Goal: Task Accomplishment & Management: Complete application form

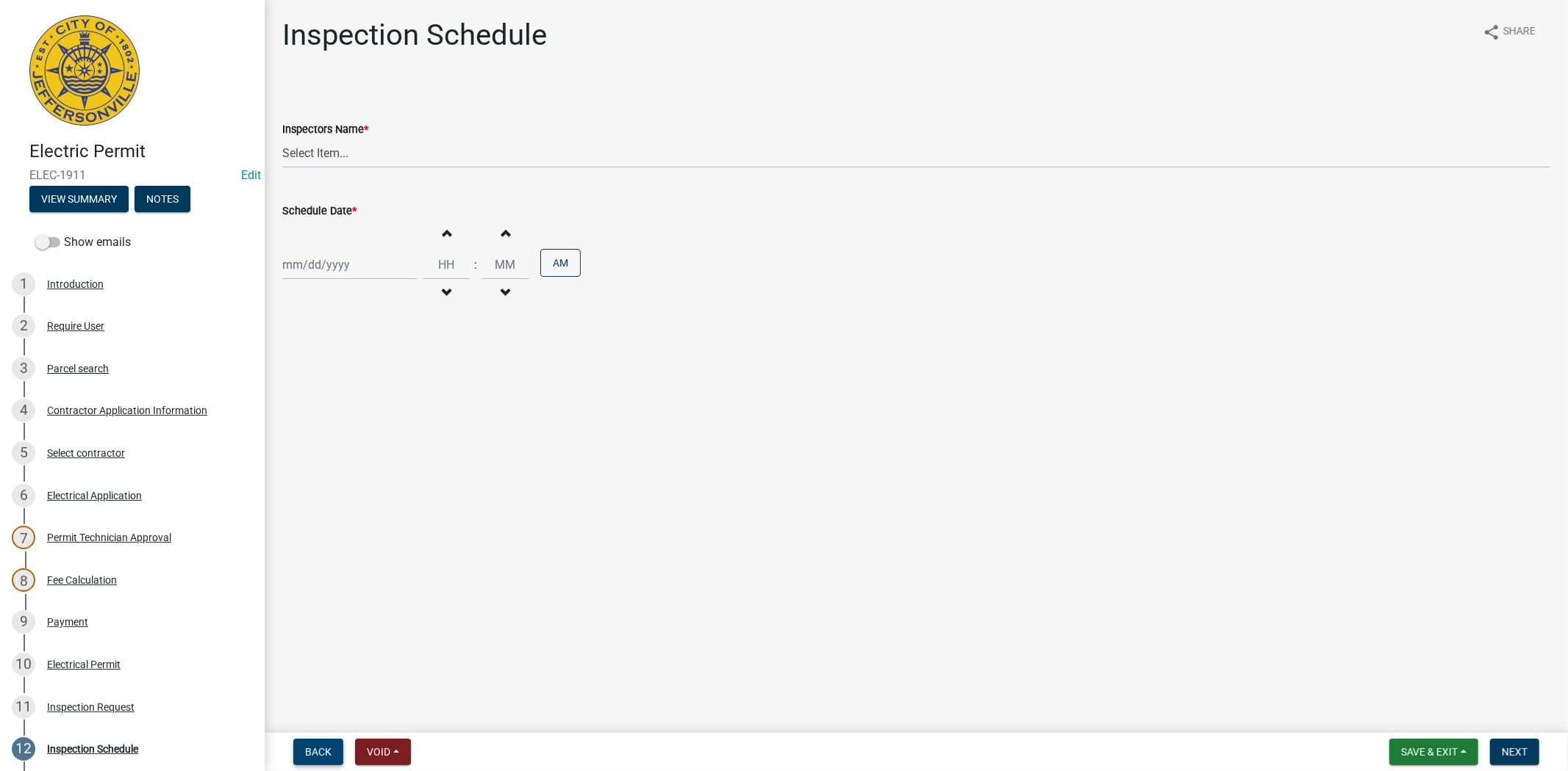
click at [329, 758] on button "Back" at bounding box center [319, 752] width 50 height 27
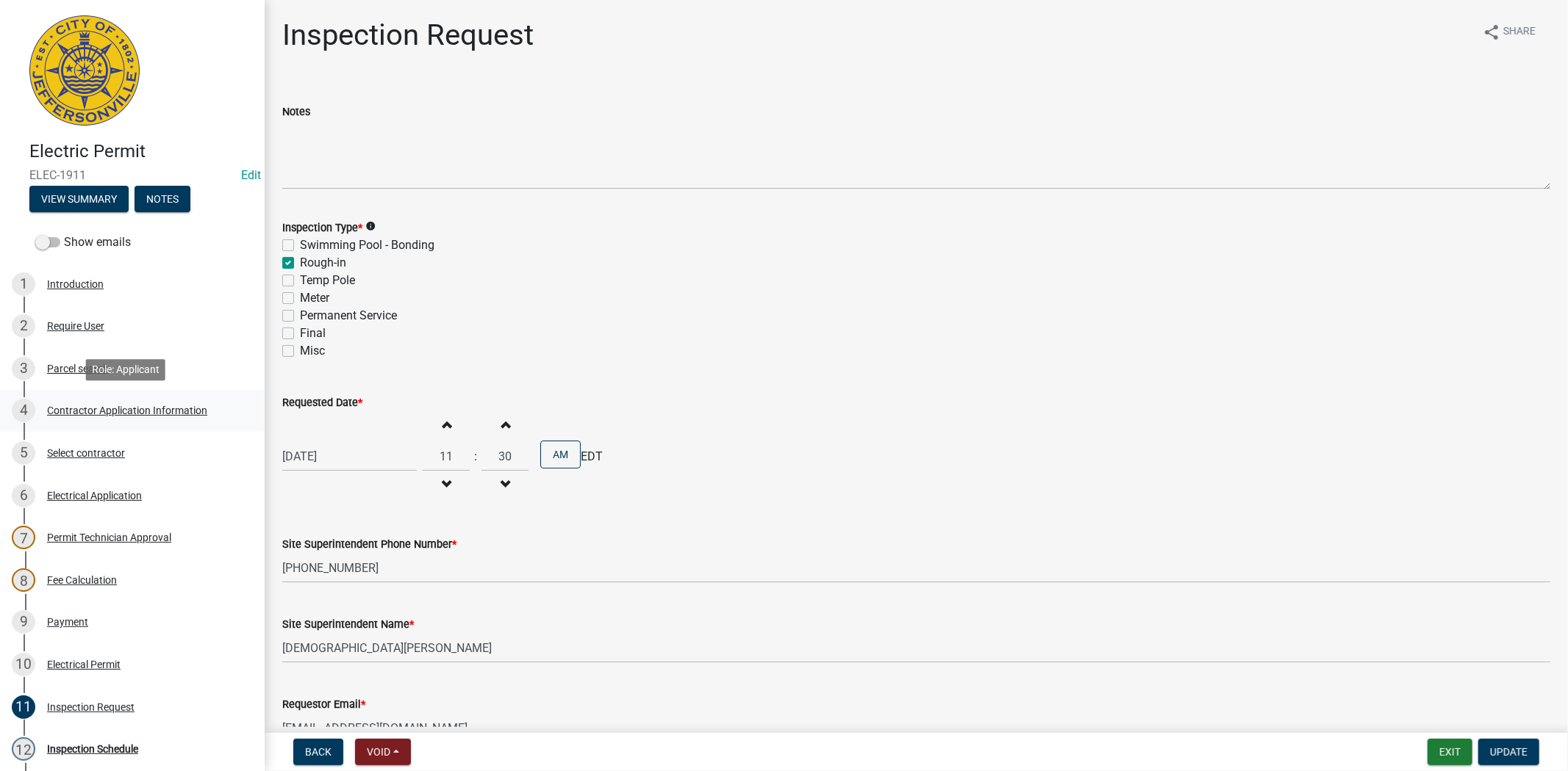
click at [158, 413] on div "Contractor Application Information" at bounding box center [127, 410] width 160 height 10
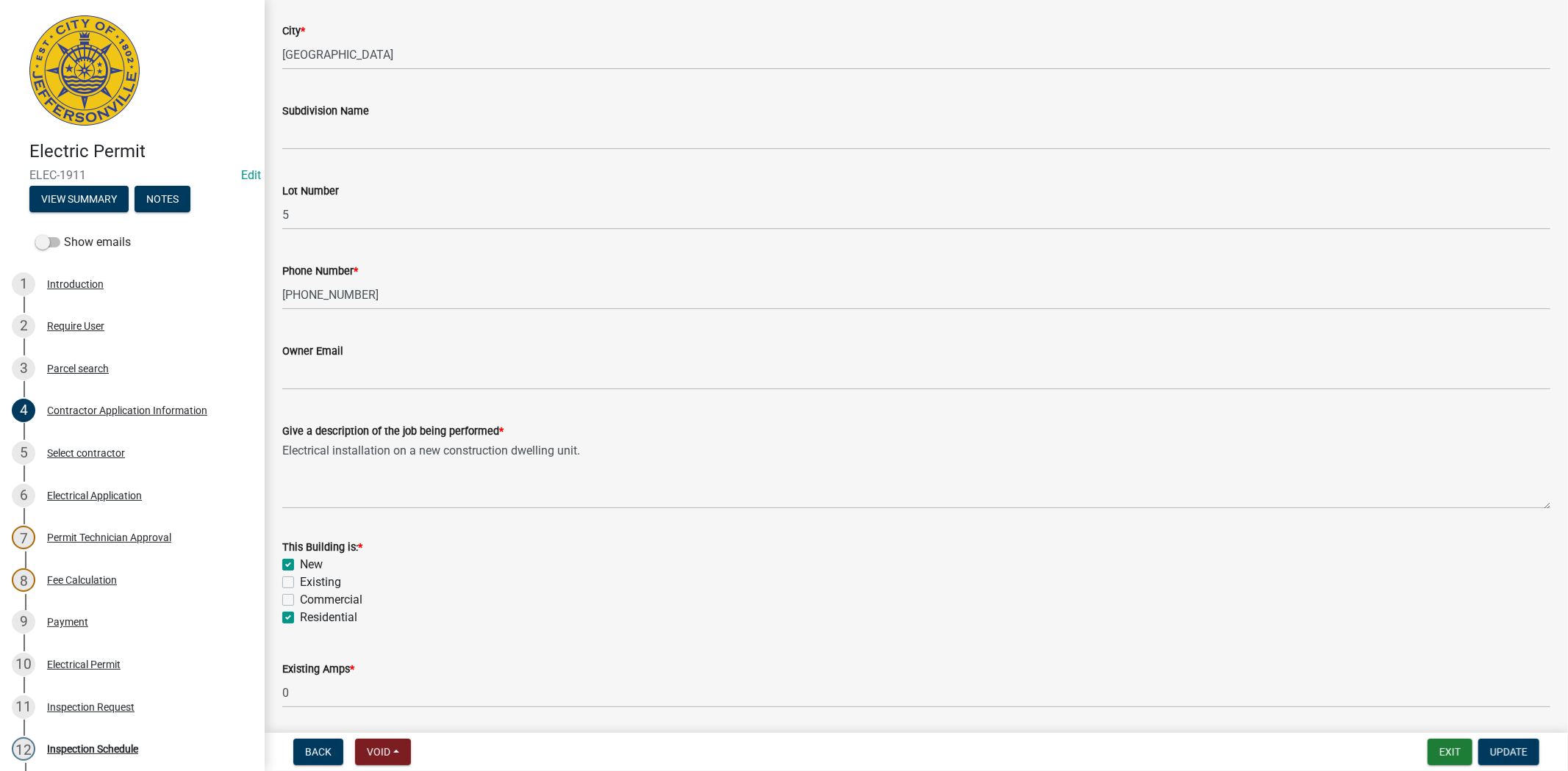
scroll to position [373, 0]
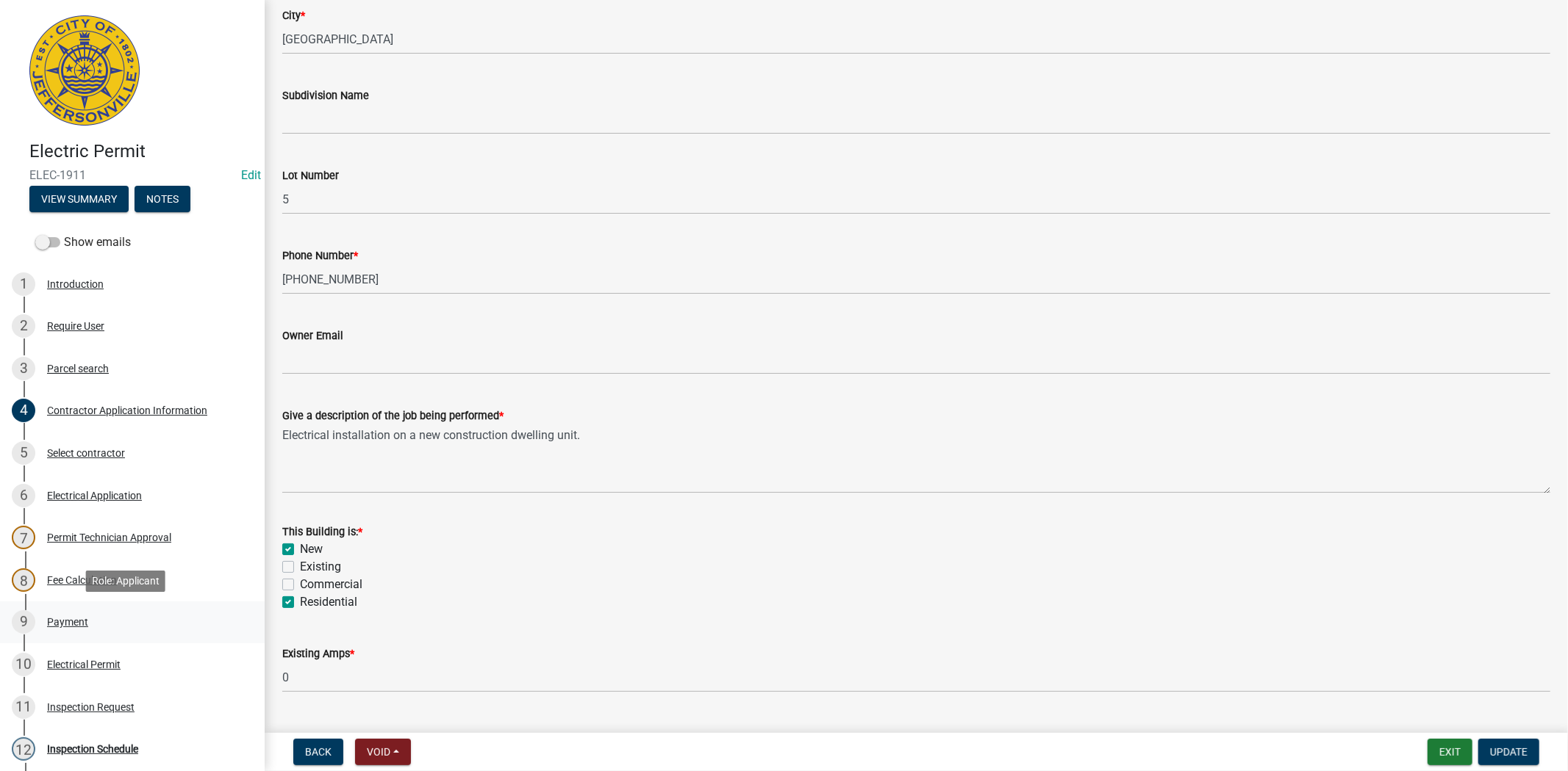
click at [84, 626] on div "Payment" at bounding box center [67, 622] width 41 height 10
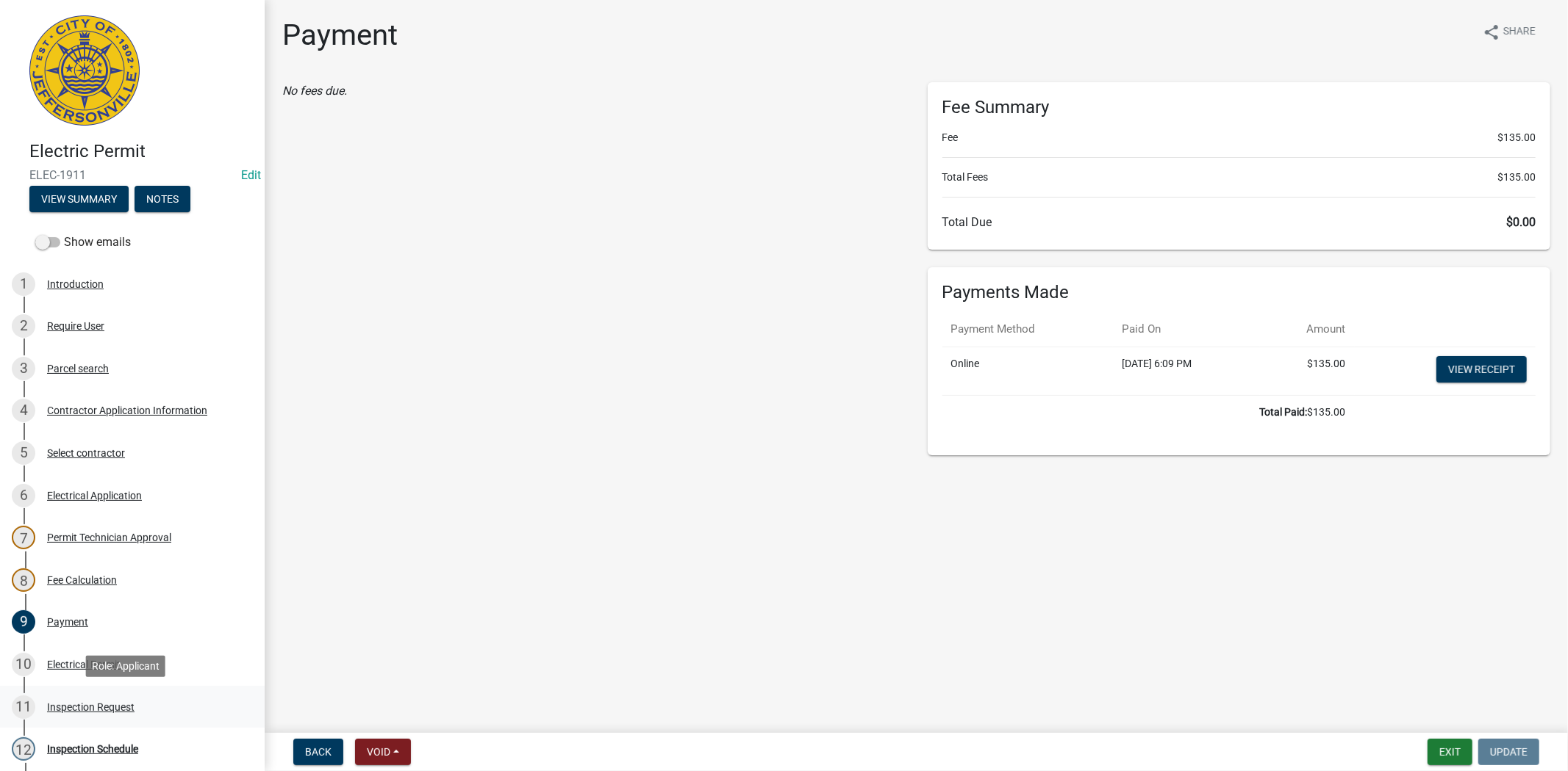
click at [104, 707] on div "Inspection Request" at bounding box center [90, 707] width 87 height 10
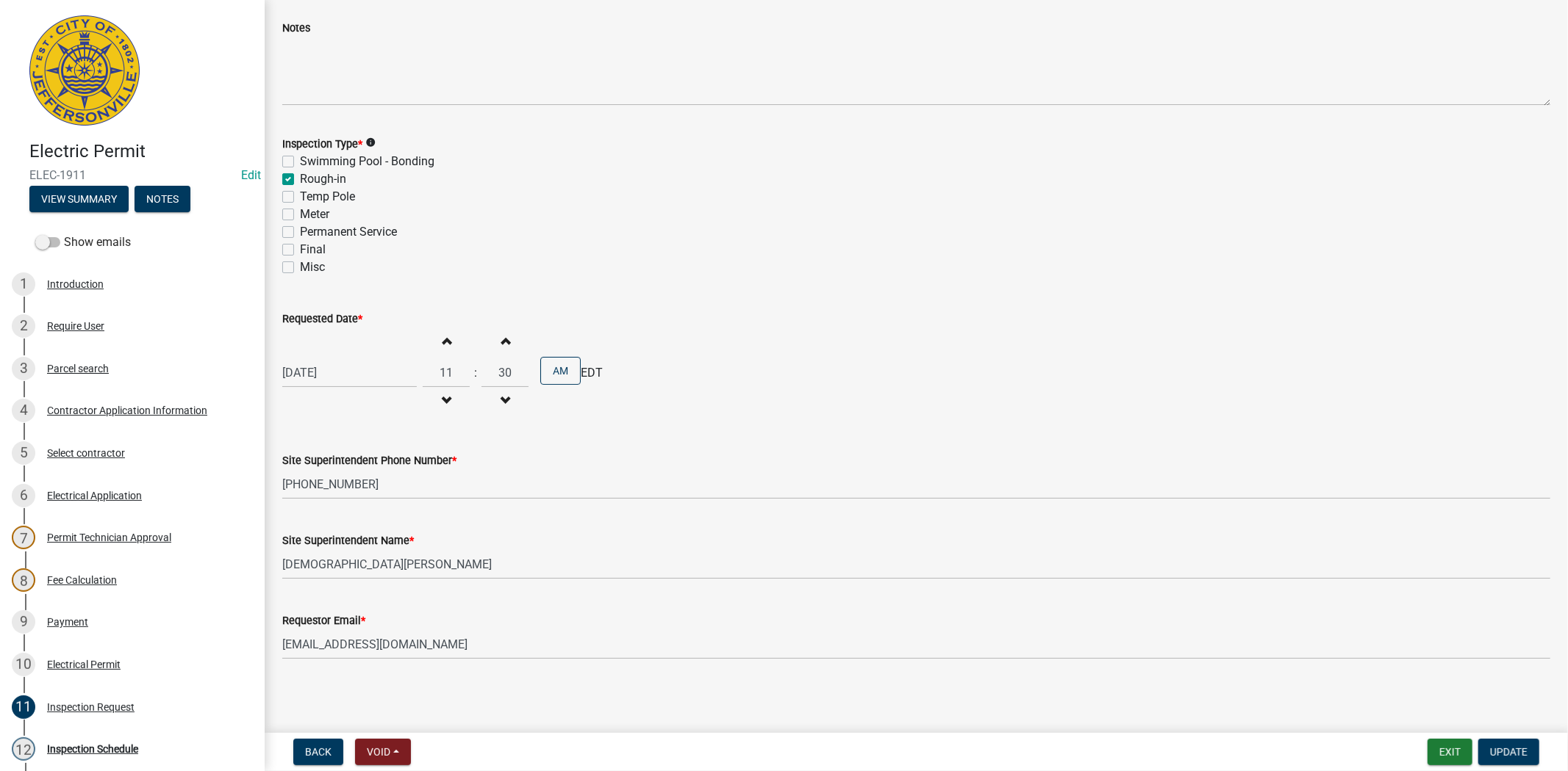
scroll to position [85, 0]
click at [112, 746] on div "Inspection Schedule" at bounding box center [93, 749] width 91 height 10
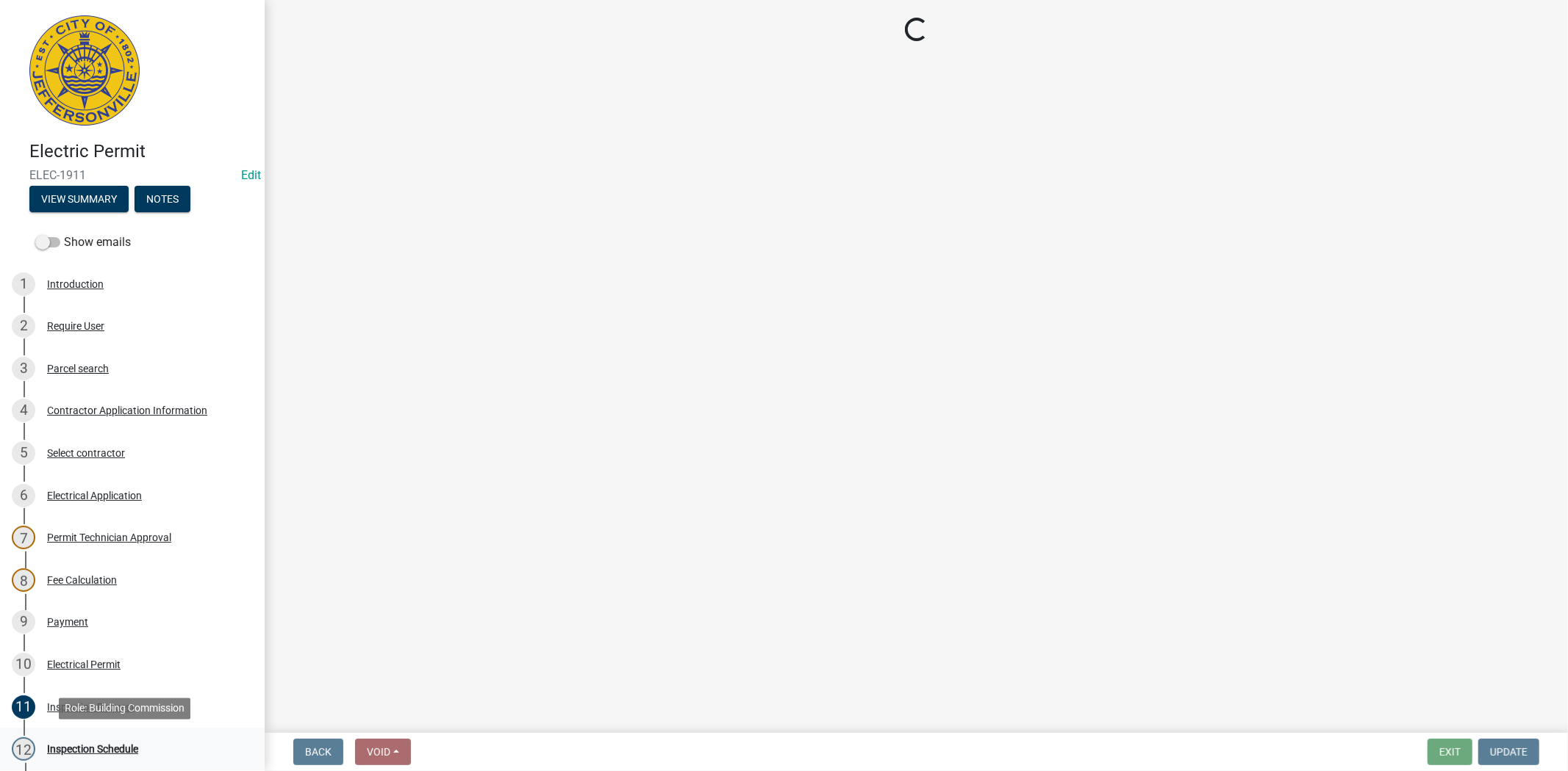
scroll to position [0, 0]
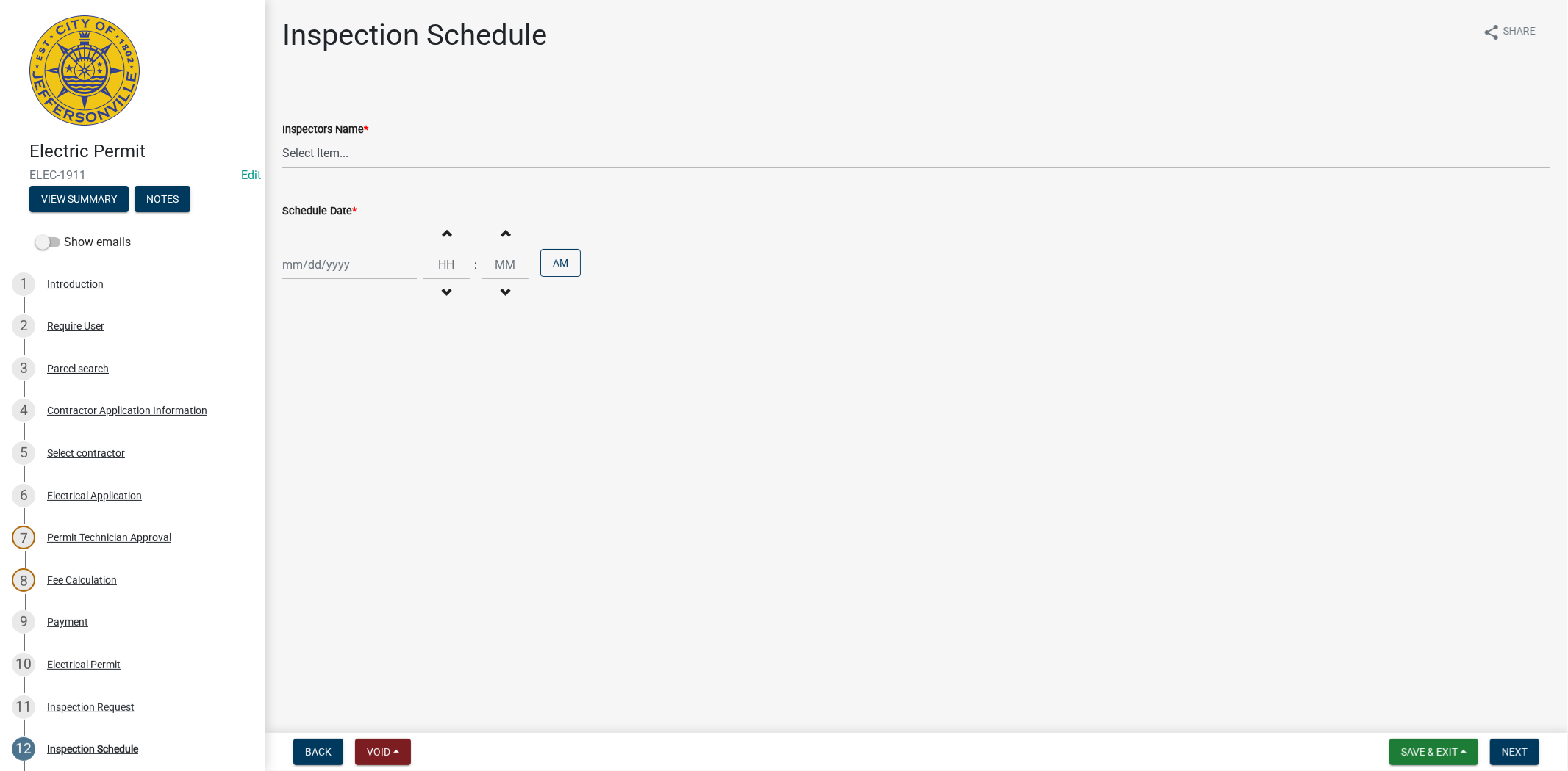
click at [392, 156] on select "Select Item... [PERSON_NAME] ([PERSON_NAME]) [PERSON_NAME] ([PERSON_NAME]) mkru…" at bounding box center [917, 153] width 1268 height 30
select select "36a8b8f0-2ef8-43e9-ae06-718f51af8d36"
click at [283, 138] on select "Select Item... [PERSON_NAME] ([PERSON_NAME]) [PERSON_NAME] ([PERSON_NAME]) mkru…" at bounding box center [917, 153] width 1268 height 30
click at [365, 272] on div at bounding box center [349, 264] width 134 height 30
select select "9"
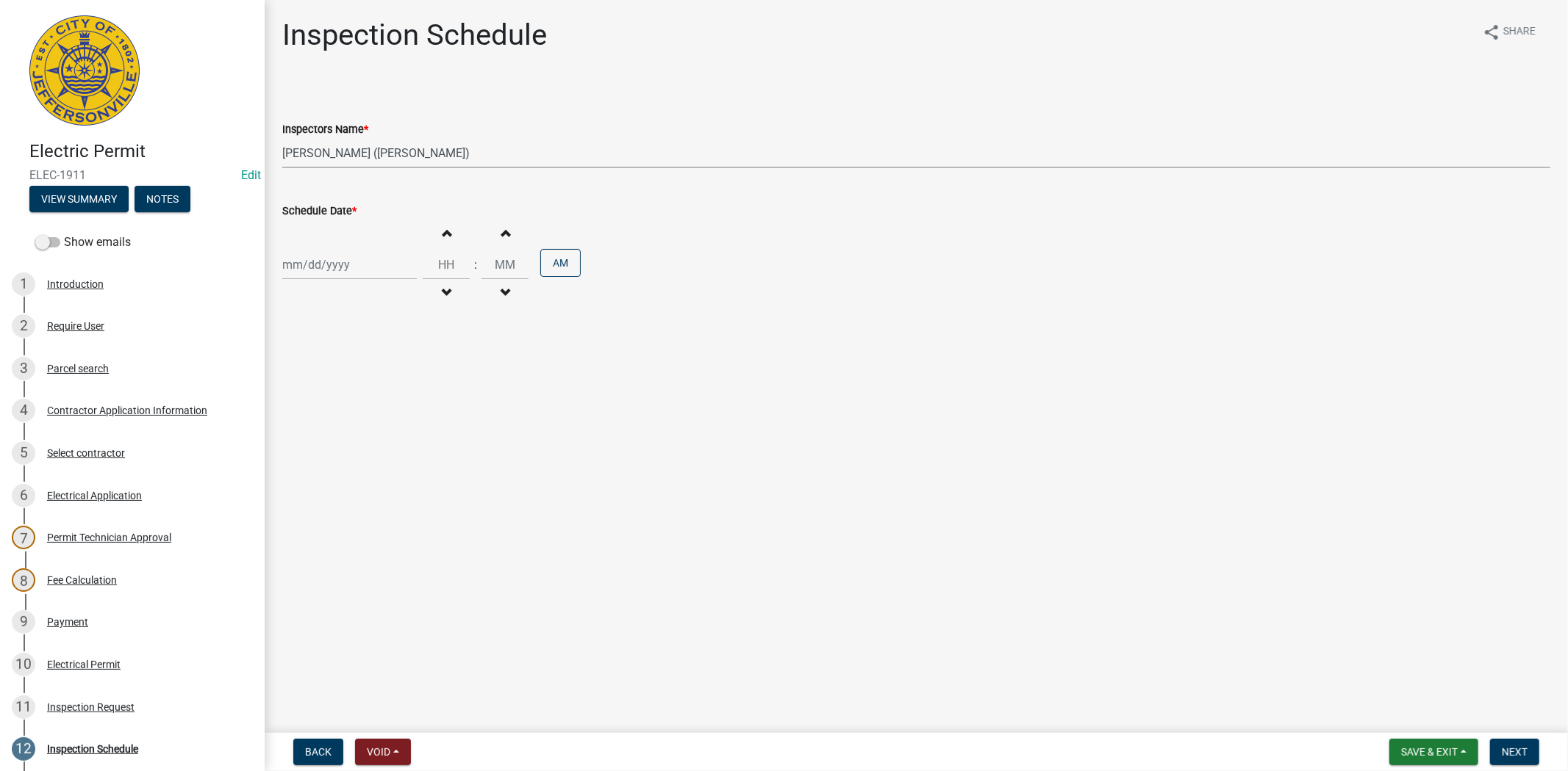
select select "2025"
click at [365, 365] on div "11" at bounding box center [367, 366] width 24 height 24
type input "[DATE]"
click at [1513, 747] on span "Next" at bounding box center [1514, 752] width 26 height 12
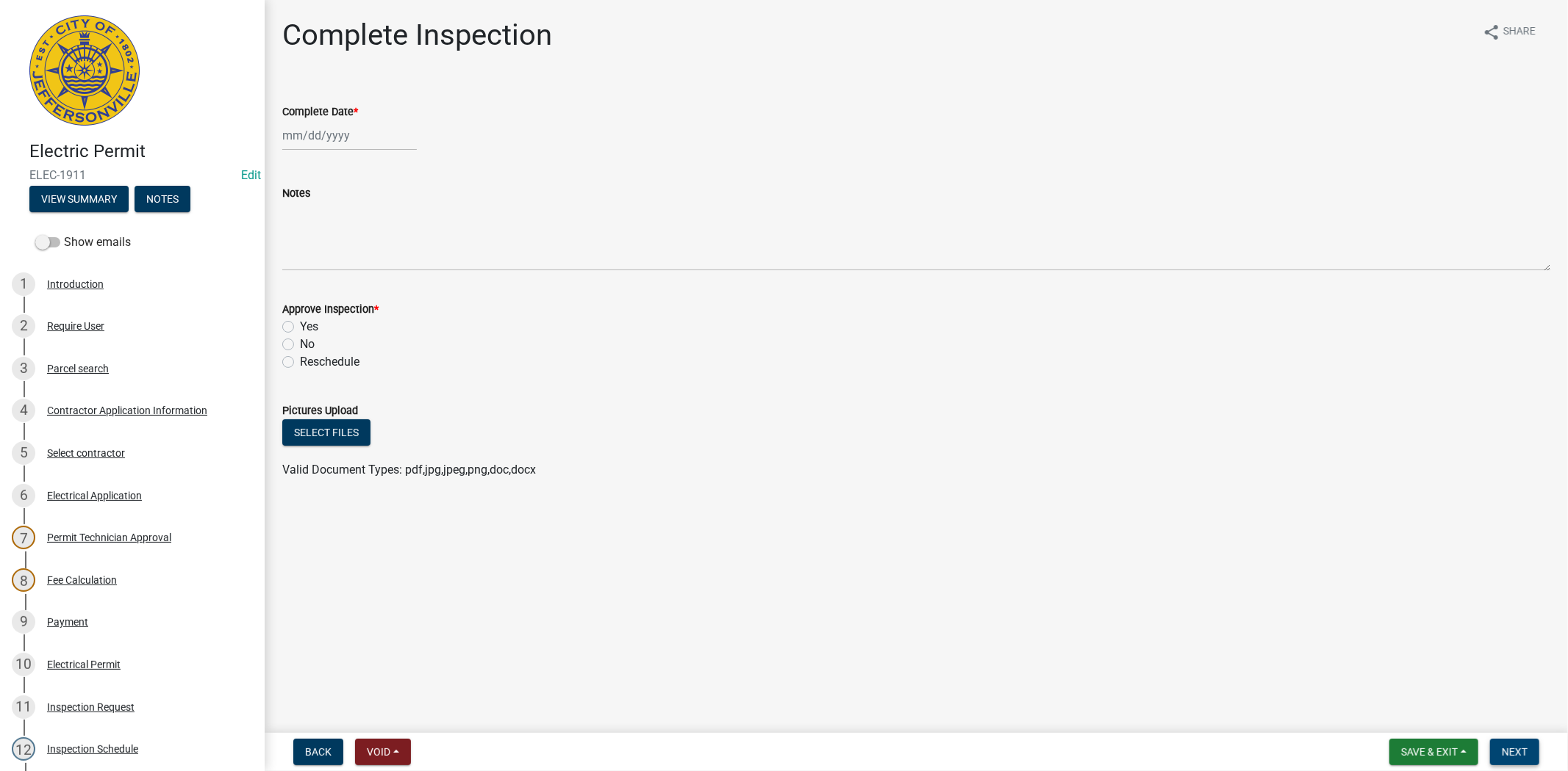
click at [1515, 753] on span "Next" at bounding box center [1514, 752] width 26 height 12
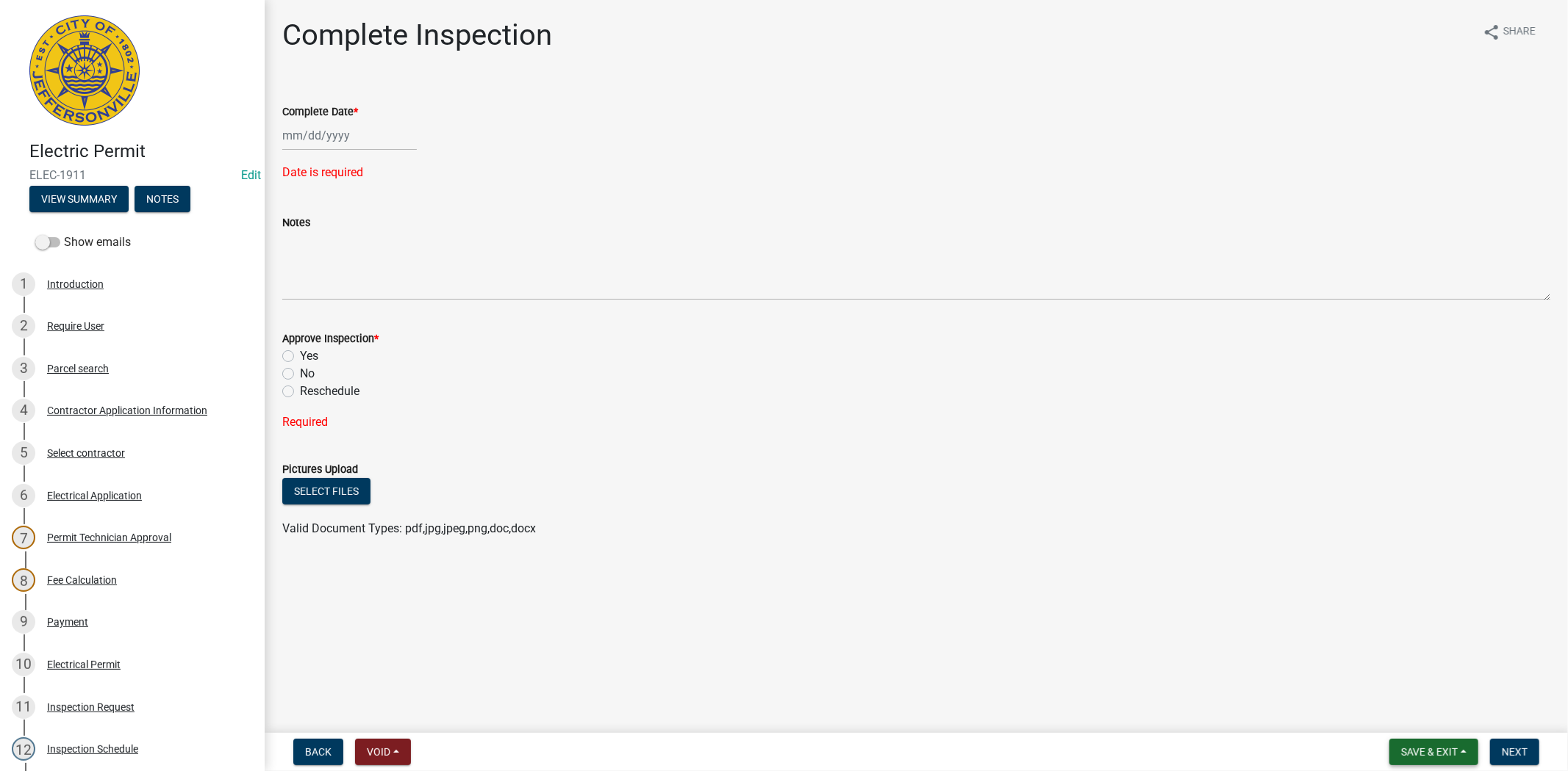
click at [1441, 755] on span "Save & Exit" at bounding box center [1429, 752] width 57 height 12
click at [1429, 725] on button "Save & Exit" at bounding box center [1420, 714] width 118 height 35
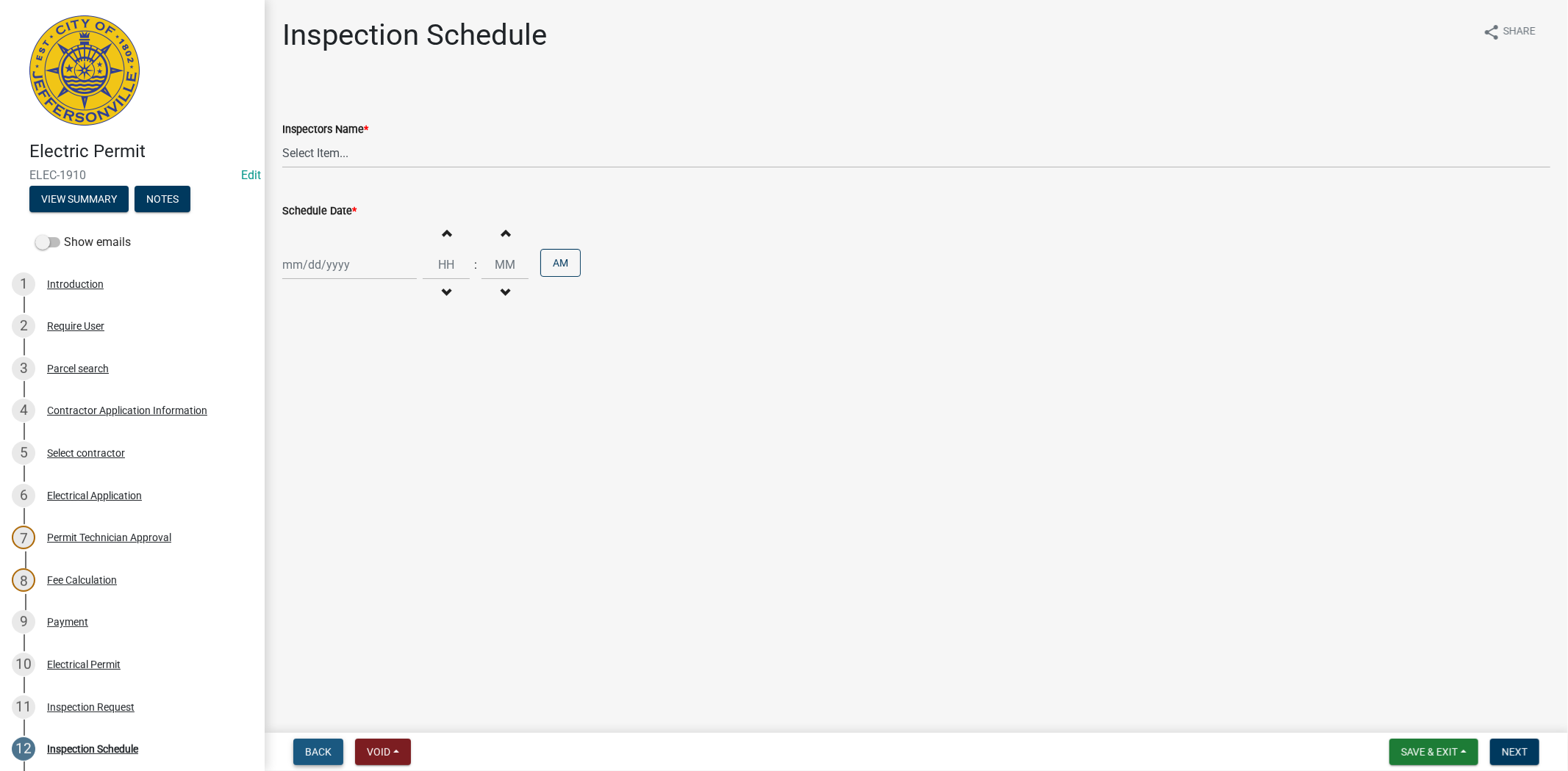
click at [315, 747] on span "Back" at bounding box center [319, 752] width 27 height 12
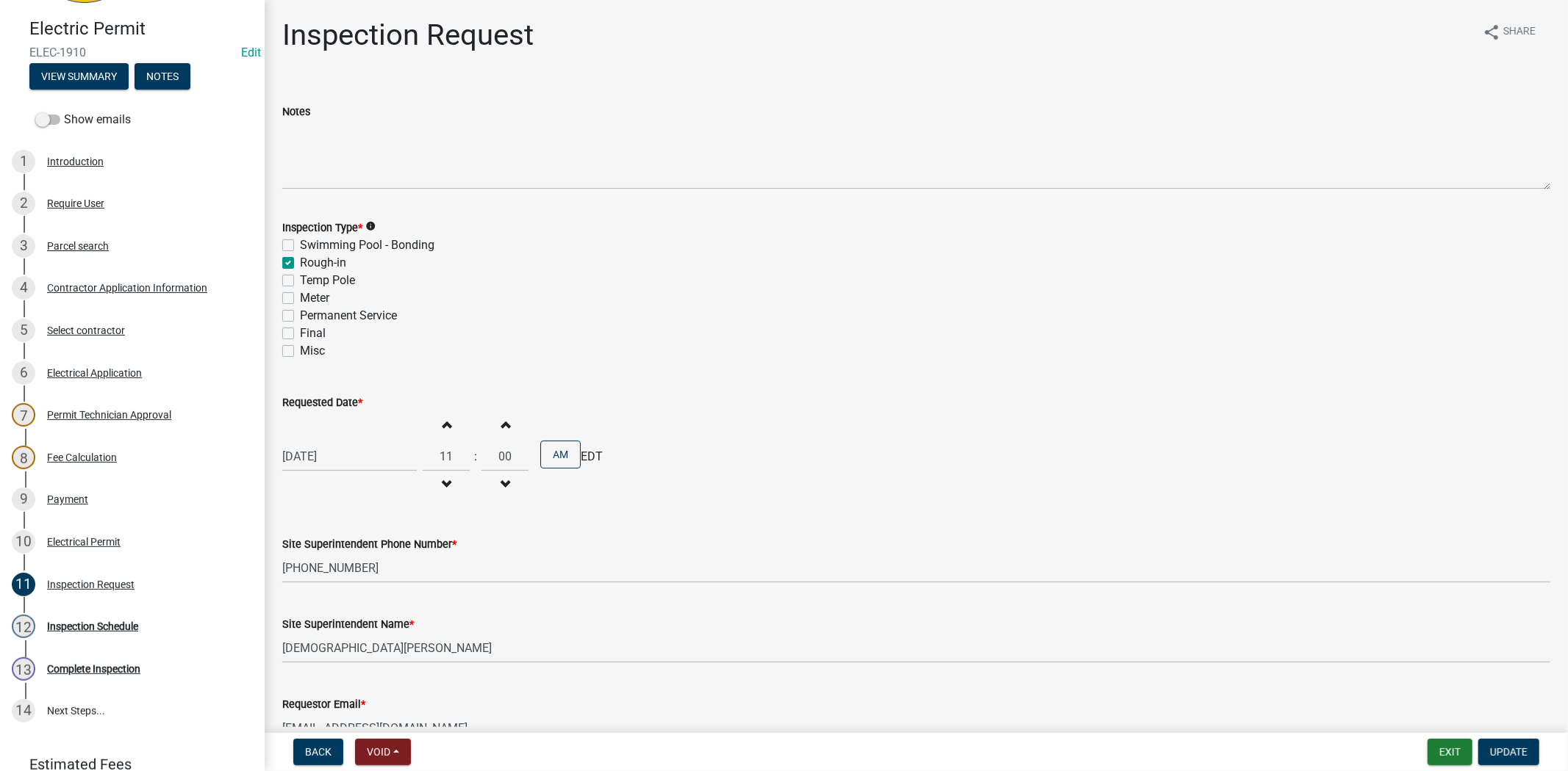
scroll to position [220, 0]
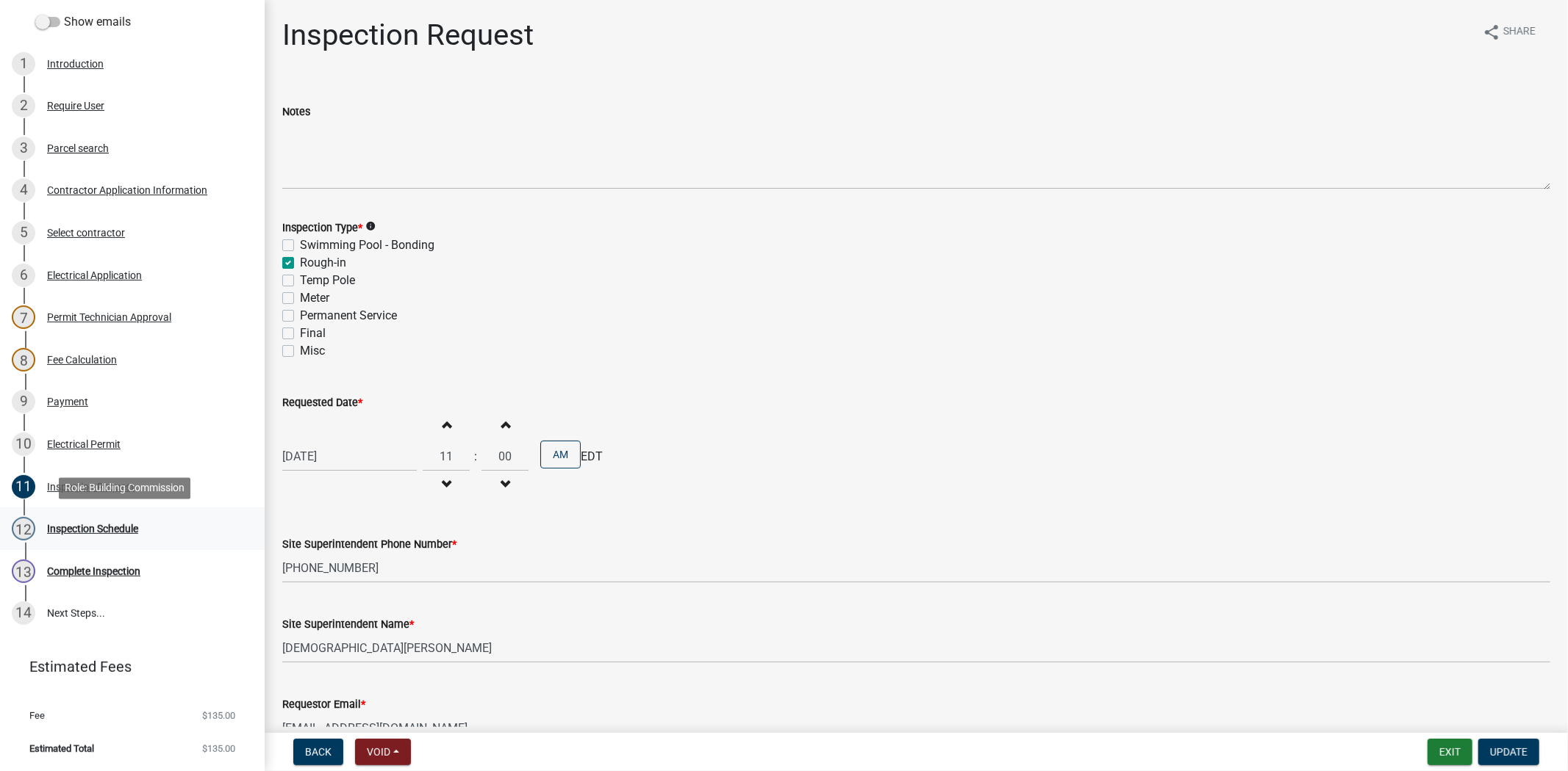
click at [108, 526] on div "Inspection Schedule" at bounding box center [93, 529] width 91 height 10
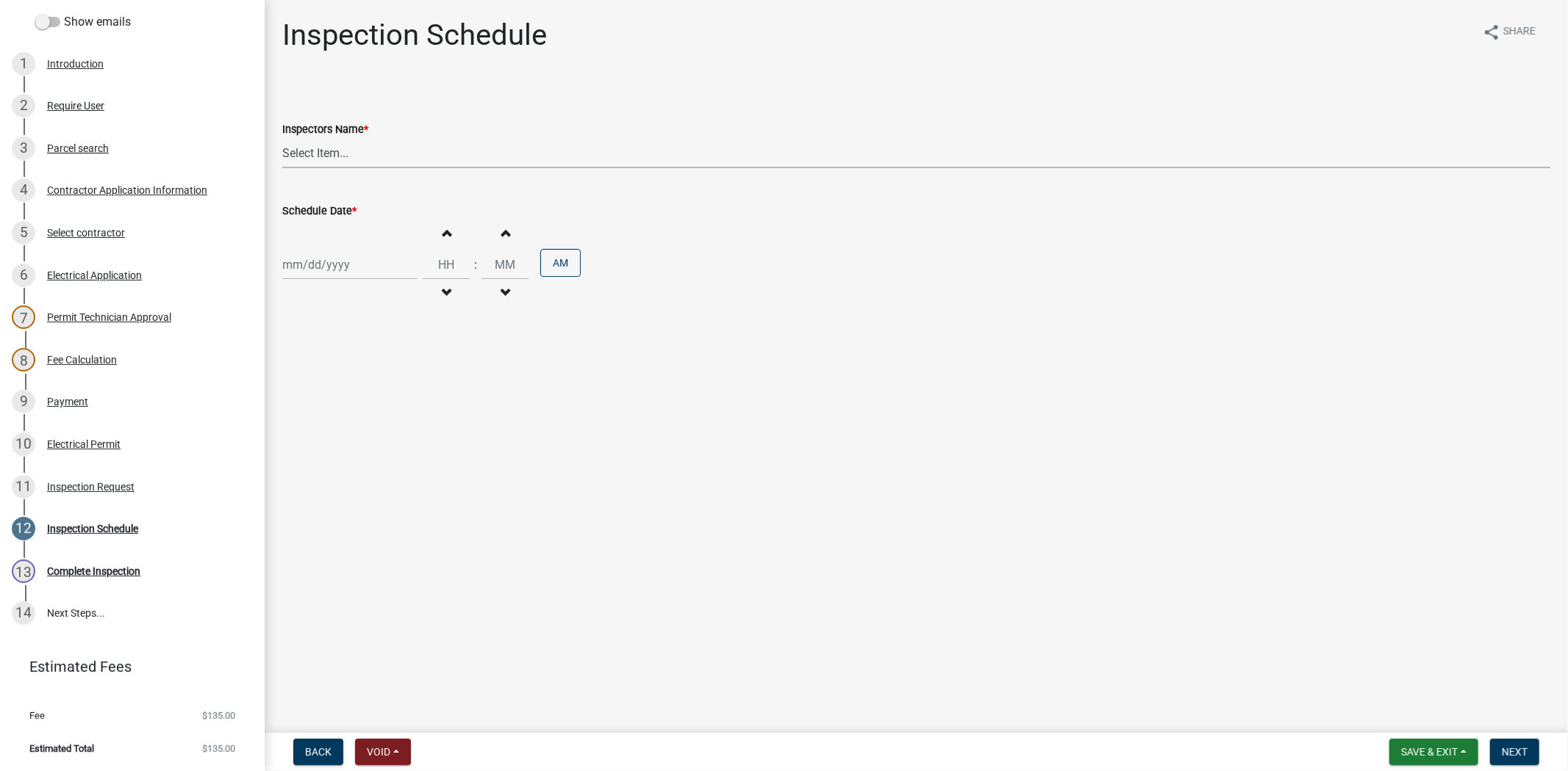
click at [381, 156] on select "Select Item... jramsey (Jeremy Ramsey) MaryFrey (Mary Frey) mkruer (Mike Kruer)…" at bounding box center [917, 153] width 1268 height 30
select select "36a8b8f0-2ef8-43e9-ae06-718f51af8d36"
click at [283, 138] on select "Select Item... jramsey (Jeremy Ramsey) MaryFrey (Mary Frey) mkruer (Mike Kruer)…" at bounding box center [917, 153] width 1268 height 30
click at [377, 267] on div at bounding box center [349, 264] width 134 height 30
select select "9"
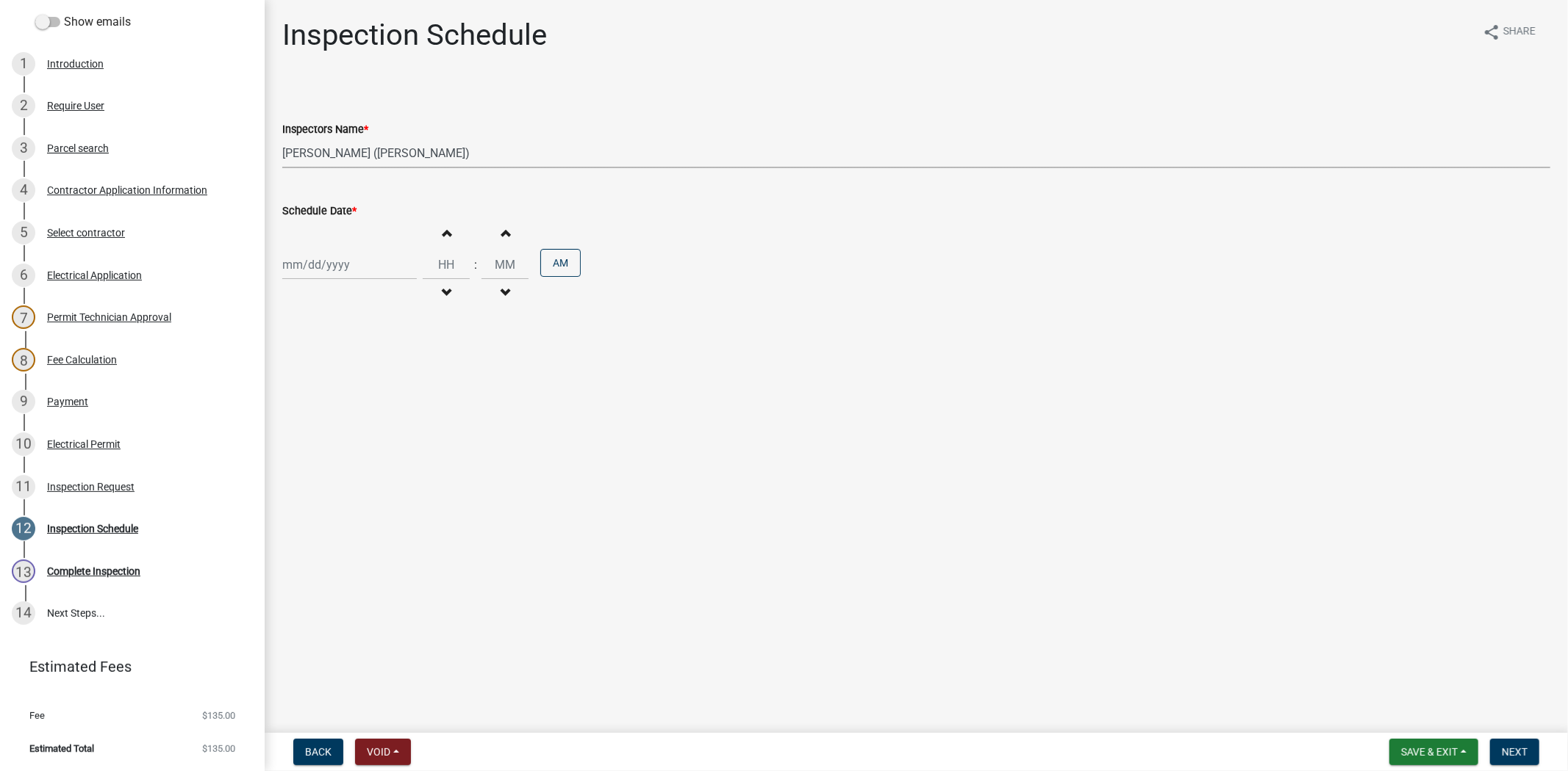
select select "2025"
click at [364, 363] on div "11" at bounding box center [367, 366] width 24 height 24
type input "09/11/2025"
click at [1519, 750] on span "Next" at bounding box center [1514, 752] width 26 height 12
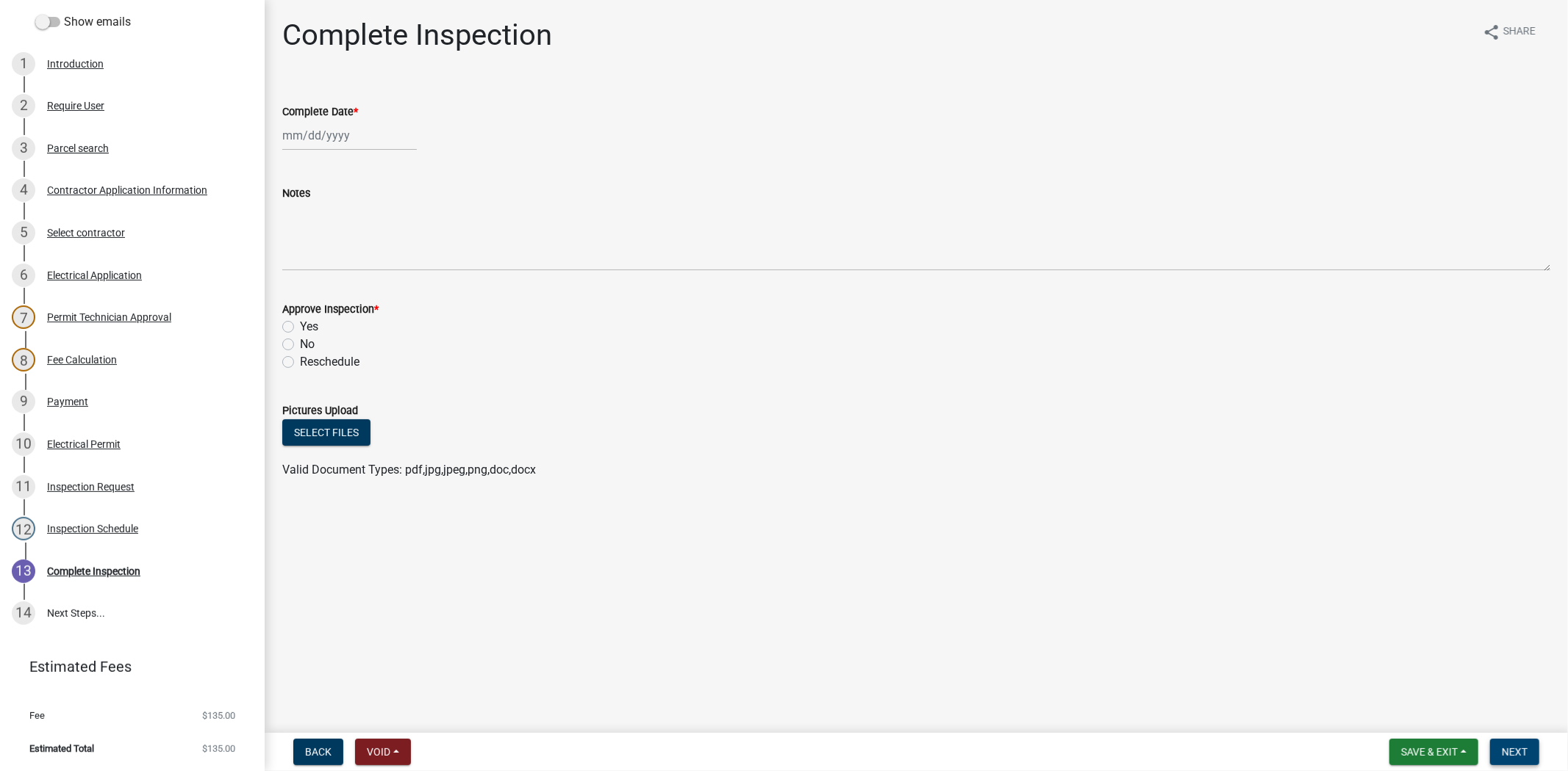
click at [1519, 750] on span "Next" at bounding box center [1514, 752] width 26 height 12
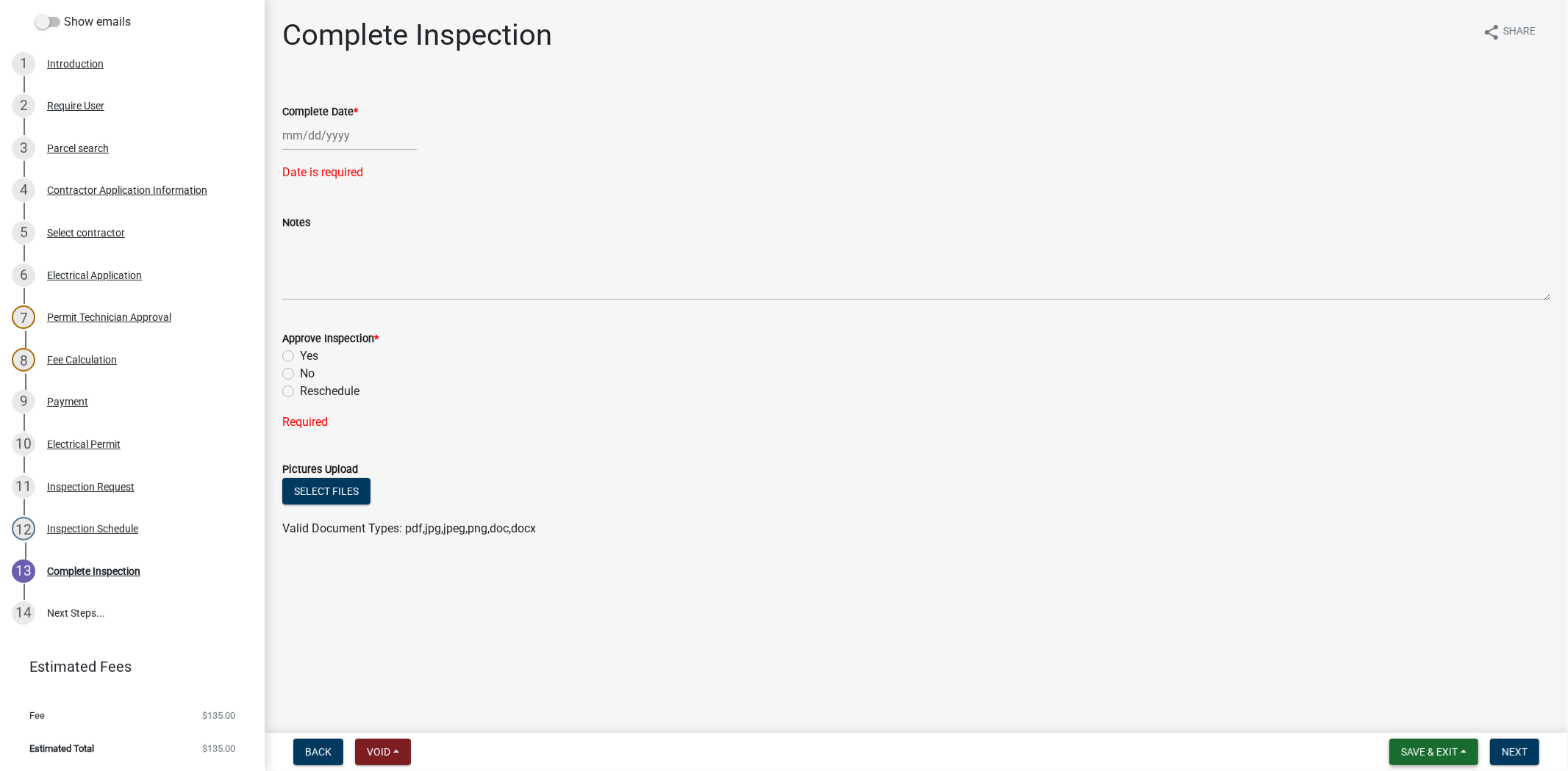
click at [1442, 749] on span "Save & Exit" at bounding box center [1429, 752] width 57 height 12
click at [1413, 721] on button "Save & Exit" at bounding box center [1420, 714] width 118 height 35
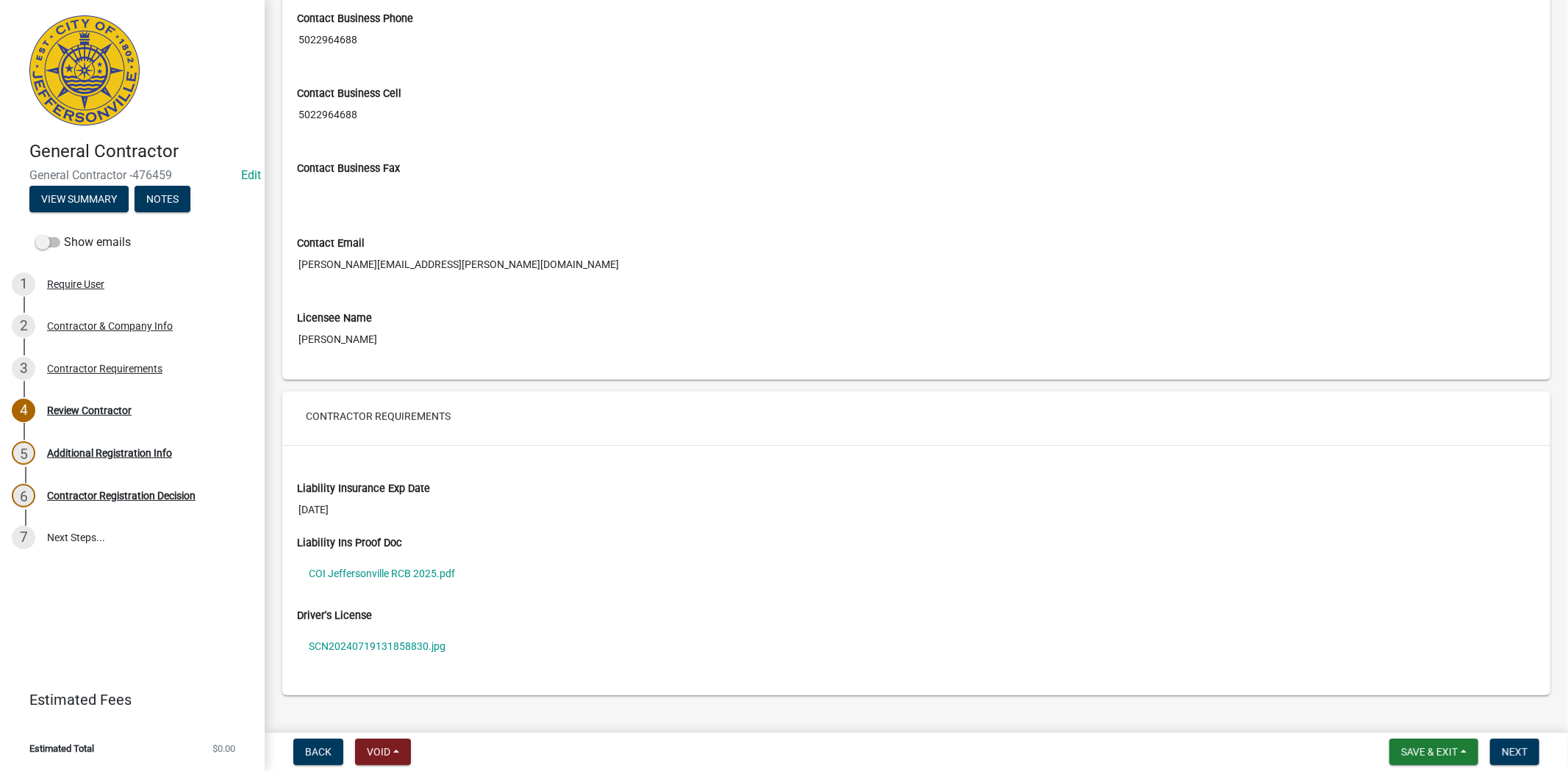
scroll to position [787, 0]
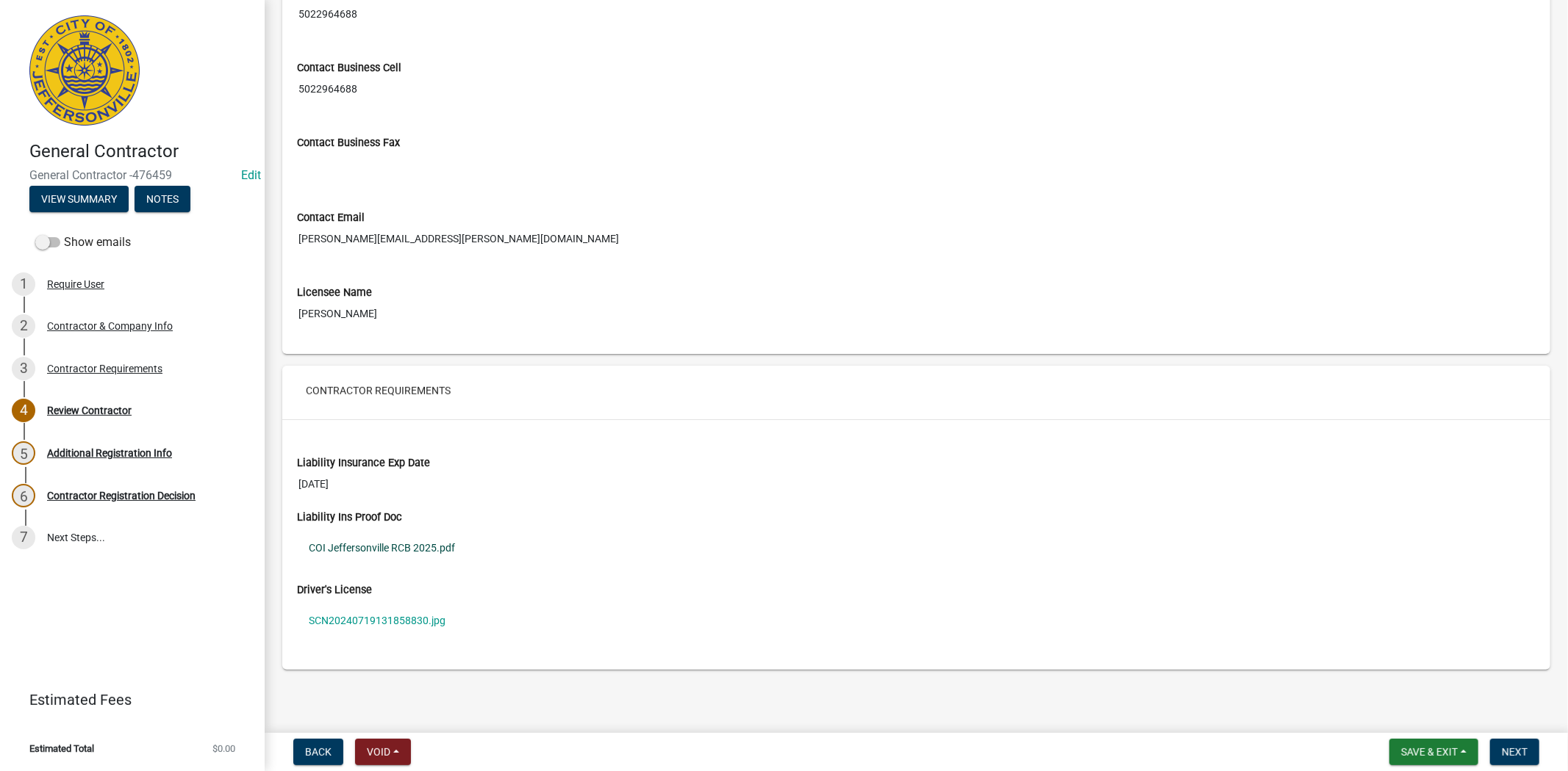
click at [340, 550] on link "COI Jeffersonville RCB 2025.pdf" at bounding box center [916, 547] width 1238 height 34
click at [381, 615] on link "SCN20240719131858830.jpg" at bounding box center [916, 620] width 1238 height 34
click at [1522, 754] on span "Next" at bounding box center [1514, 752] width 26 height 12
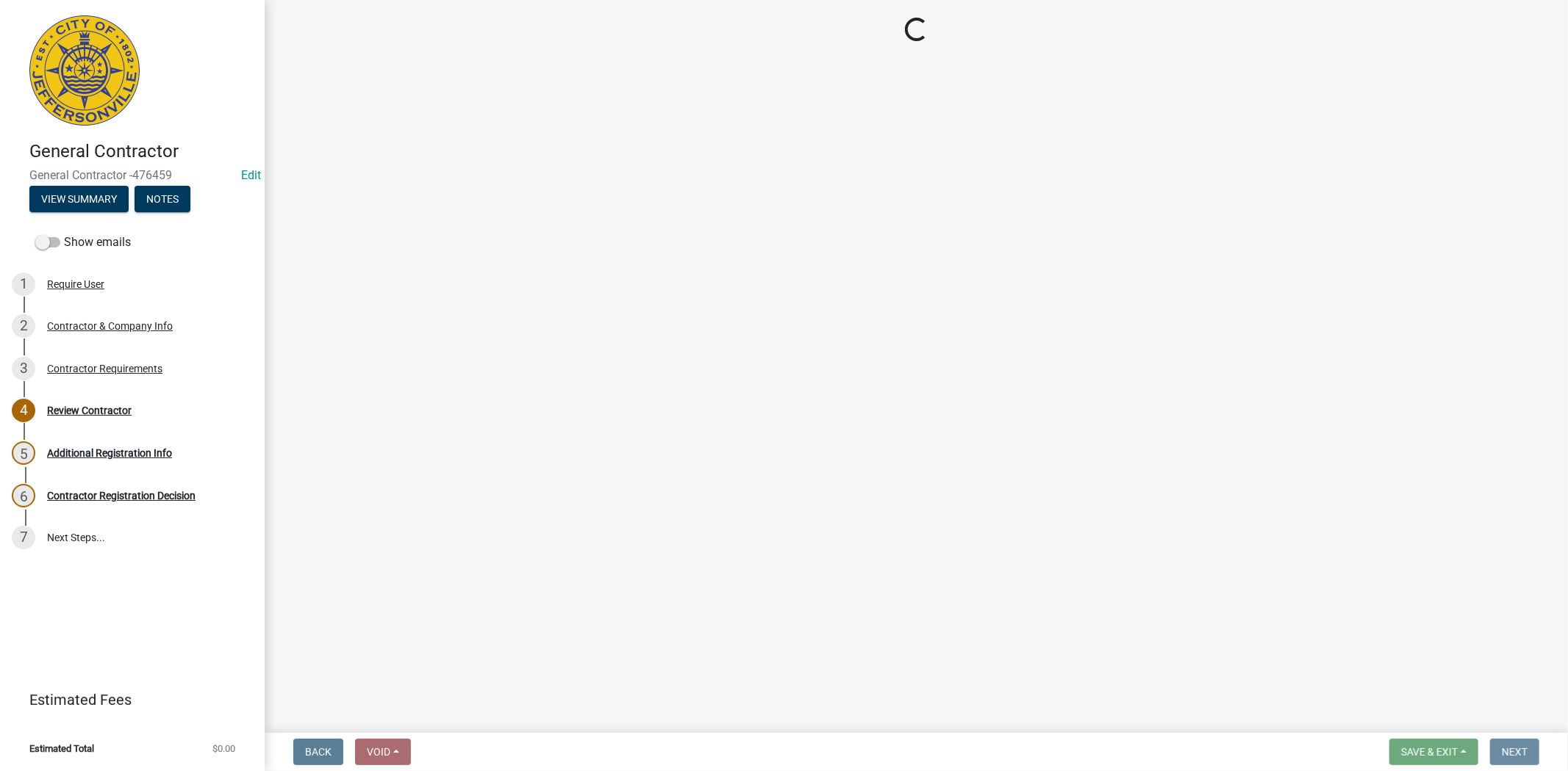
scroll to position [0, 0]
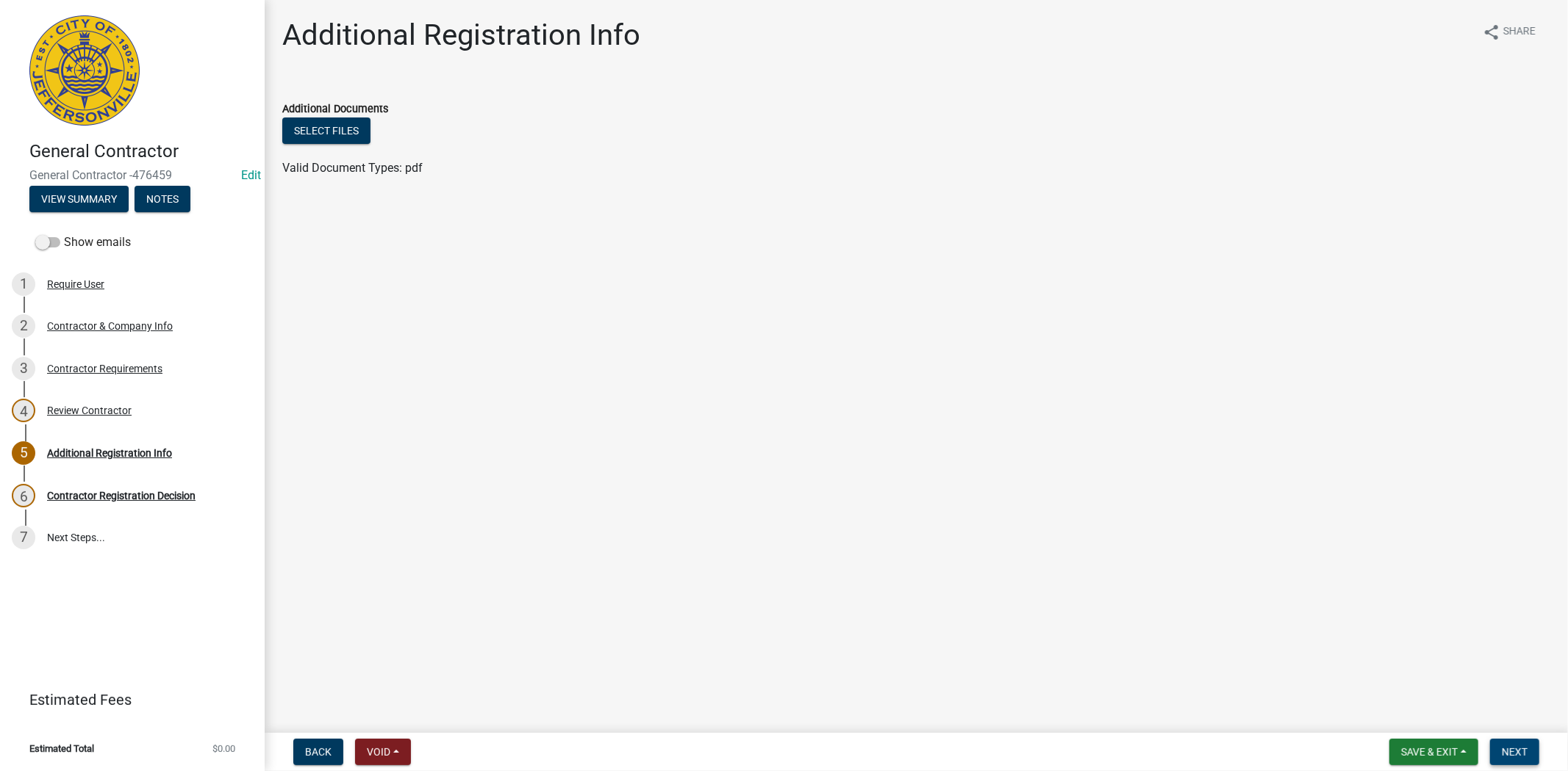
click at [1522, 754] on span "Next" at bounding box center [1514, 752] width 26 height 12
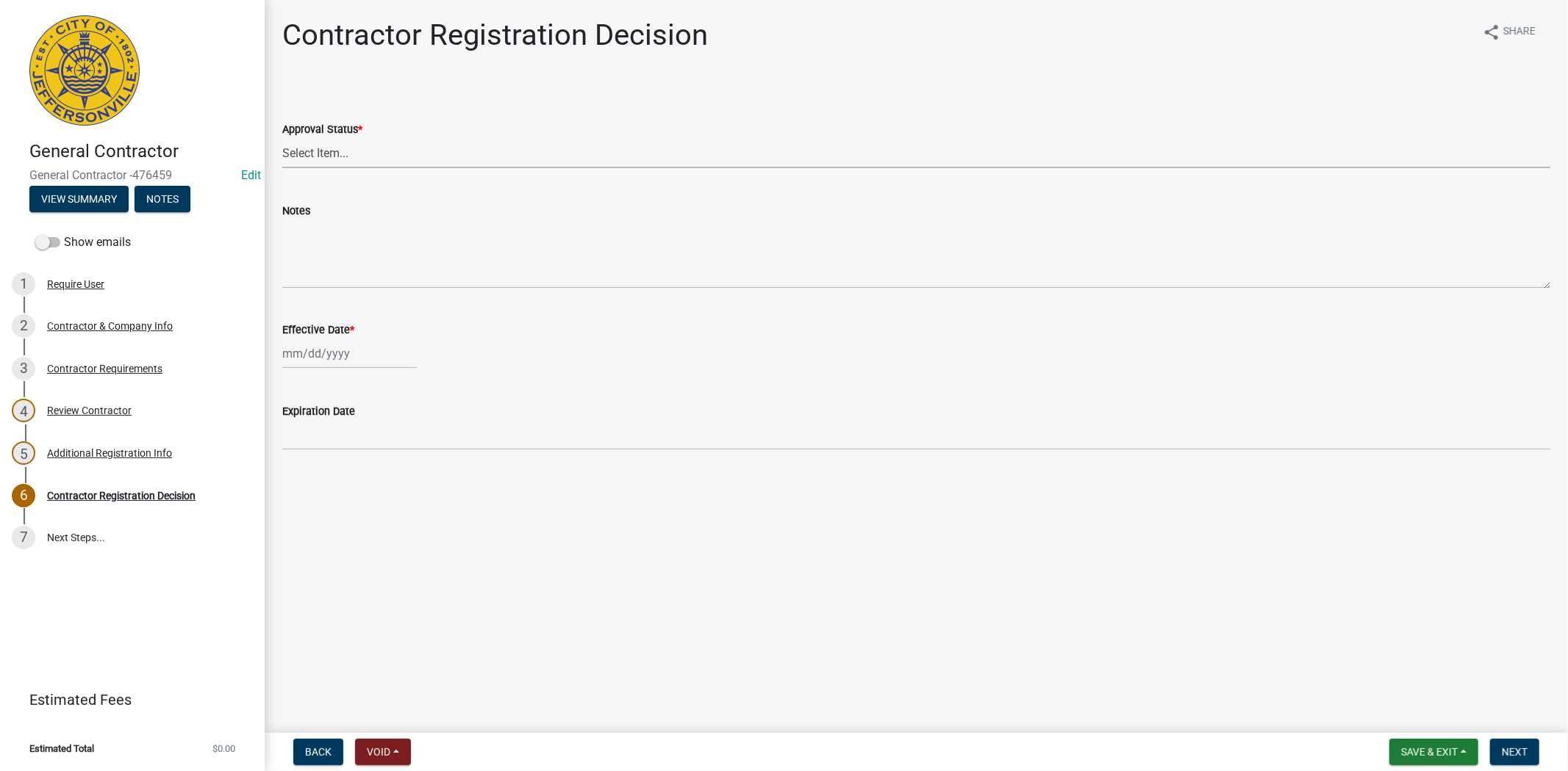
click at [355, 153] on select "Select Item... Approved Denied" at bounding box center [917, 153] width 1268 height 30
click at [283, 138] on select "Select Item... Approved Denied" at bounding box center [917, 153] width 1268 height 30
select select "4b86b809-39dd-4c68-9f3d-fdb3e7050482"
select select "9"
select select "2025"
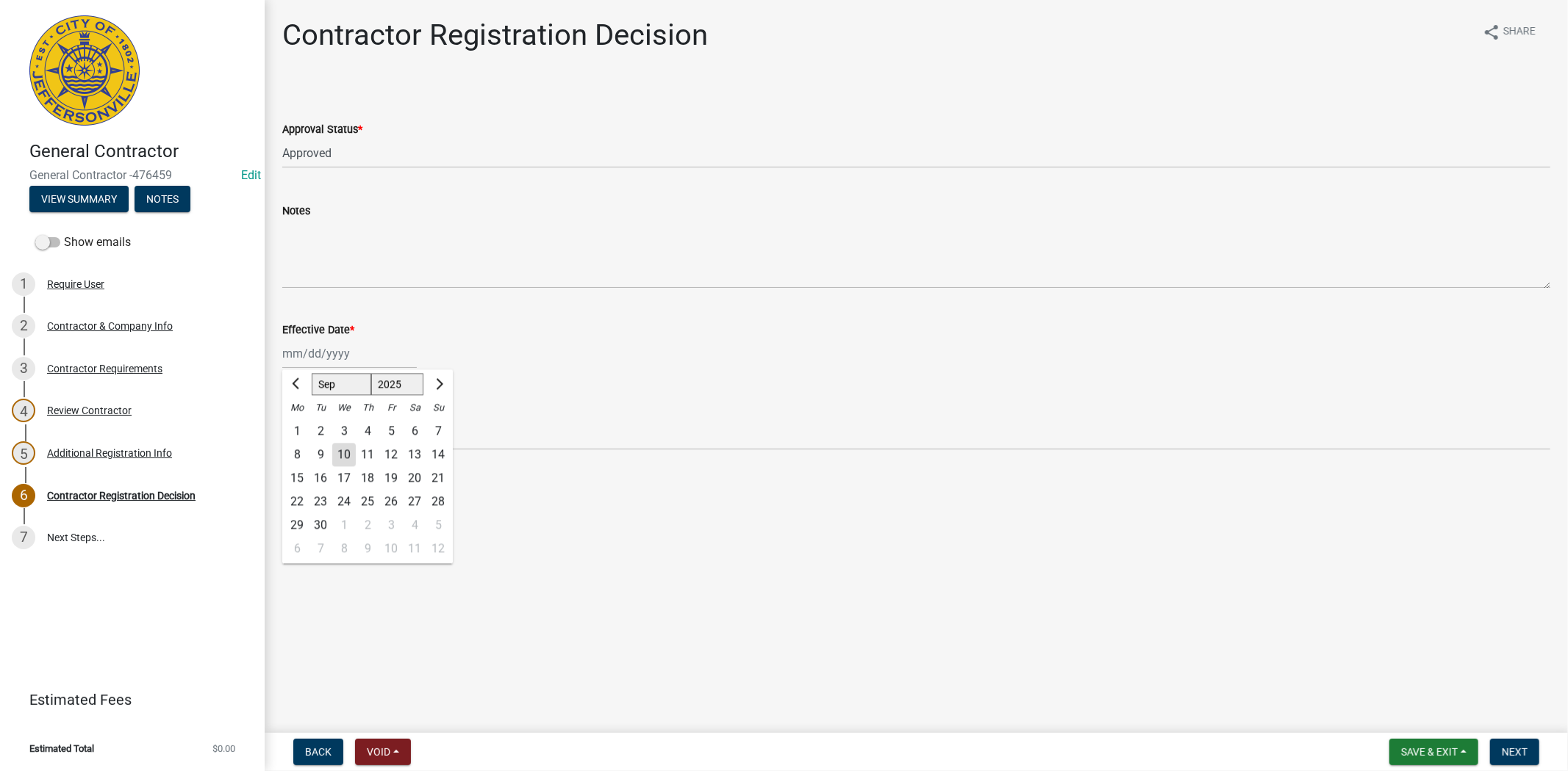
click at [370, 348] on div "Jan Feb Mar Apr May Jun Jul Aug Sep Oct Nov Dec 1525 1526 1527 1528 1529 1530 1…" at bounding box center [349, 354] width 134 height 30
click at [340, 456] on div "10" at bounding box center [344, 455] width 24 height 24
type input "[DATE]"
click at [1525, 747] on span "Next" at bounding box center [1514, 752] width 26 height 12
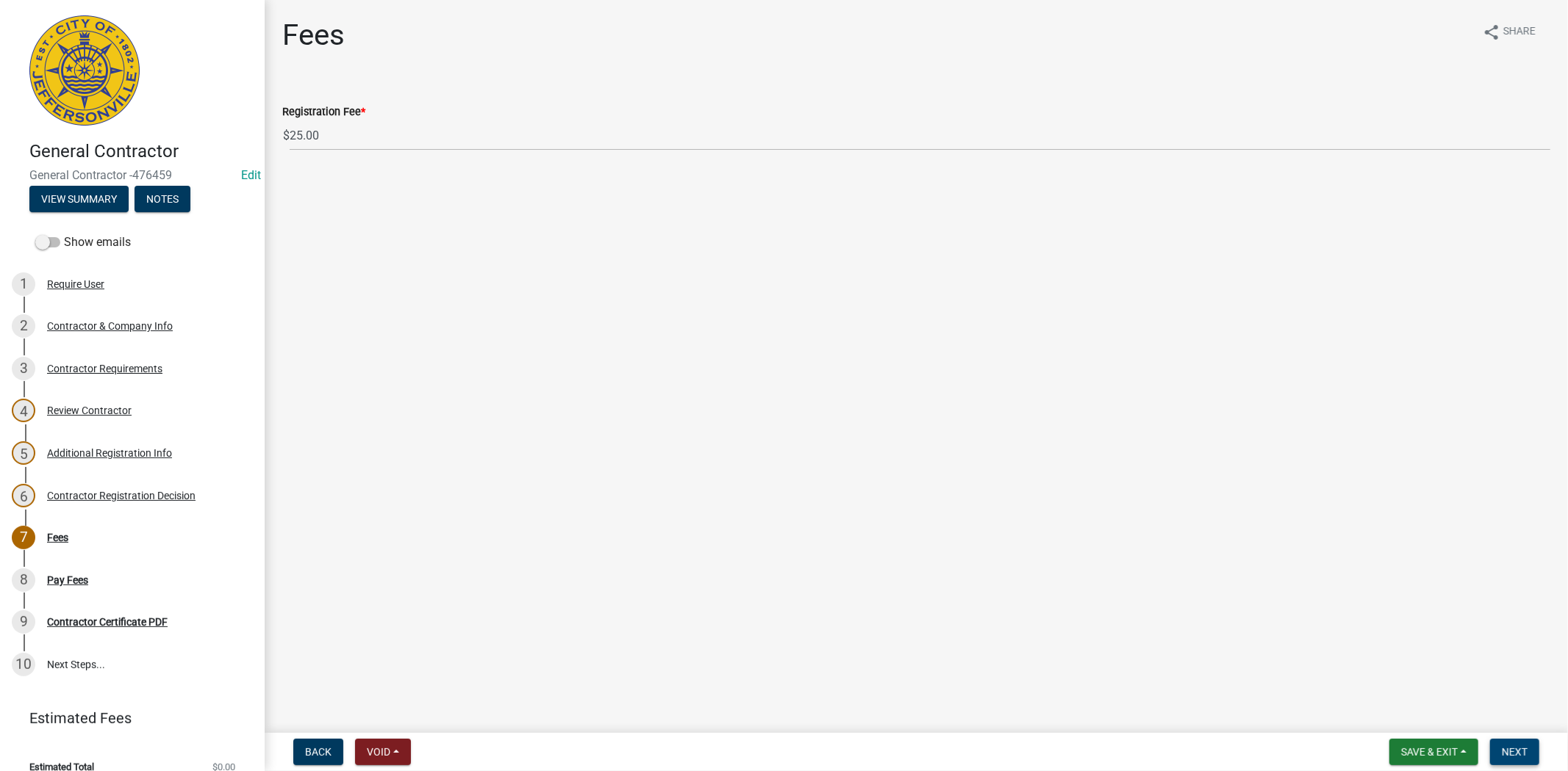
click at [1525, 747] on span "Next" at bounding box center [1514, 752] width 26 height 12
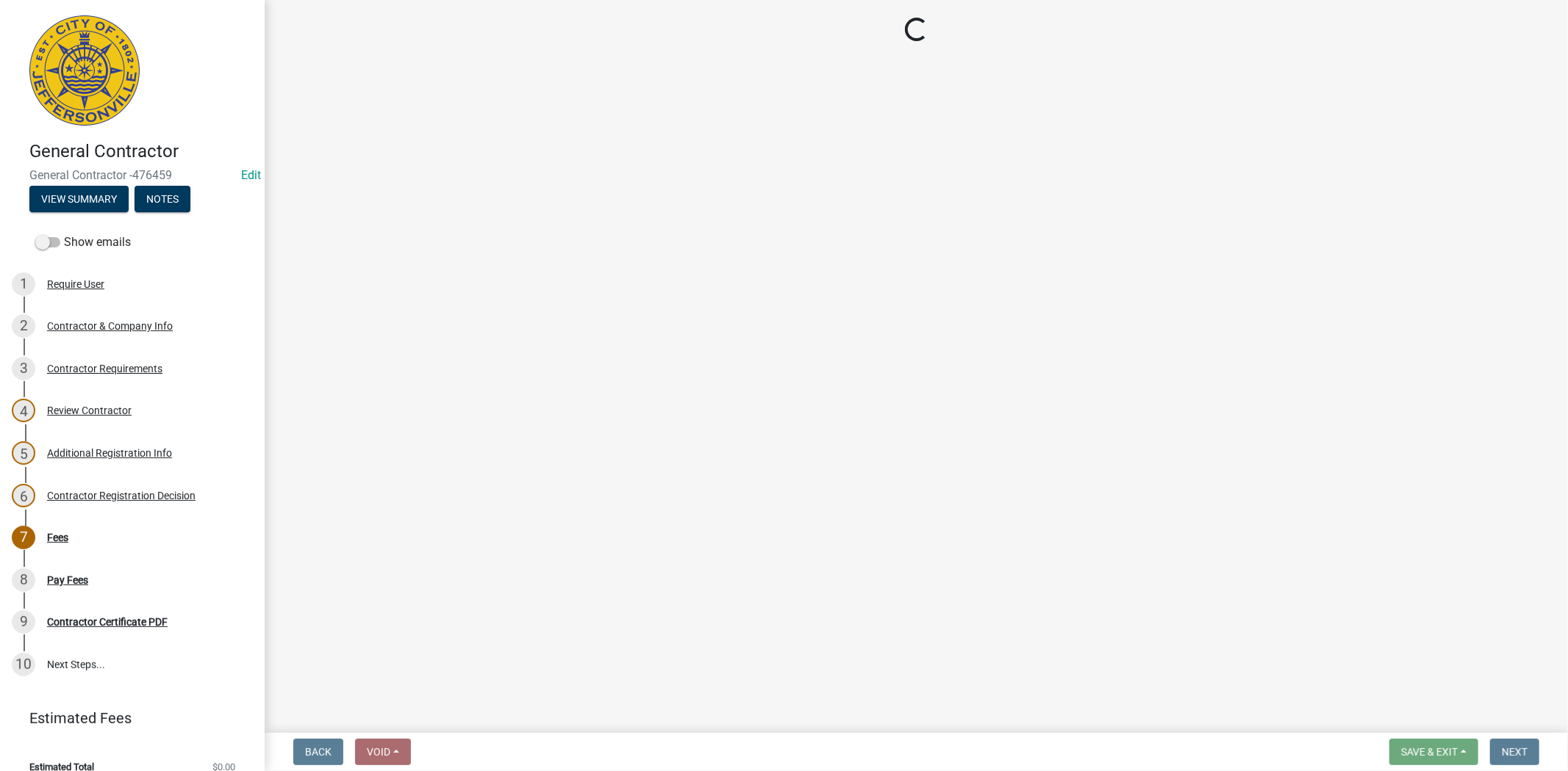
select select "3: 3"
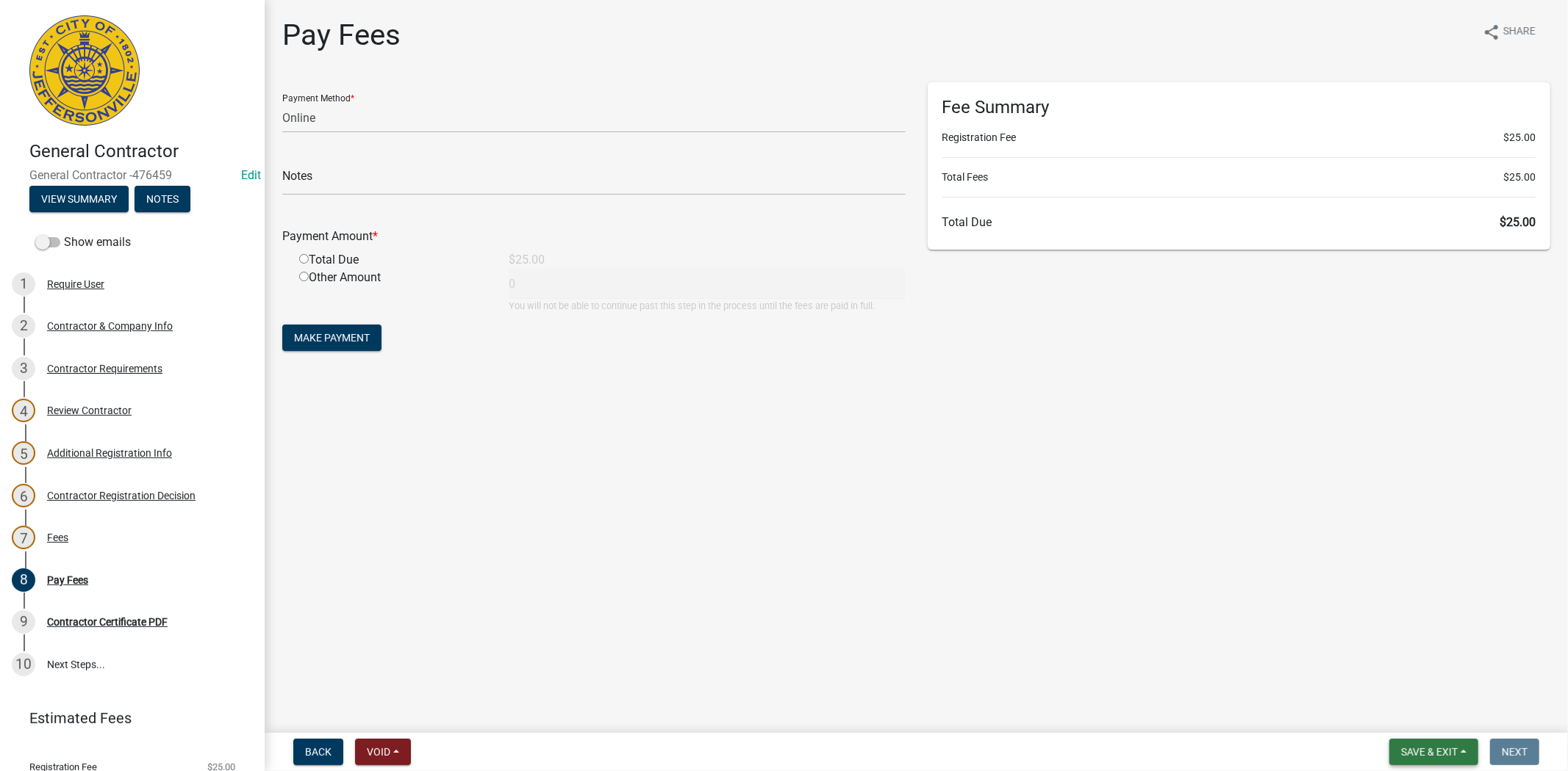
click at [1422, 751] on span "Save & Exit" at bounding box center [1429, 752] width 57 height 12
click at [1420, 720] on button "Save & Exit" at bounding box center [1420, 714] width 118 height 35
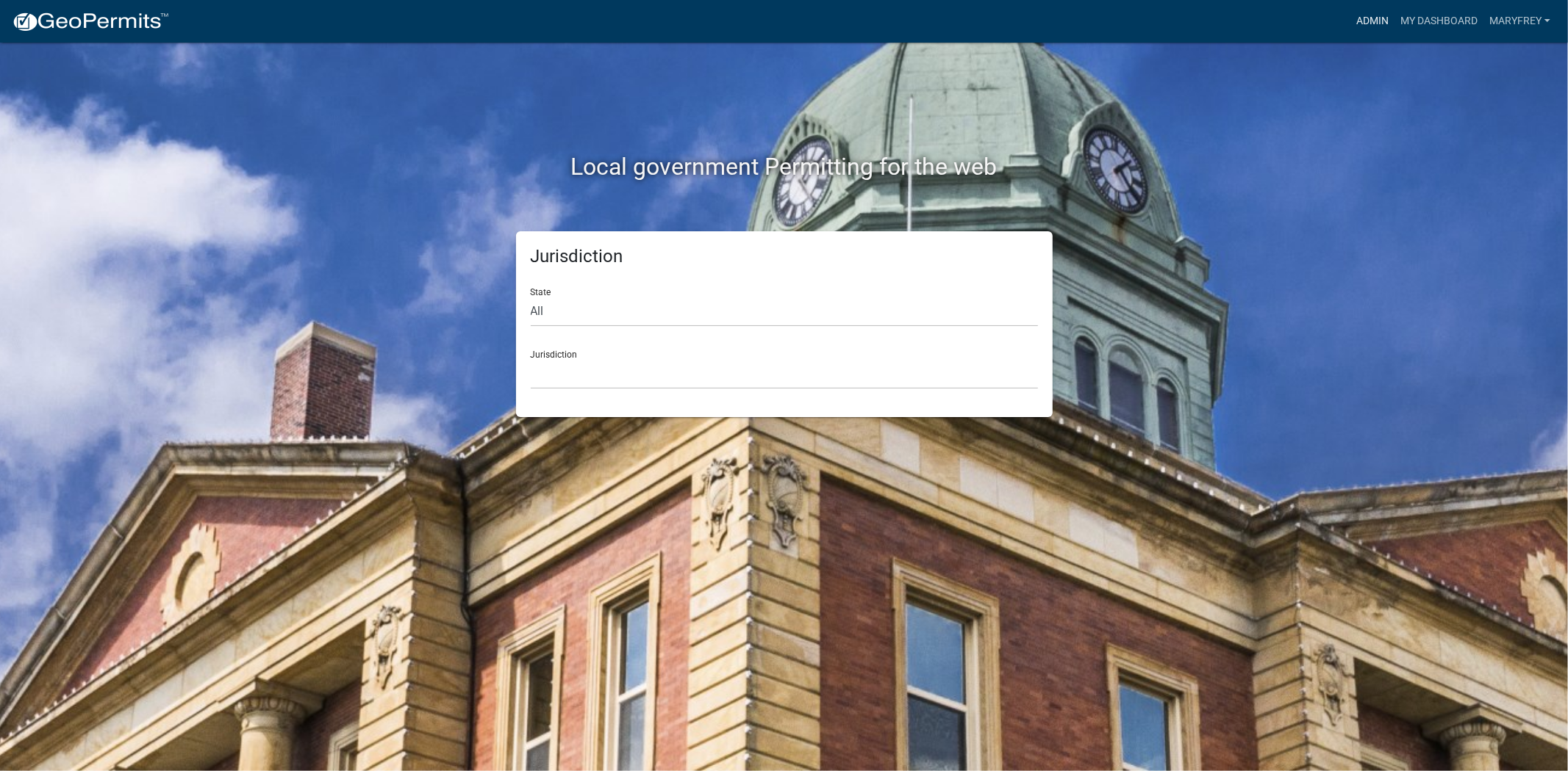
click at [1370, 26] on link "Admin" at bounding box center [1373, 21] width 44 height 28
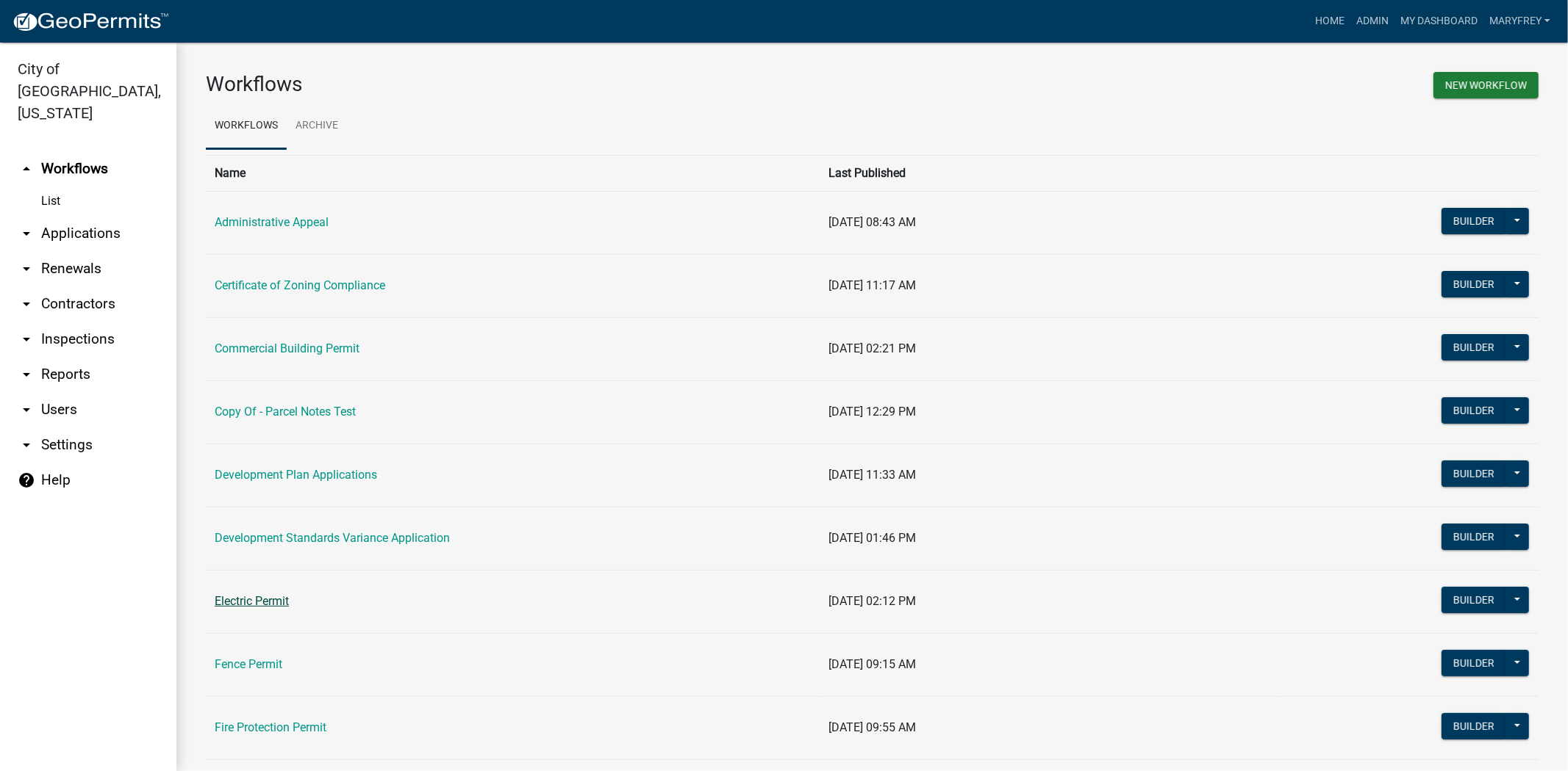
click at [266, 597] on link "Electric Permit" at bounding box center [251, 602] width 75 height 14
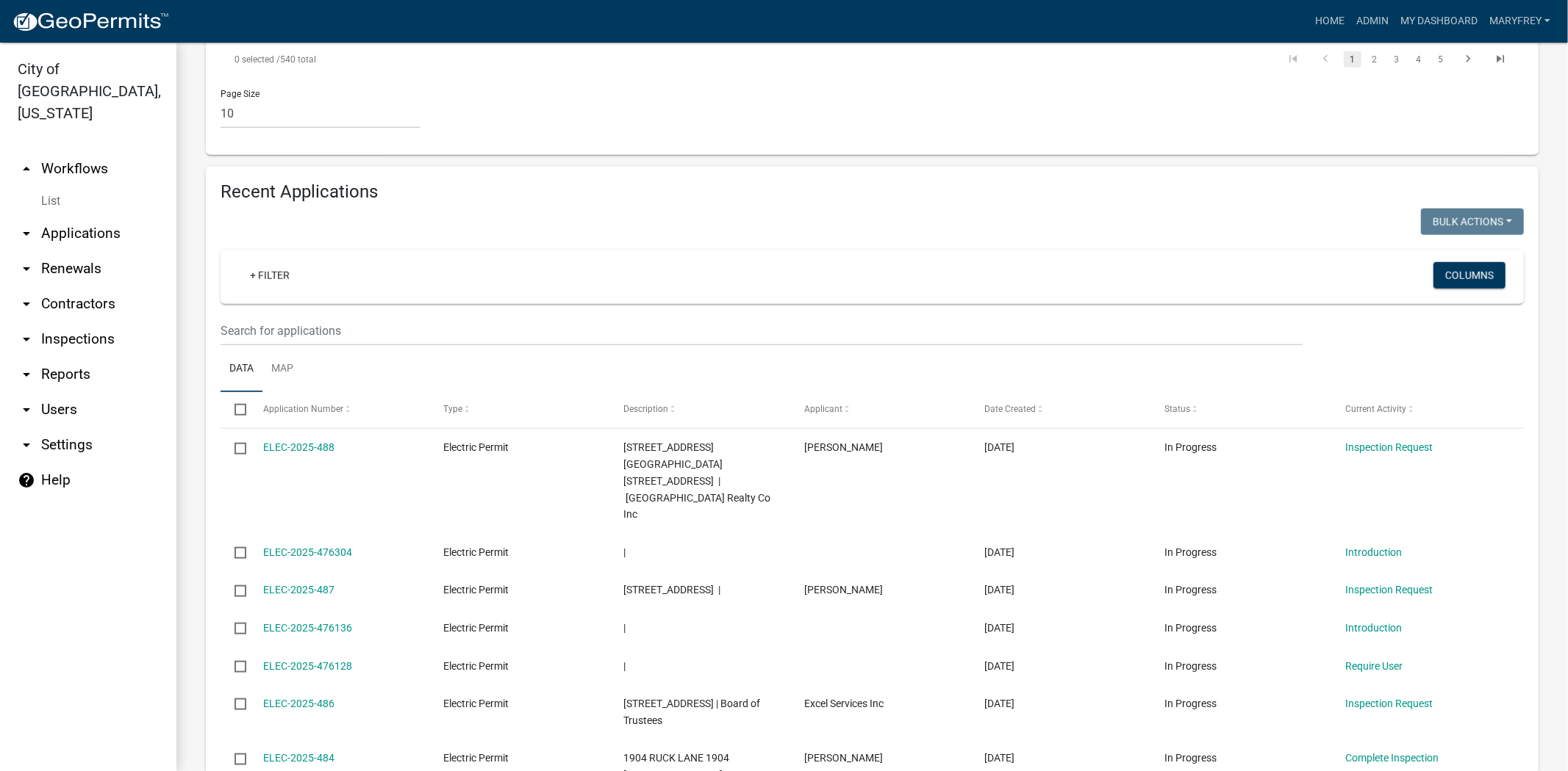
scroll to position [1177, 0]
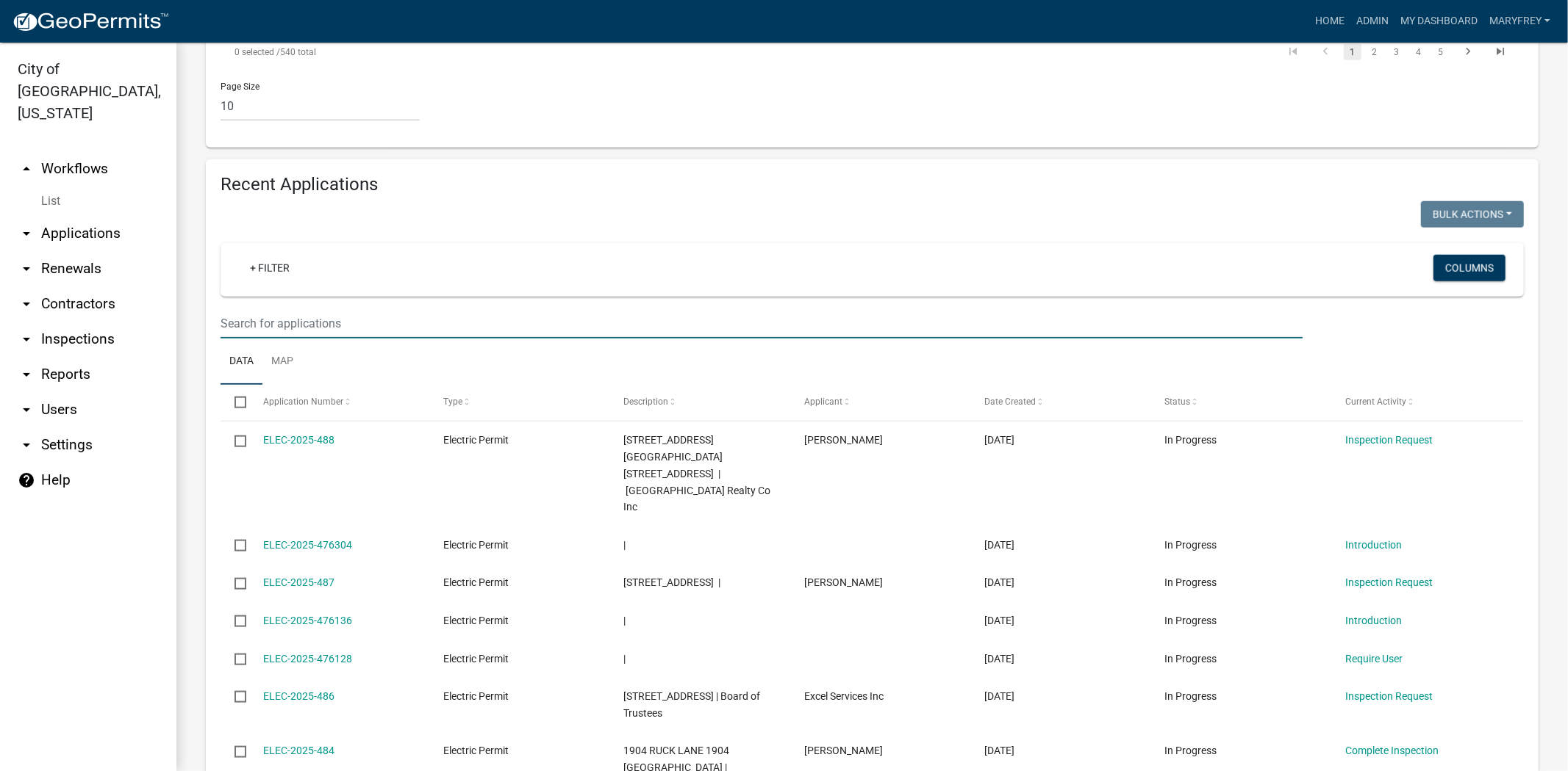
click at [241, 308] on input "text" at bounding box center [761, 323] width 1082 height 30
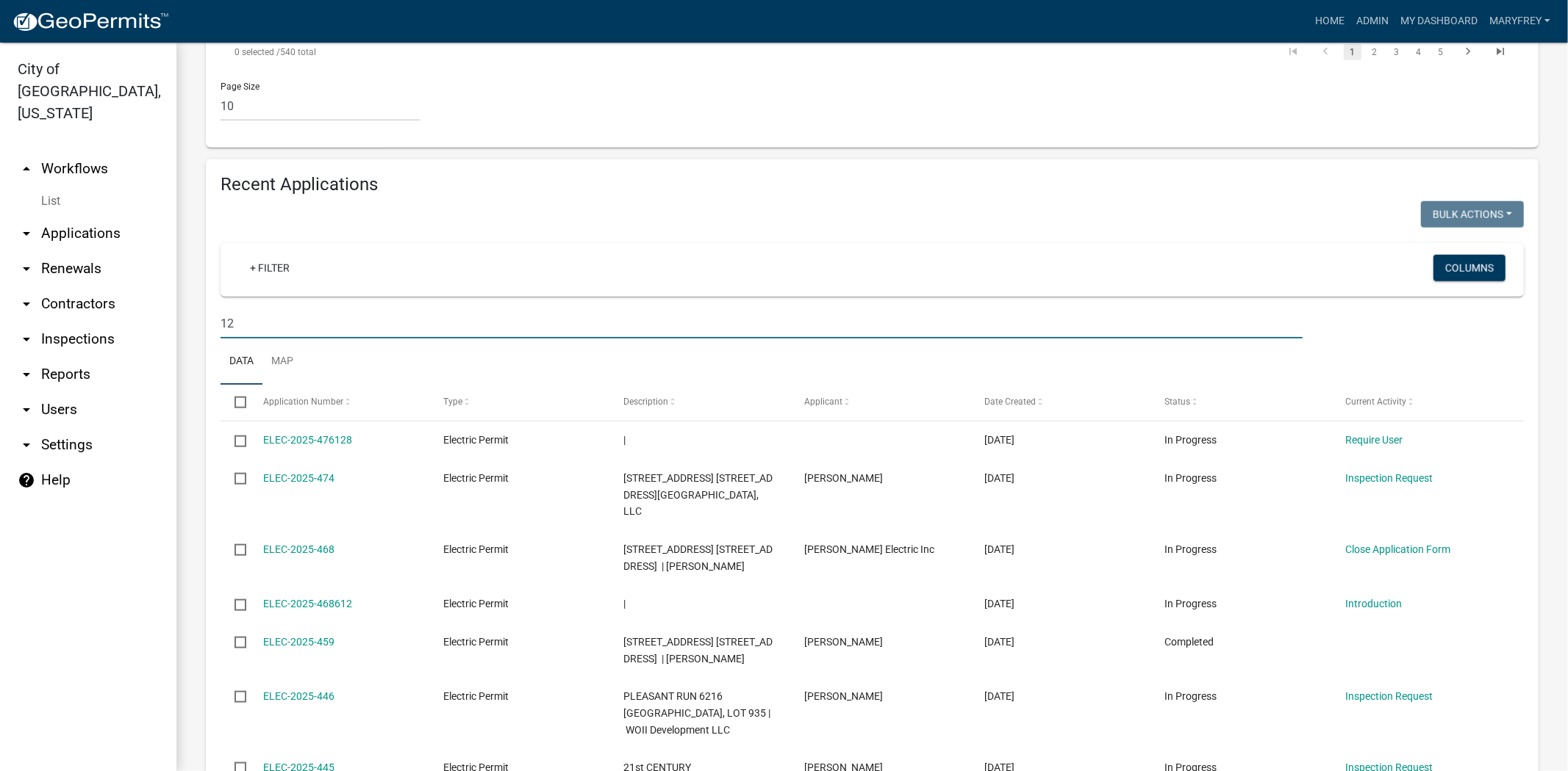
drag, startPoint x: 249, startPoint y: 199, endPoint x: 210, endPoint y: 197, distance: 39.1
click at [210, 308] on div "12" at bounding box center [761, 323] width 1104 height 30
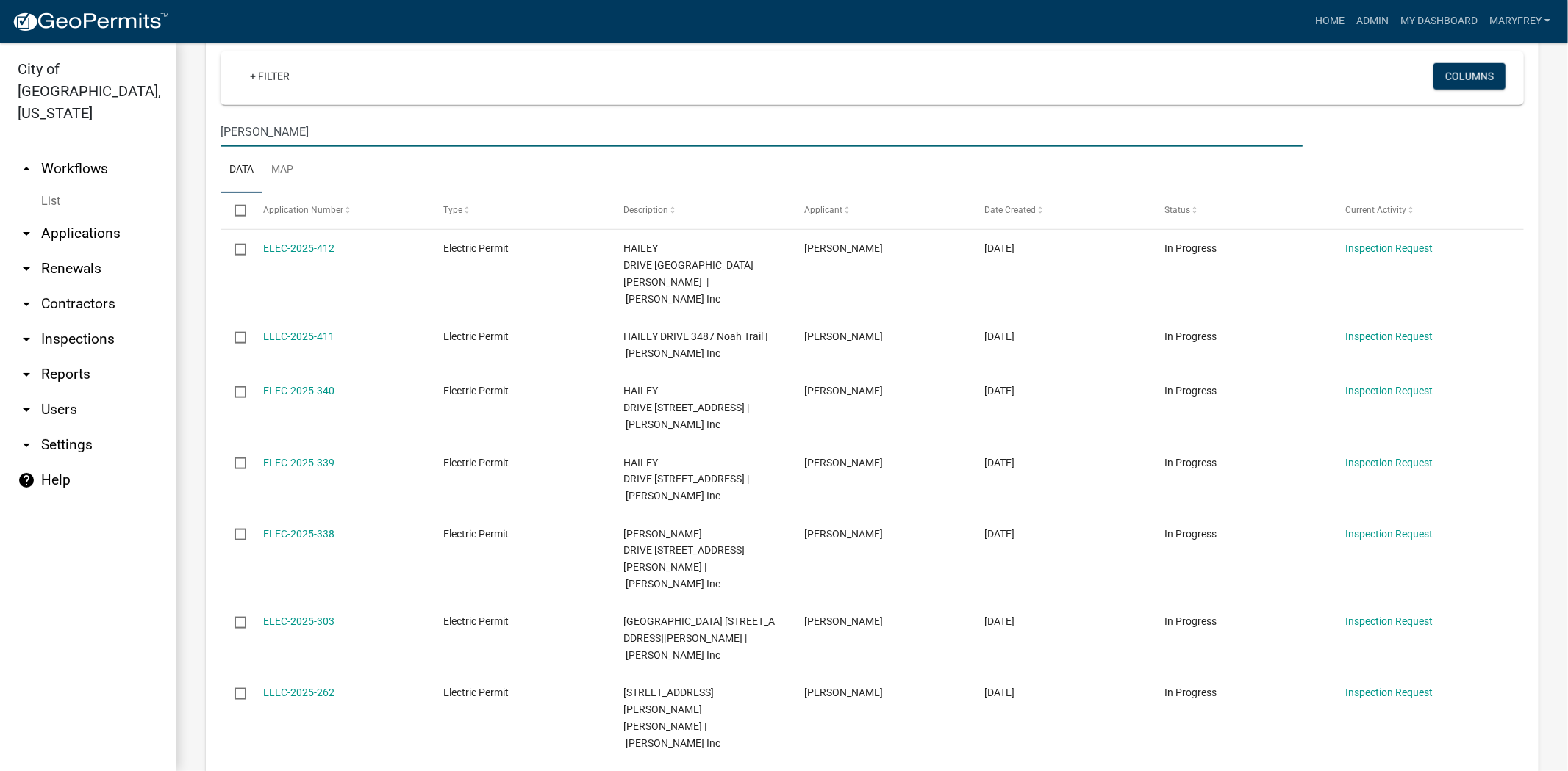
scroll to position [1406, 0]
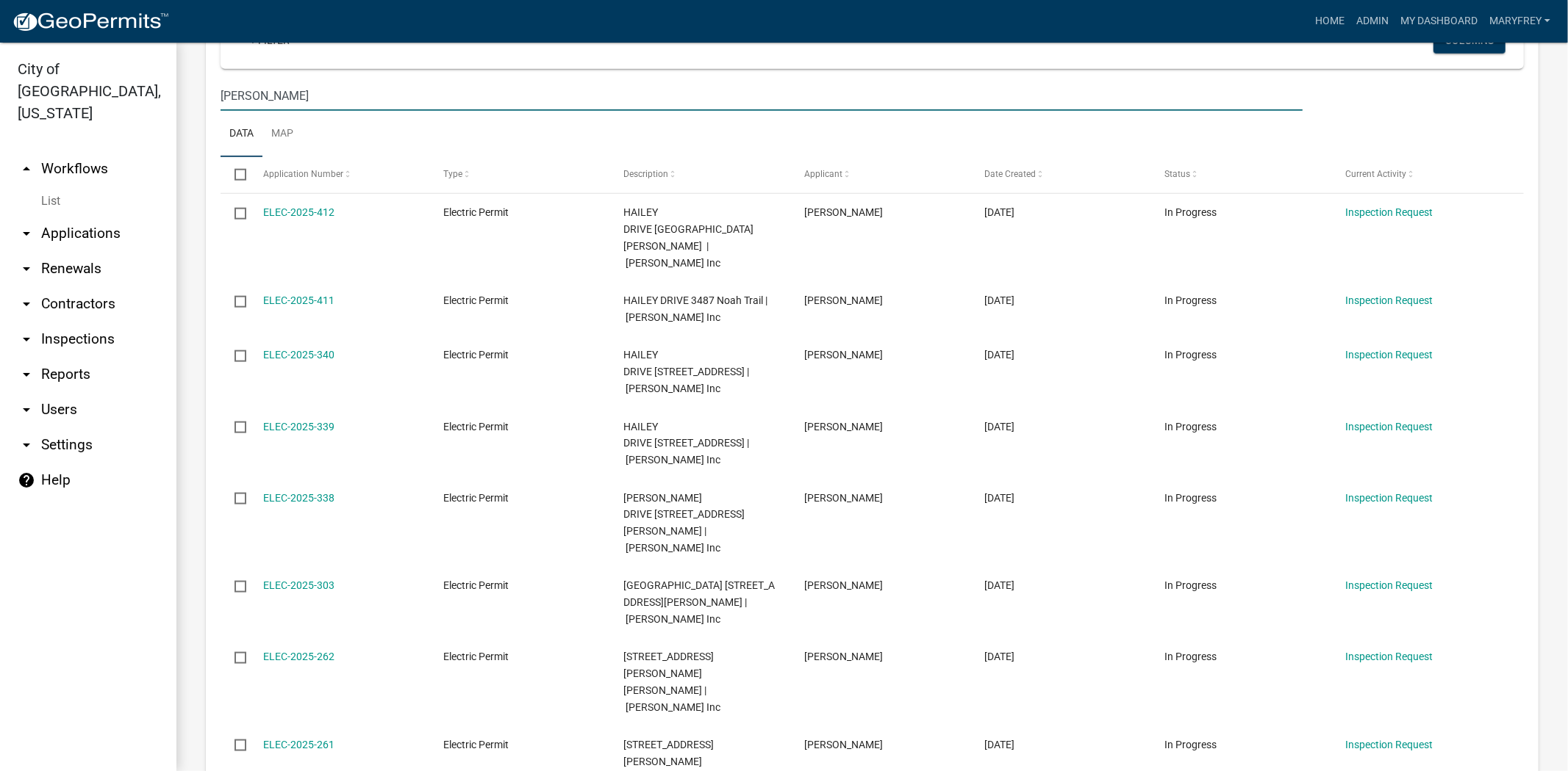
type input "horton"
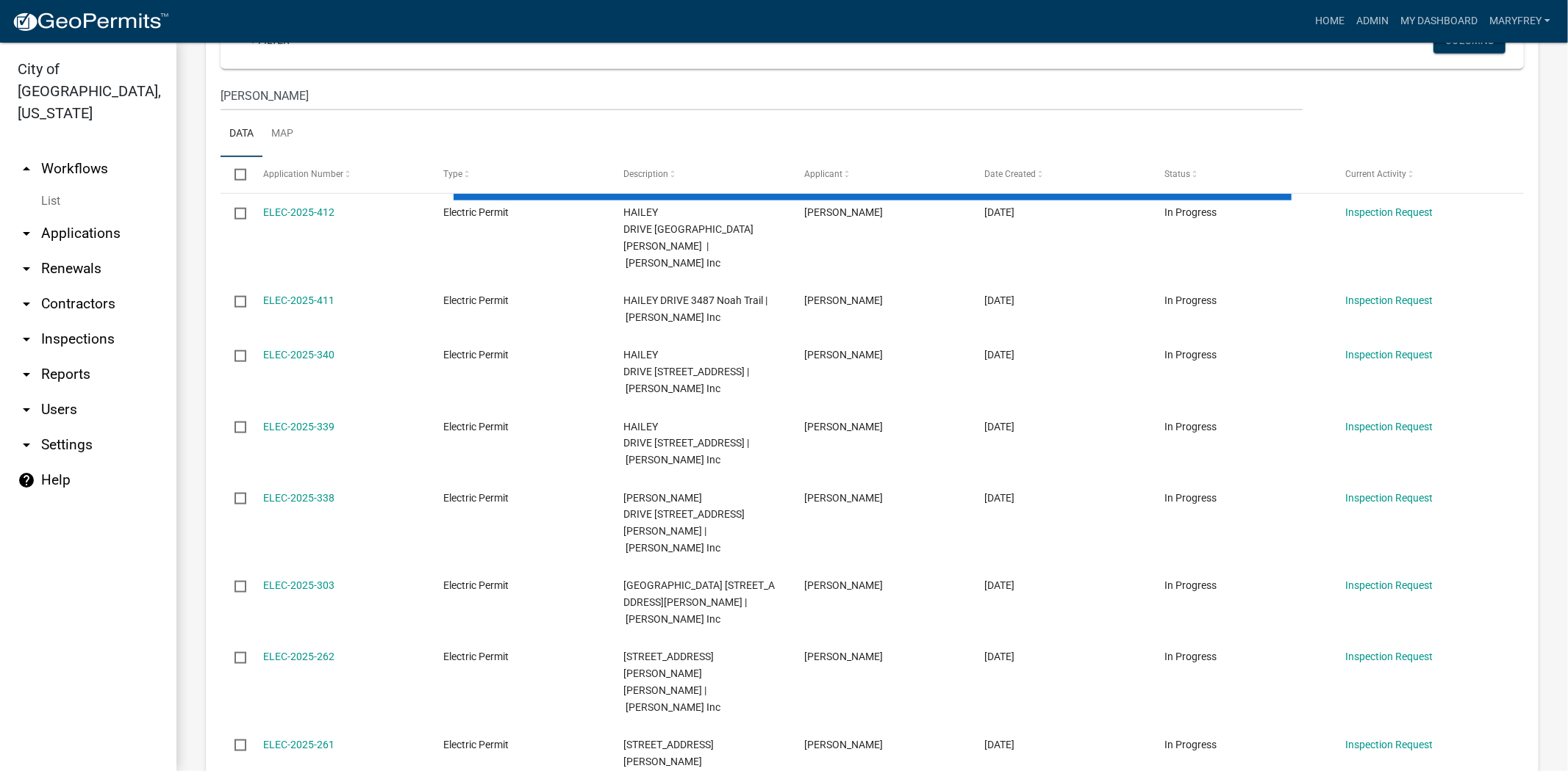
scroll to position [1389, 0]
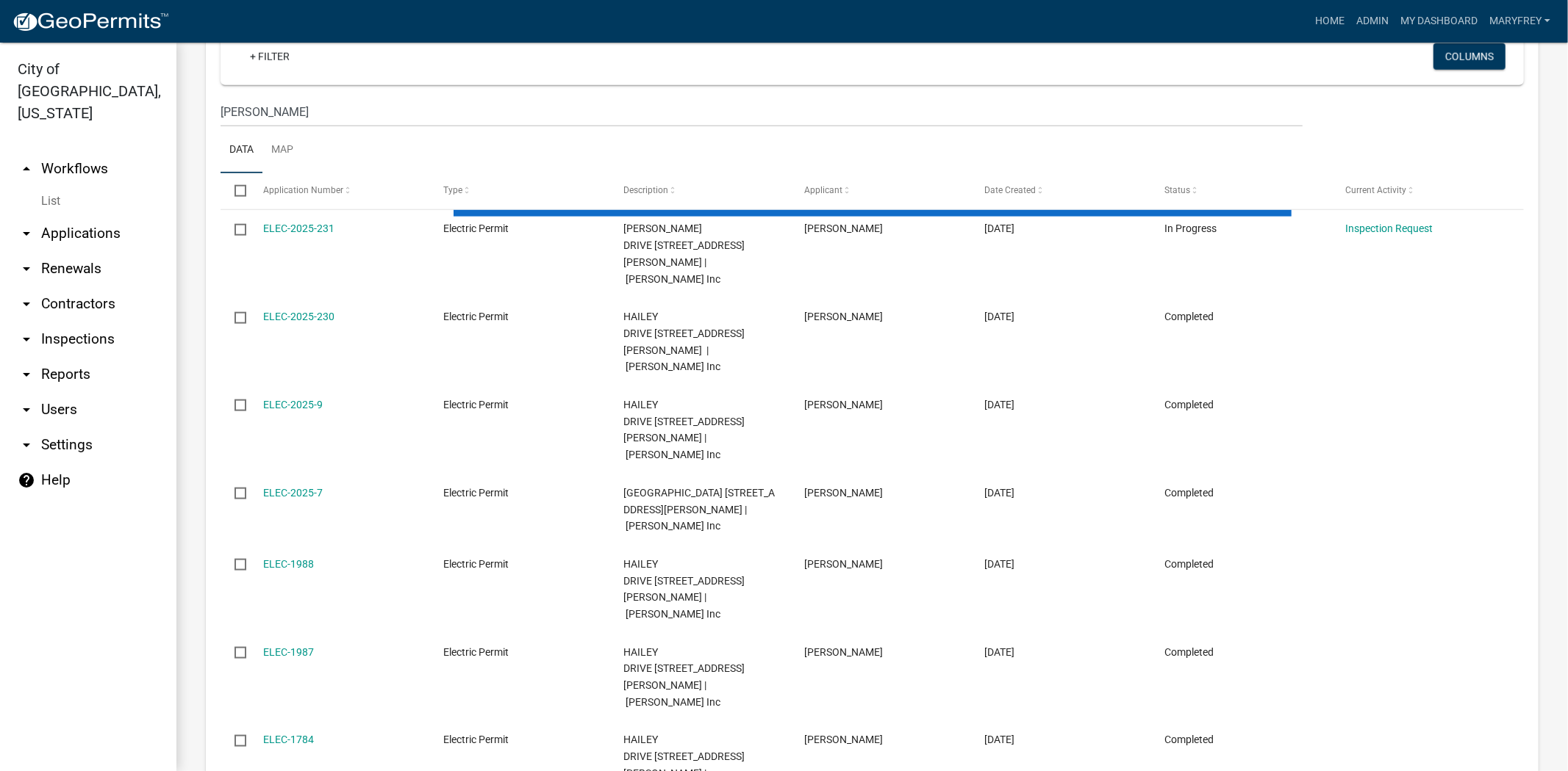
scroll to position [1117, 0]
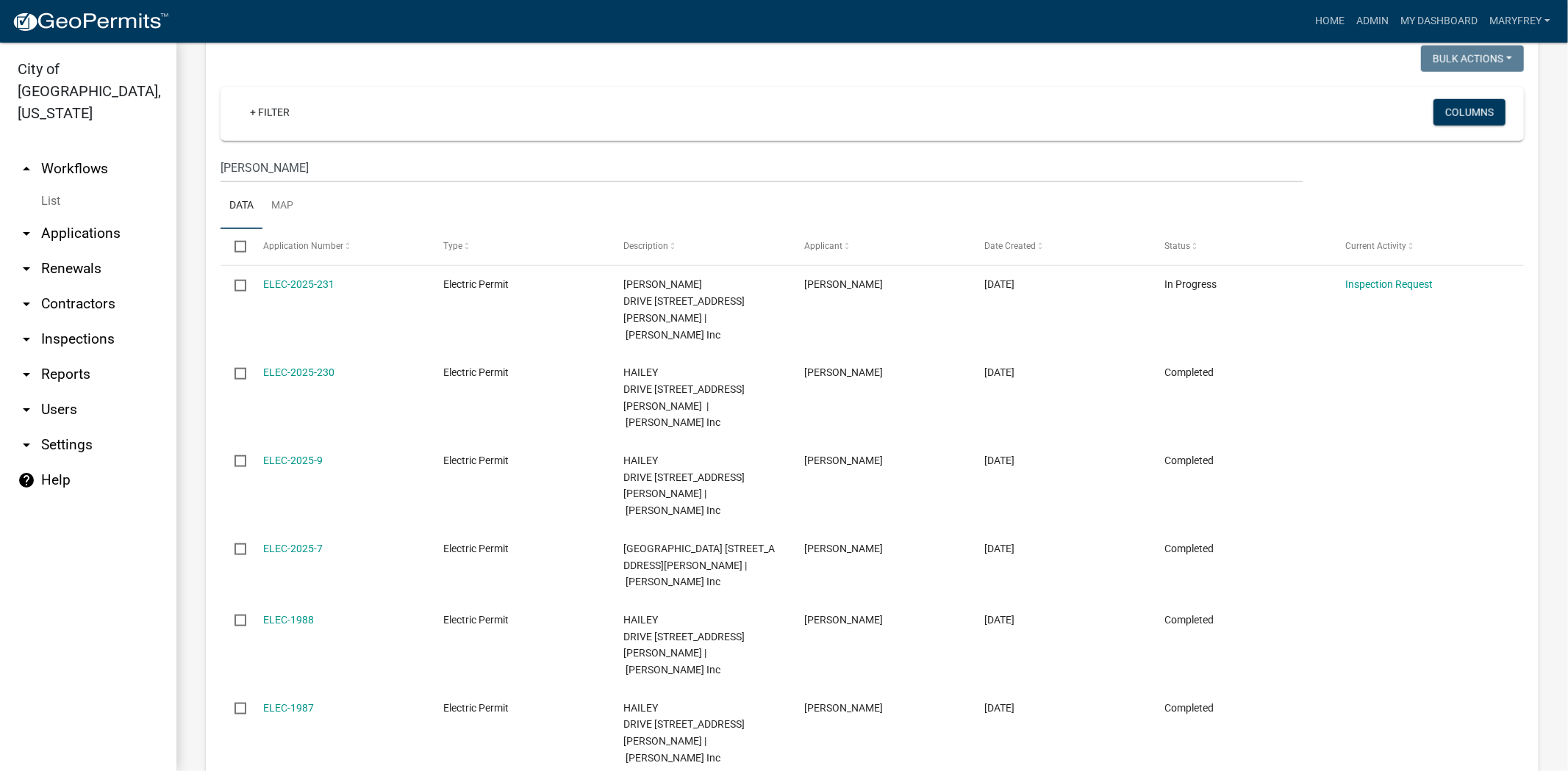
scroll to position [1340, 0]
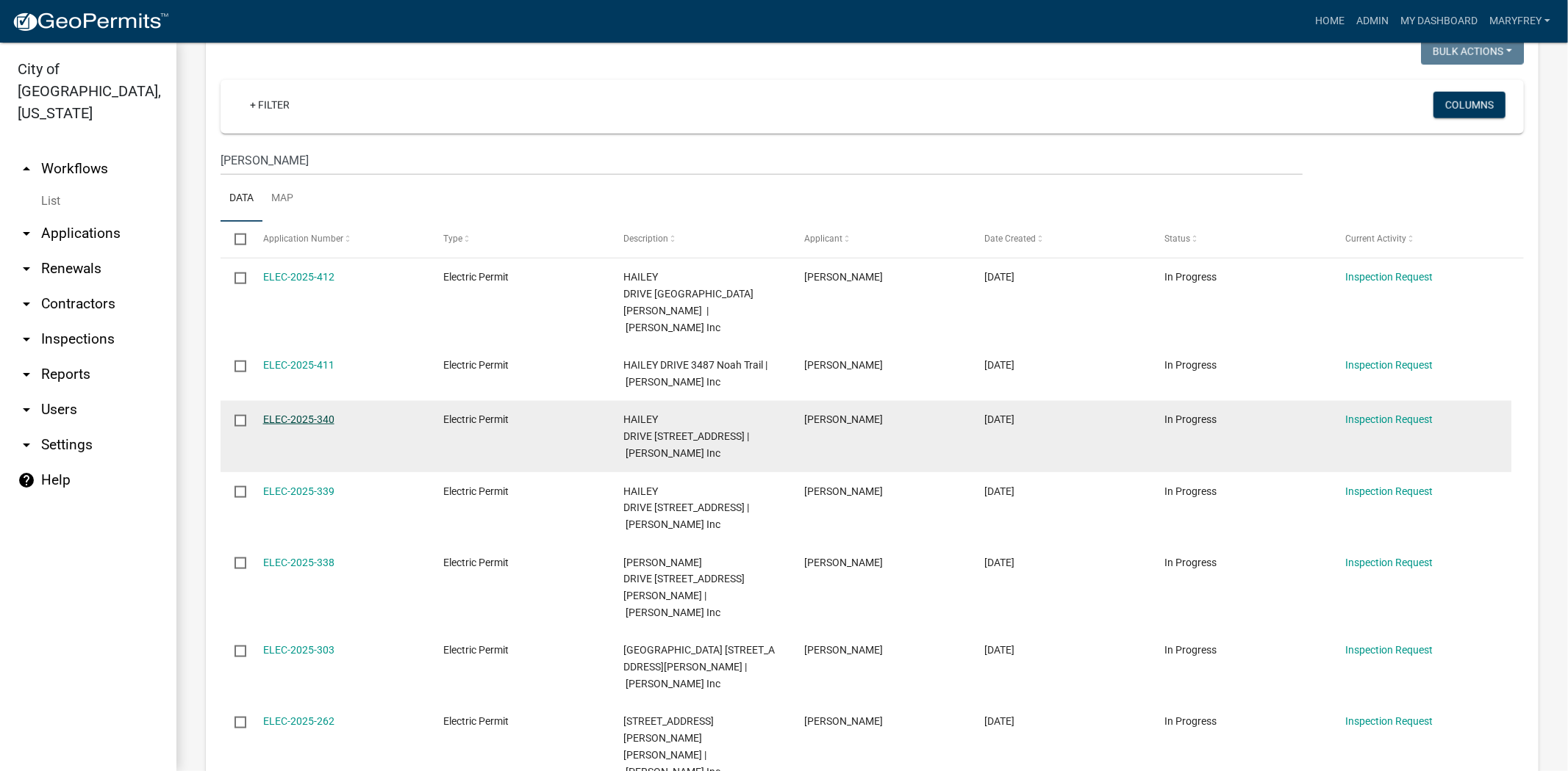
click at [288, 413] on link "ELEC-2025-340" at bounding box center [298, 419] width 71 height 12
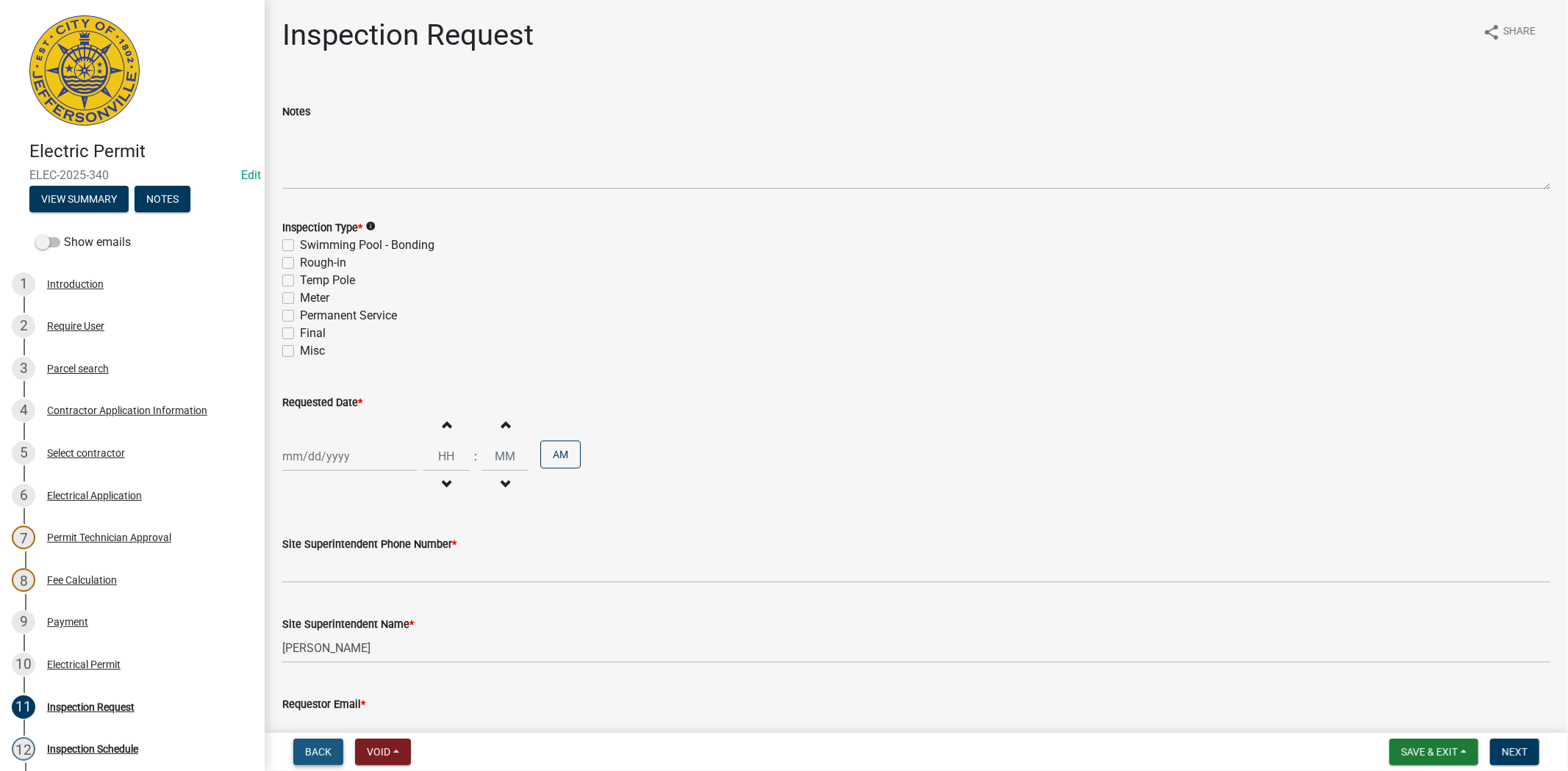
click at [331, 744] on button "Back" at bounding box center [319, 752] width 50 height 27
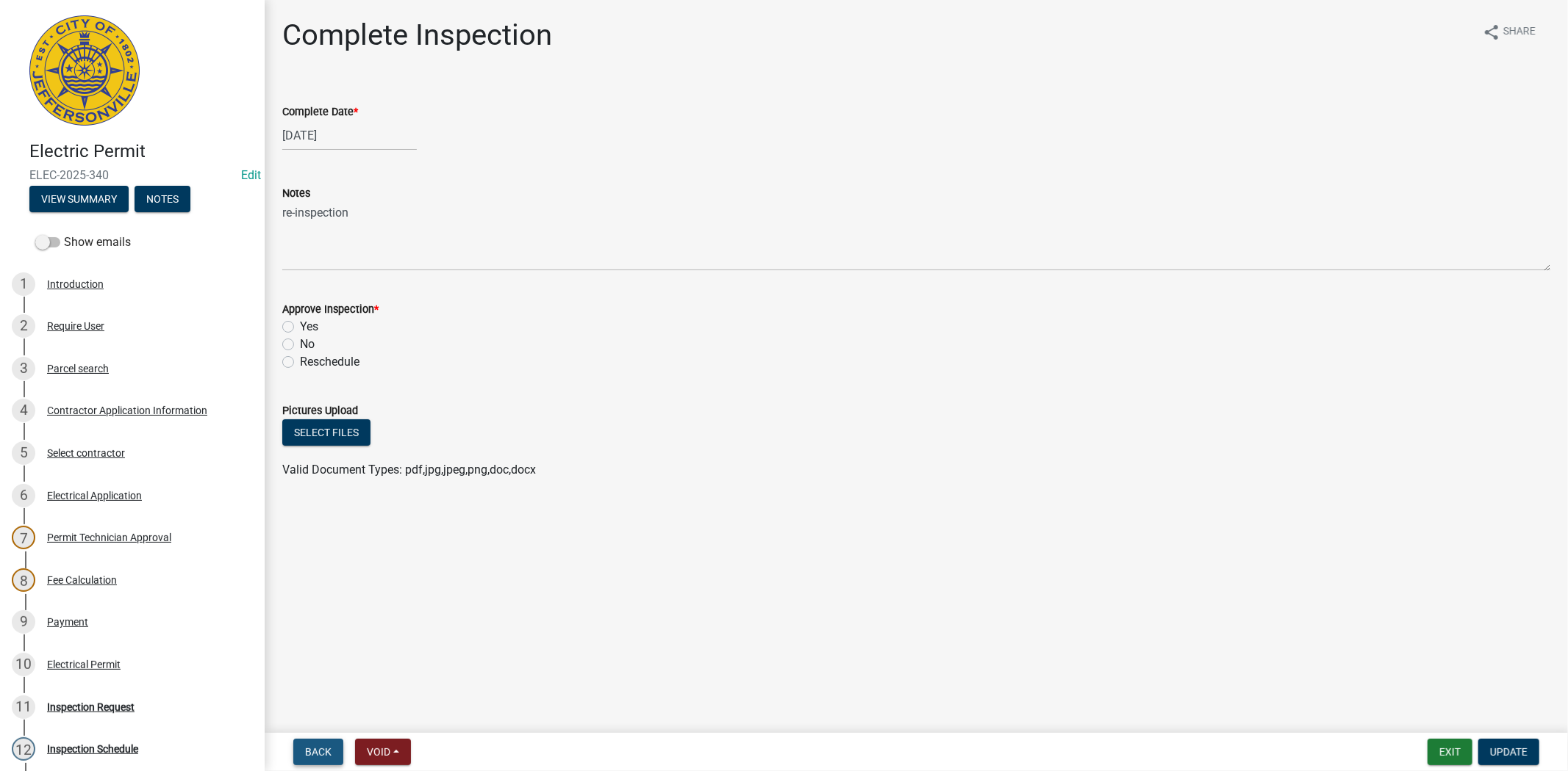
click at [321, 753] on span "Back" at bounding box center [319, 752] width 27 height 12
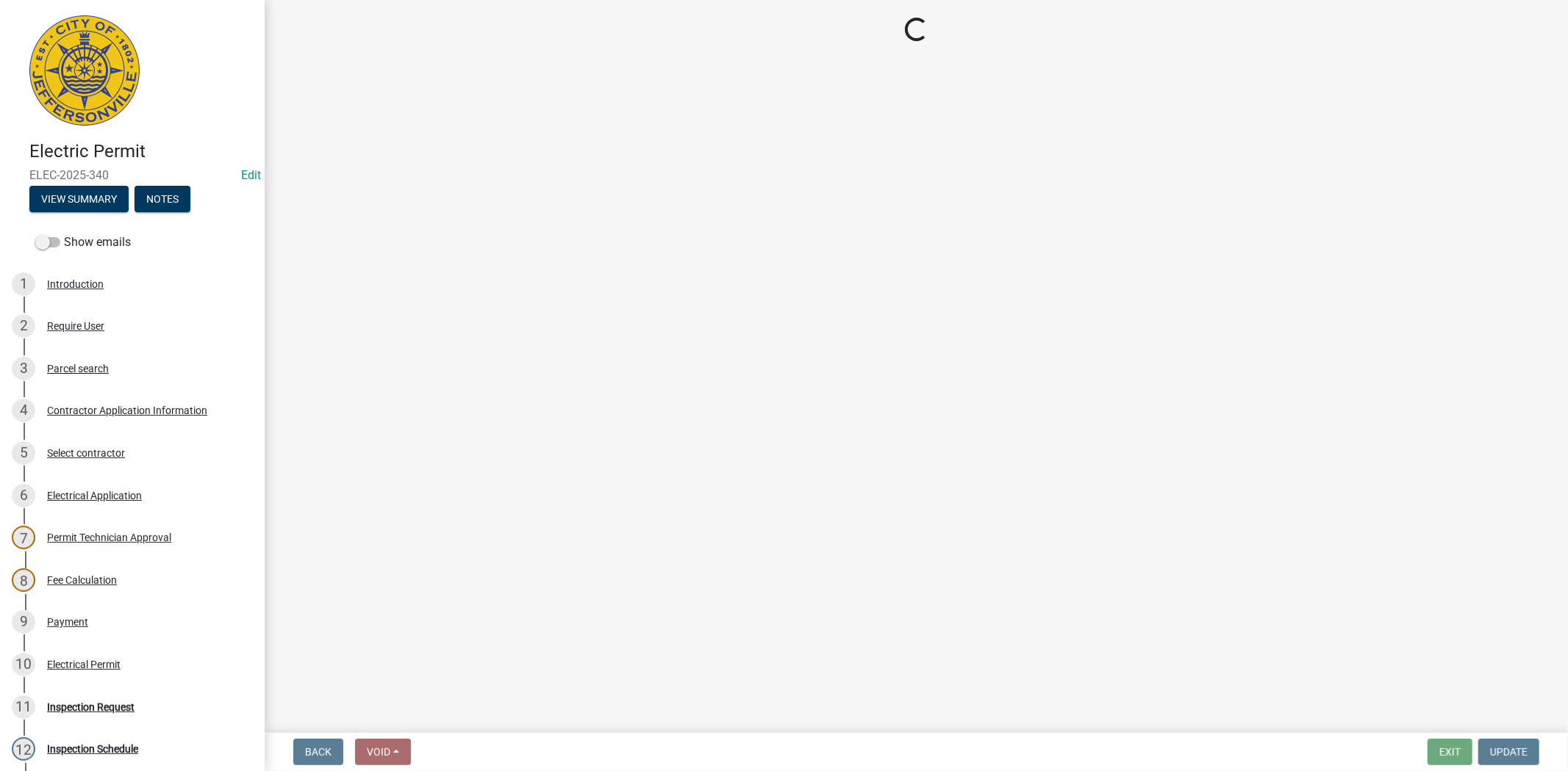
select select "36a8b8f0-2ef8-43e9-ae06-718f51af8d36"
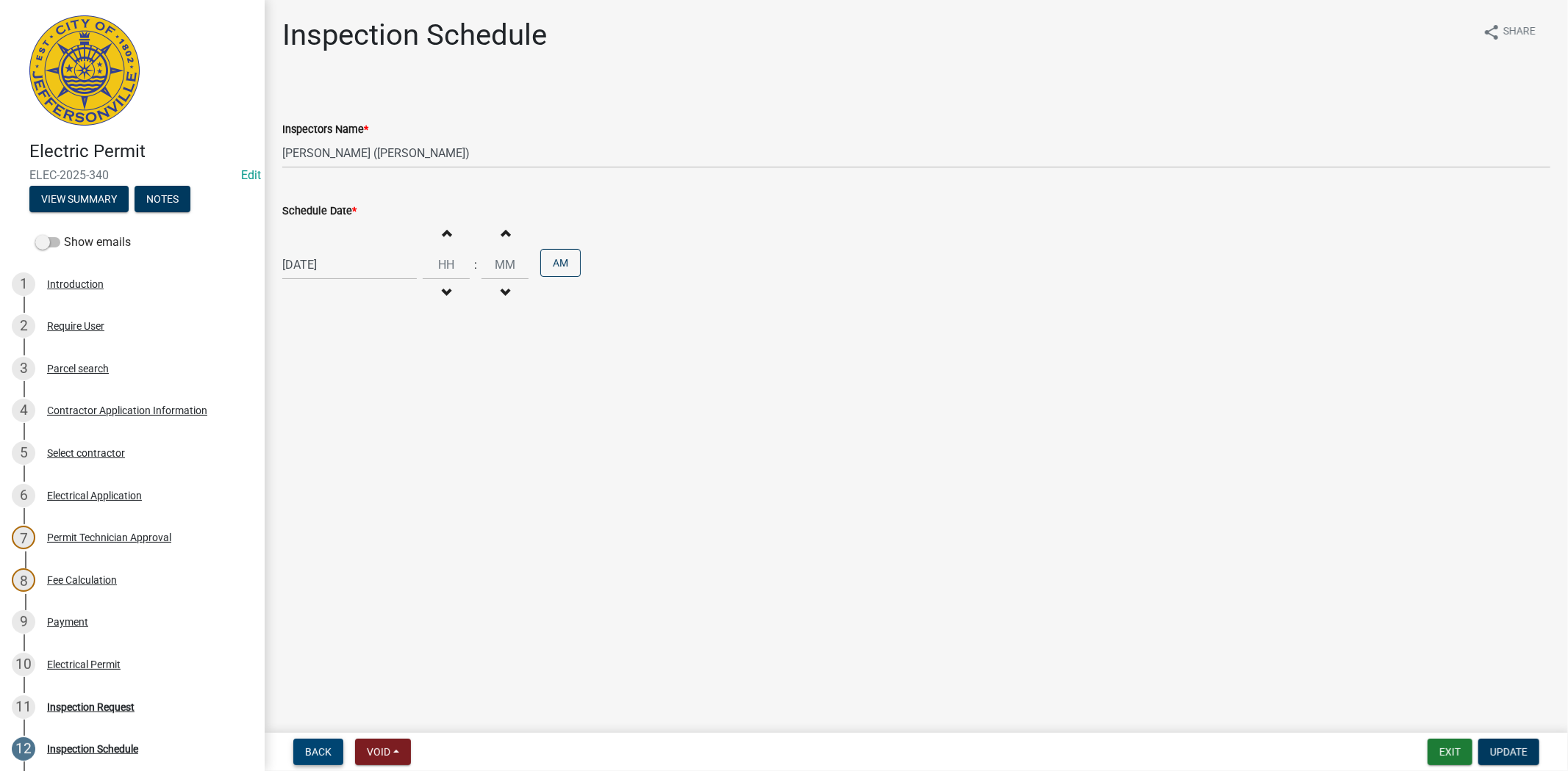
click at [321, 754] on span "Back" at bounding box center [319, 752] width 27 height 12
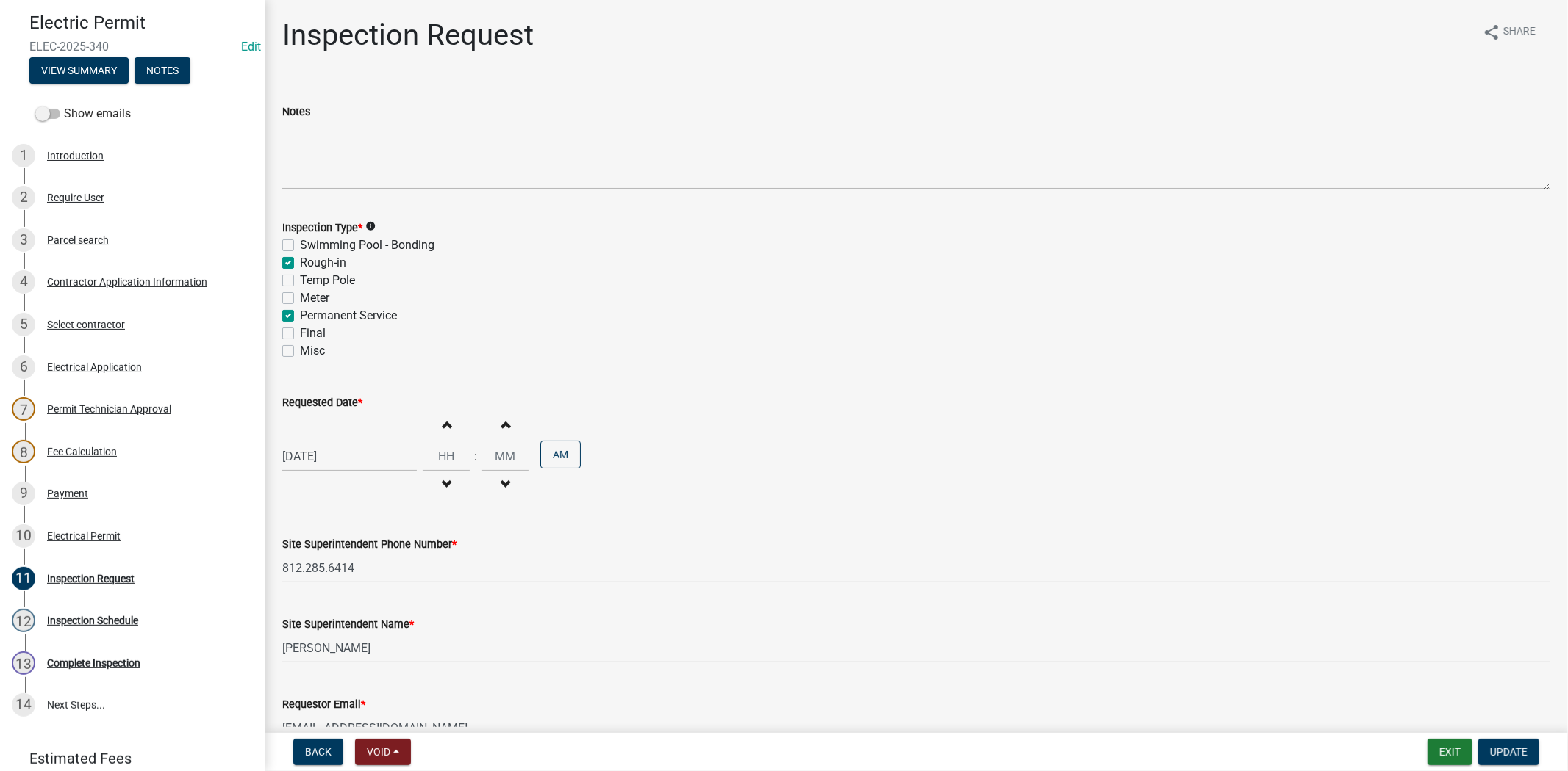
scroll to position [219, 0]
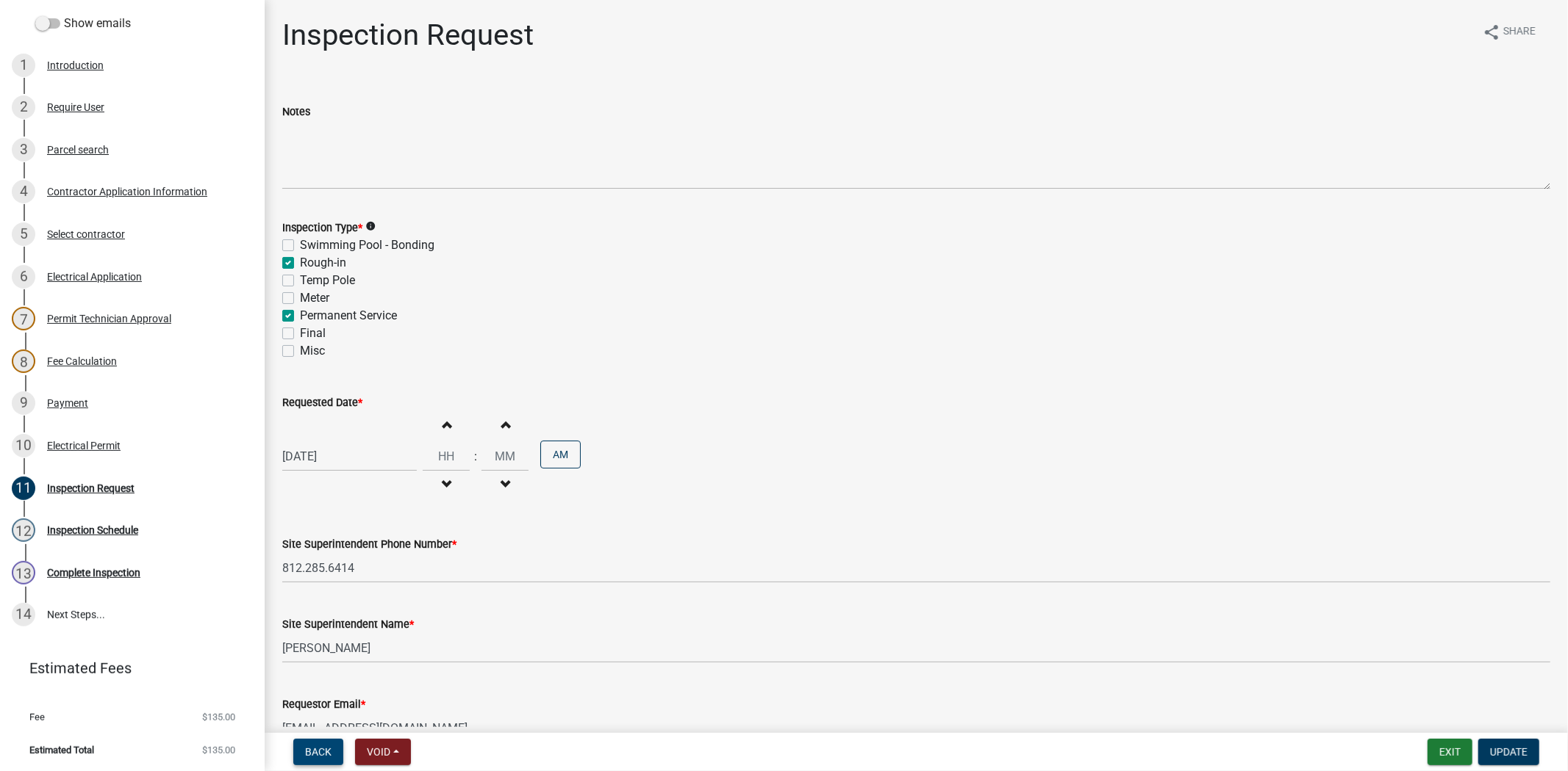
click at [319, 751] on span "Back" at bounding box center [319, 752] width 27 height 12
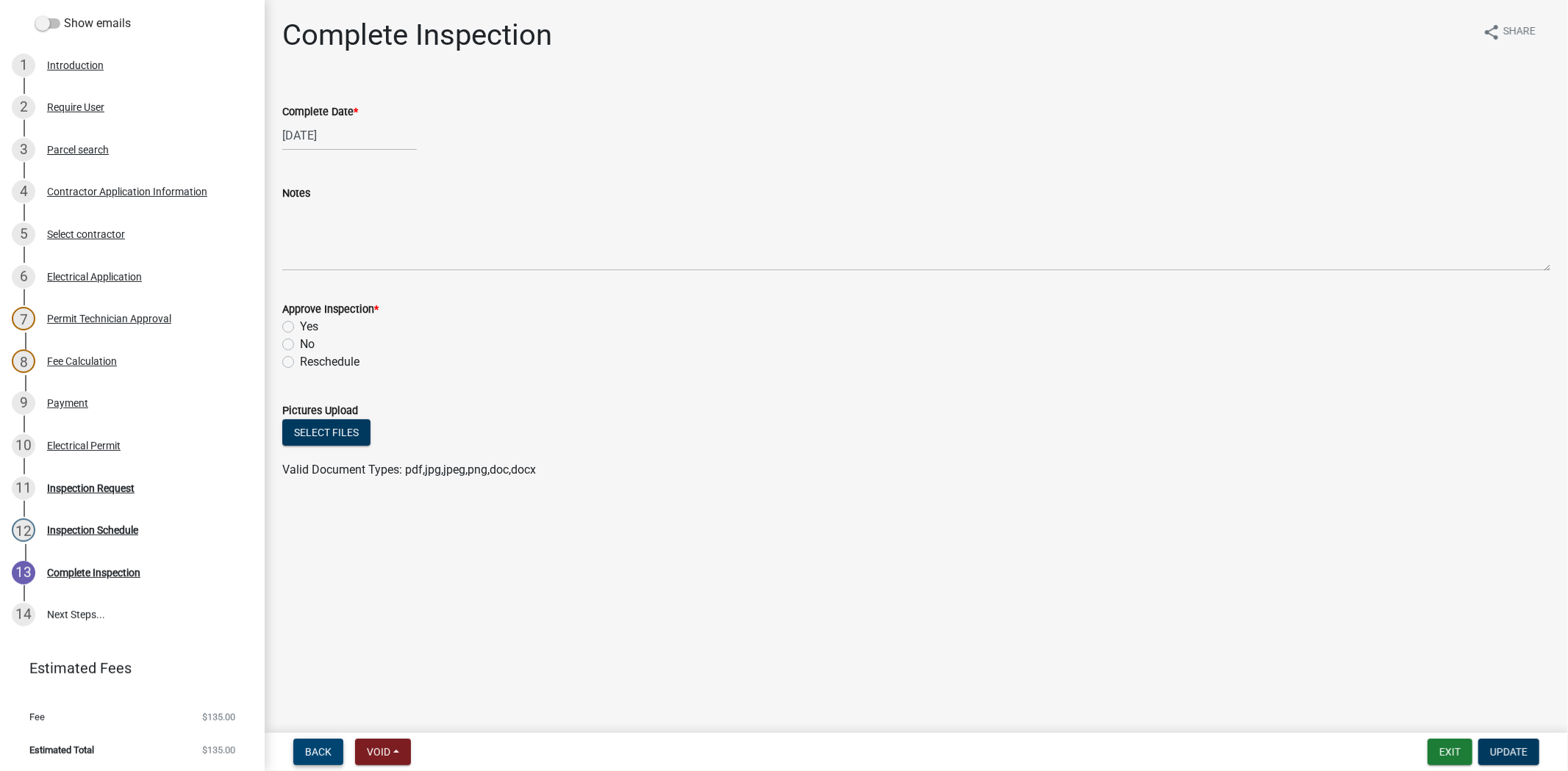
click at [319, 751] on span "Back" at bounding box center [319, 752] width 27 height 12
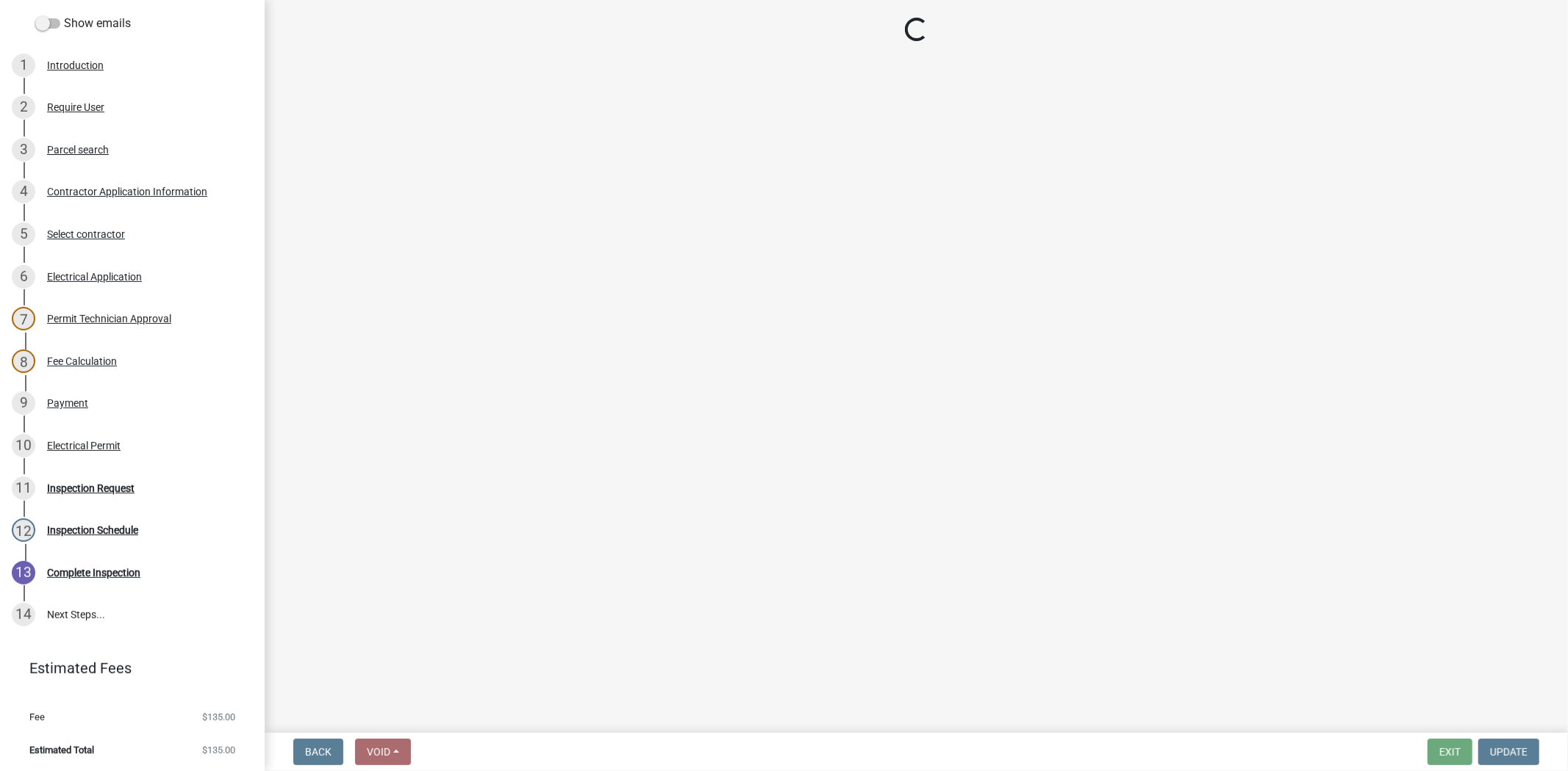
select select "36a8b8f0-2ef8-43e9-ae06-718f51af8d36"
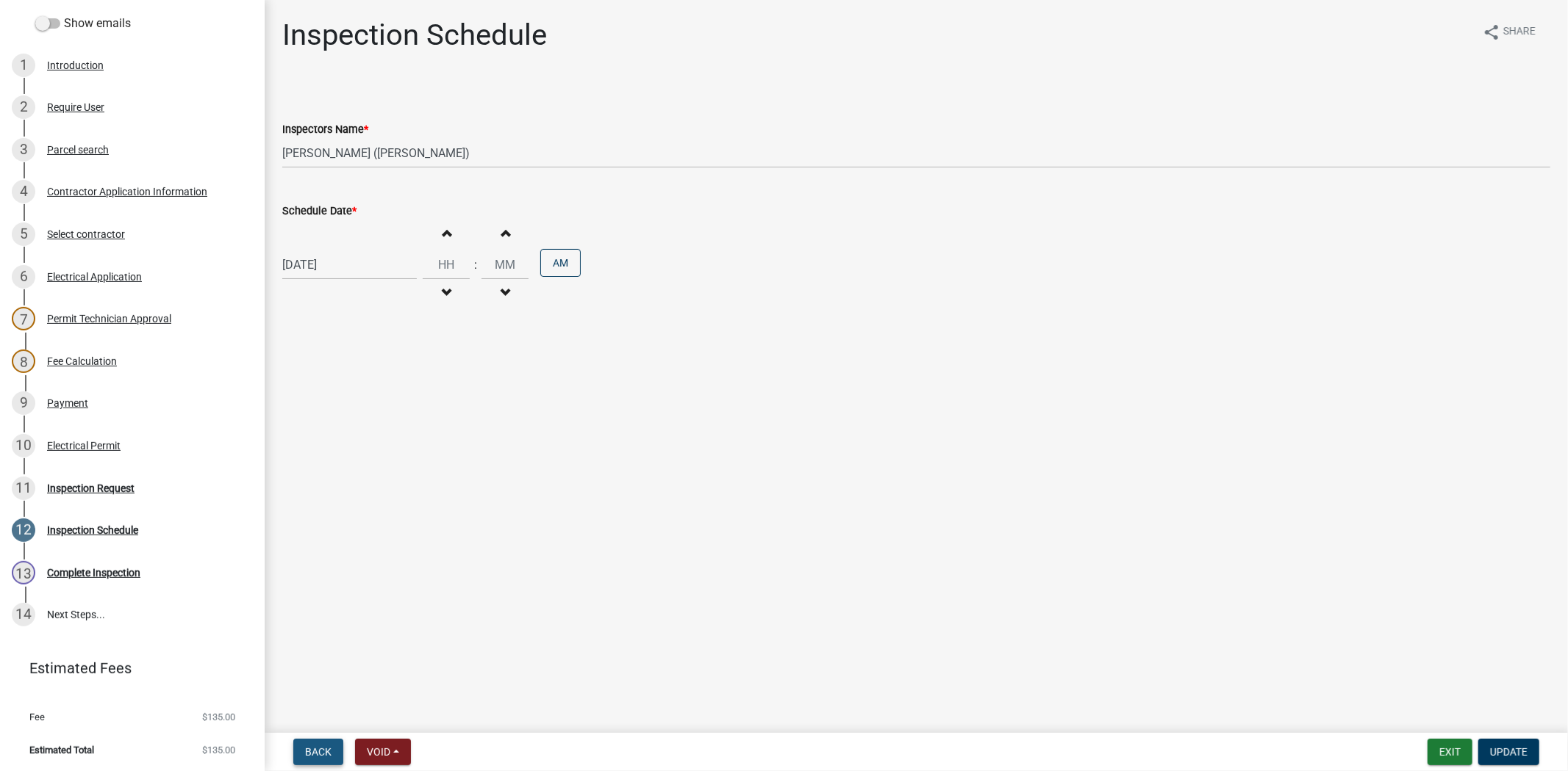
click at [319, 751] on span "Back" at bounding box center [319, 752] width 27 height 12
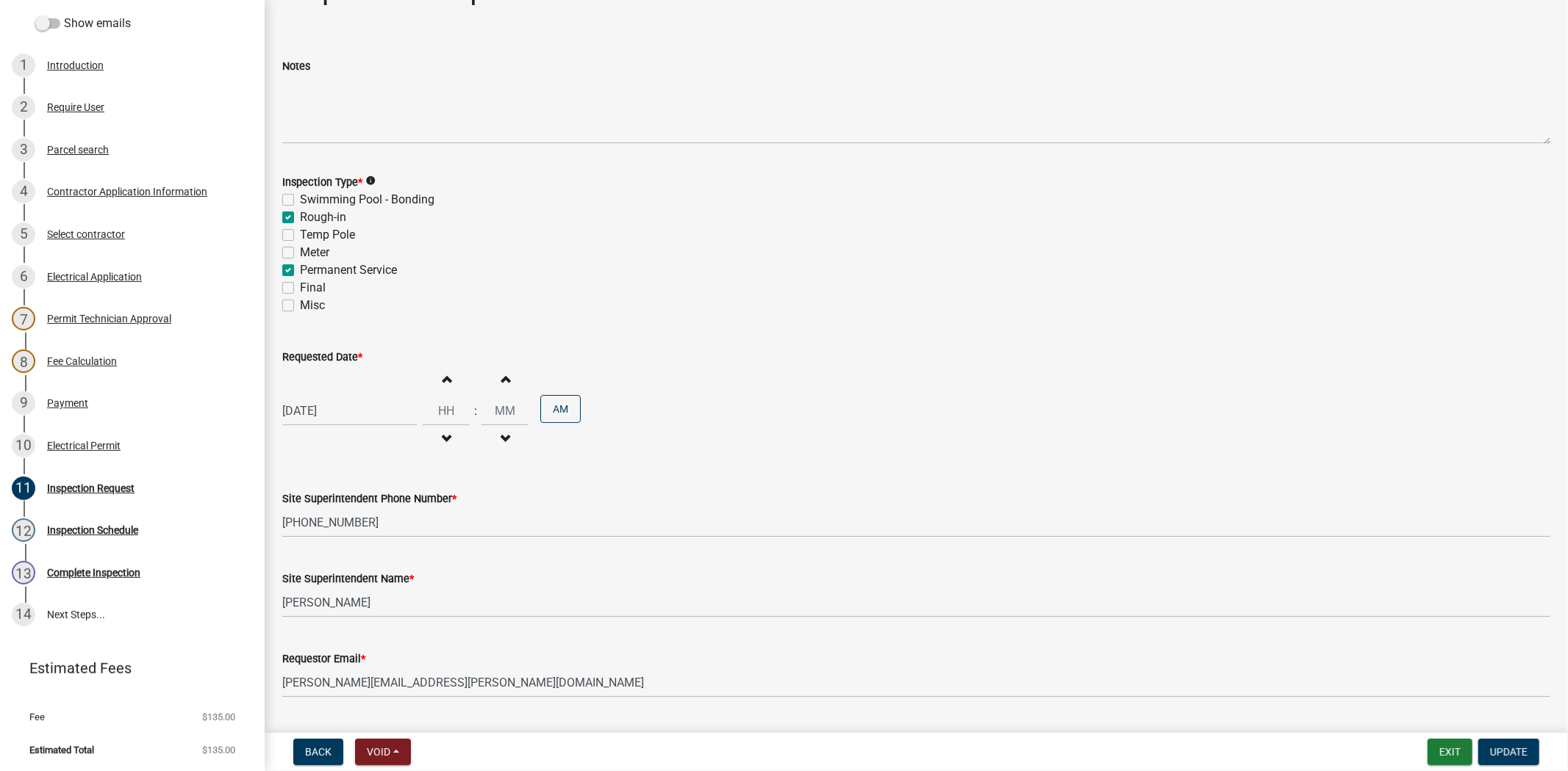
scroll to position [85, 0]
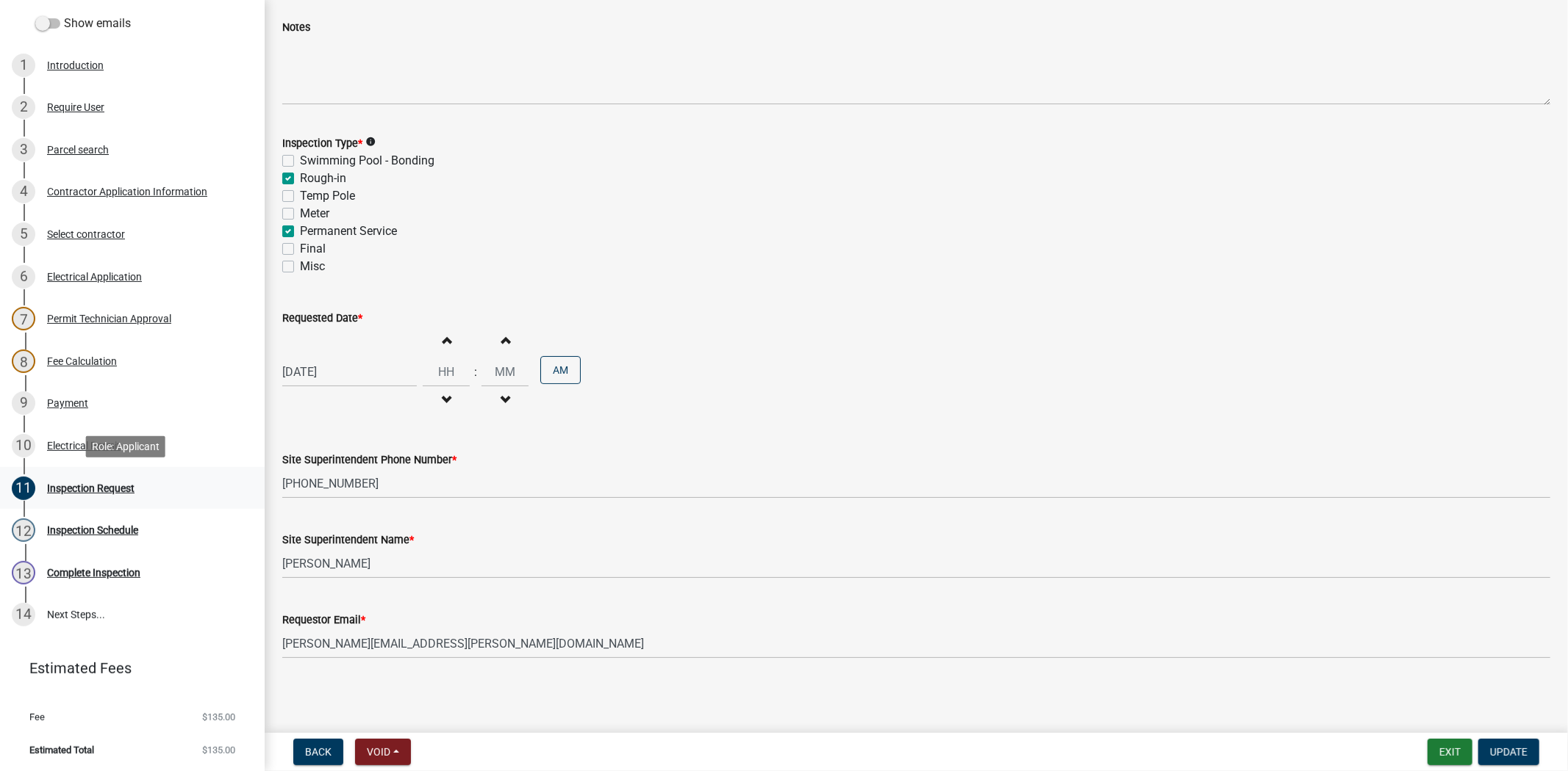
click at [90, 493] on div "11 Inspection Request" at bounding box center [126, 489] width 229 height 24
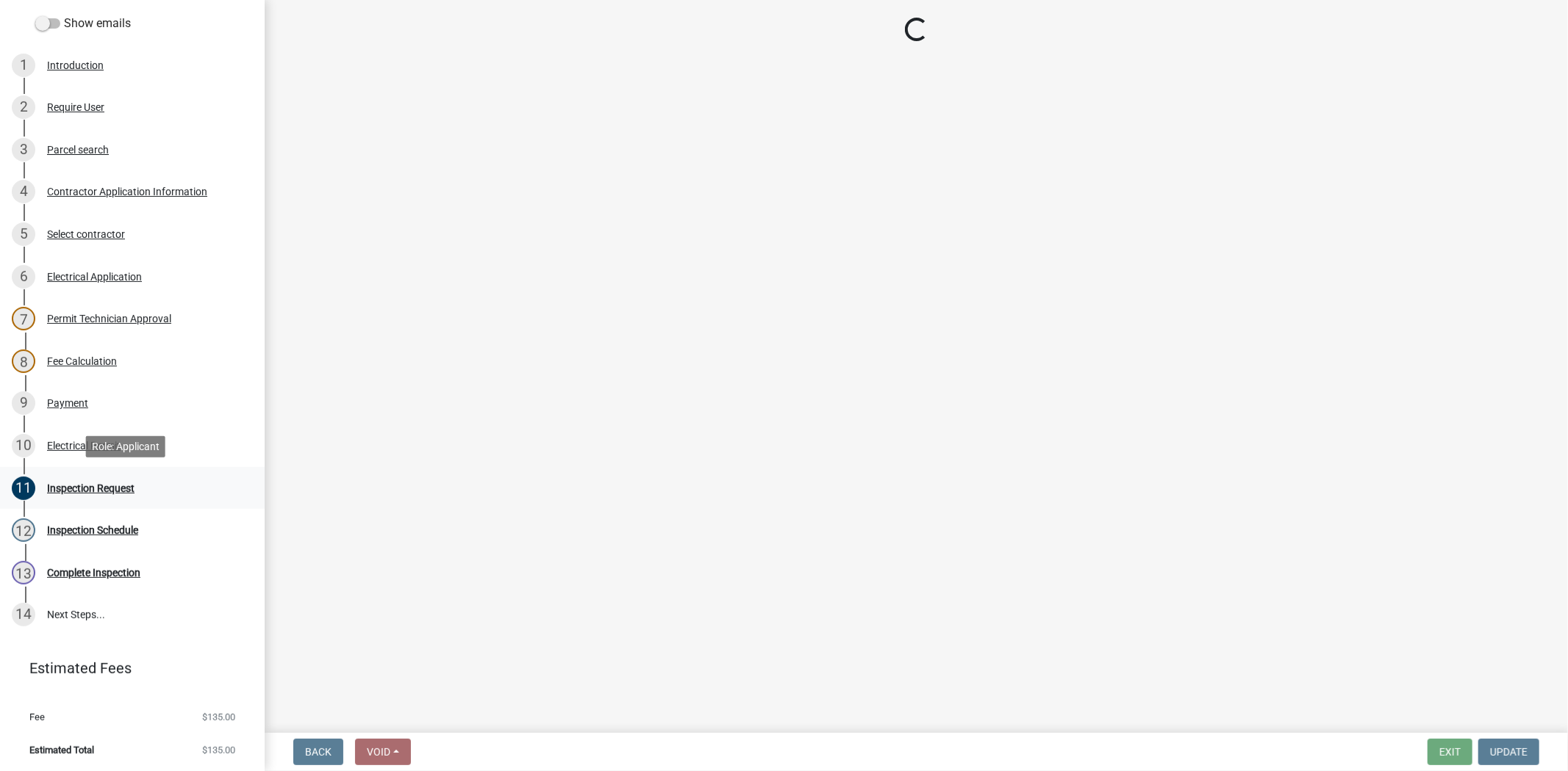
scroll to position [0, 0]
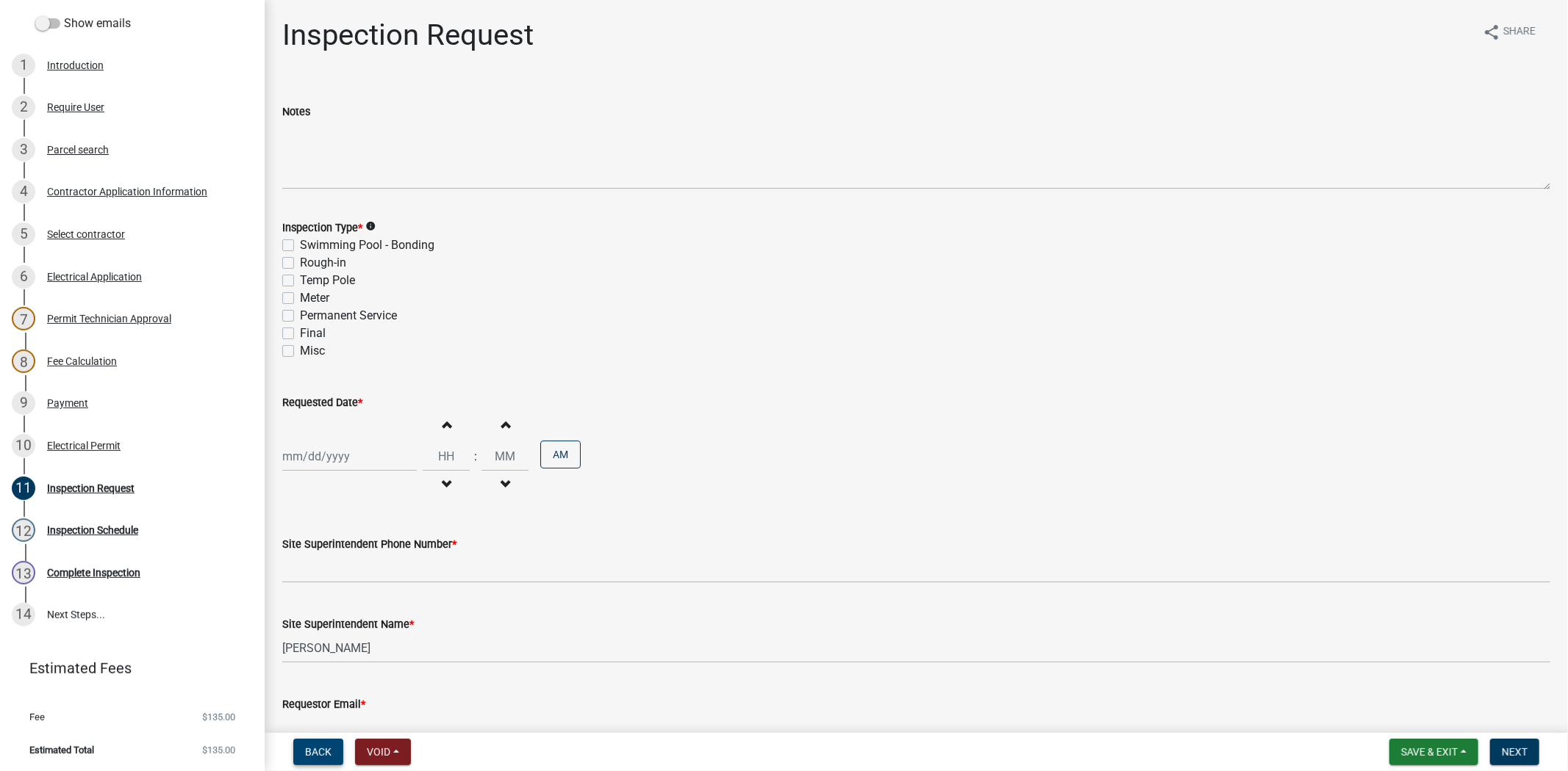
click at [319, 760] on button "Back" at bounding box center [319, 752] width 50 height 27
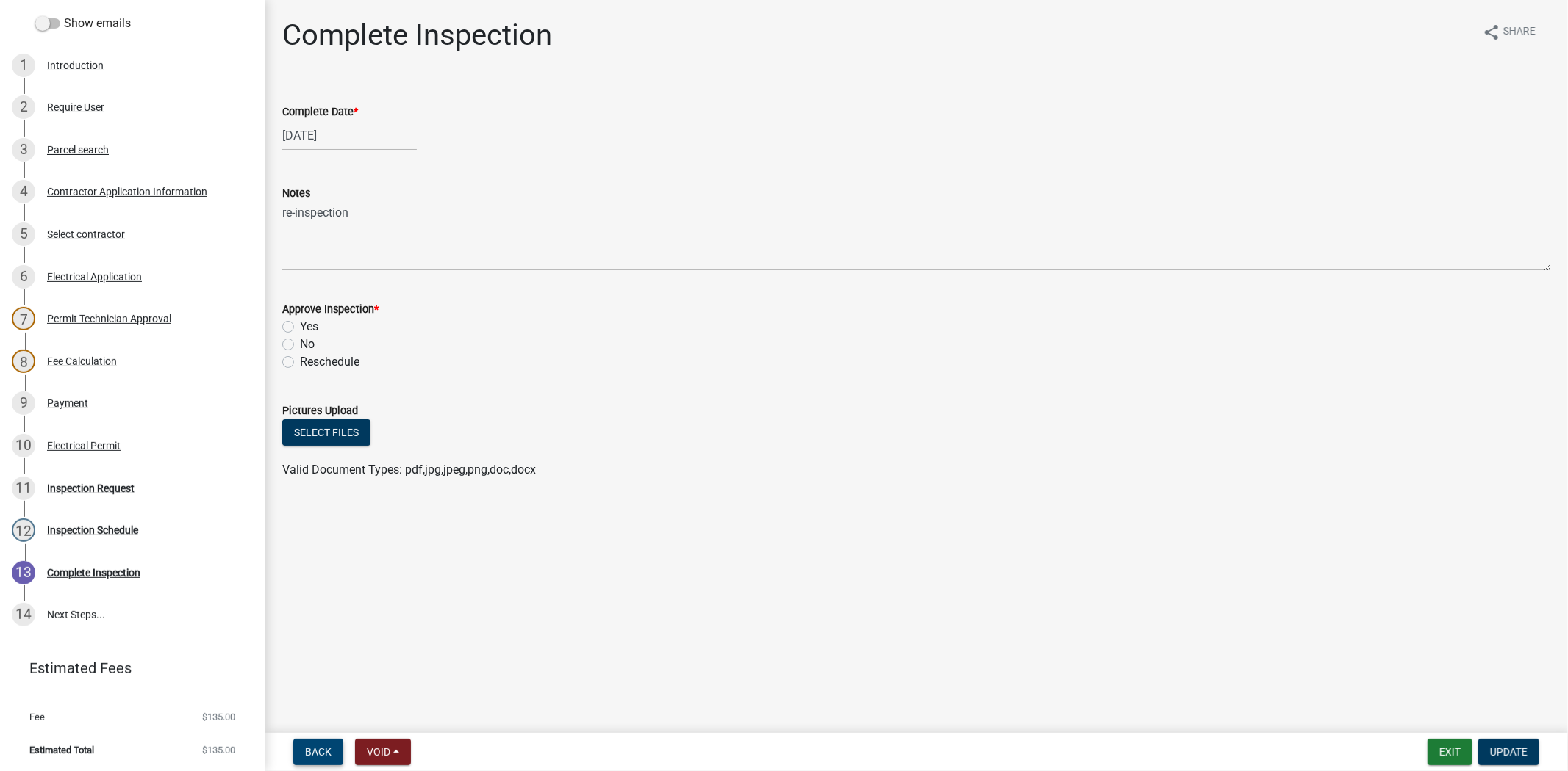
click at [319, 754] on span "Back" at bounding box center [319, 752] width 27 height 12
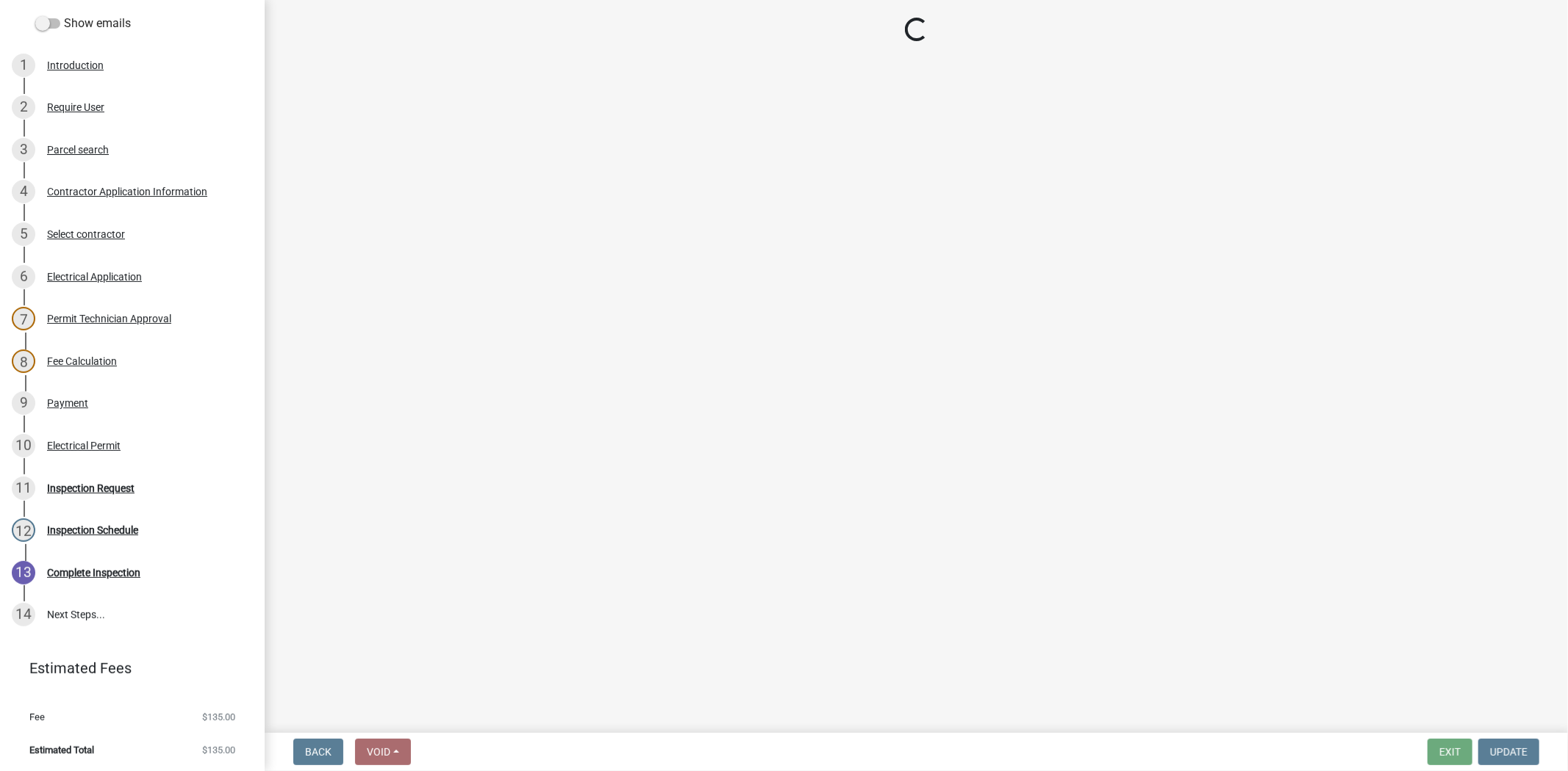
select select "36a8b8f0-2ef8-43e9-ae06-718f51af8d36"
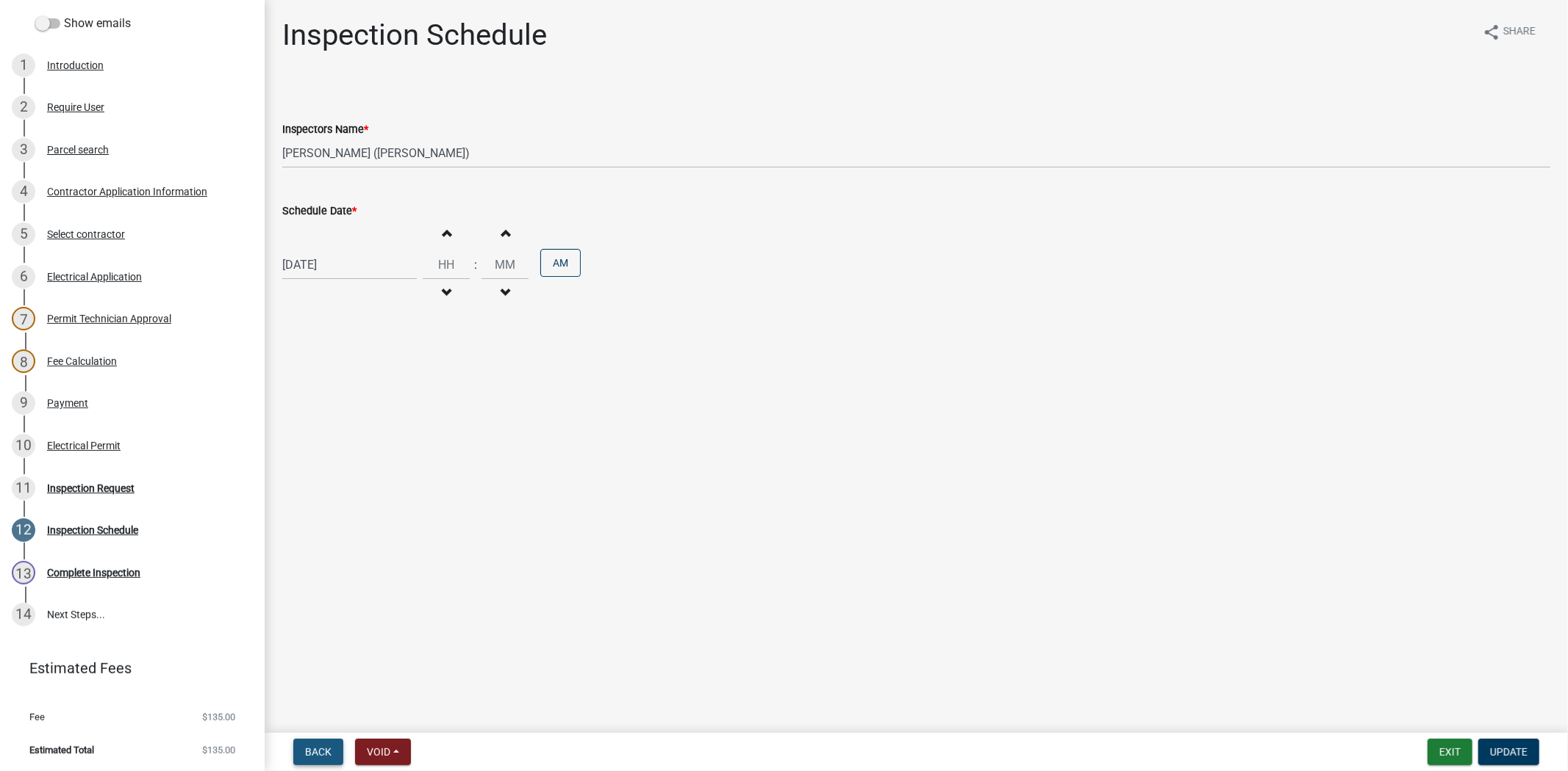
click at [319, 754] on span "Back" at bounding box center [319, 752] width 27 height 12
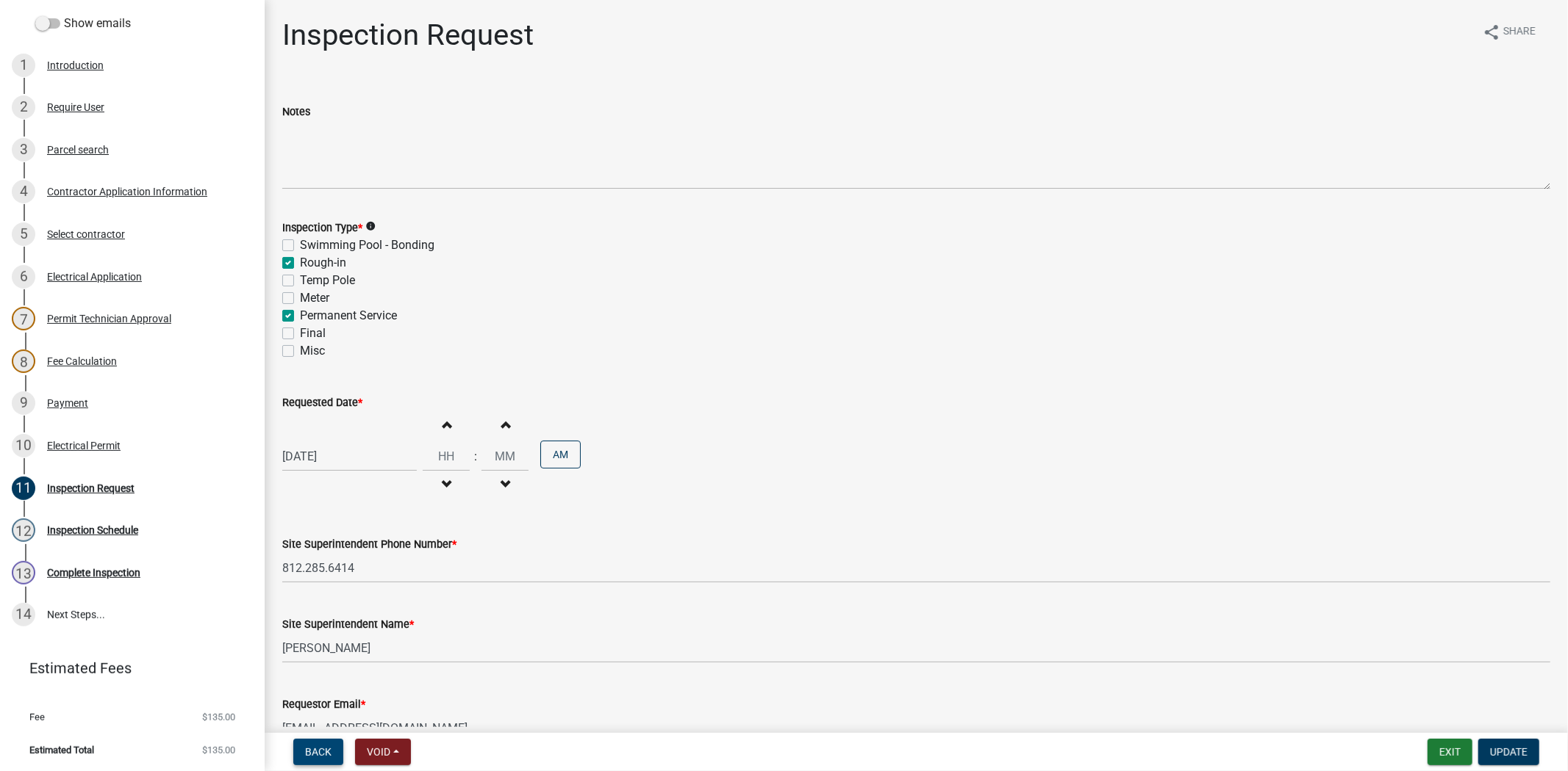
click at [319, 754] on span "Back" at bounding box center [319, 752] width 27 height 12
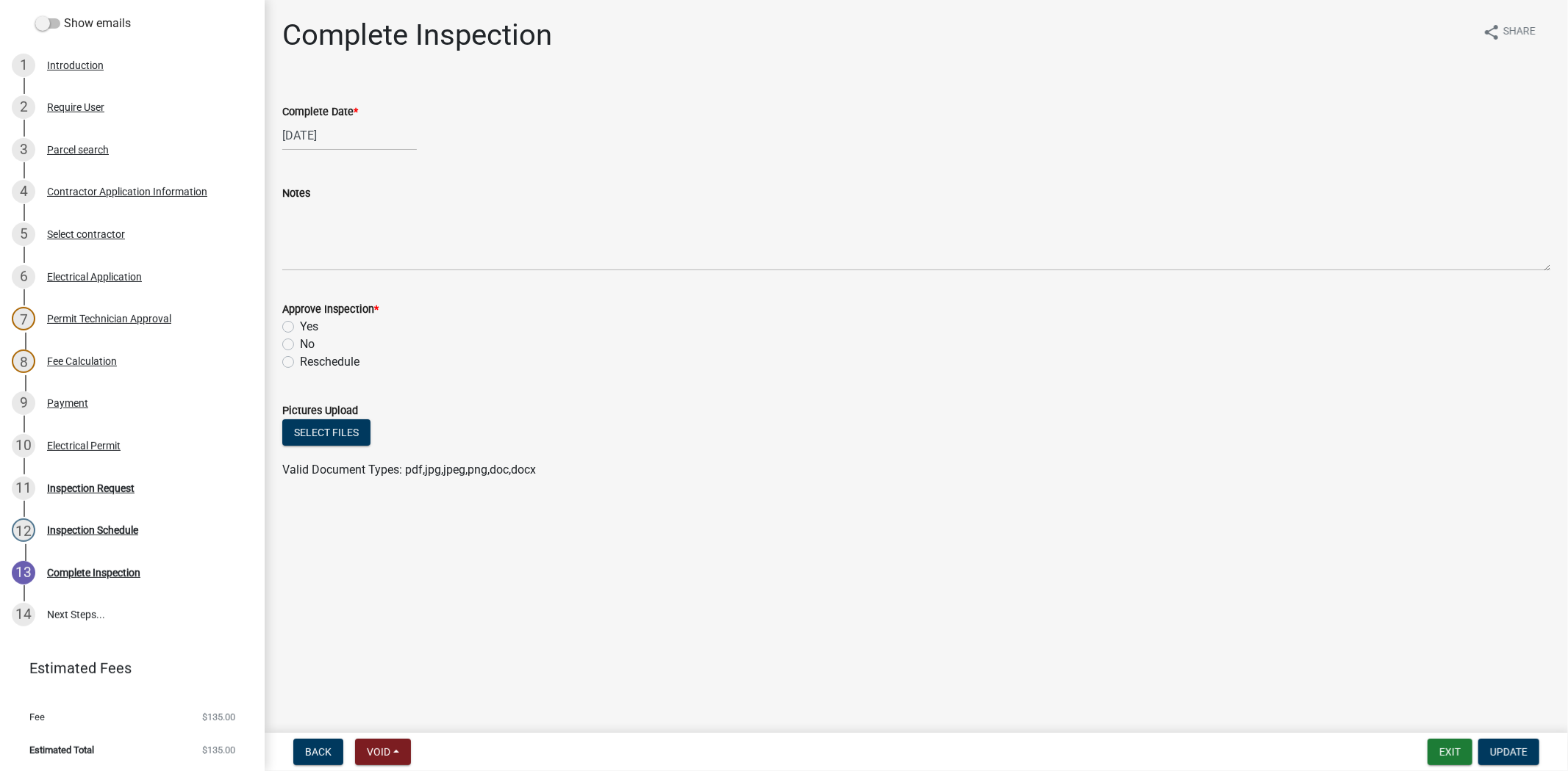
click at [300, 329] on label "Yes" at bounding box center [308, 327] width 18 height 17
click at [300, 328] on input "Yes" at bounding box center [304, 323] width 9 height 9
radio input "true"
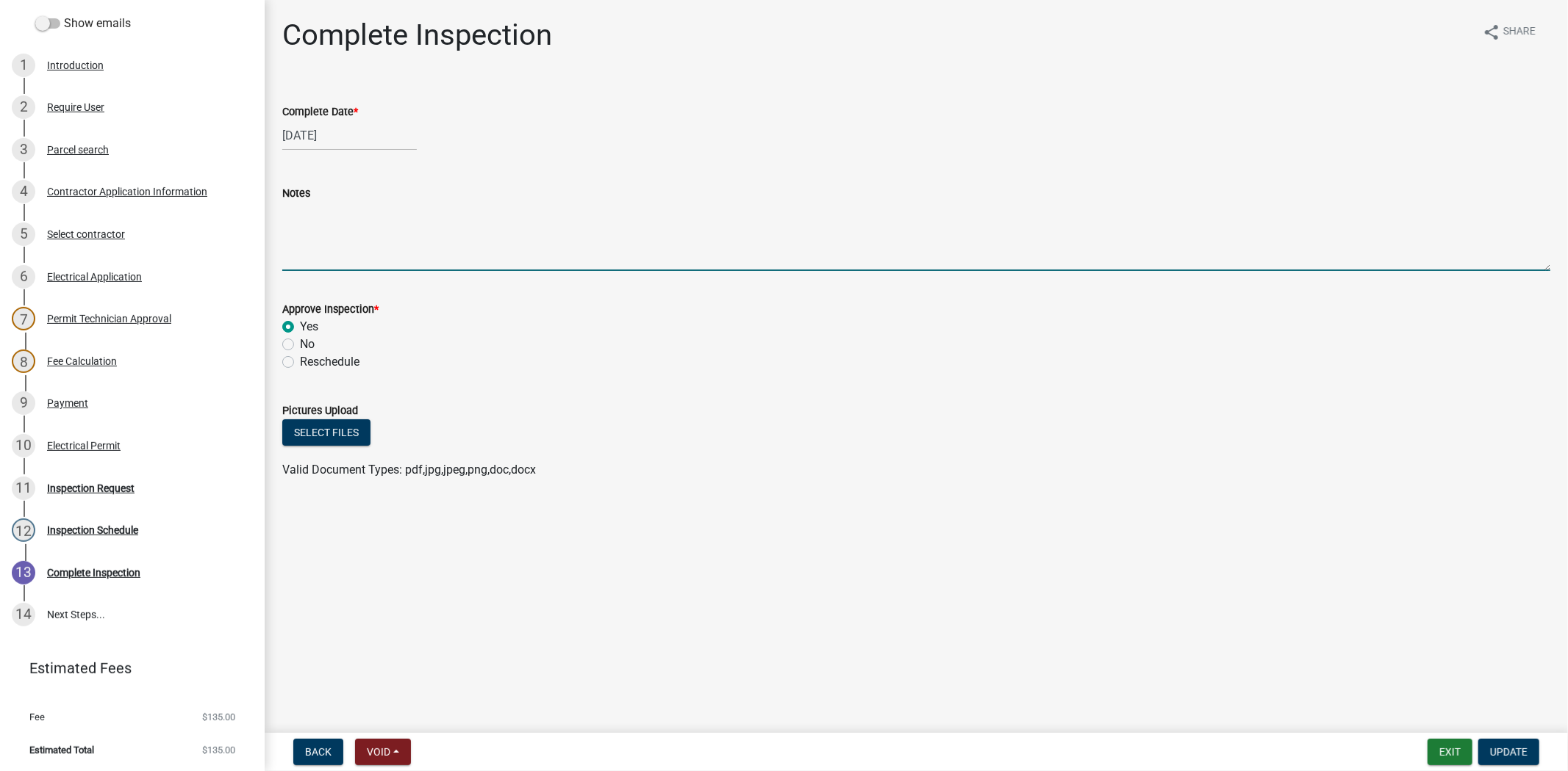
click at [299, 221] on textarea "Notes" at bounding box center [917, 237] width 1268 height 69
type textarea "lw"
click at [1505, 751] on span "Update" at bounding box center [1508, 752] width 38 height 12
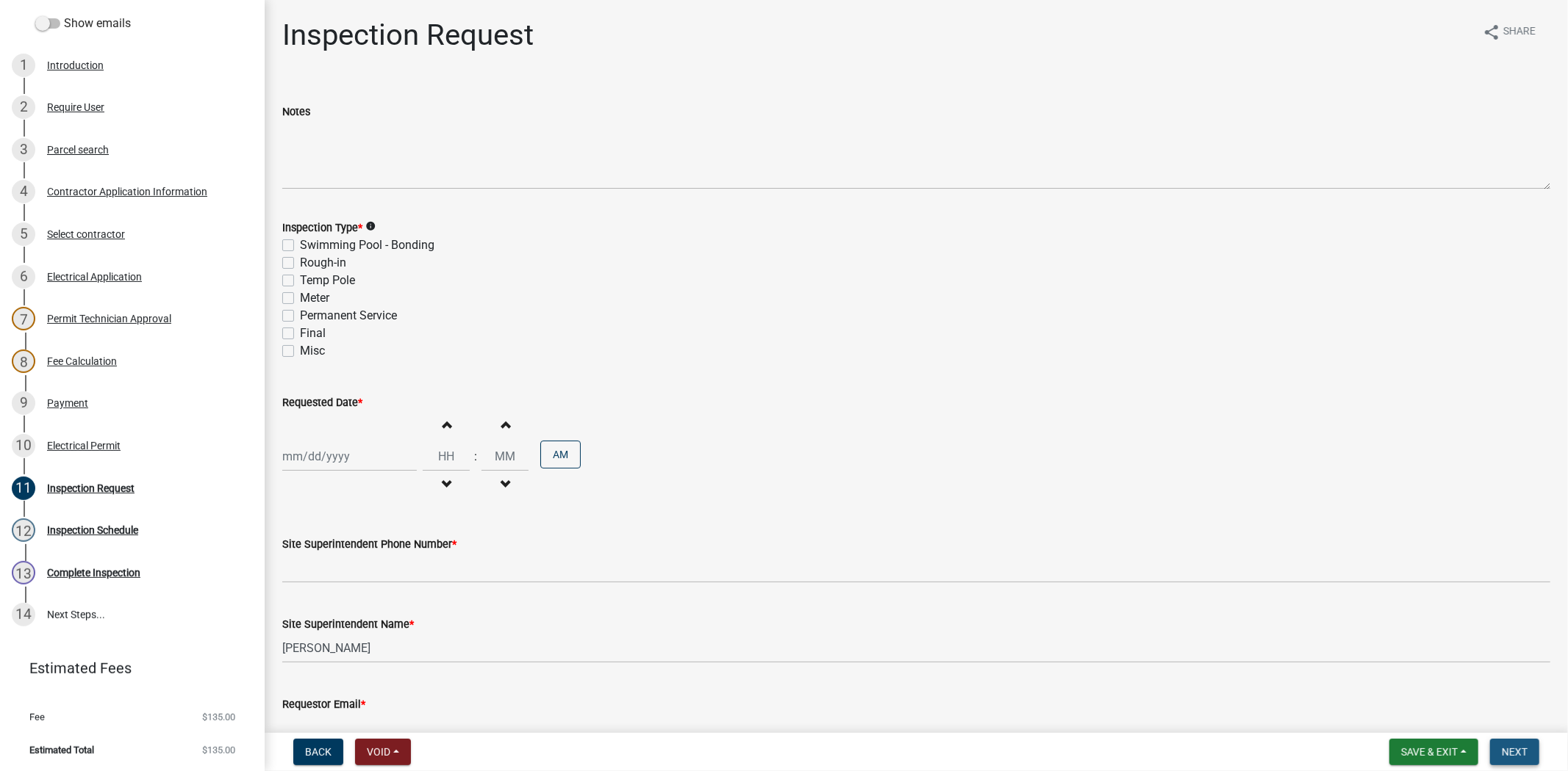
click at [1505, 751] on span "Next" at bounding box center [1514, 752] width 26 height 12
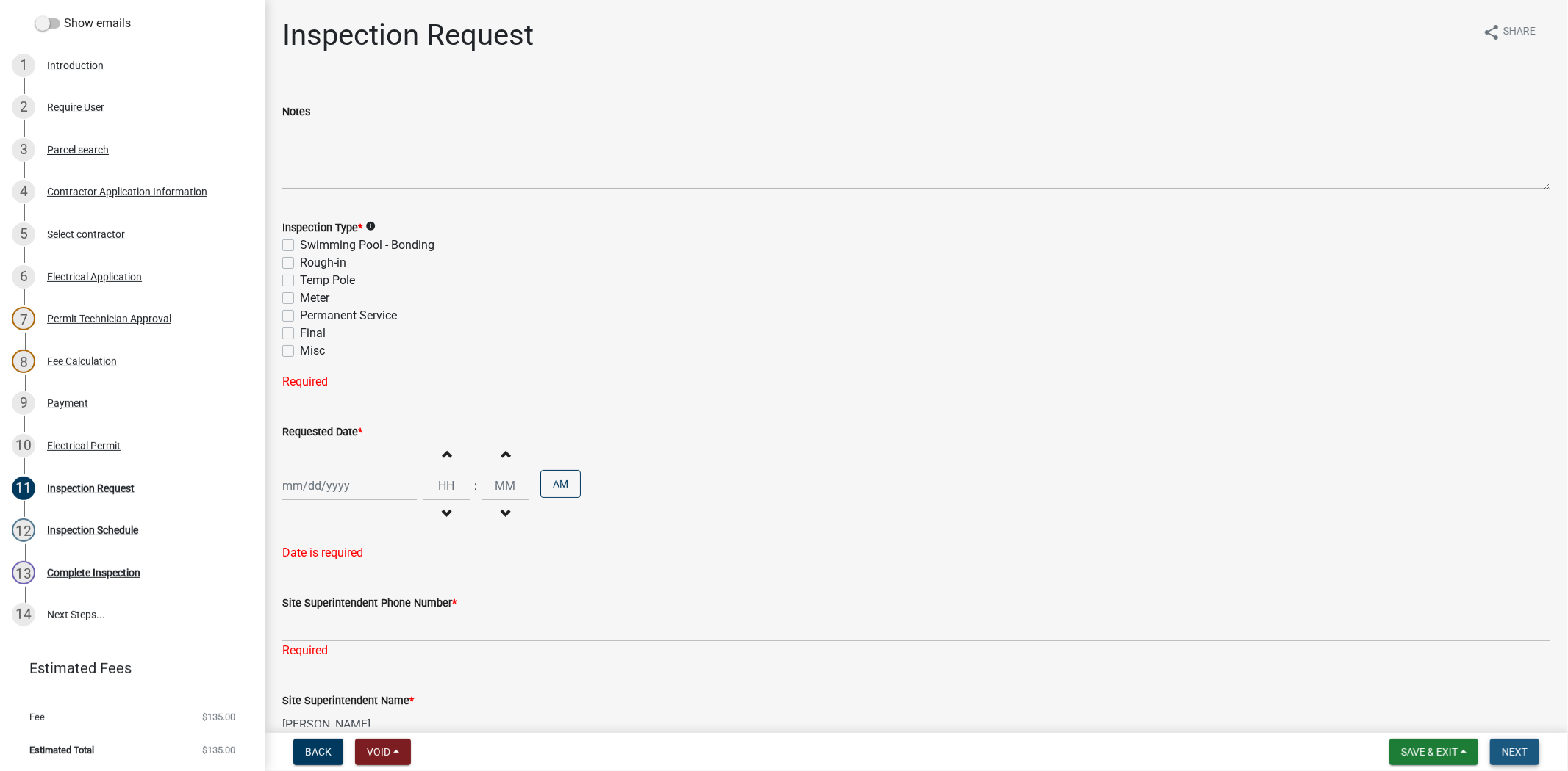
click at [1496, 752] on button "Next" at bounding box center [1514, 752] width 49 height 27
click at [1439, 758] on button "Save & Exit" at bounding box center [1433, 752] width 89 height 27
click at [1428, 725] on button "Save & Exit" at bounding box center [1420, 714] width 118 height 35
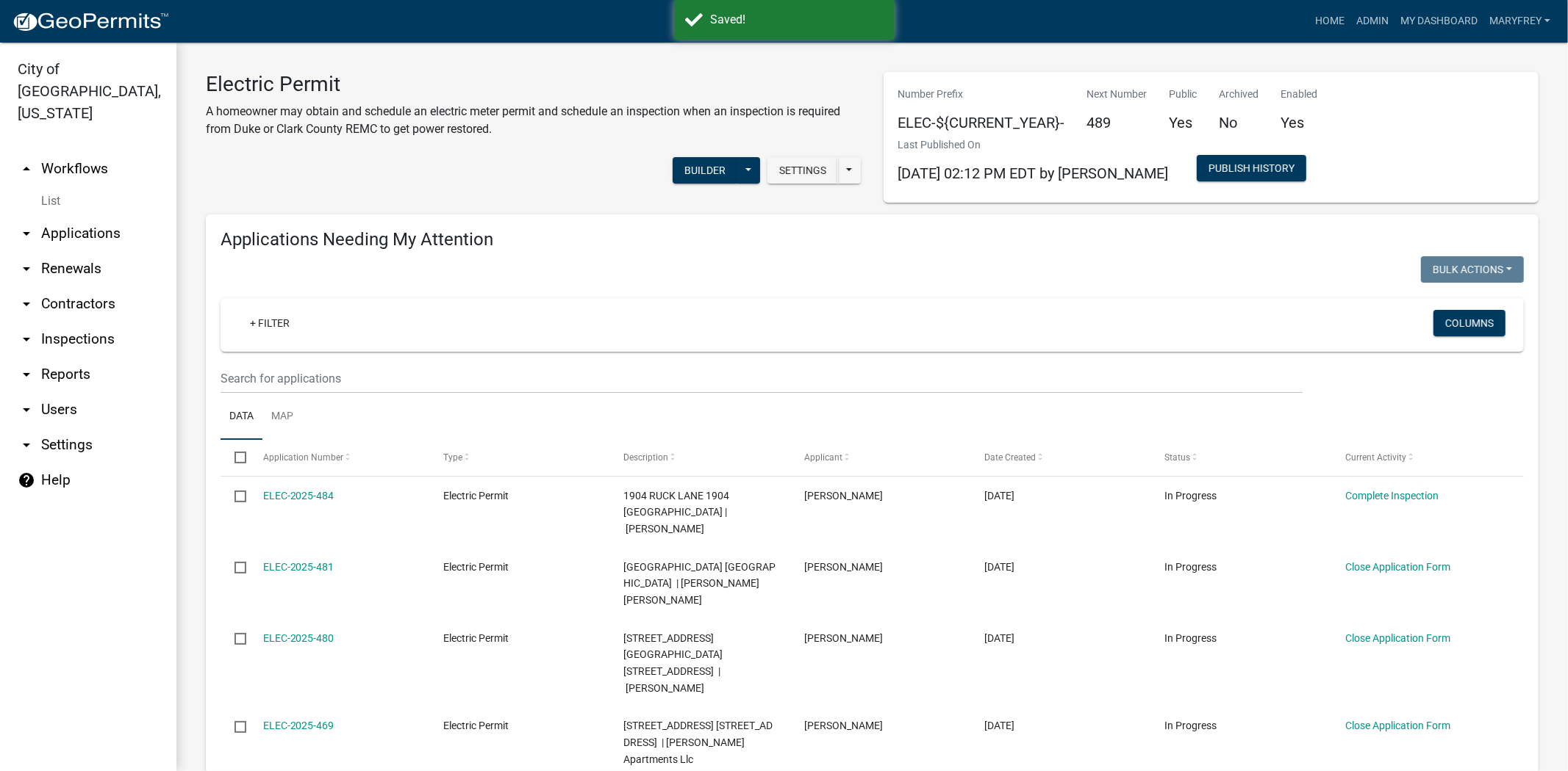
click at [104, 322] on link "arrow_drop_down Inspections" at bounding box center [88, 339] width 177 height 35
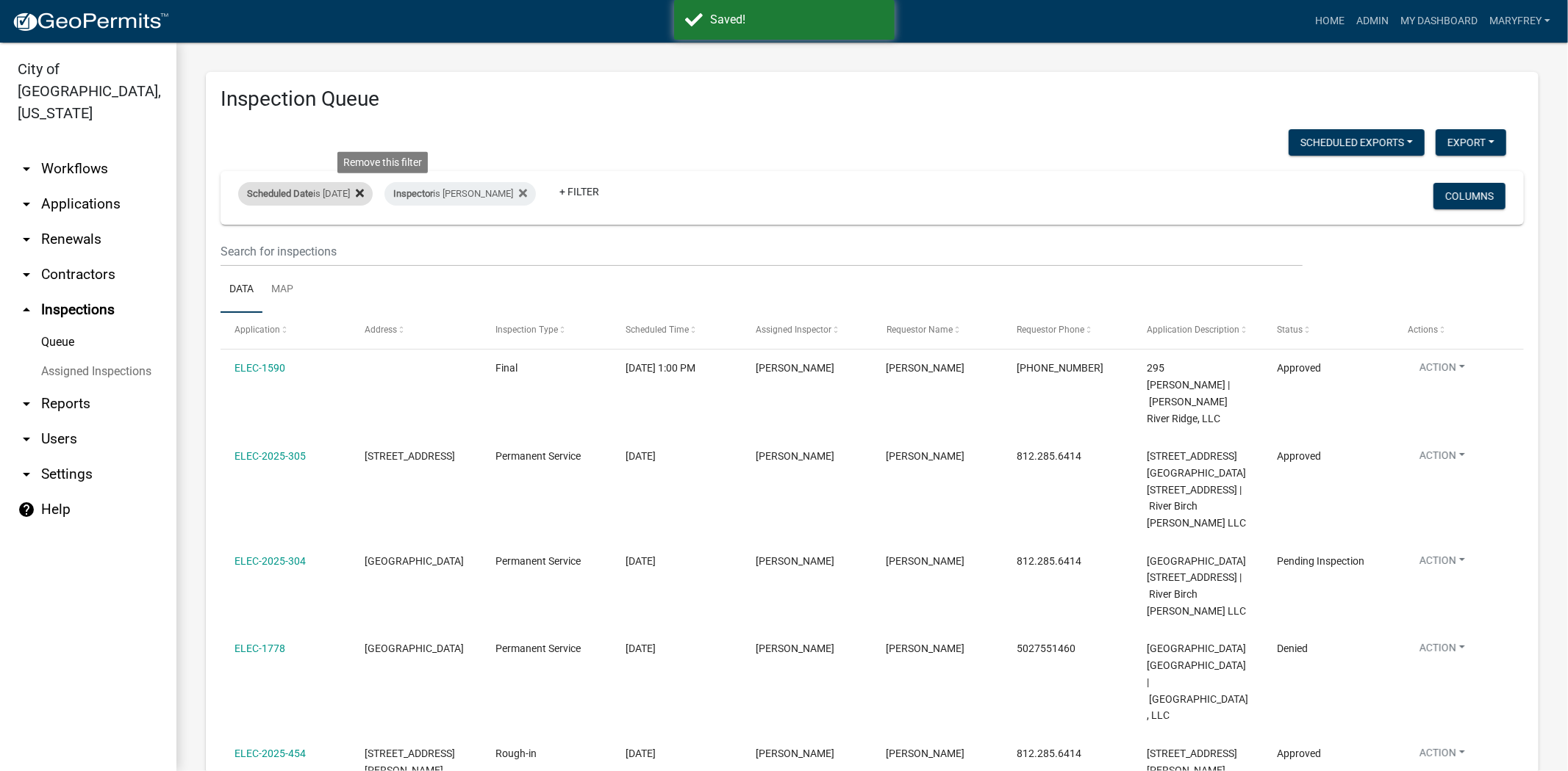
click at [364, 197] on icon at bounding box center [359, 193] width 8 height 12
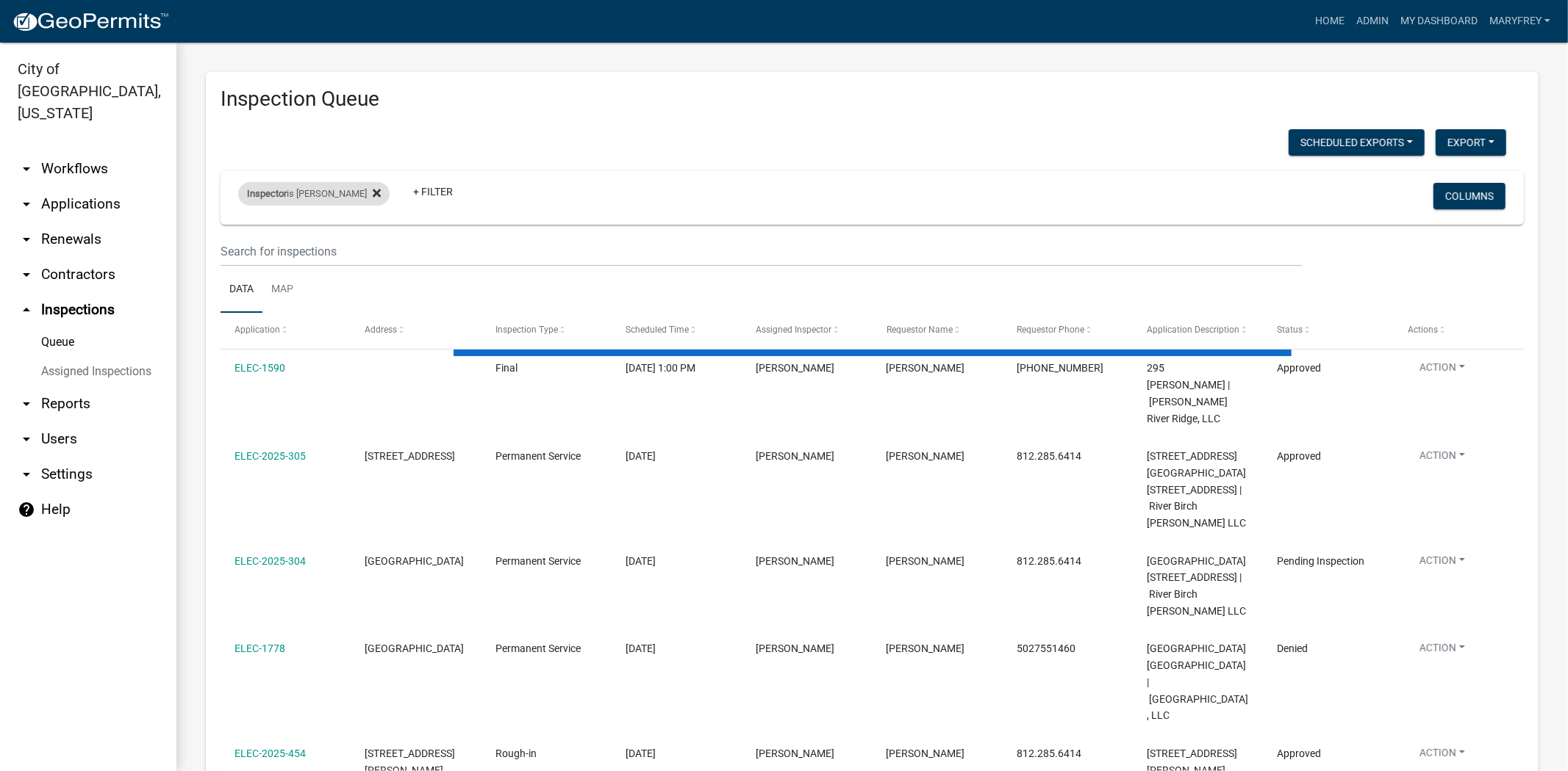
click at [374, 186] on fa-icon at bounding box center [374, 194] width 14 height 24
select select "3: 100"
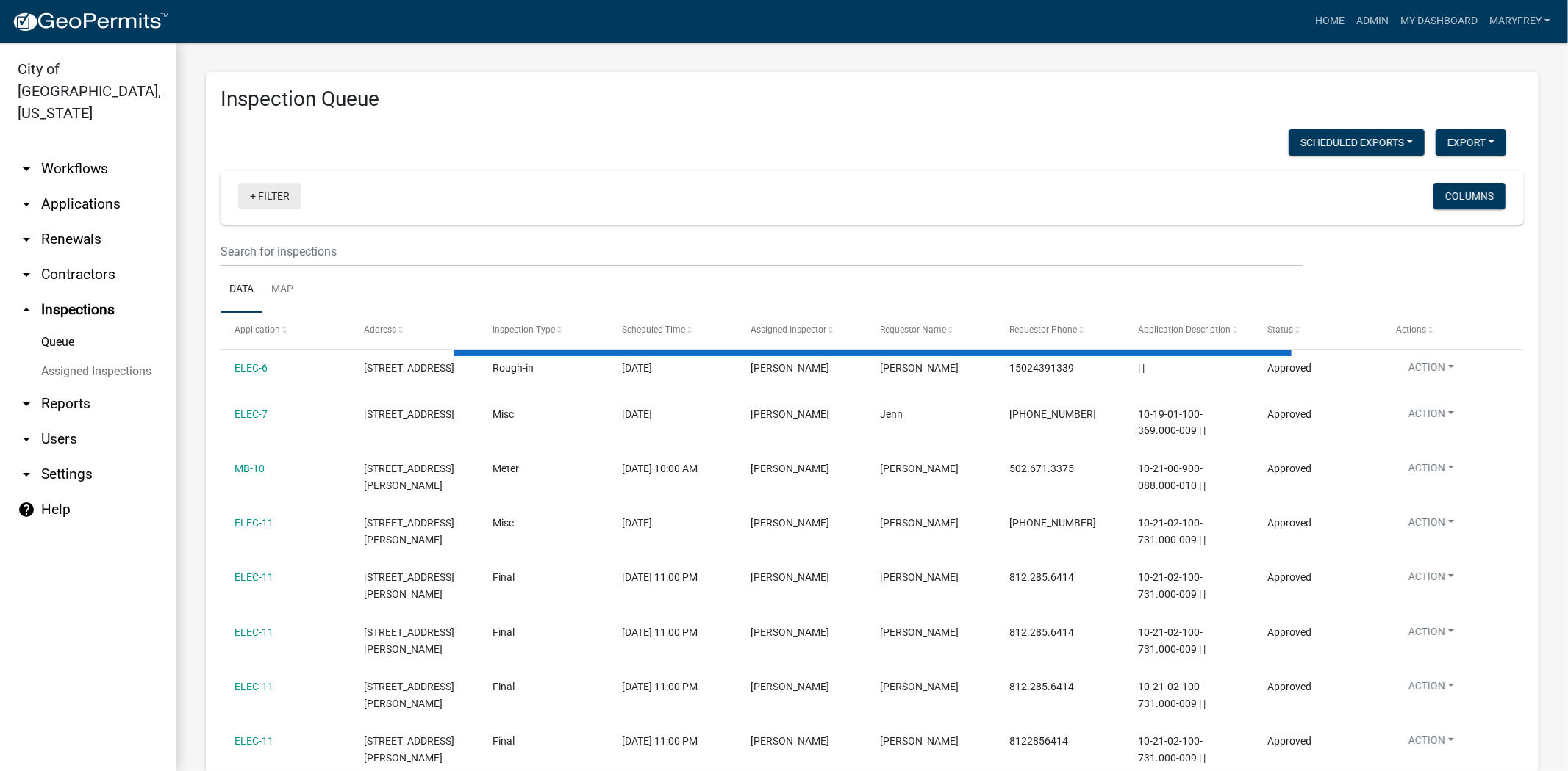
click at [255, 197] on link "+ Filter" at bounding box center [269, 196] width 64 height 27
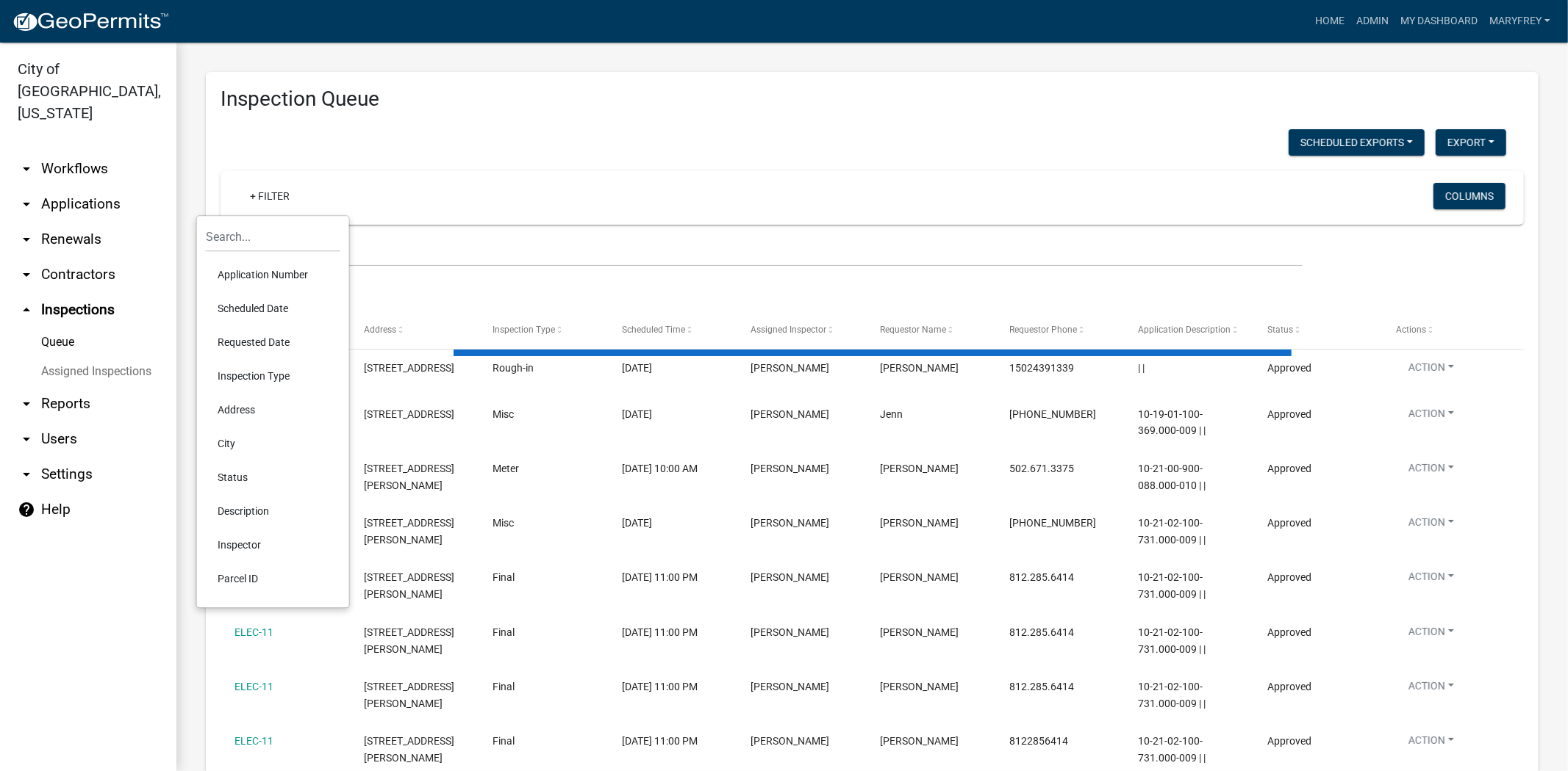
click at [238, 315] on li "Scheduled Date" at bounding box center [272, 308] width 134 height 34
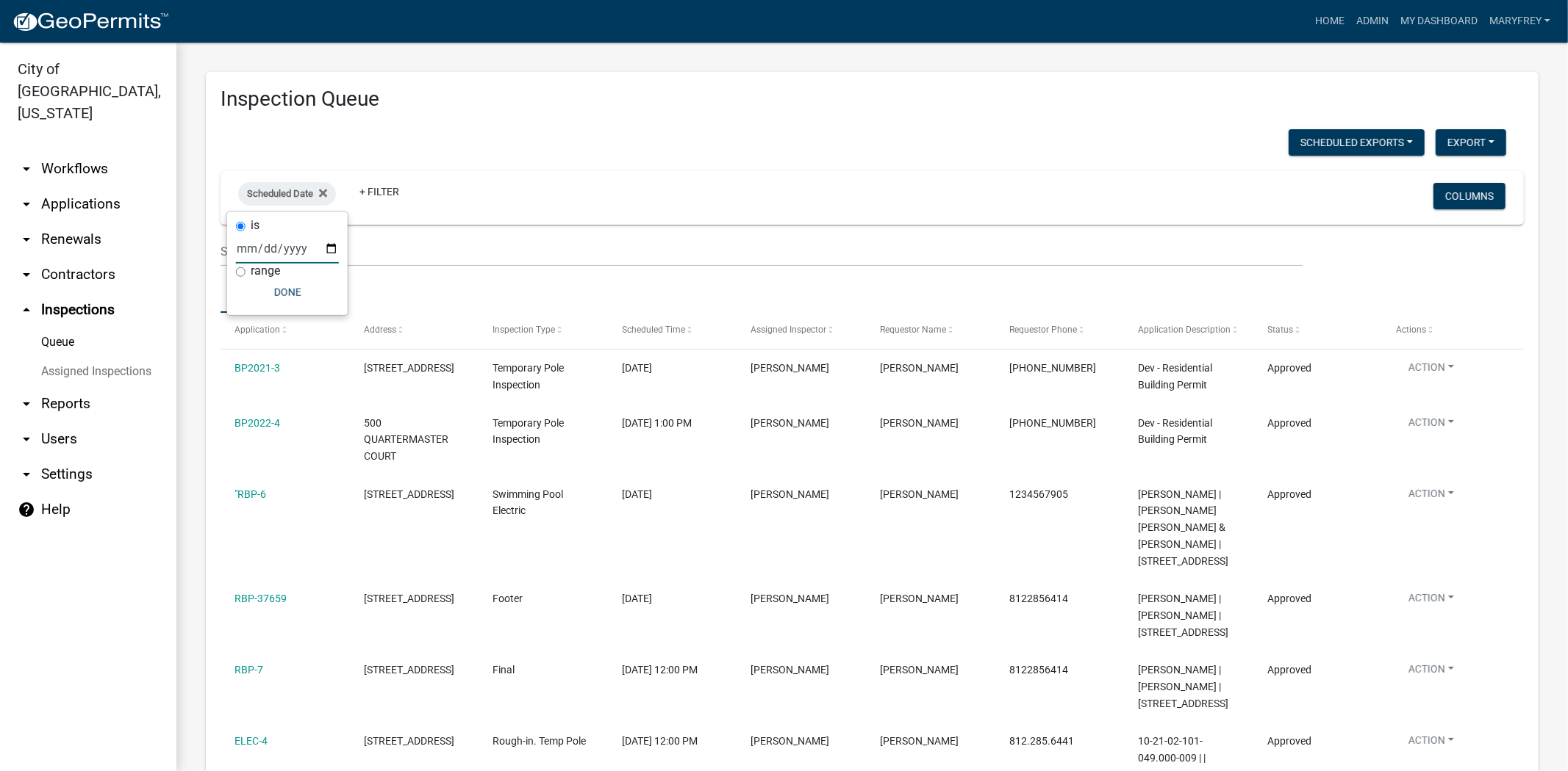
click at [330, 243] on input "date" at bounding box center [287, 249] width 103 height 30
type input "2025-09-09"
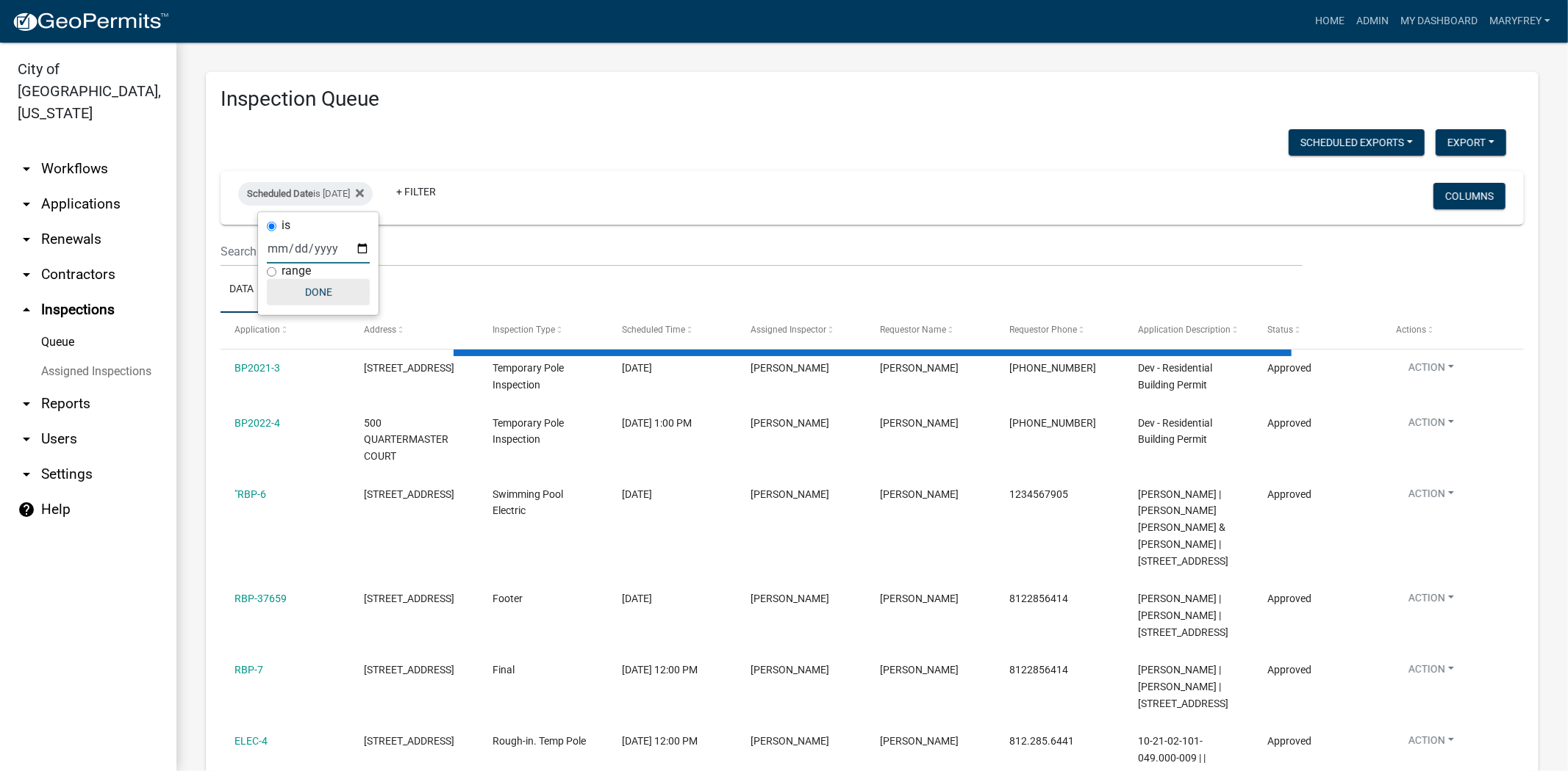
click at [317, 288] on button "Done" at bounding box center [318, 293] width 103 height 27
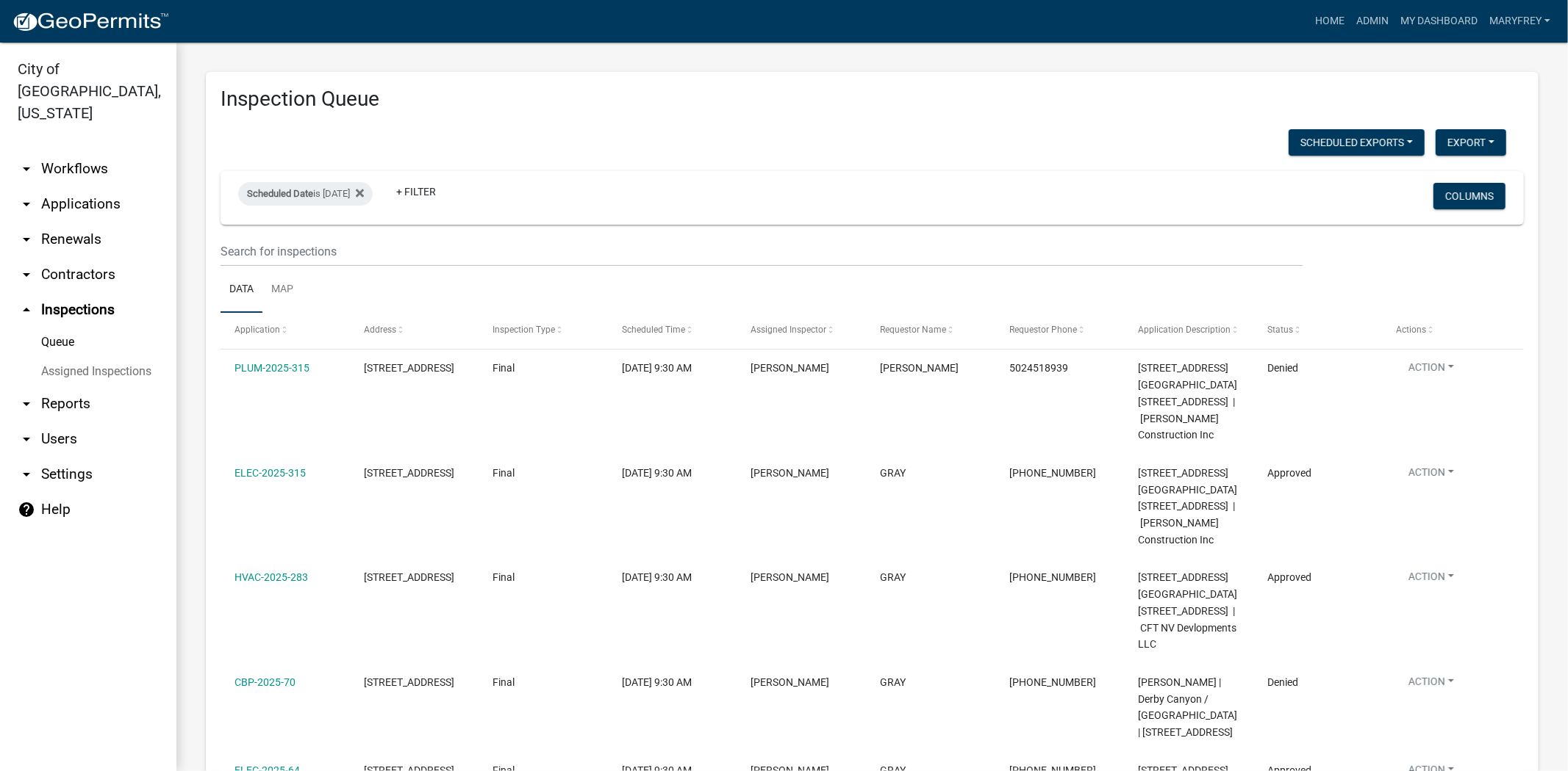
click at [77, 151] on link "arrow_drop_down Workflows" at bounding box center [88, 169] width 177 height 35
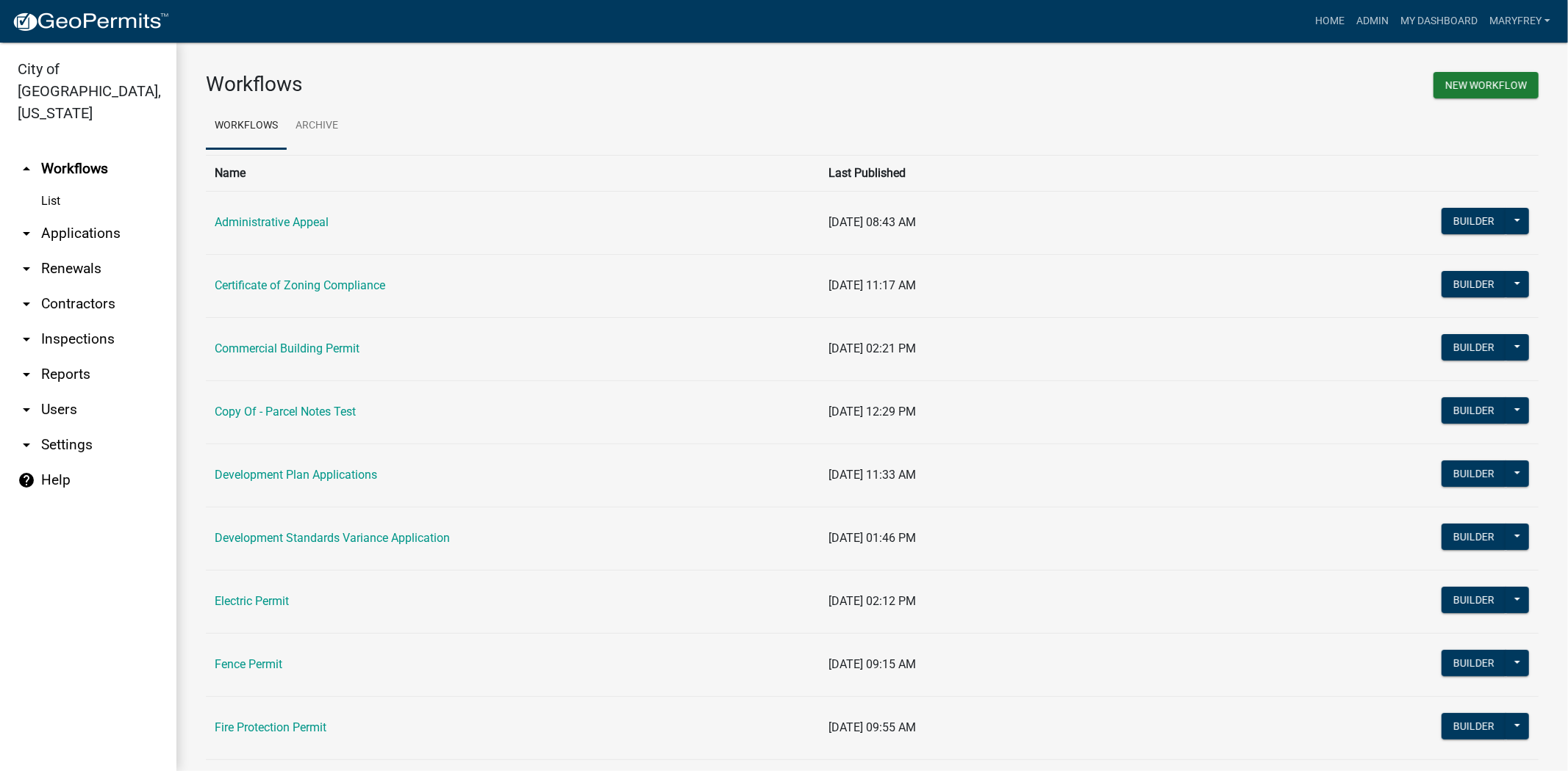
click at [261, 608] on link "Electric Permit" at bounding box center [251, 602] width 75 height 14
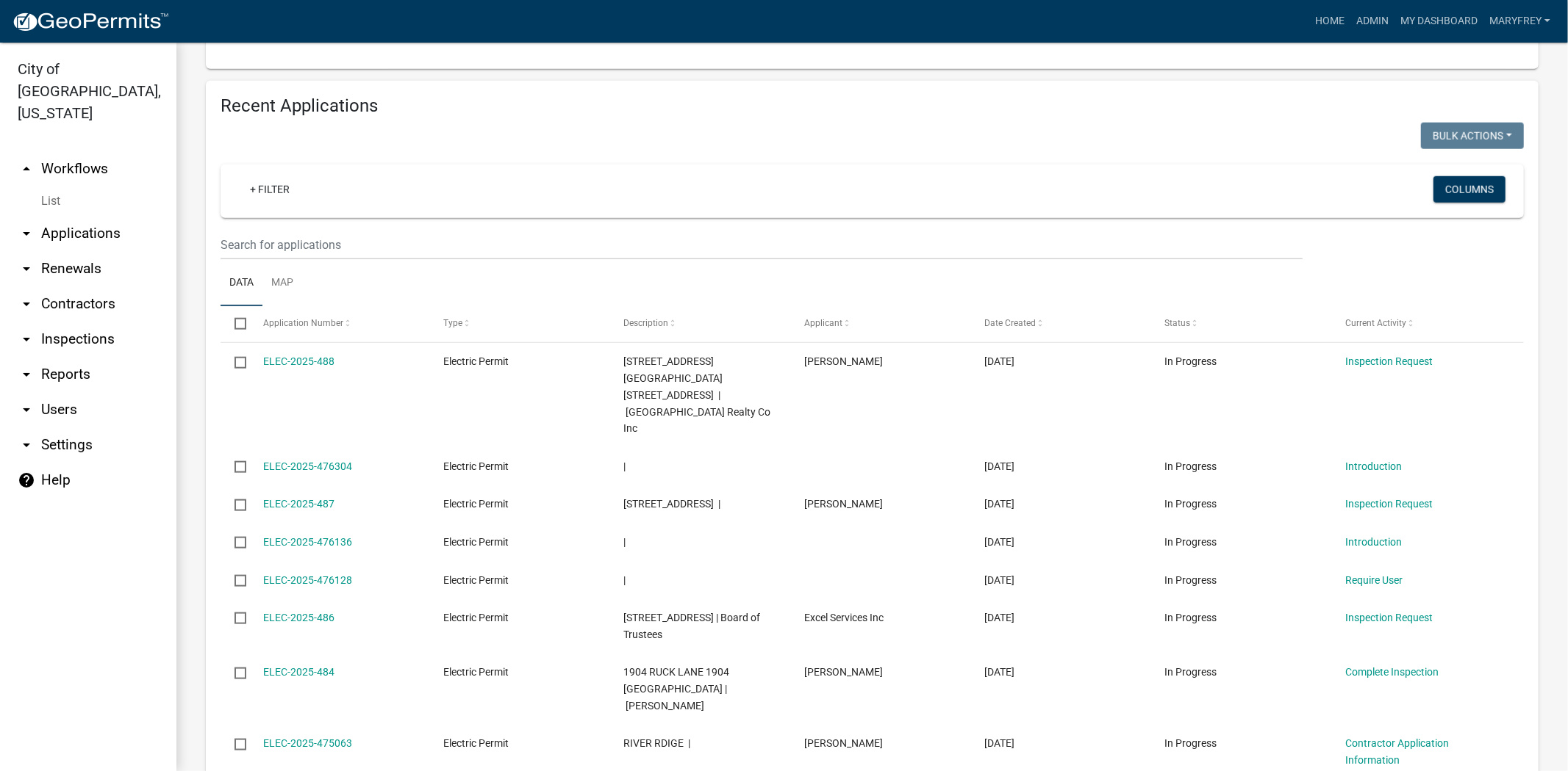
scroll to position [1177, 0]
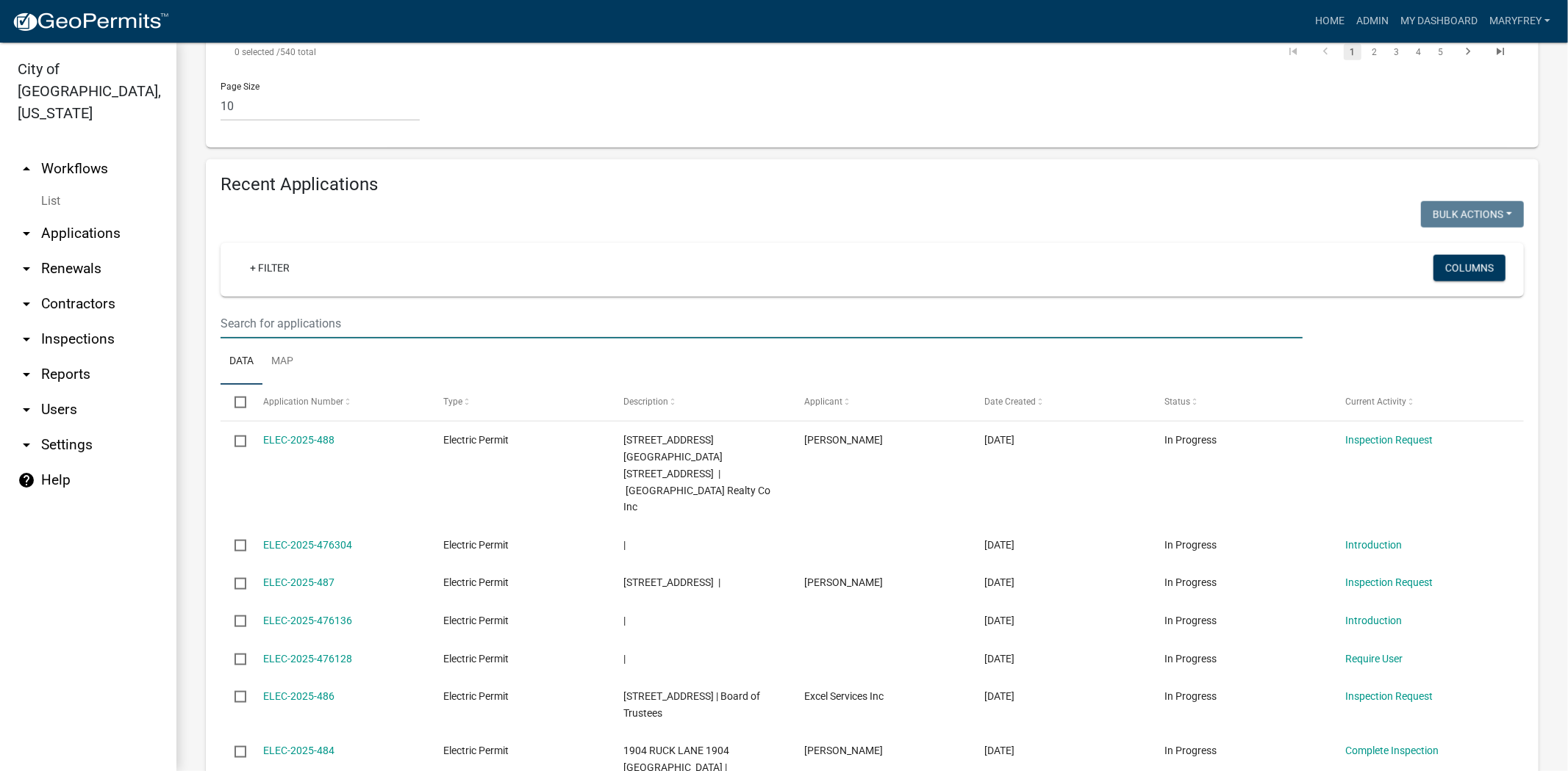
click at [273, 308] on input "text" at bounding box center [761, 323] width 1082 height 30
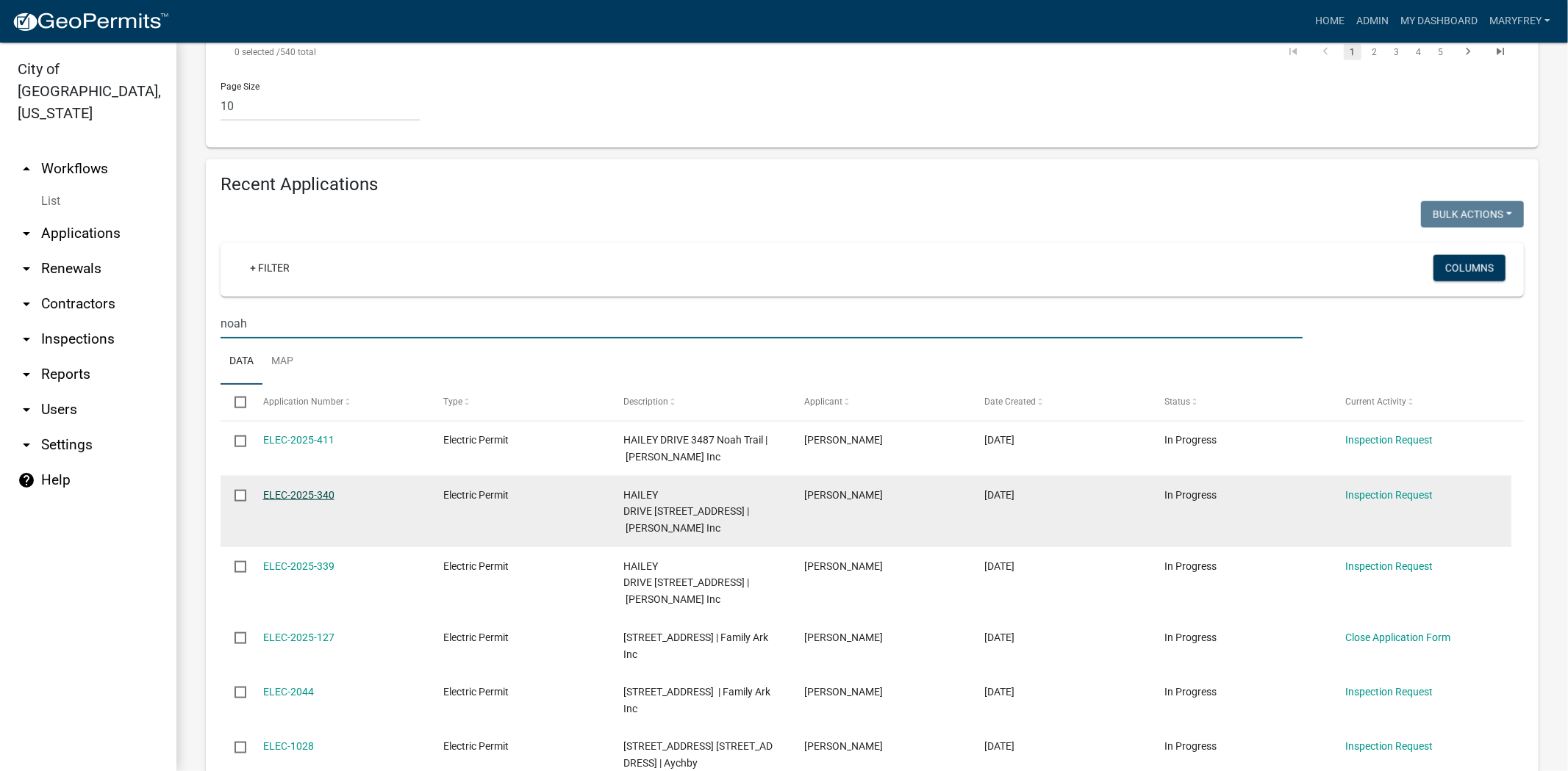
type input "noah"
click at [305, 489] on link "ELEC-2025-340" at bounding box center [298, 495] width 71 height 12
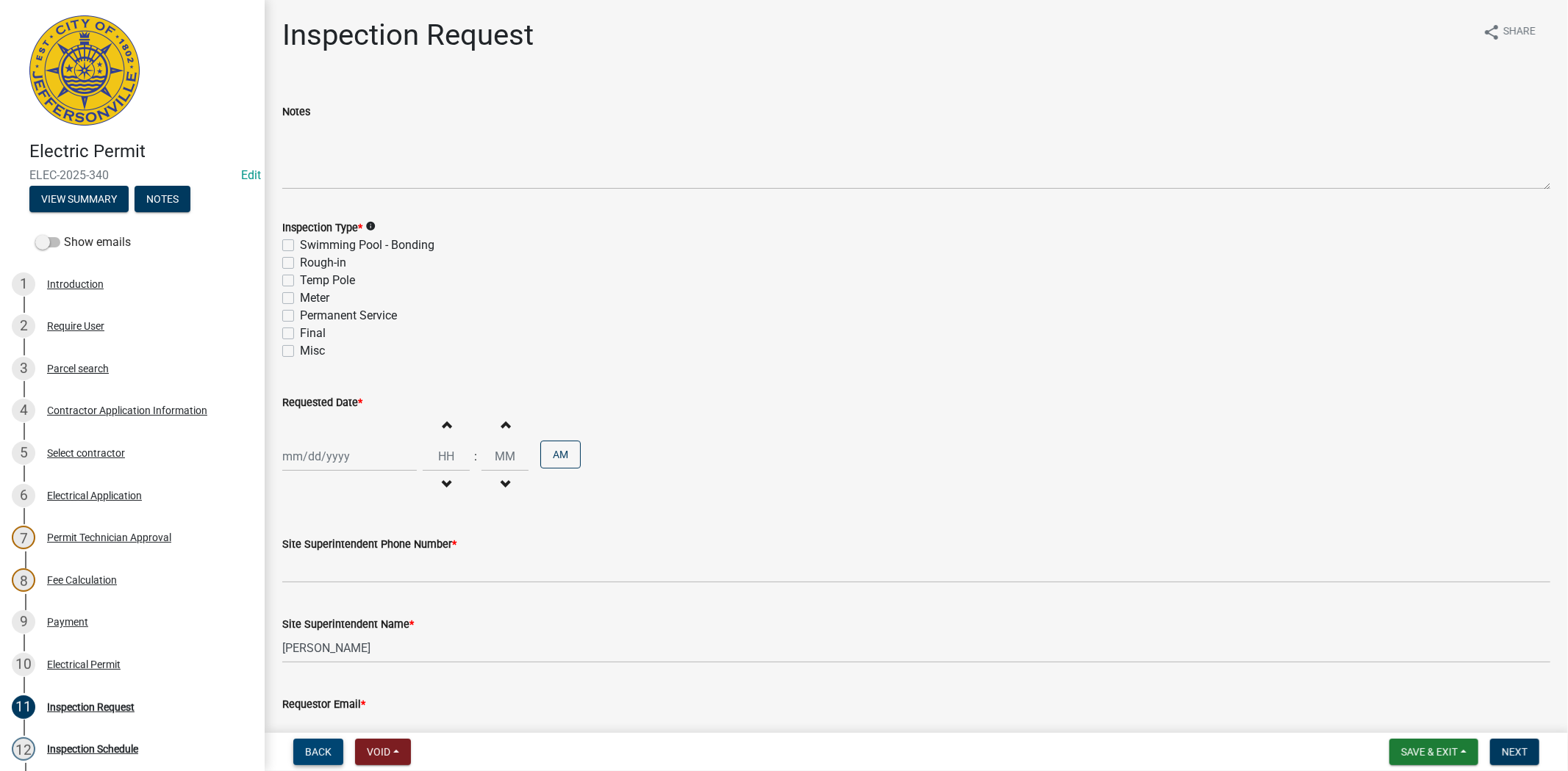
click at [312, 752] on span "Back" at bounding box center [319, 752] width 27 height 12
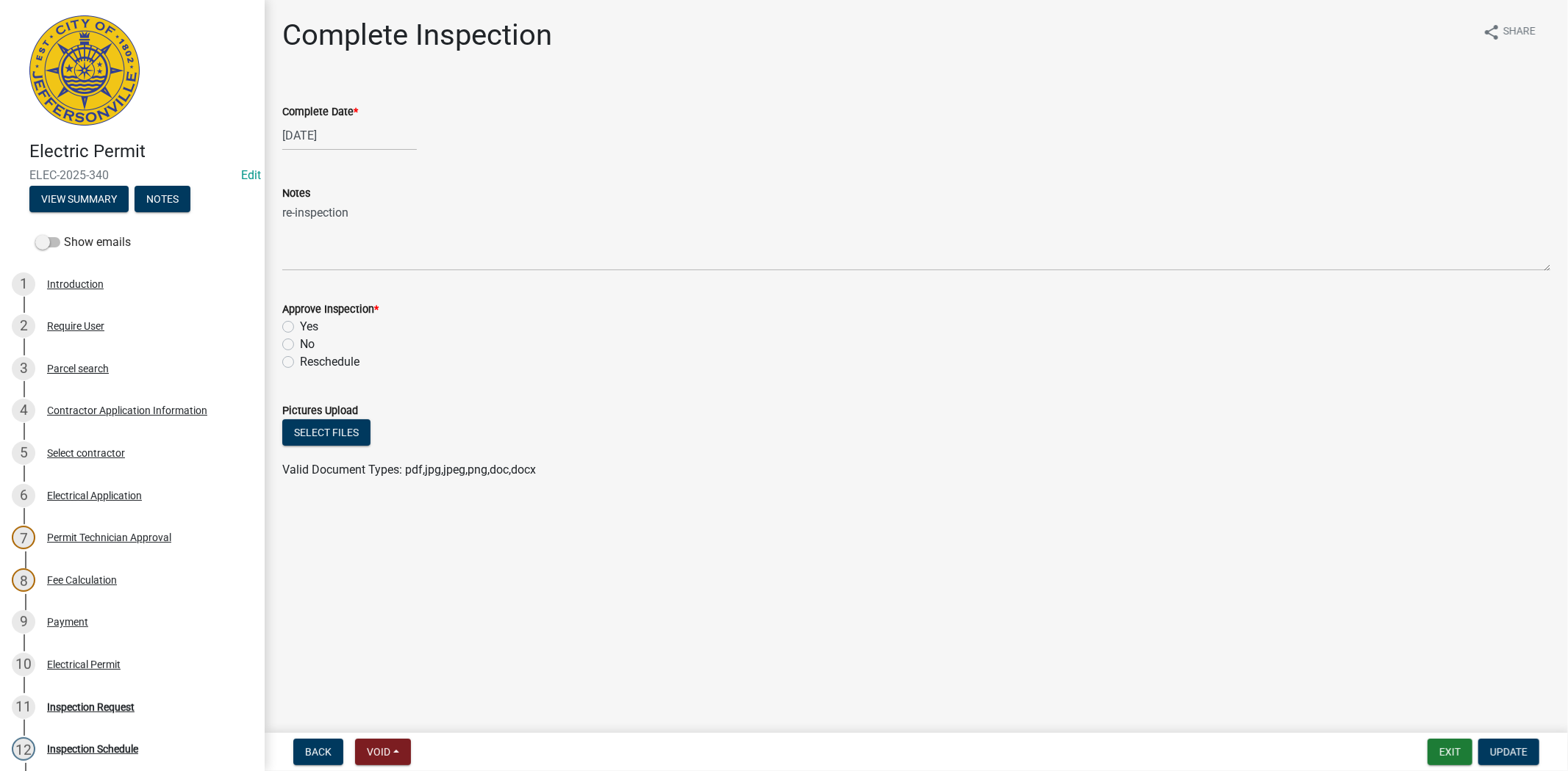
click at [300, 363] on label "Reschedule" at bounding box center [330, 362] width 60 height 17
click at [300, 363] on input "Reschedule" at bounding box center [304, 358] width 9 height 9
radio input "true"
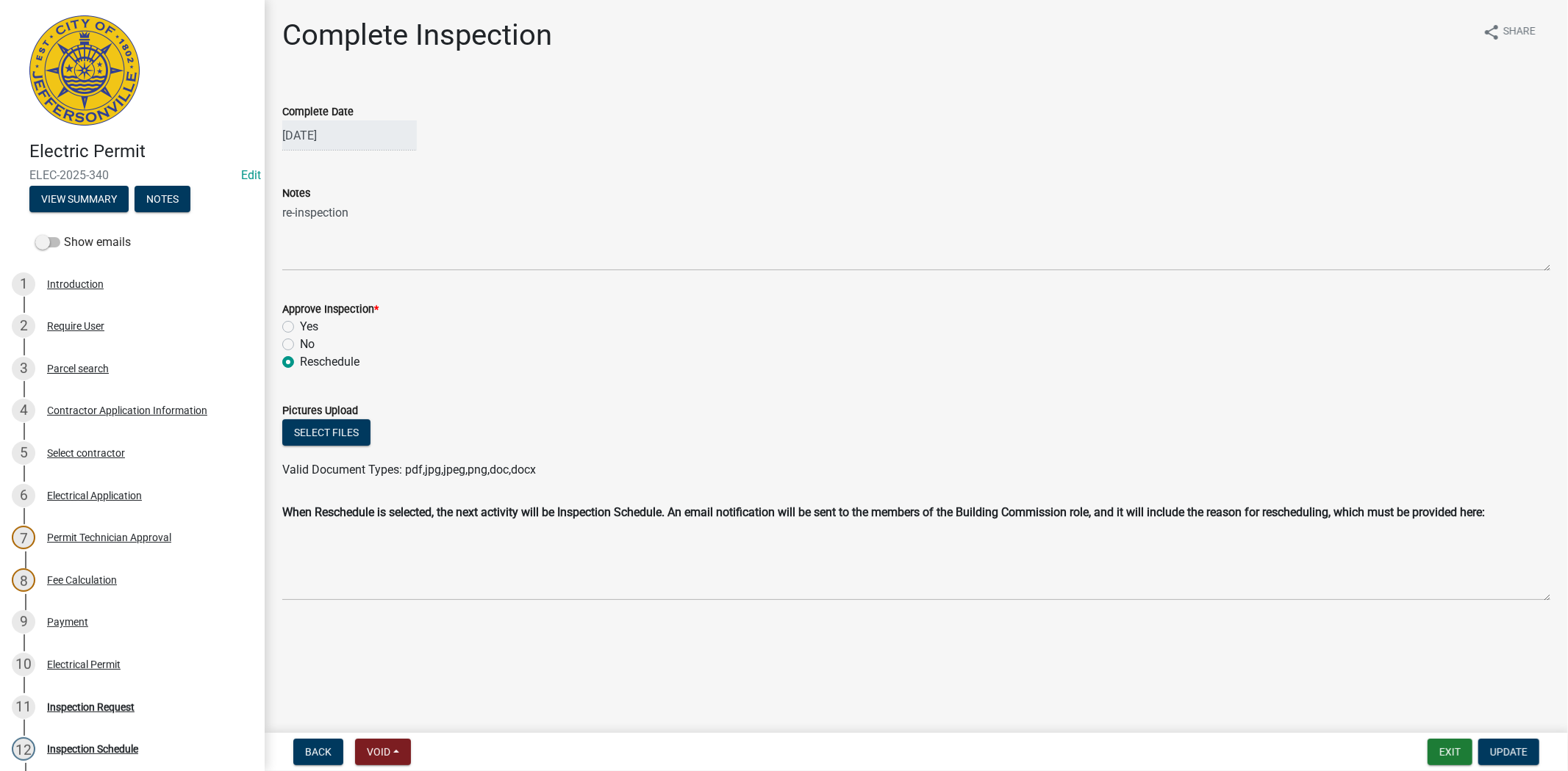
click at [300, 343] on label "No" at bounding box center [307, 344] width 15 height 17
click at [300, 343] on input "No" at bounding box center [304, 340] width 9 height 9
radio input "true"
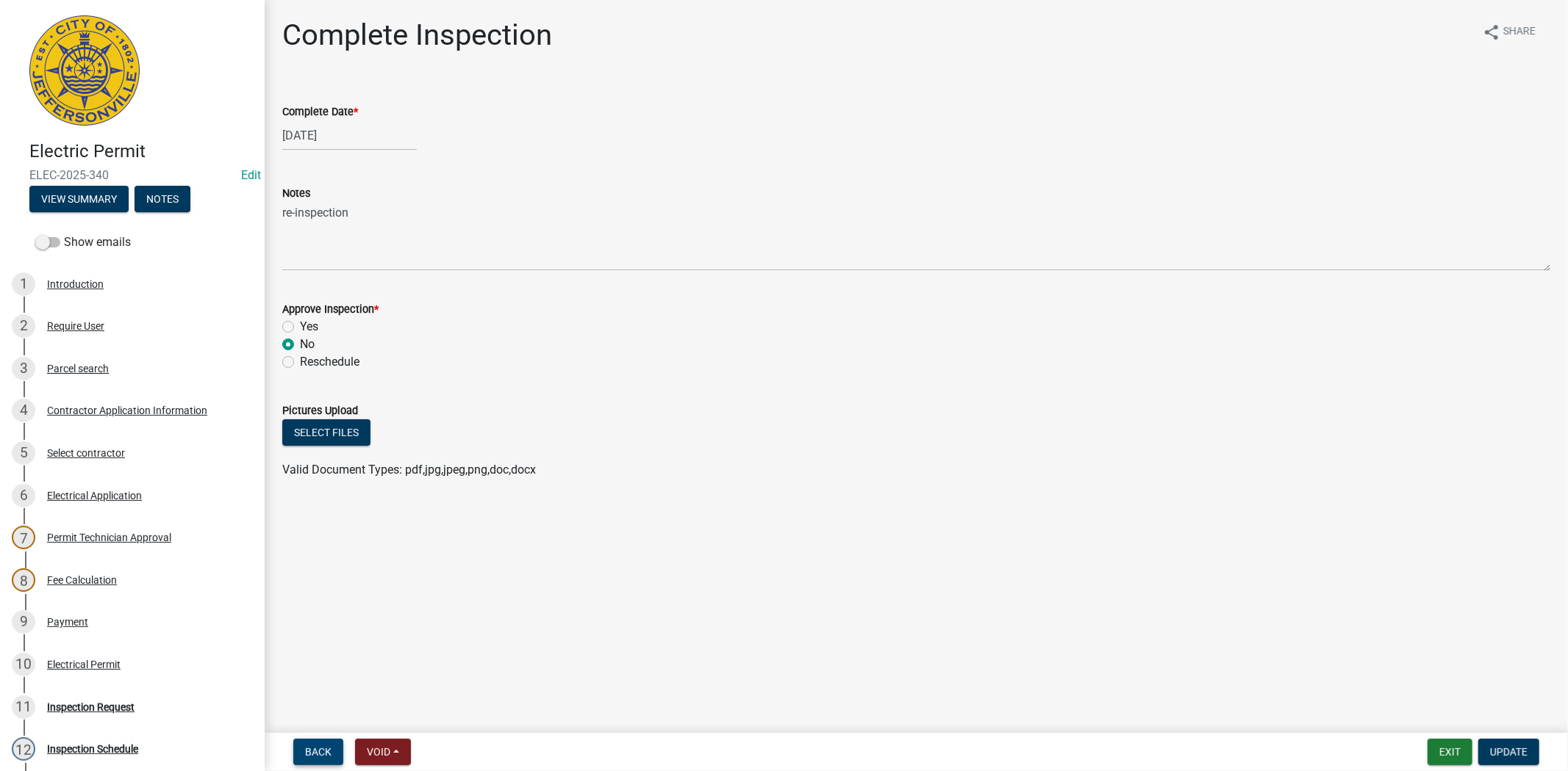
click at [323, 747] on span "Back" at bounding box center [319, 752] width 27 height 12
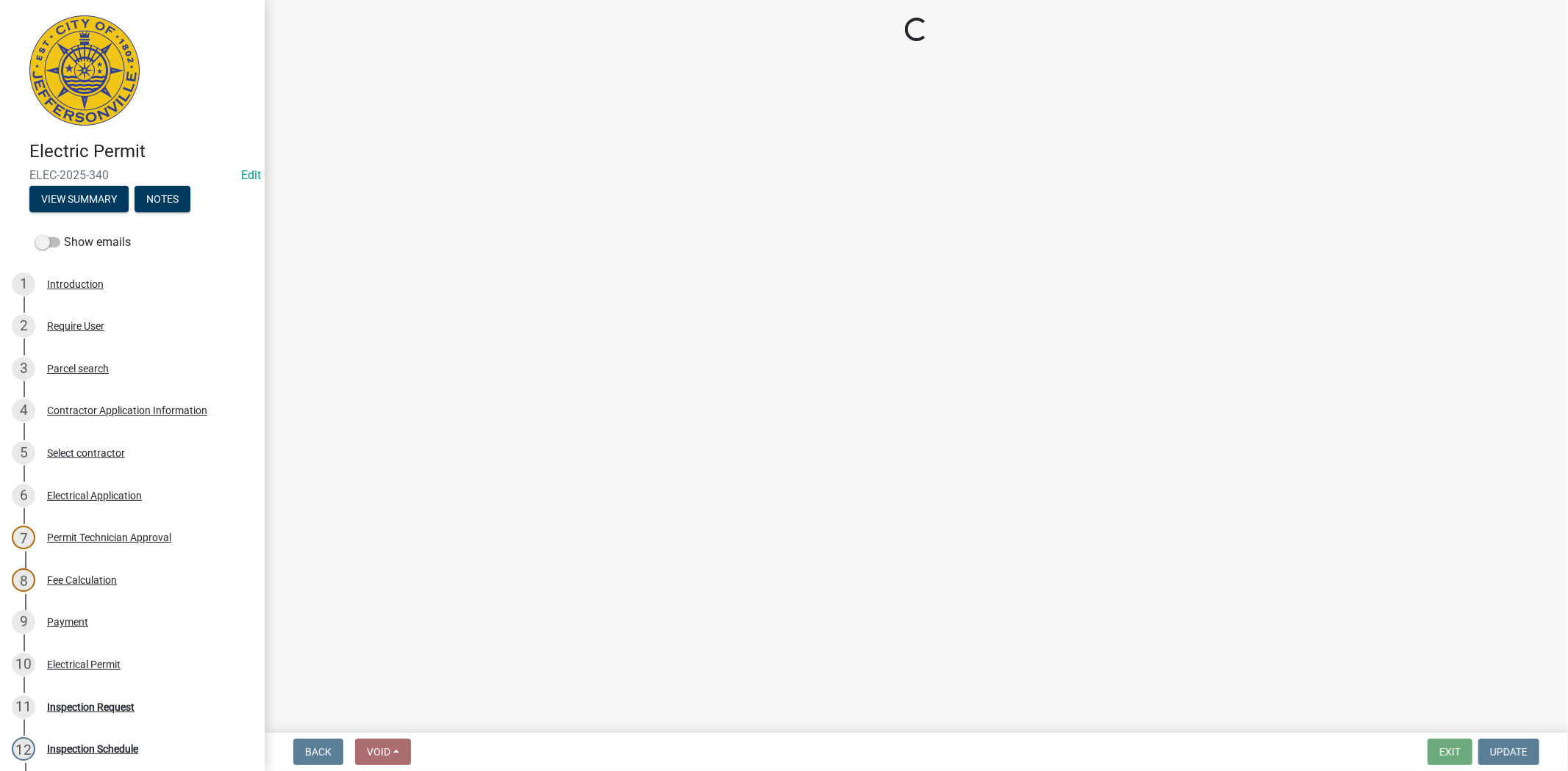
select select "36a8b8f0-2ef8-43e9-ae06-718f51af8d36"
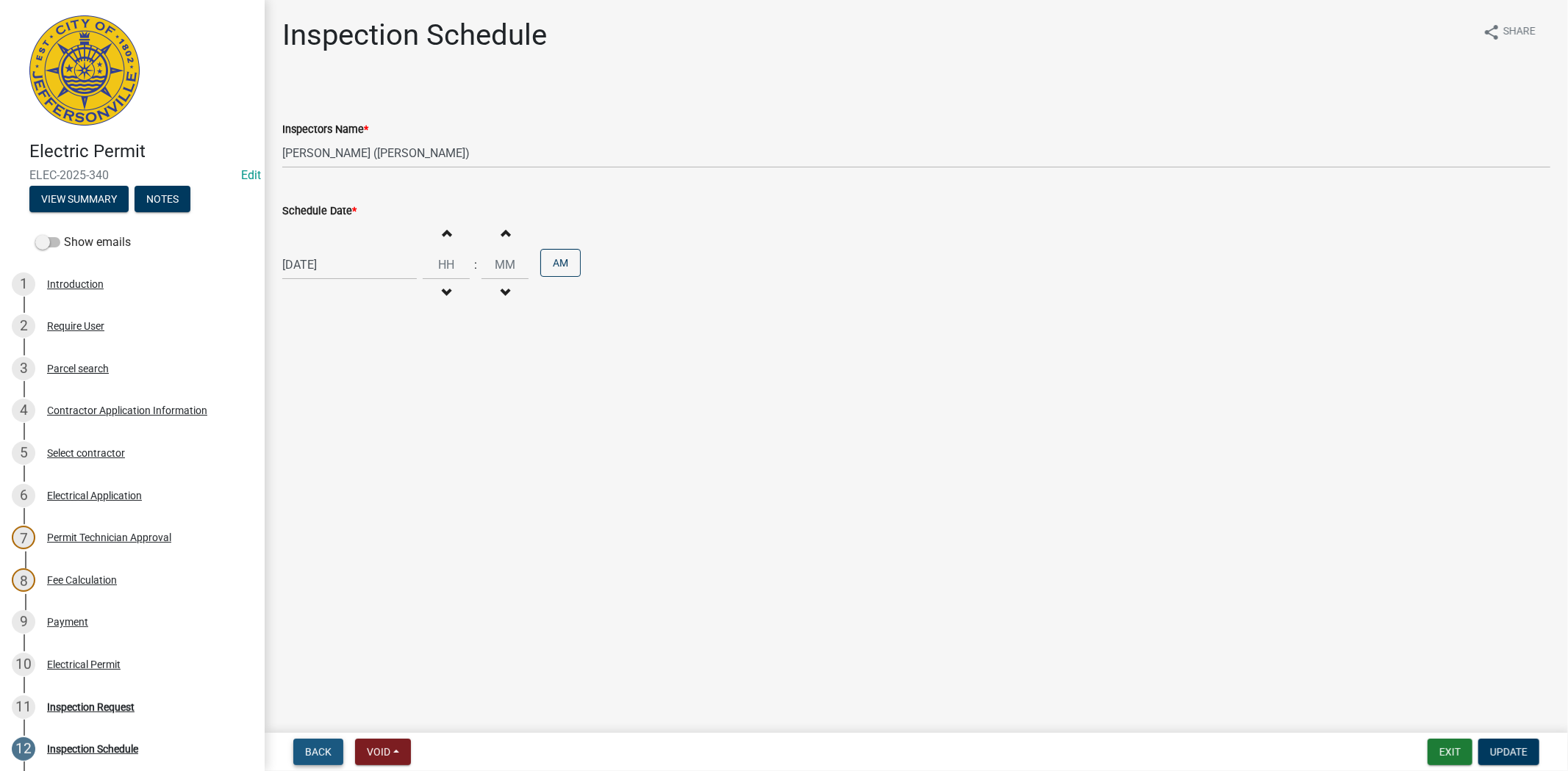
click at [323, 747] on span "Back" at bounding box center [319, 752] width 27 height 12
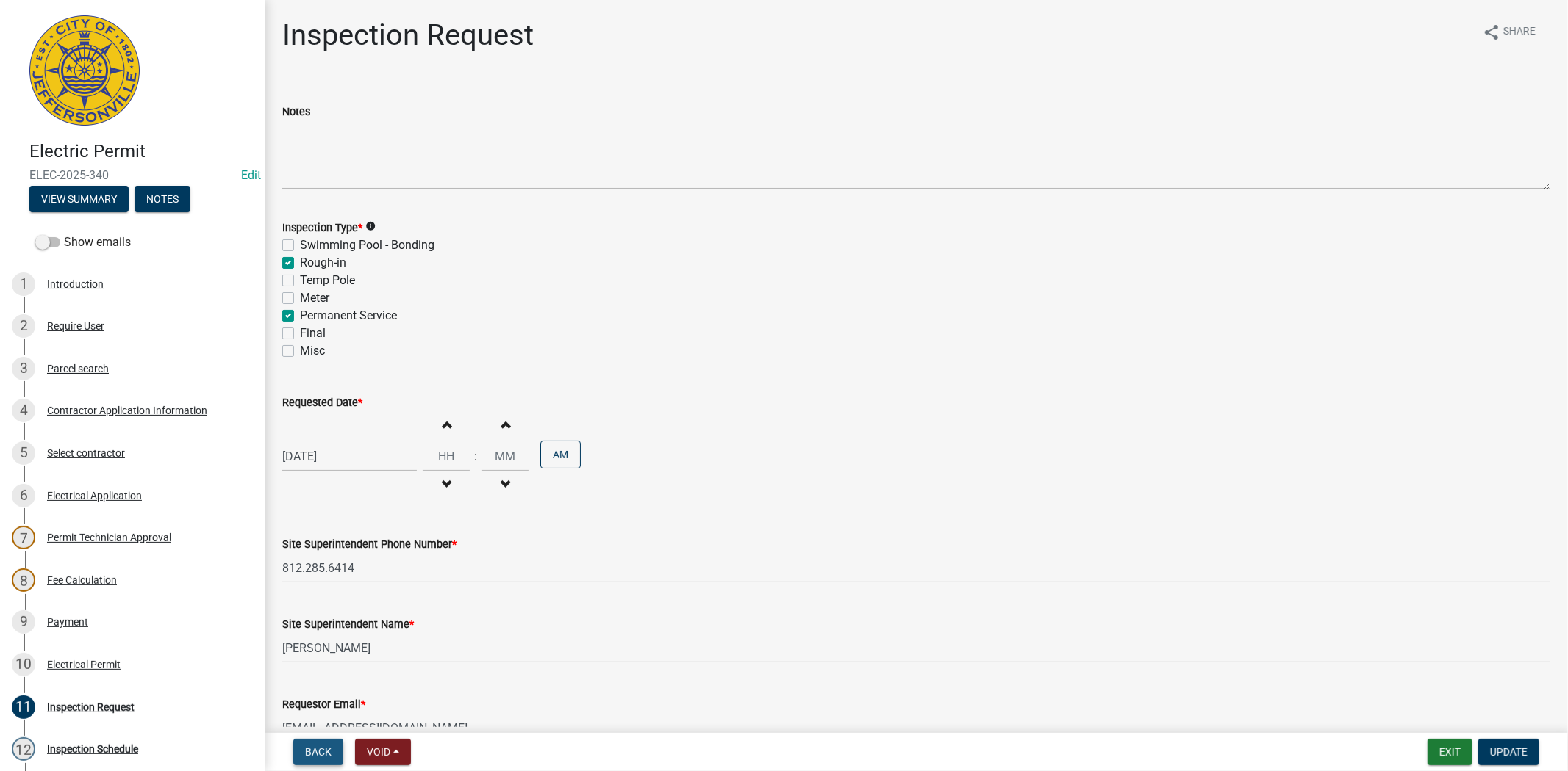
click at [323, 747] on span "Back" at bounding box center [319, 752] width 27 height 12
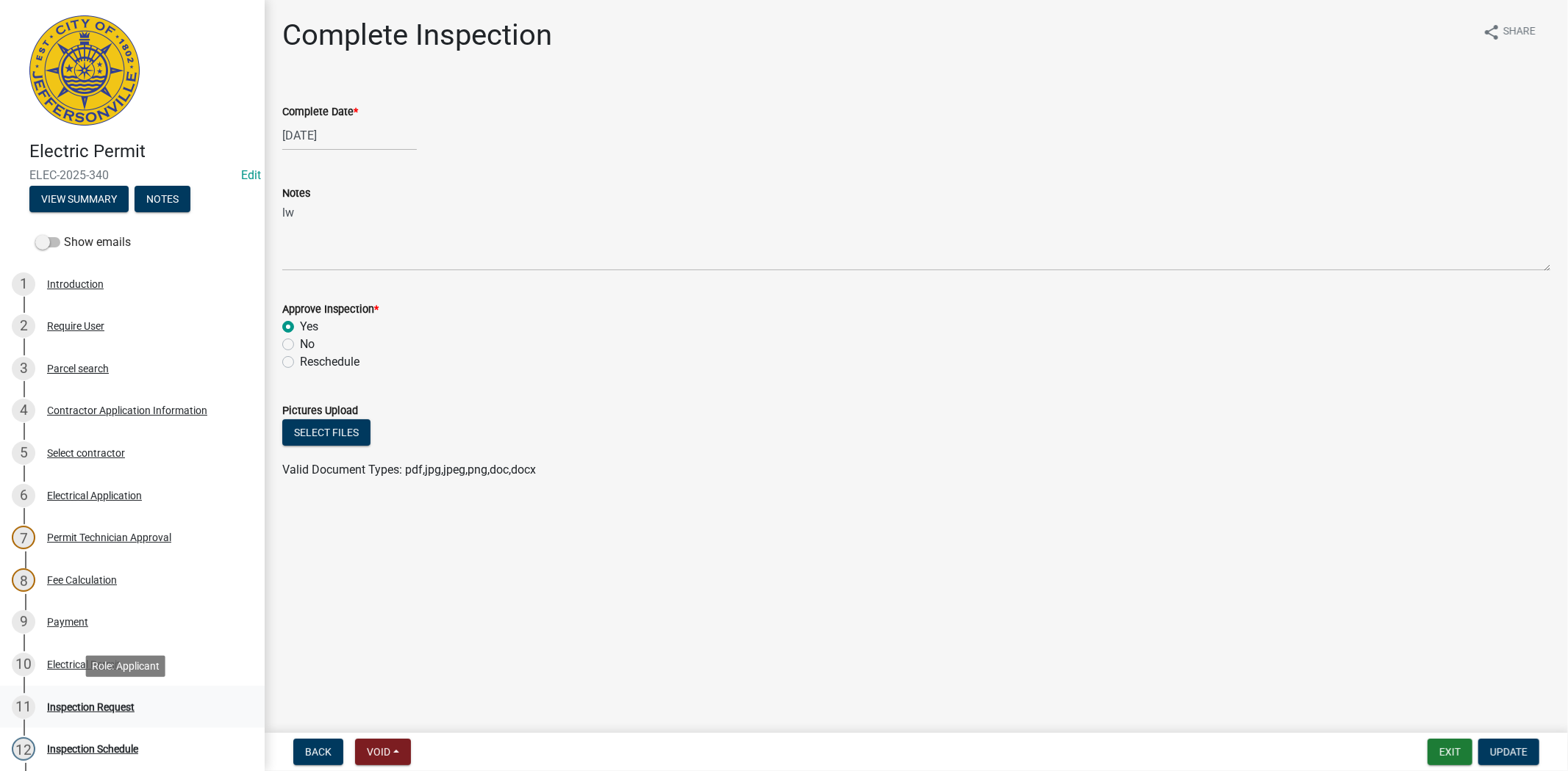
click at [103, 707] on div "Inspection Request" at bounding box center [90, 707] width 87 height 10
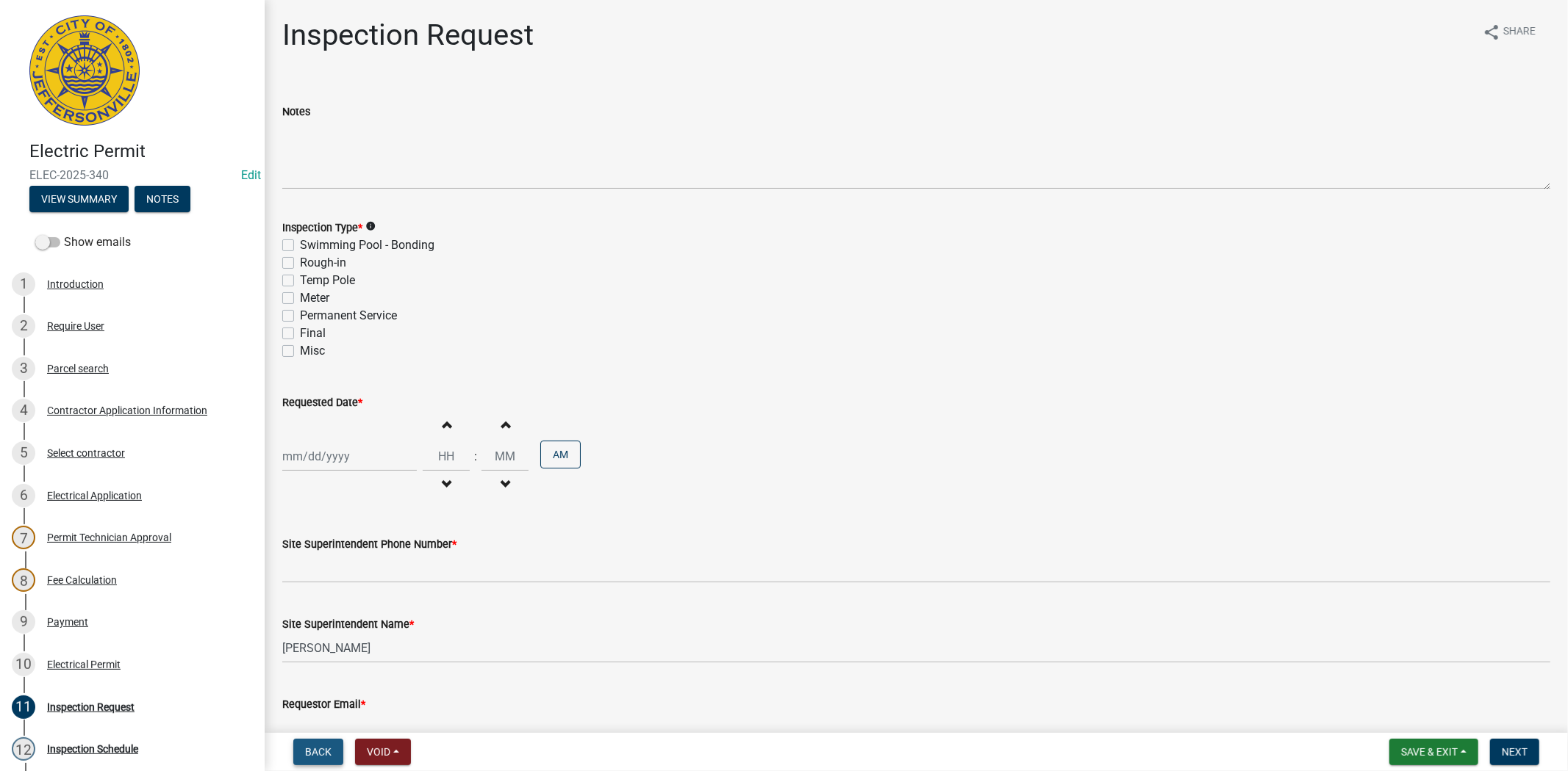
click at [318, 750] on span "Back" at bounding box center [319, 752] width 27 height 12
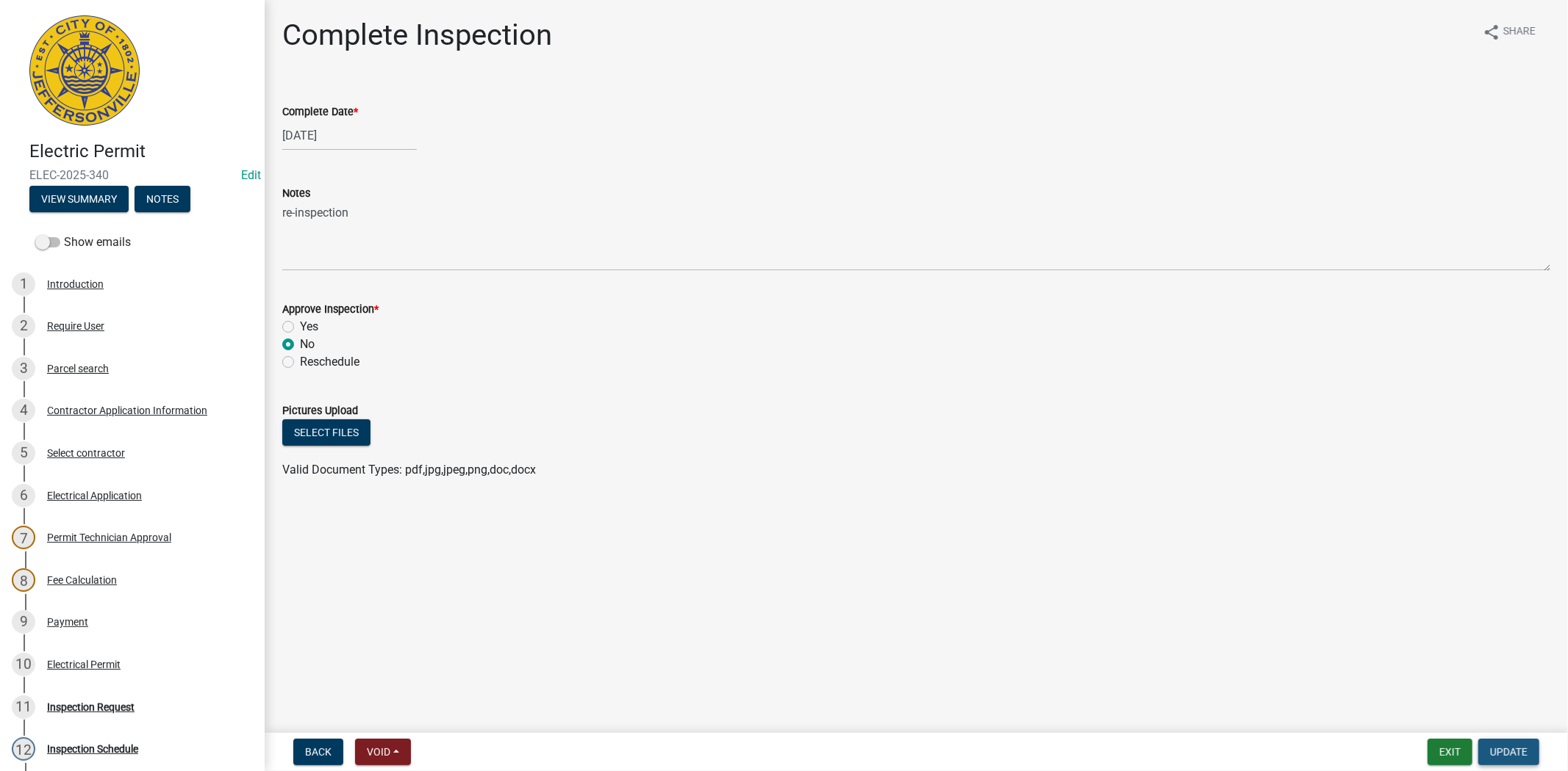
click at [1509, 751] on span "Update" at bounding box center [1508, 752] width 38 height 12
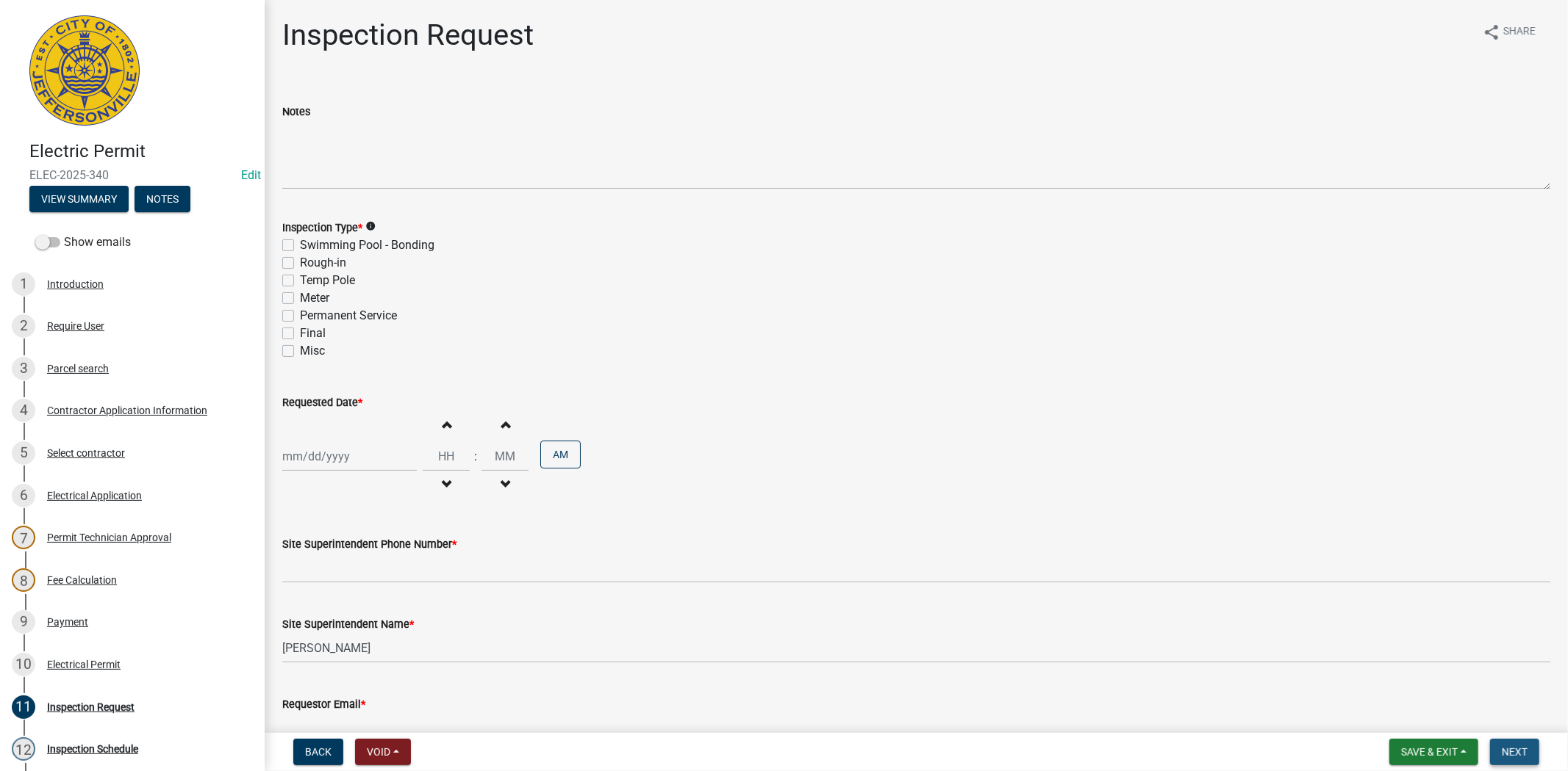
click at [1509, 751] on span "Next" at bounding box center [1514, 752] width 26 height 12
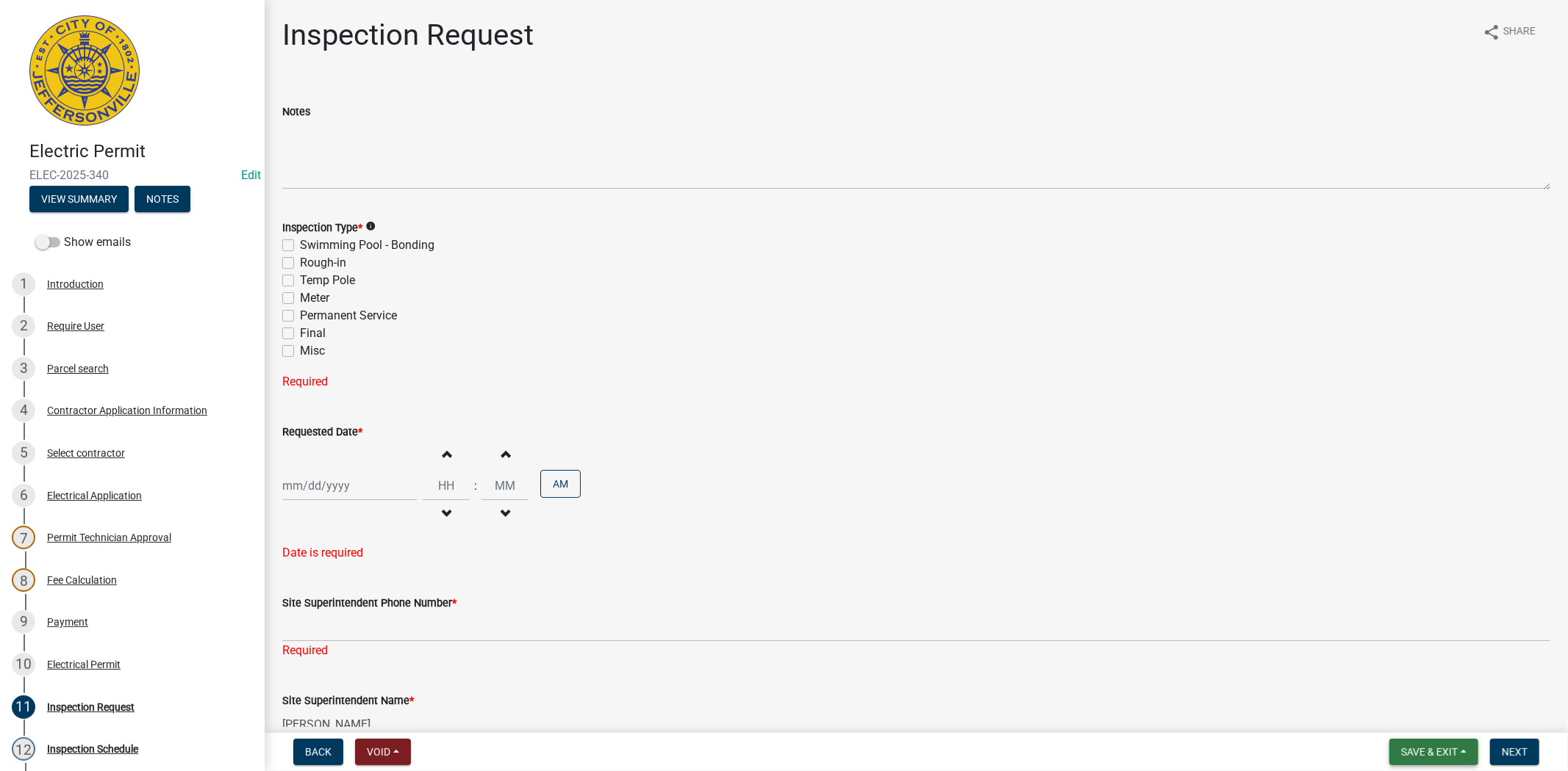
click at [1417, 751] on span "Save & Exit" at bounding box center [1429, 752] width 57 height 12
click at [321, 747] on span "Back" at bounding box center [319, 752] width 27 height 12
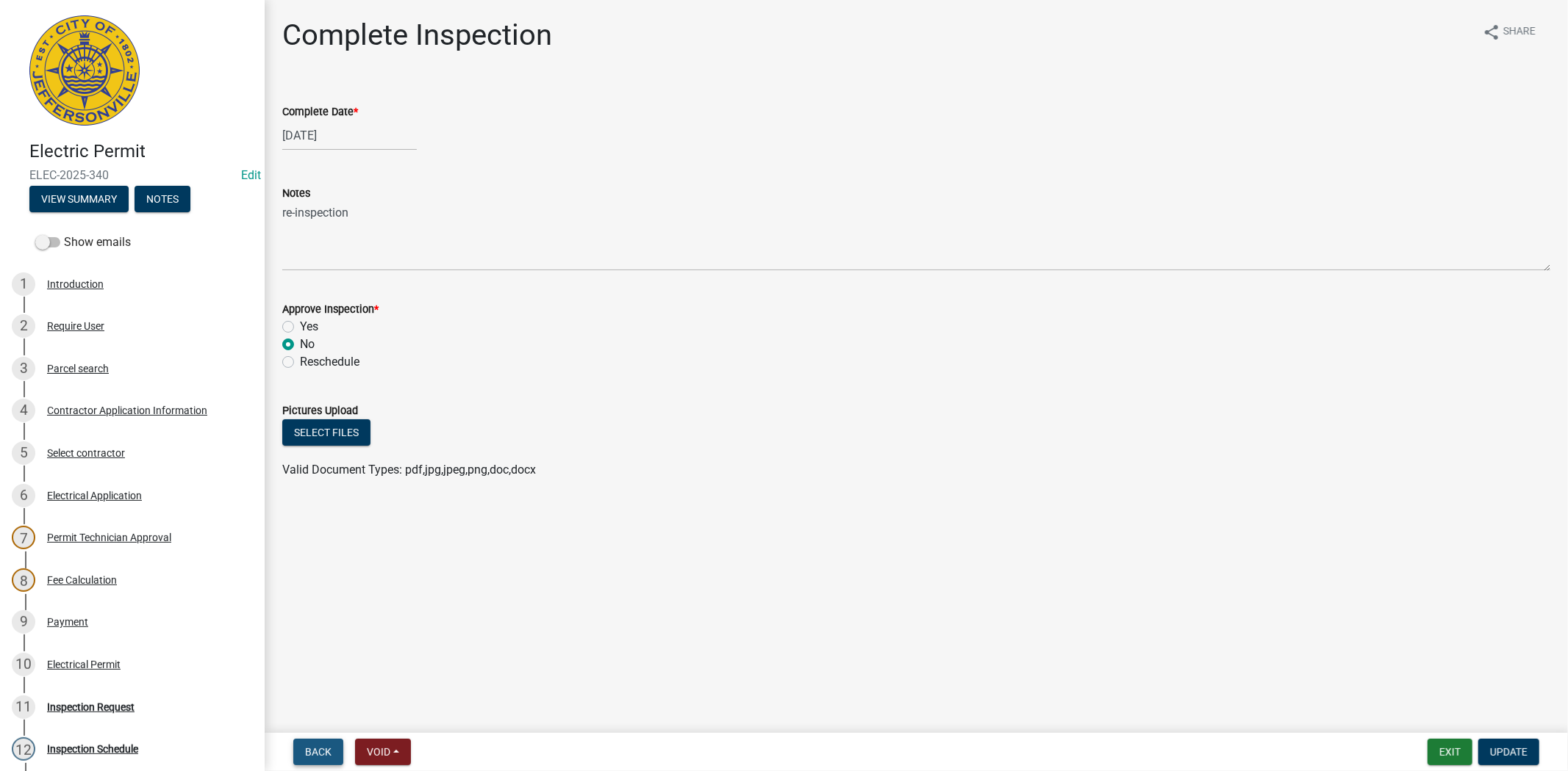
click at [319, 750] on span "Back" at bounding box center [319, 752] width 27 height 12
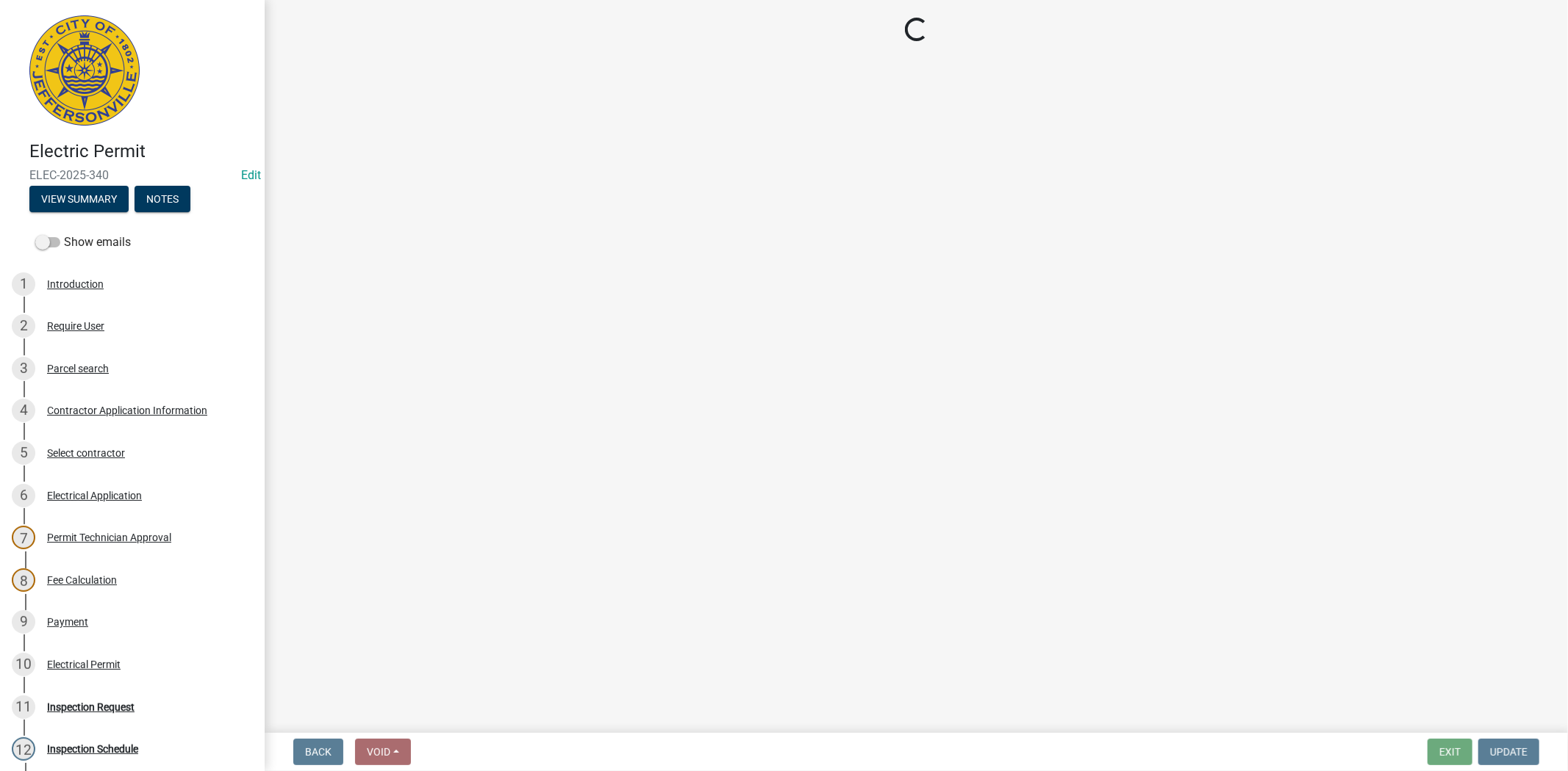
select select "36a8b8f0-2ef8-43e9-ae06-718f51af8d36"
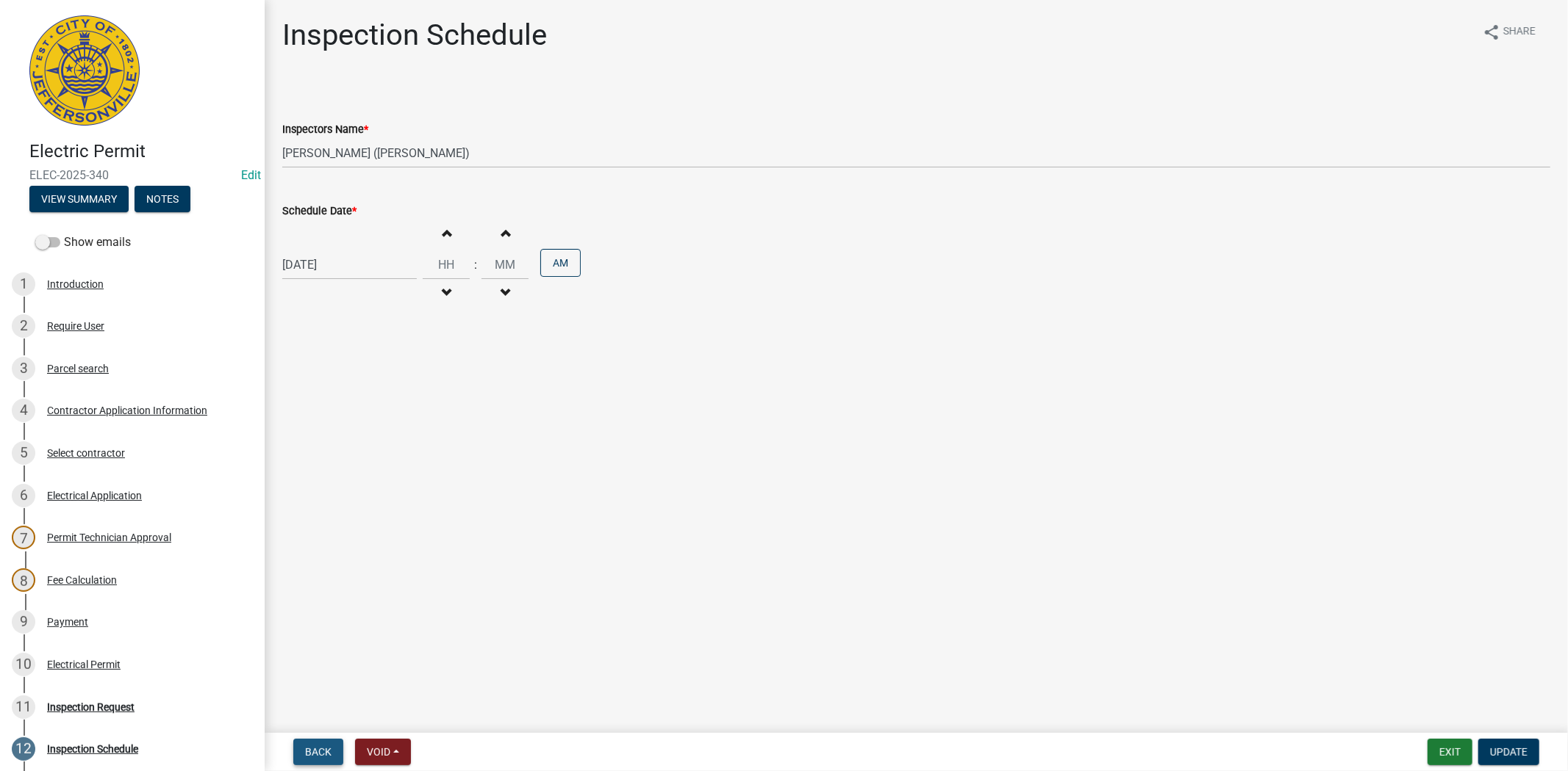
click at [319, 750] on span "Back" at bounding box center [319, 752] width 27 height 12
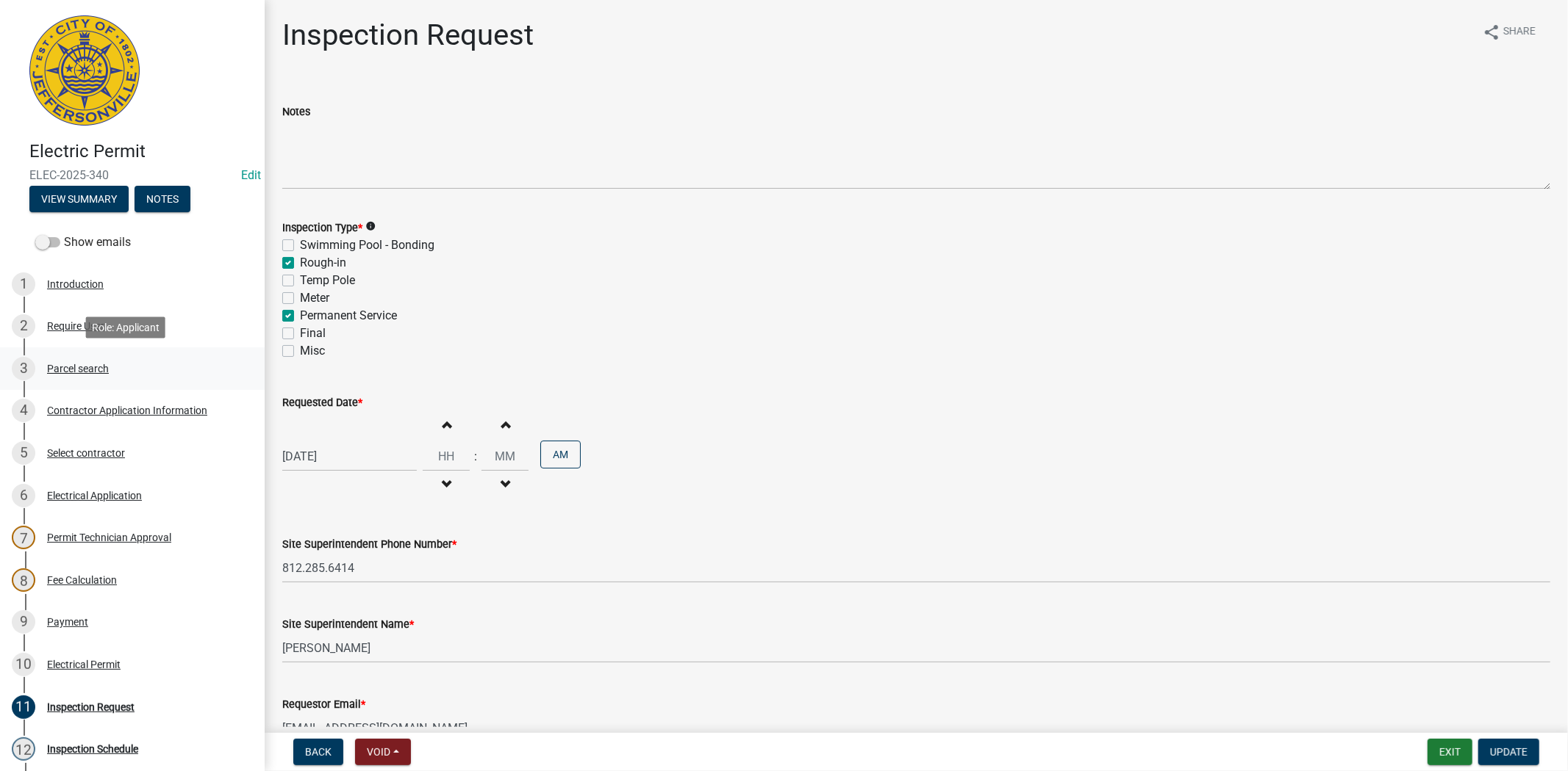
click at [86, 371] on div "Parcel search" at bounding box center [78, 369] width 62 height 10
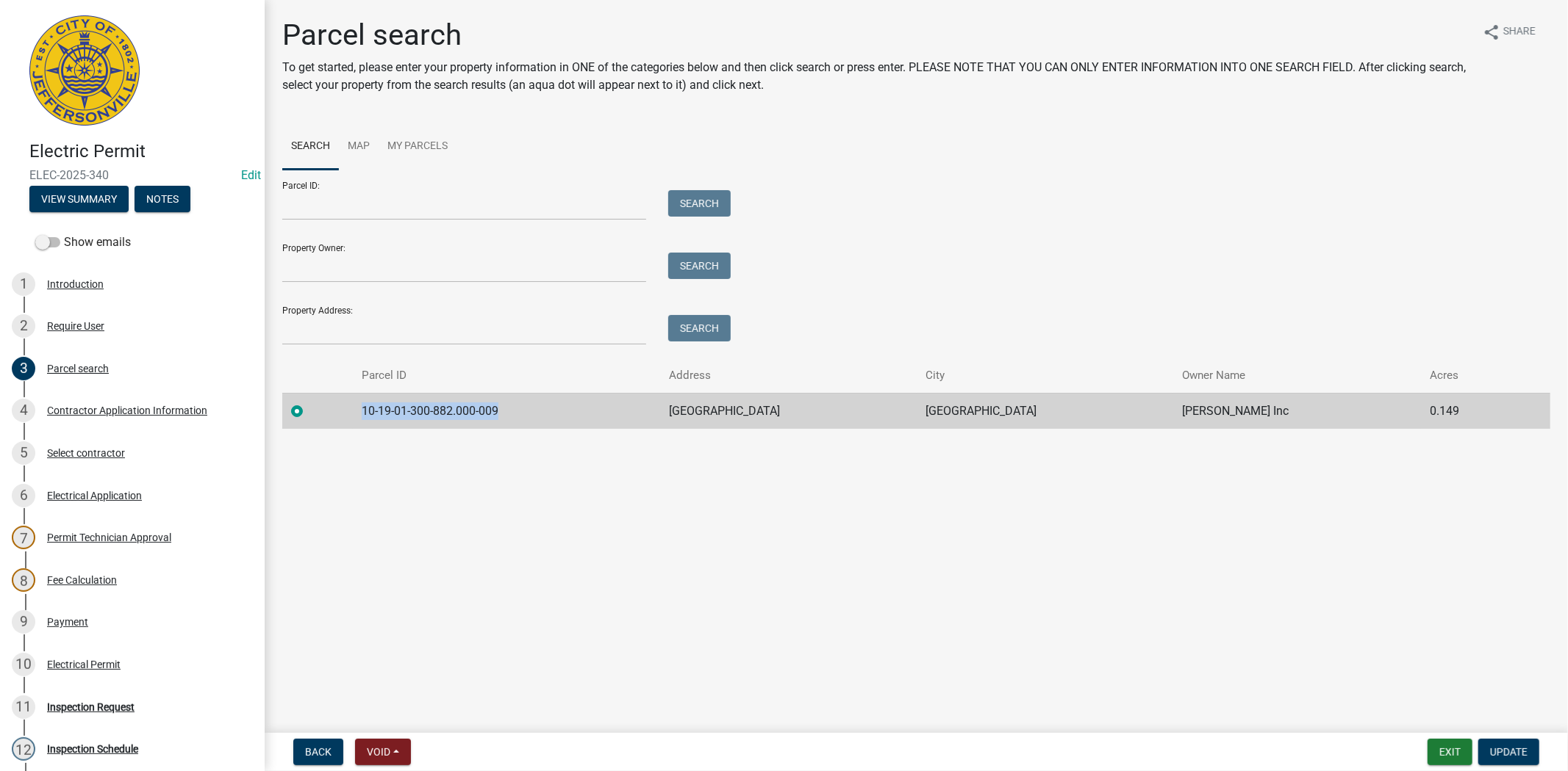
drag, startPoint x: 523, startPoint y: 406, endPoint x: 370, endPoint y: 414, distance: 153.2
click at [370, 414] on td "10-19-01-300-882.000-009" at bounding box center [507, 411] width 308 height 36
copy td "10-19-01-300-882.000-009"
click at [1453, 750] on button "Exit" at bounding box center [1449, 752] width 45 height 27
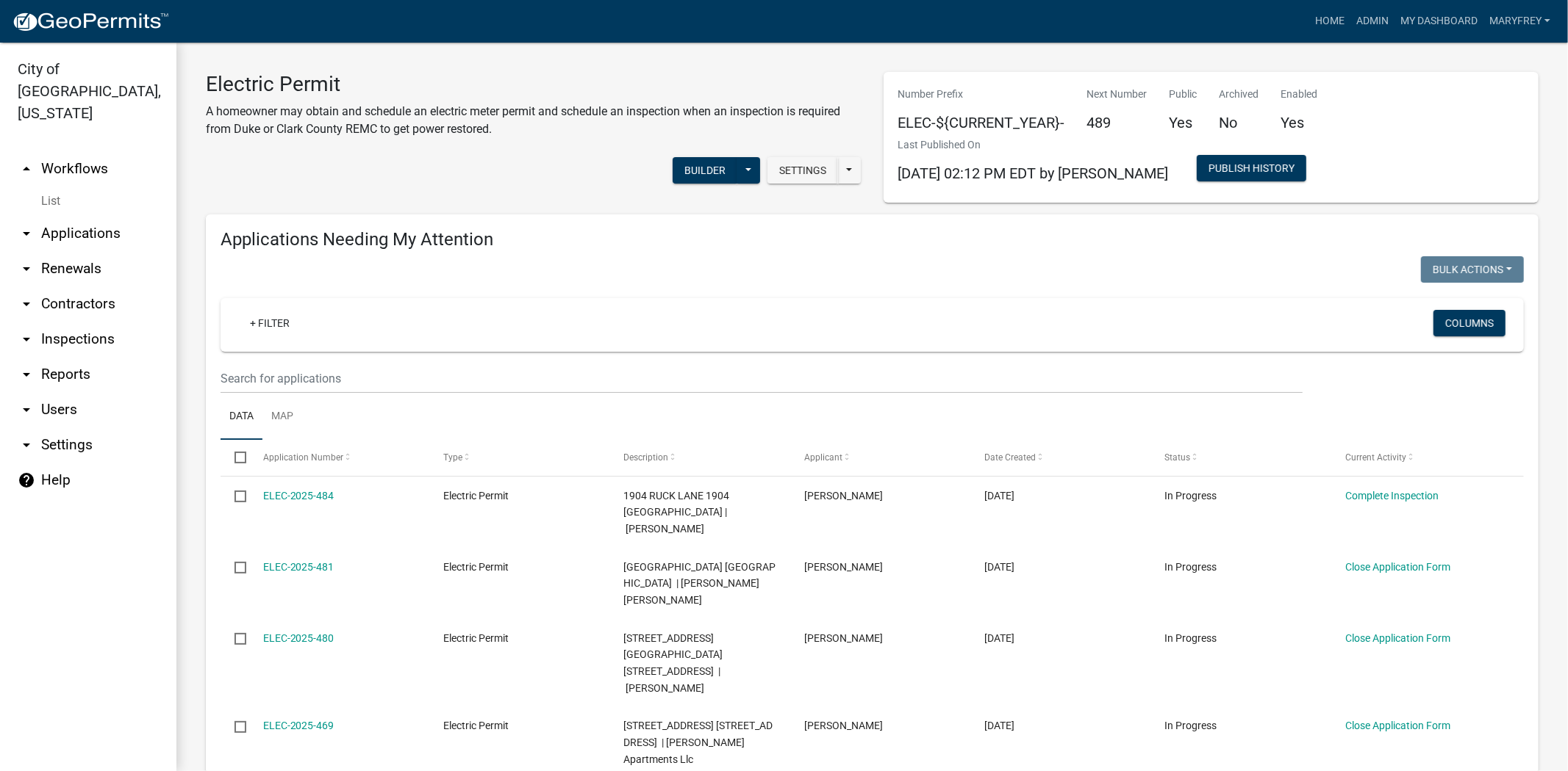
click at [60, 216] on link "arrow_drop_down Applications" at bounding box center [88, 233] width 177 height 35
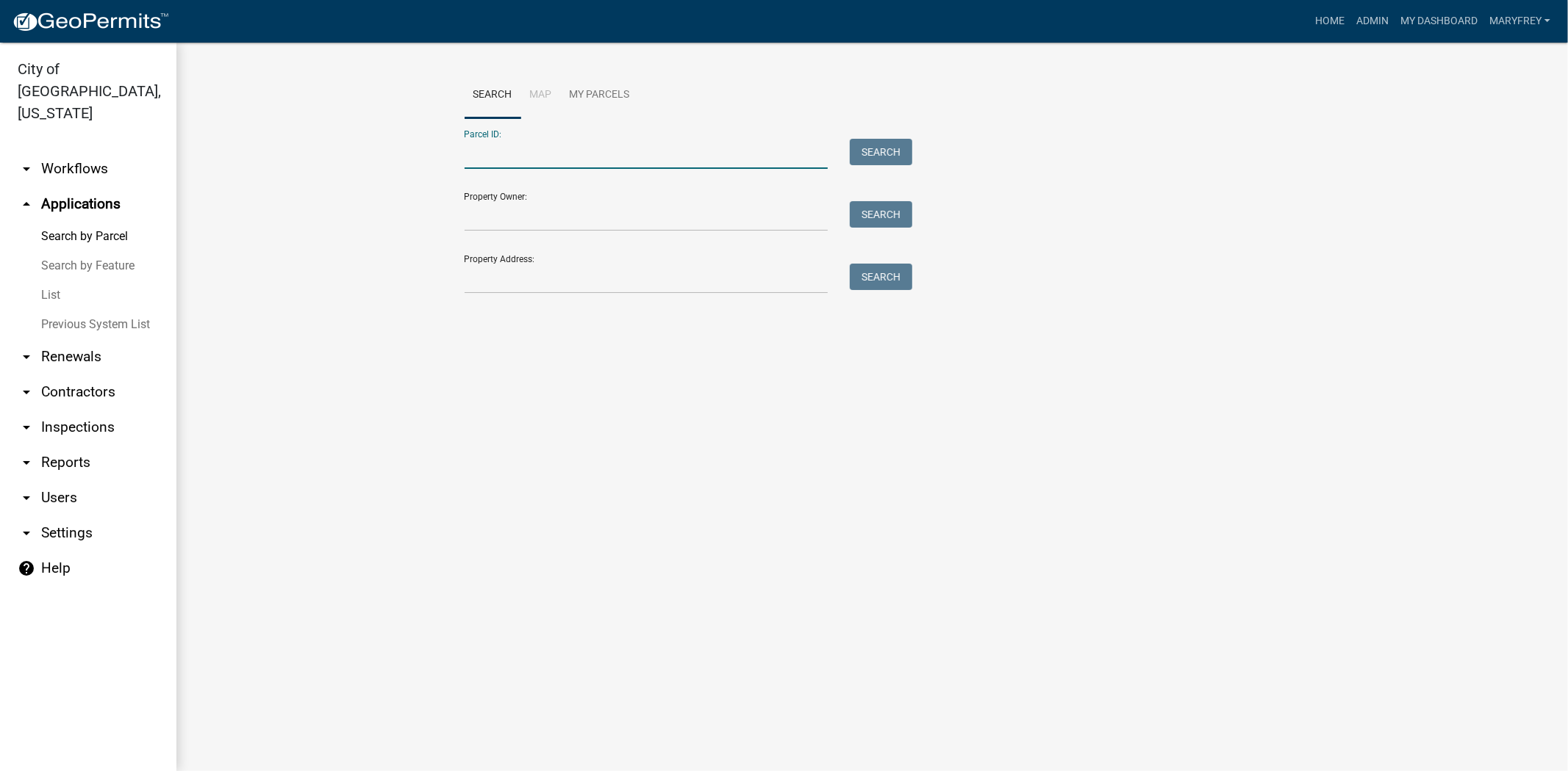
paste input "10-19-01-300-882.000-009"
type input "10-19-01-300-882.000-009"
click at [864, 145] on button "Search" at bounding box center [881, 152] width 63 height 27
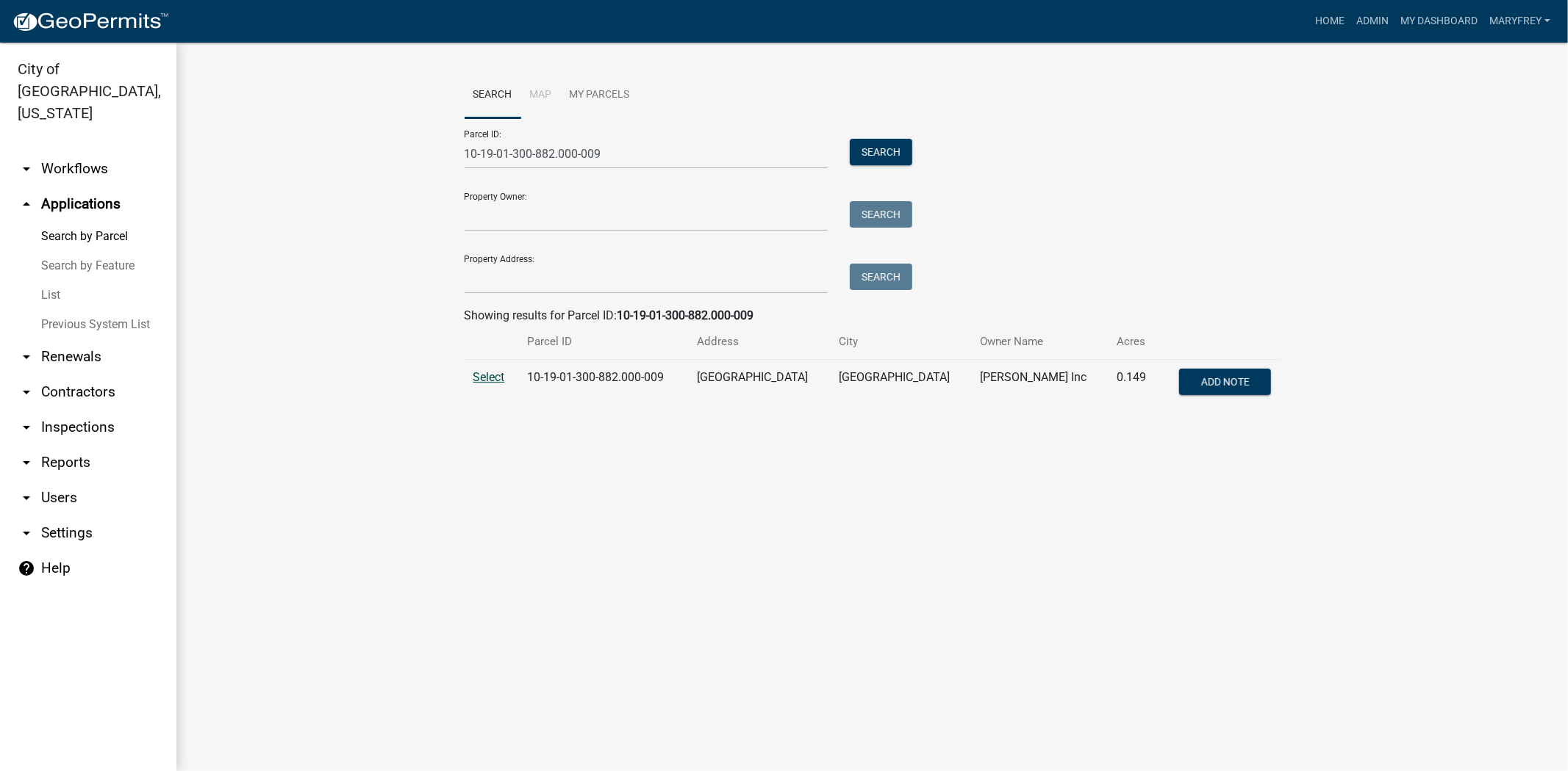
click at [478, 376] on span "Select" at bounding box center [489, 377] width 31 height 14
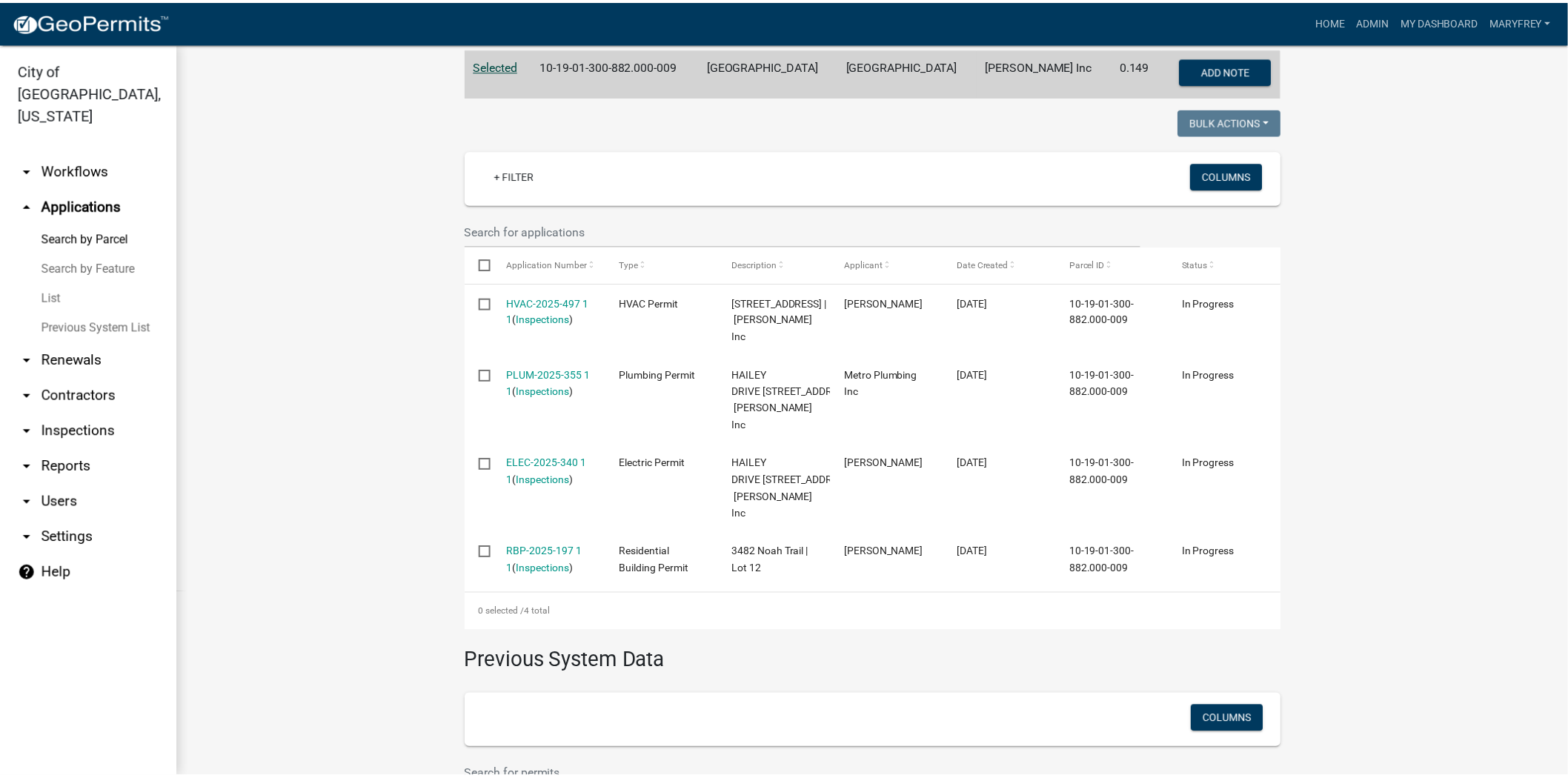
scroll to position [321, 0]
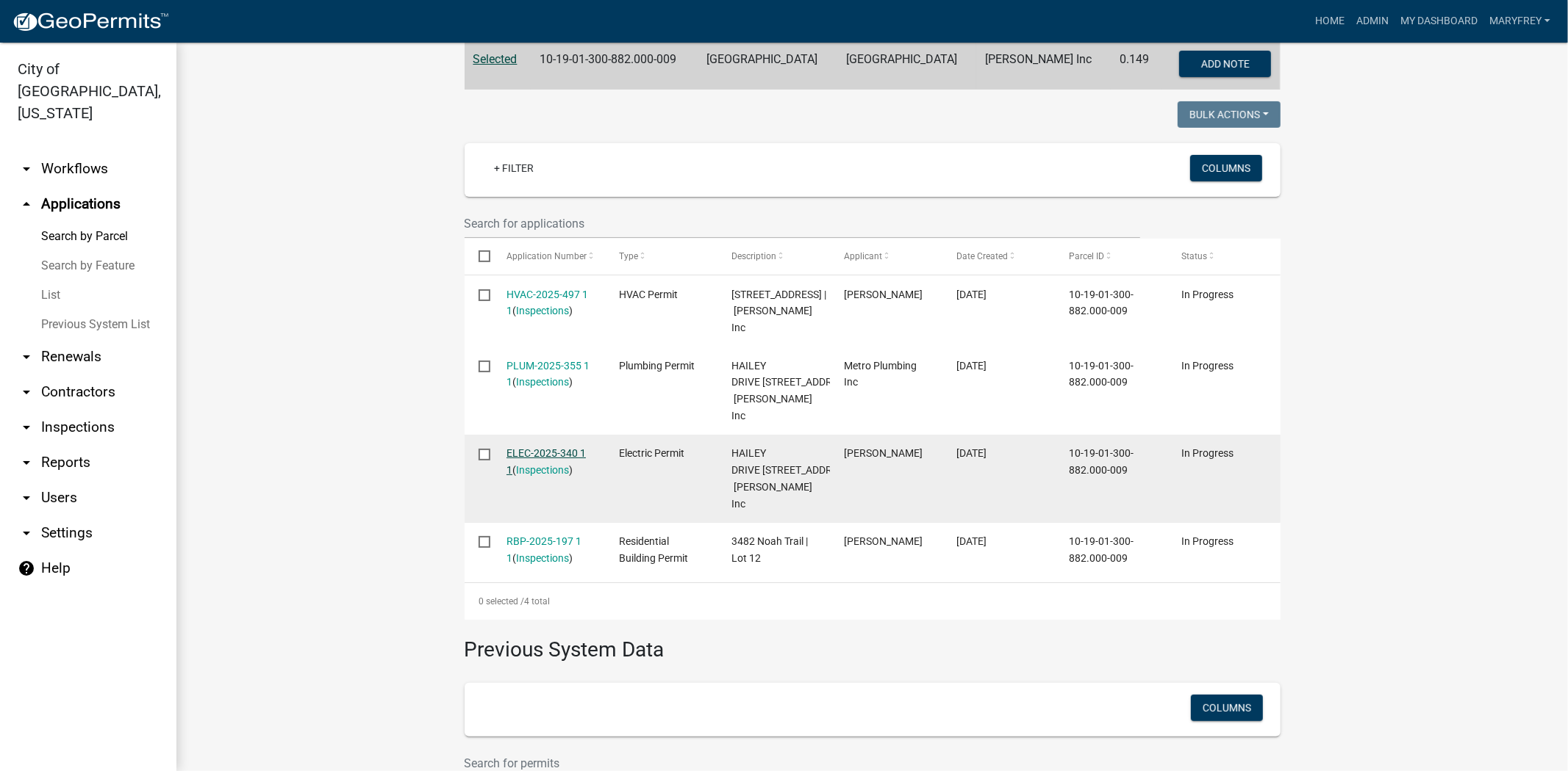
click at [554, 472] on link "ELEC-2025-340 1 1" at bounding box center [545, 461] width 79 height 29
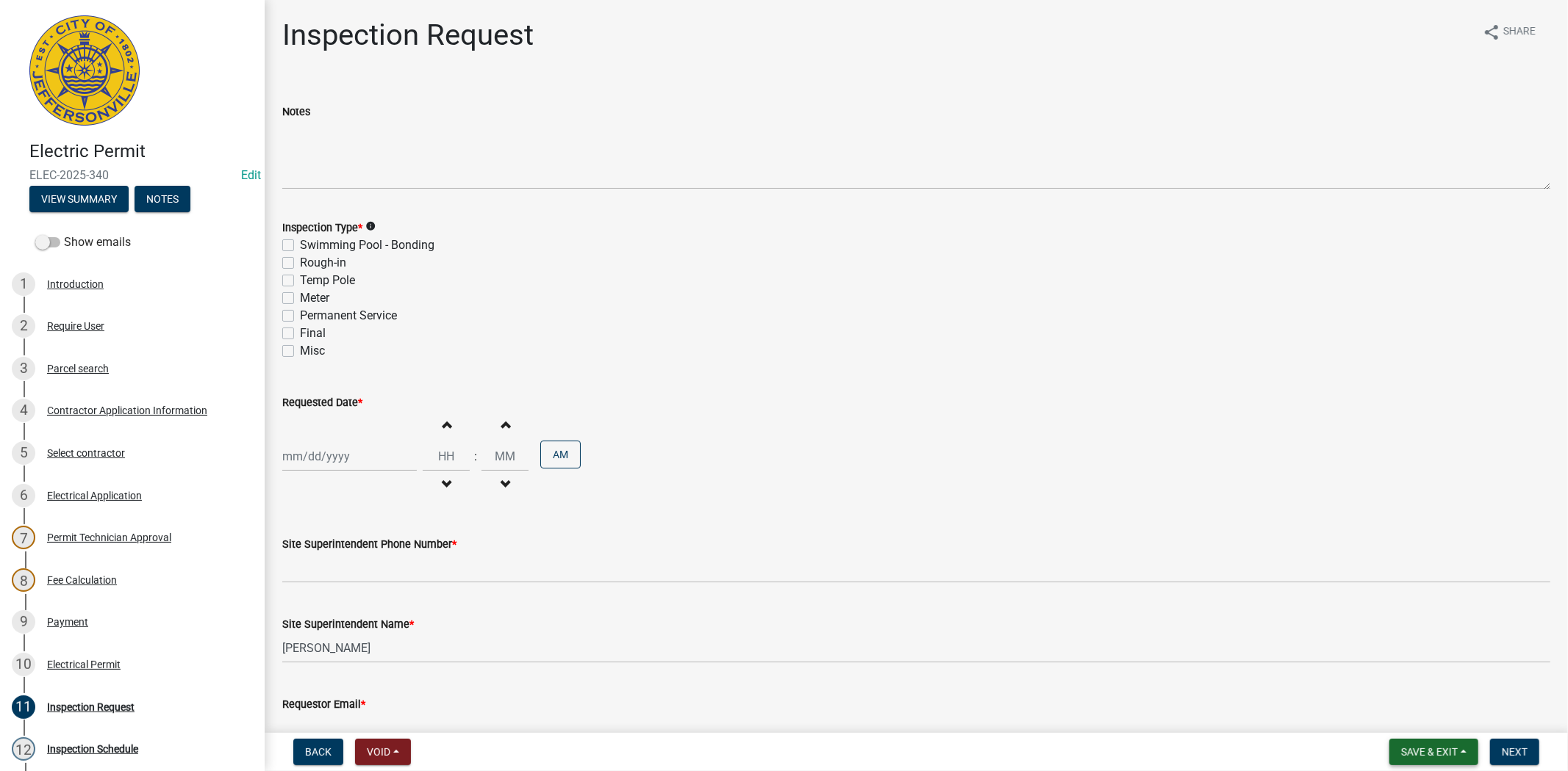
click at [1420, 755] on span "Save & Exit" at bounding box center [1429, 752] width 57 height 12
click at [1421, 714] on button "Save & Exit" at bounding box center [1420, 714] width 118 height 35
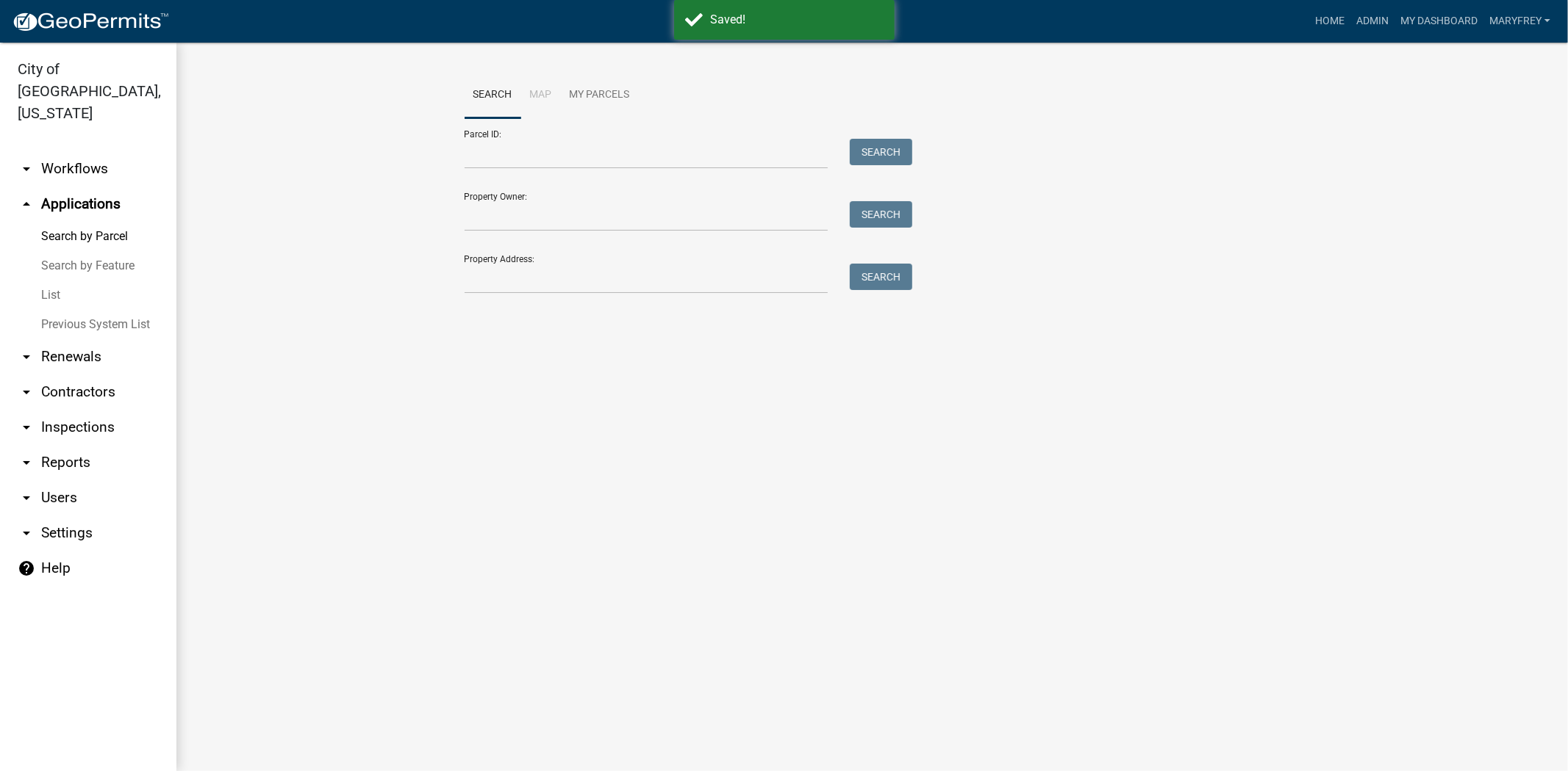
click at [79, 375] on link "arrow_drop_down Contractors" at bounding box center [88, 392] width 177 height 35
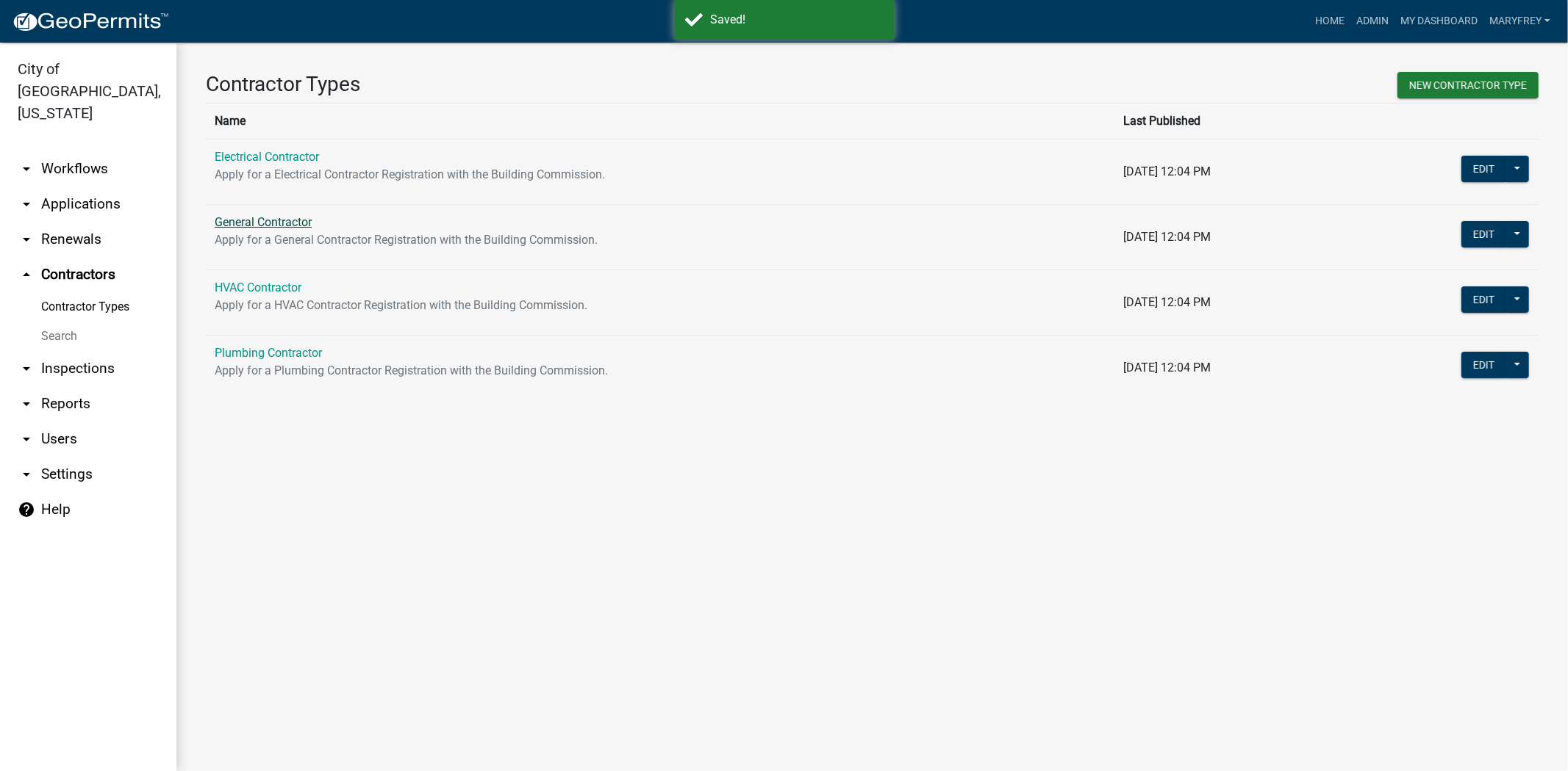
click at [260, 215] on link "General Contractor" at bounding box center [263, 222] width 97 height 14
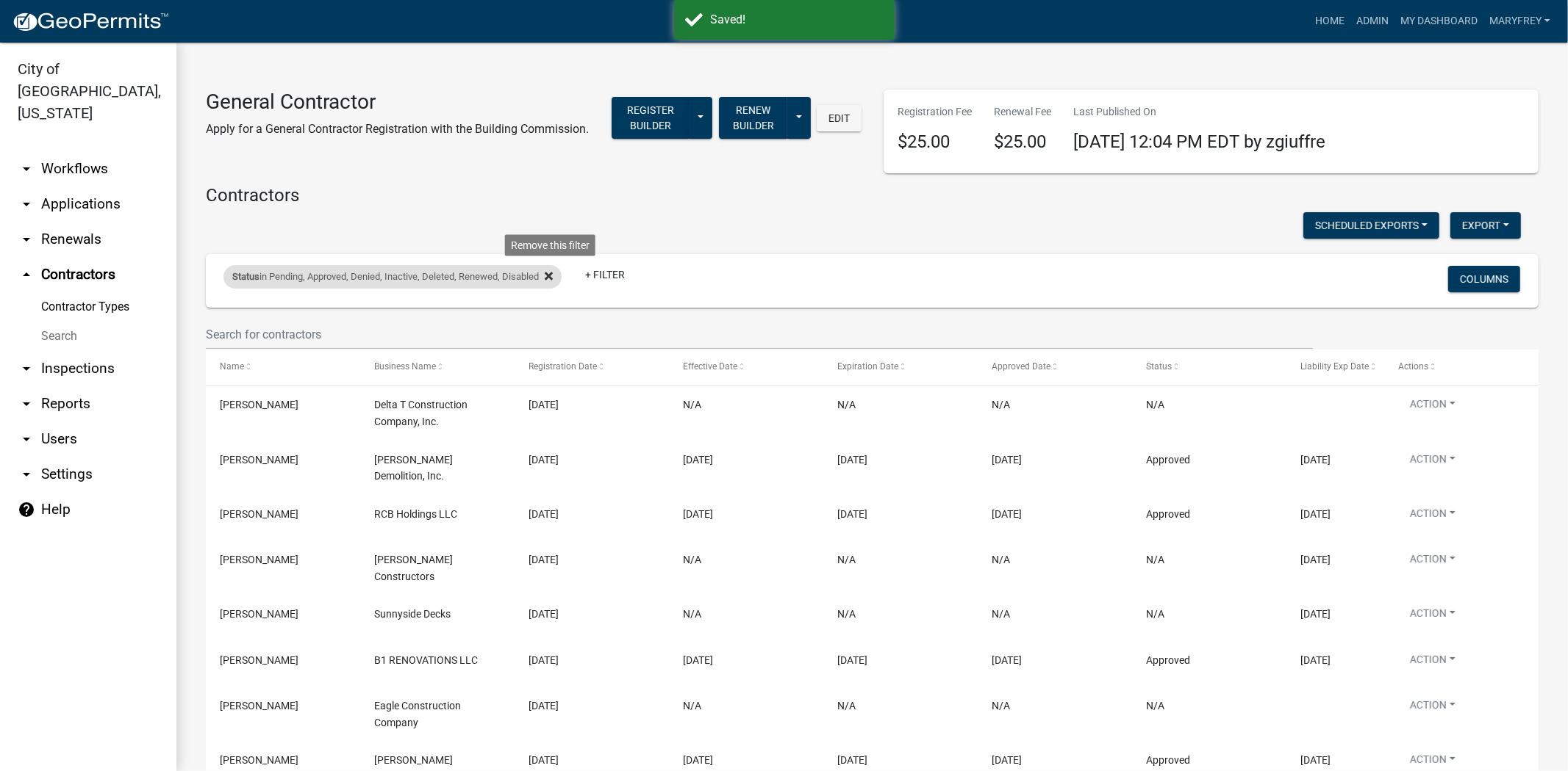
click at [552, 275] on icon at bounding box center [549, 276] width 8 height 8
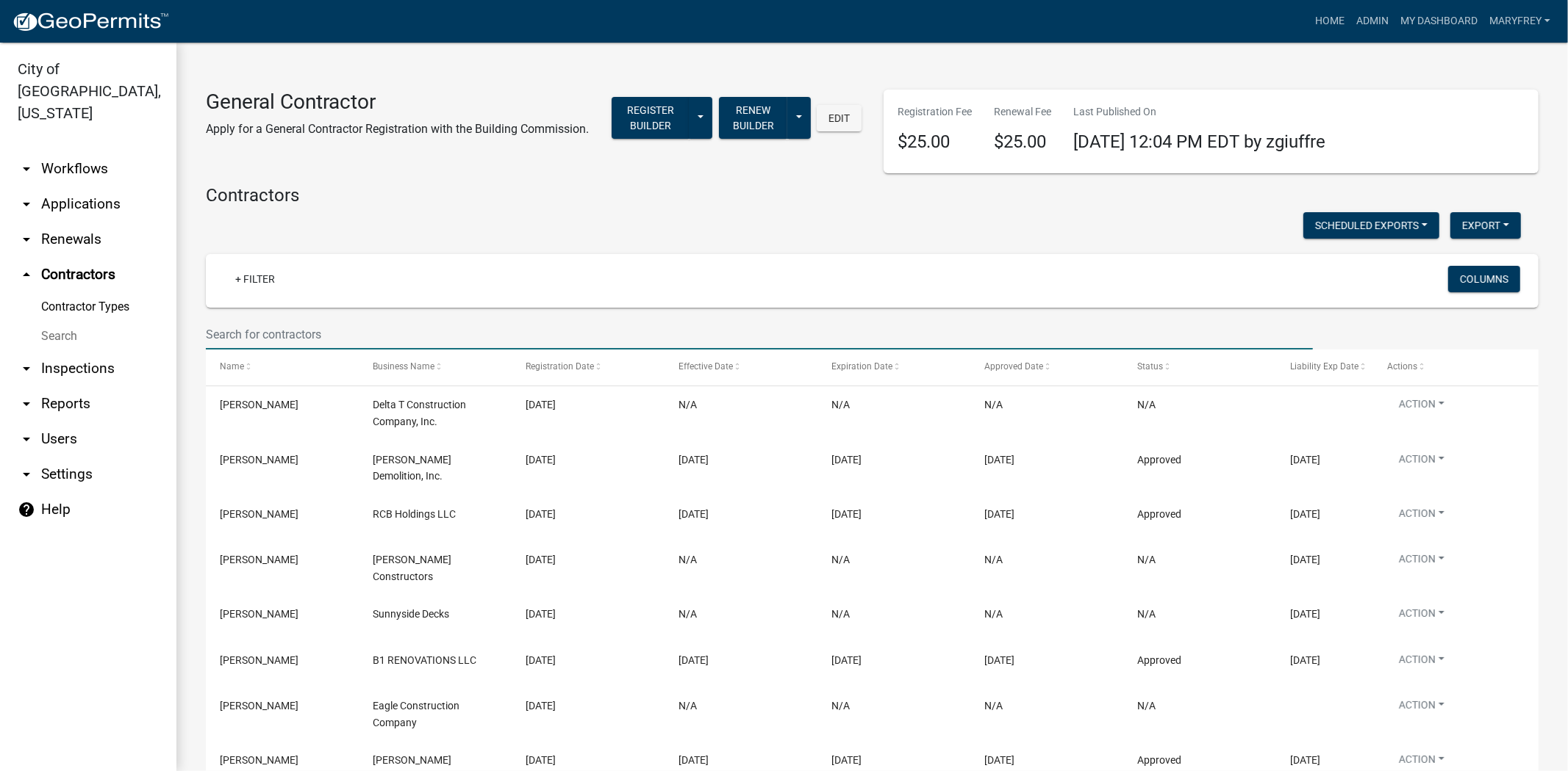
click at [242, 339] on input "text" at bounding box center [759, 334] width 1107 height 30
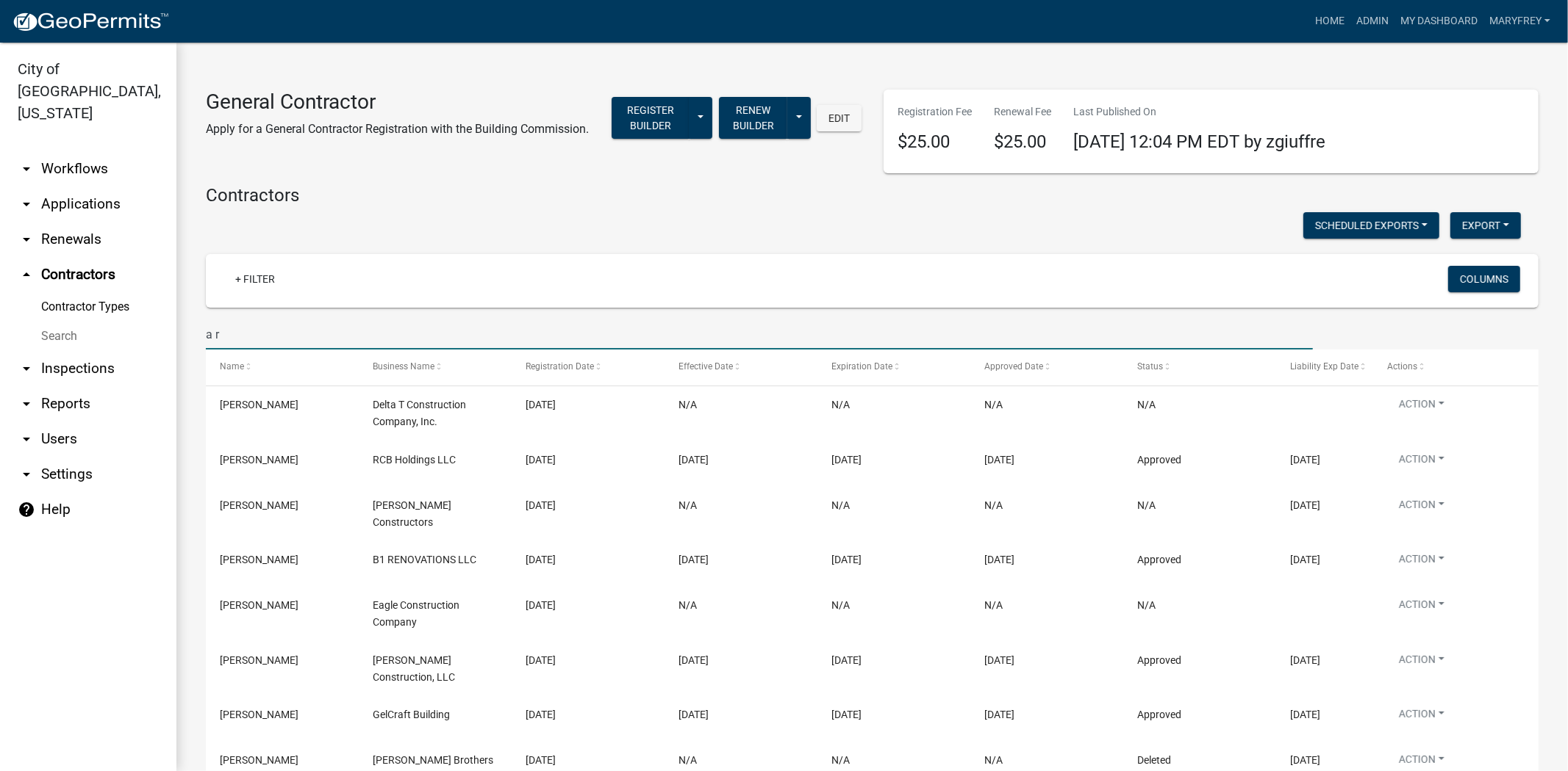
click at [230, 338] on input "a r" at bounding box center [759, 334] width 1107 height 30
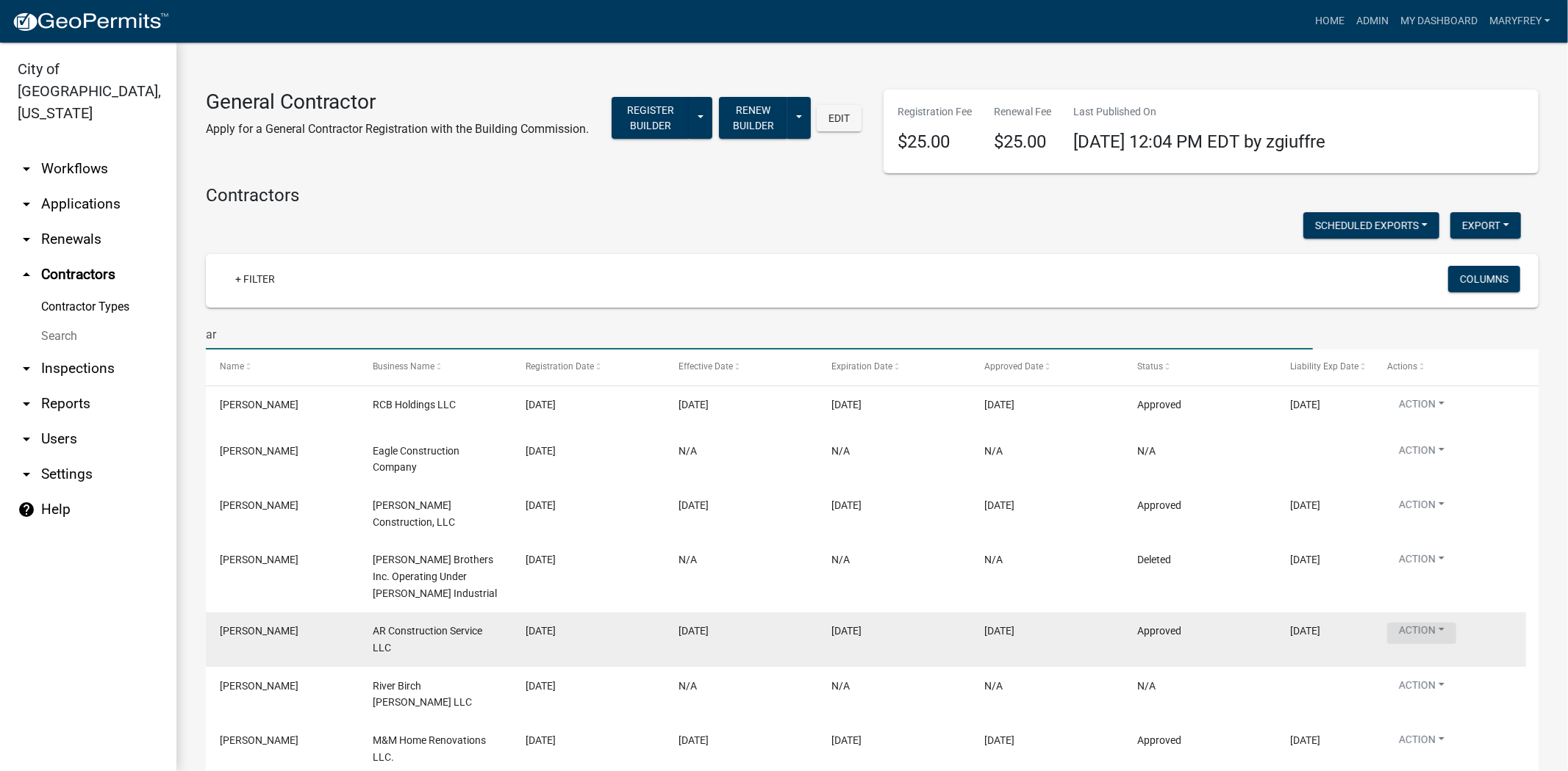
type input "ar"
click at [1439, 623] on button "Action" at bounding box center [1421, 633] width 69 height 21
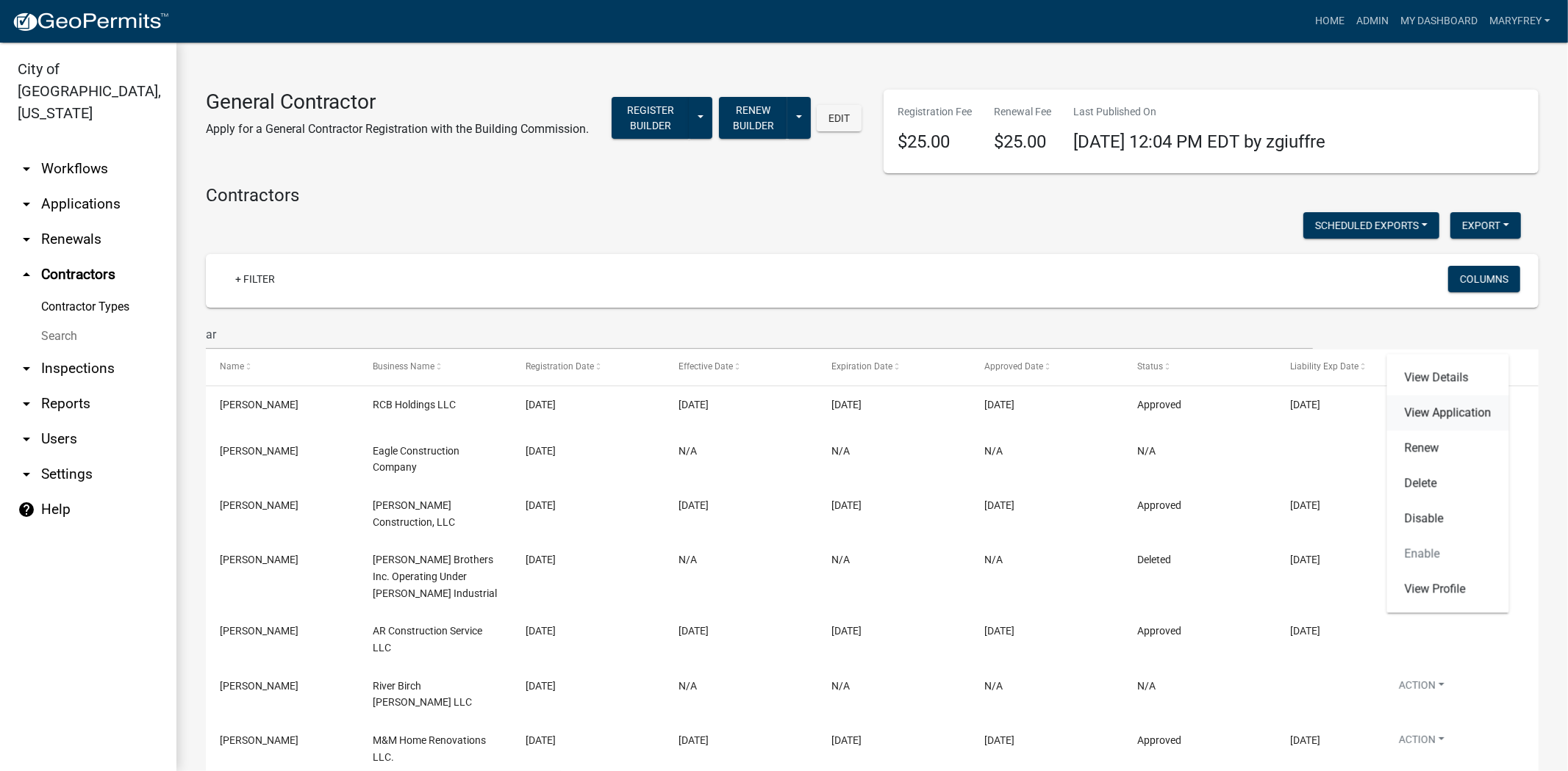
click at [1453, 414] on link "View Application" at bounding box center [1447, 413] width 122 height 35
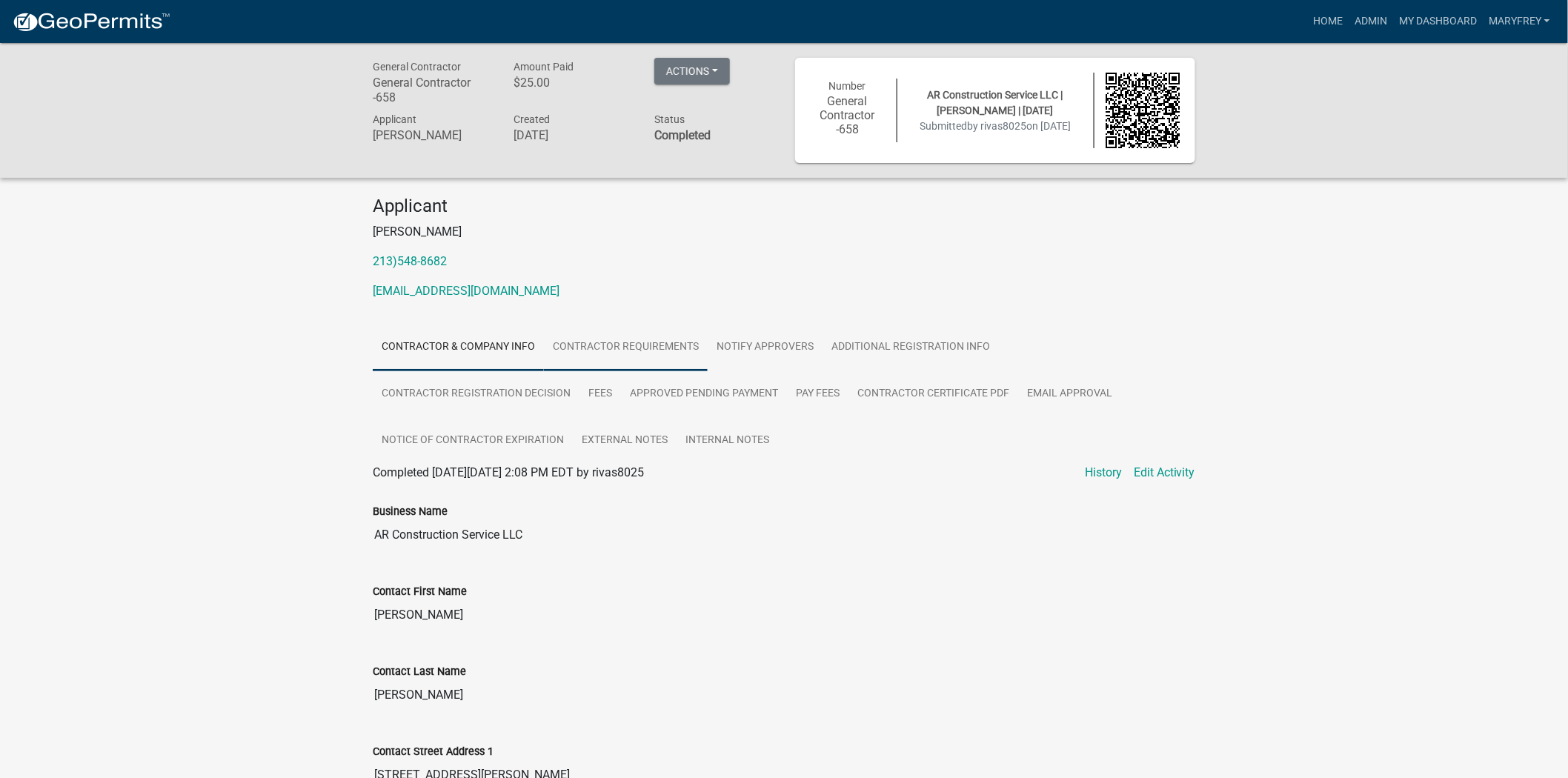
click at [623, 358] on link "Contractor Requirements" at bounding box center [625, 347] width 164 height 47
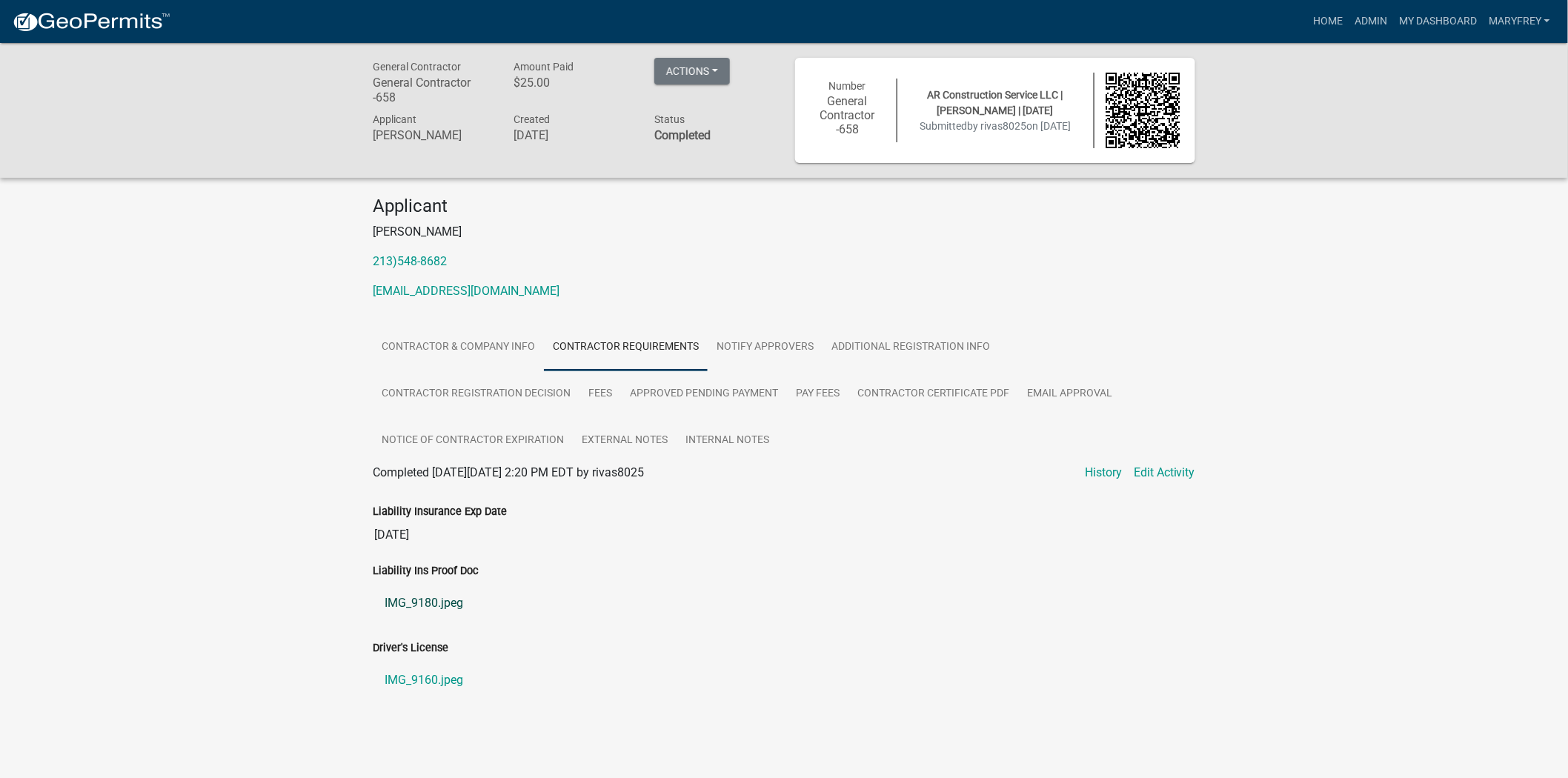
click at [441, 609] on link "IMG_9180.jpeg" at bounding box center [784, 603] width 823 height 36
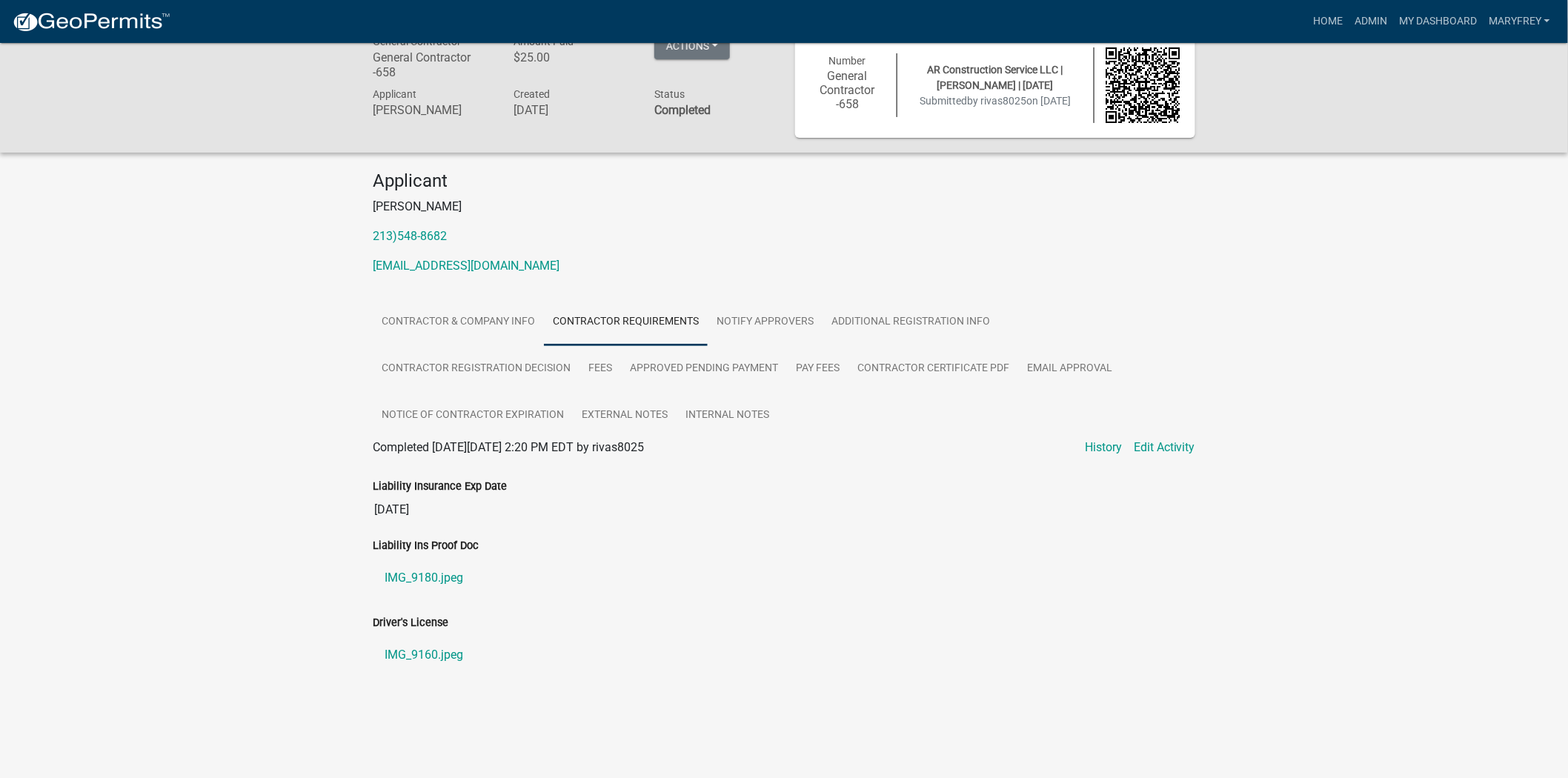
scroll to position [43, 0]
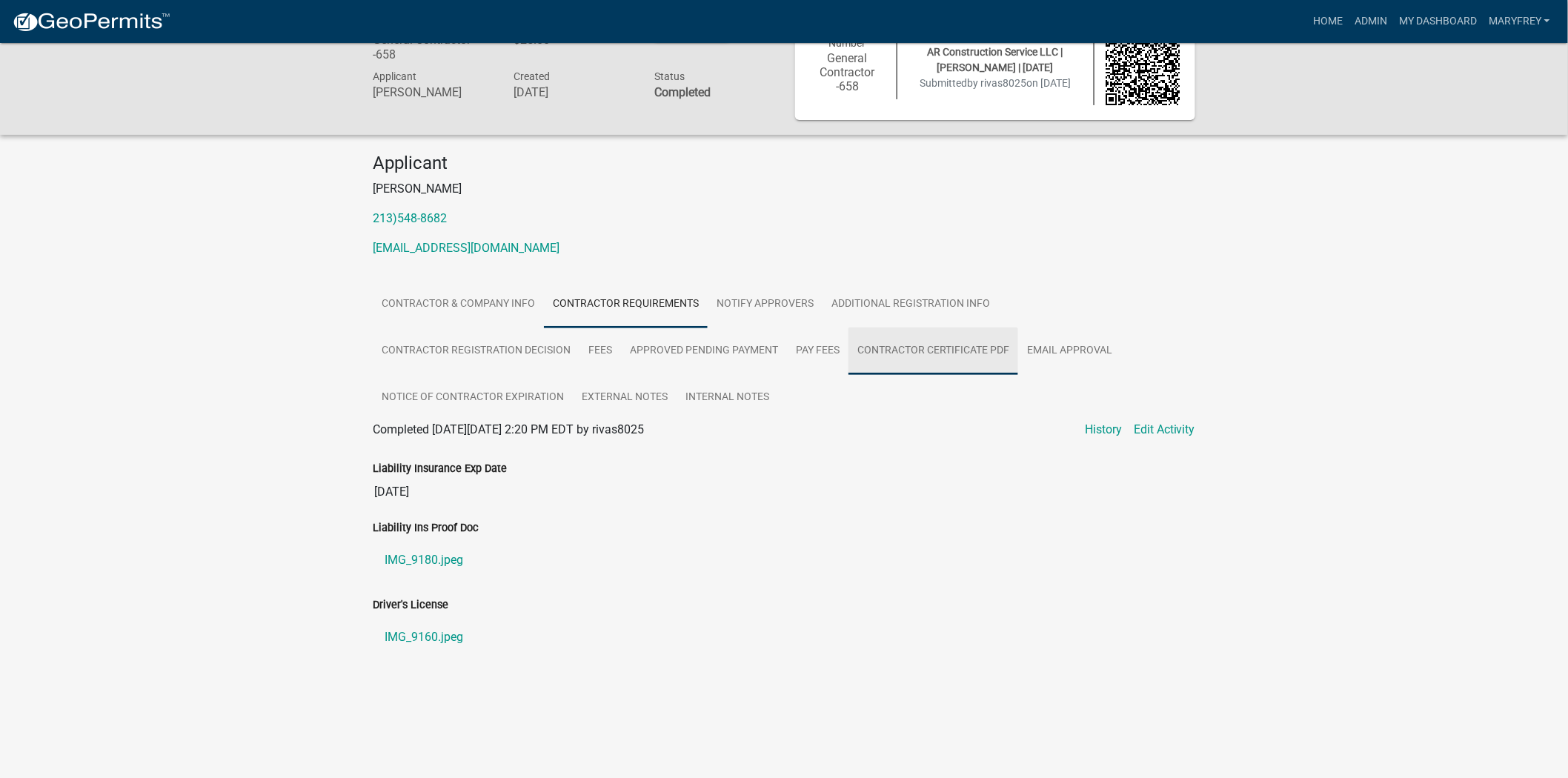
click at [912, 357] on link "Contractor Certificate PDF" at bounding box center [933, 351] width 169 height 47
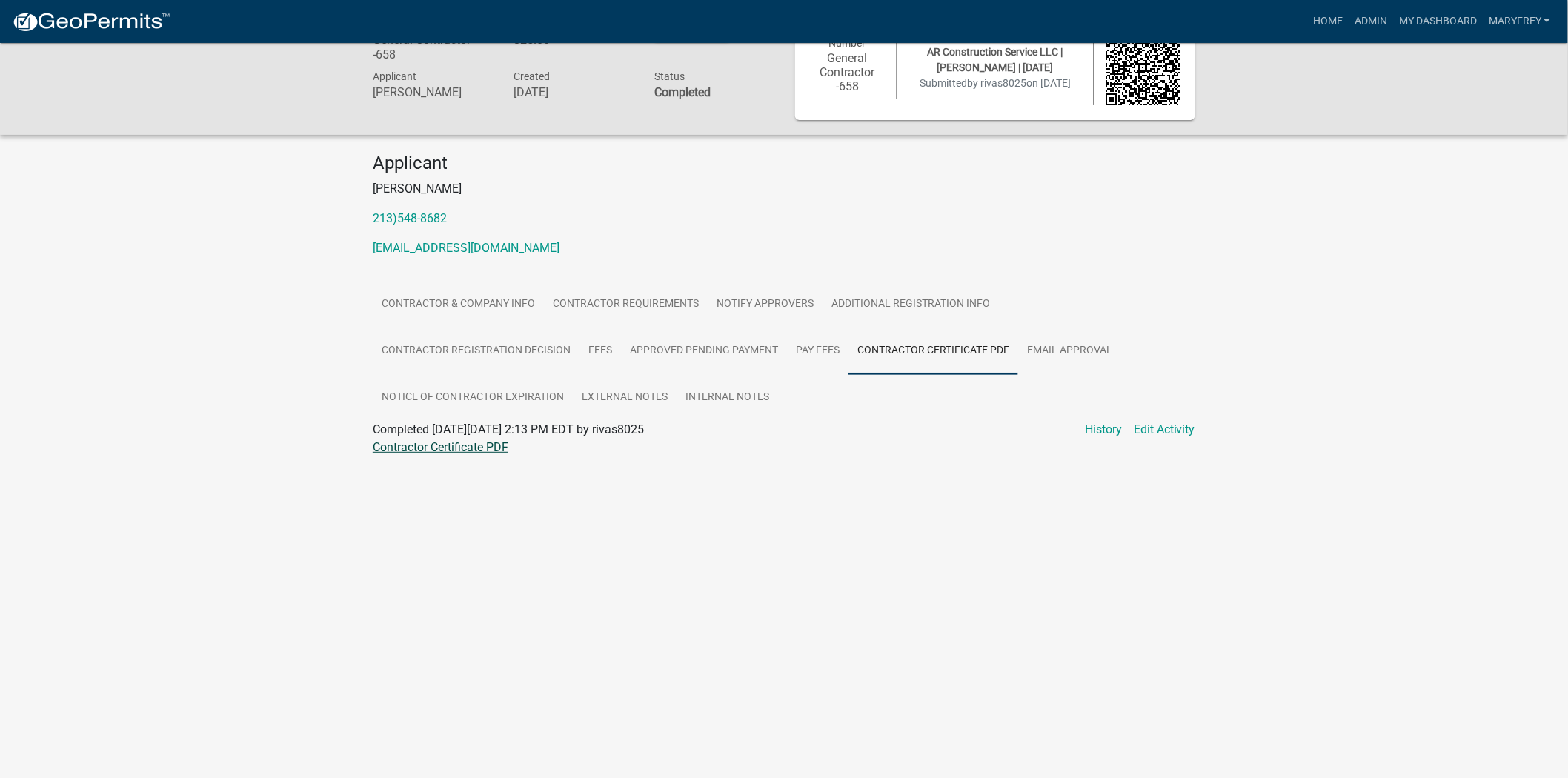
click at [474, 450] on link "Contractor Certificate PDF" at bounding box center [440, 447] width 135 height 14
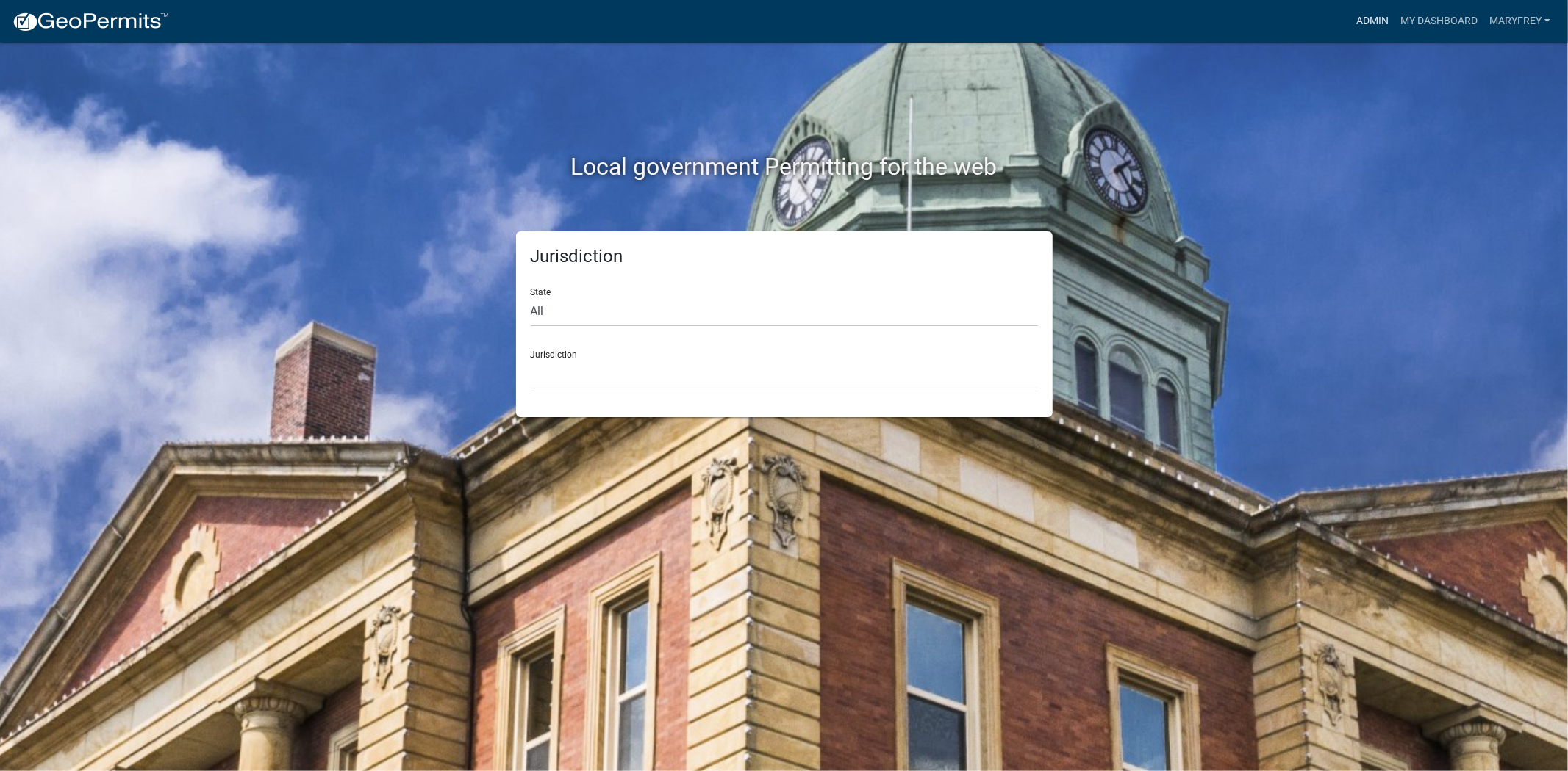
click at [1375, 17] on link "Admin" at bounding box center [1373, 21] width 44 height 28
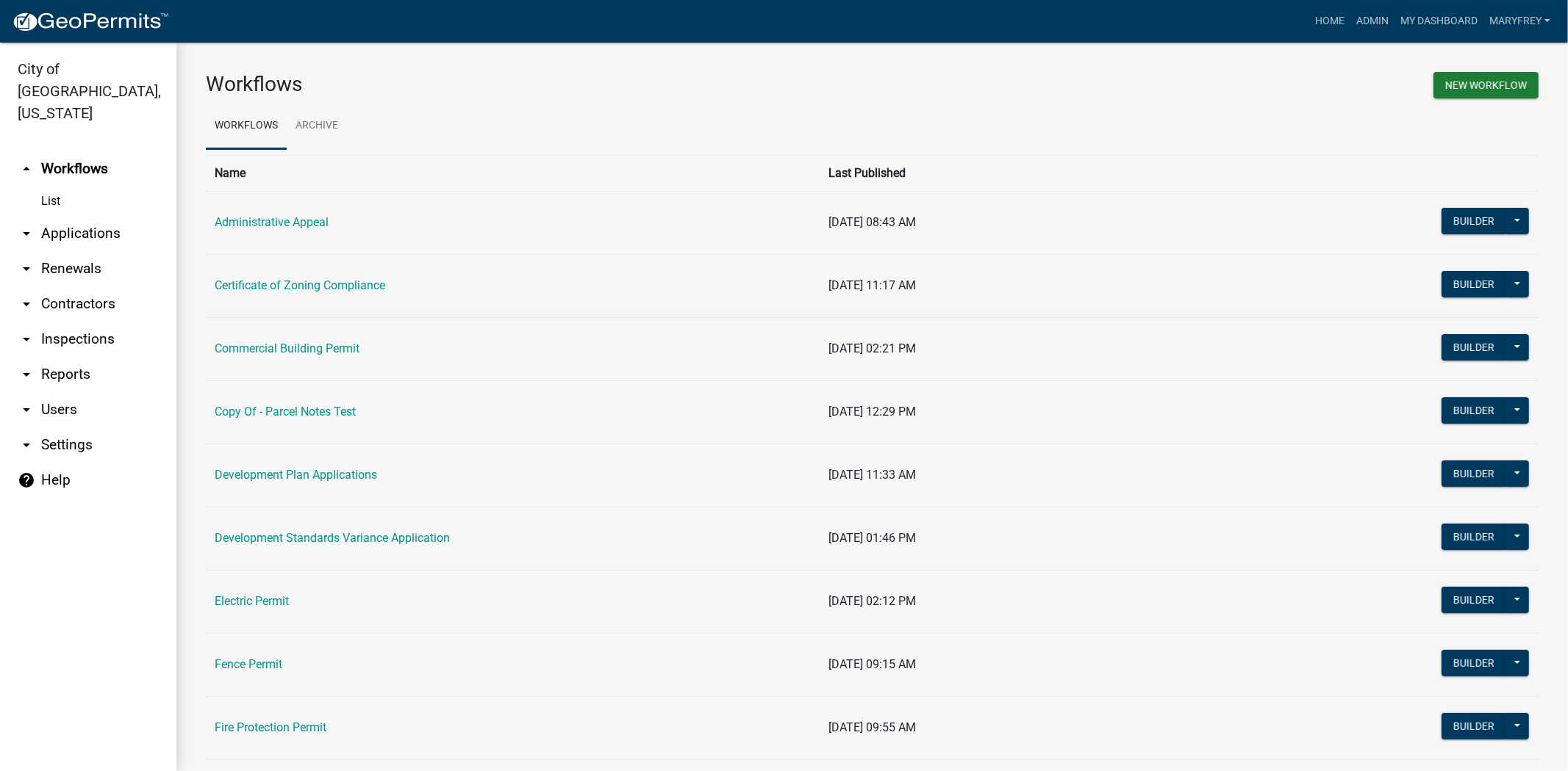
click at [62, 216] on link "arrow_drop_down Applications" at bounding box center [88, 233] width 177 height 35
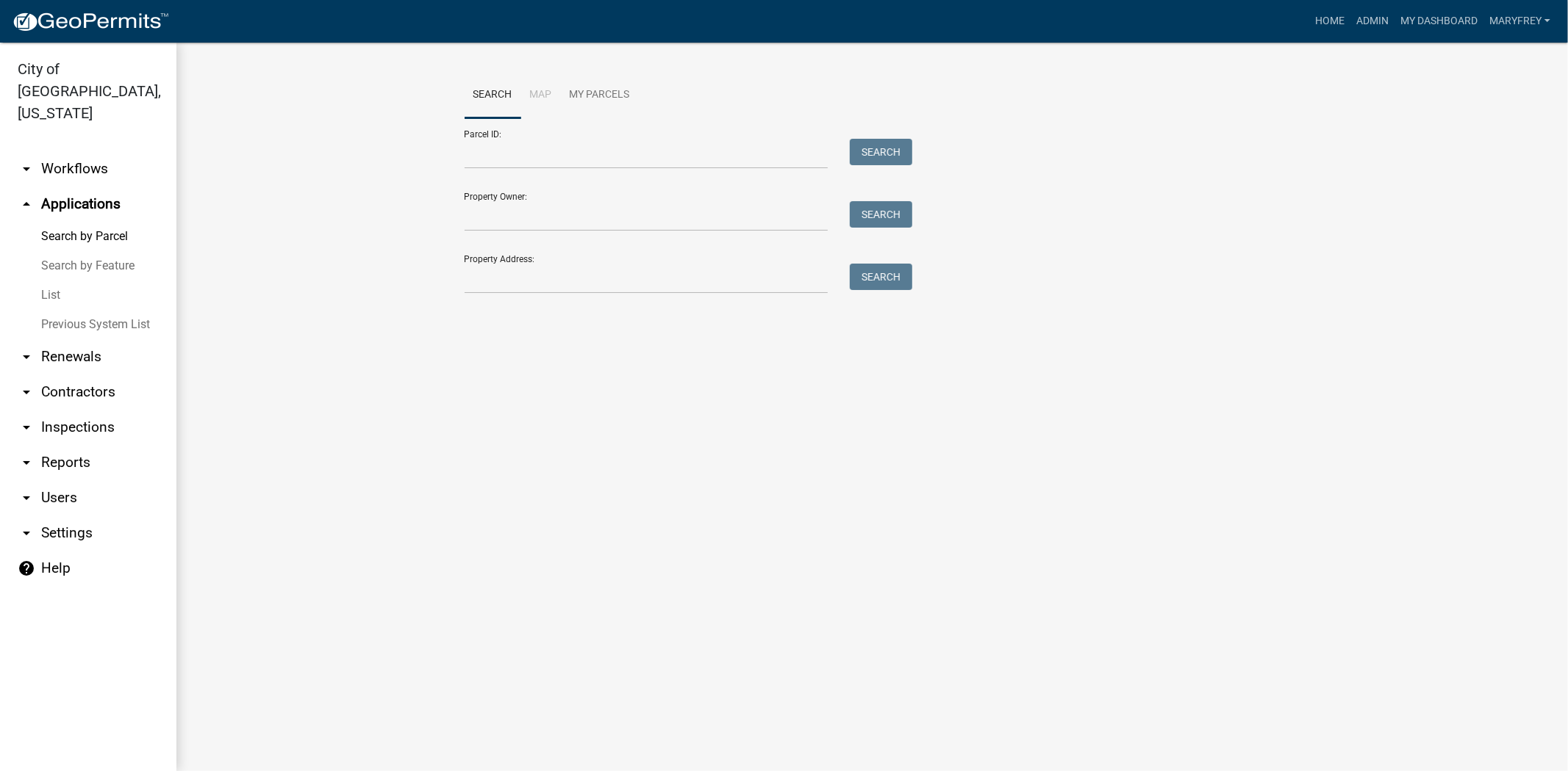
click at [70, 410] on link "arrow_drop_down Inspections" at bounding box center [88, 427] width 177 height 35
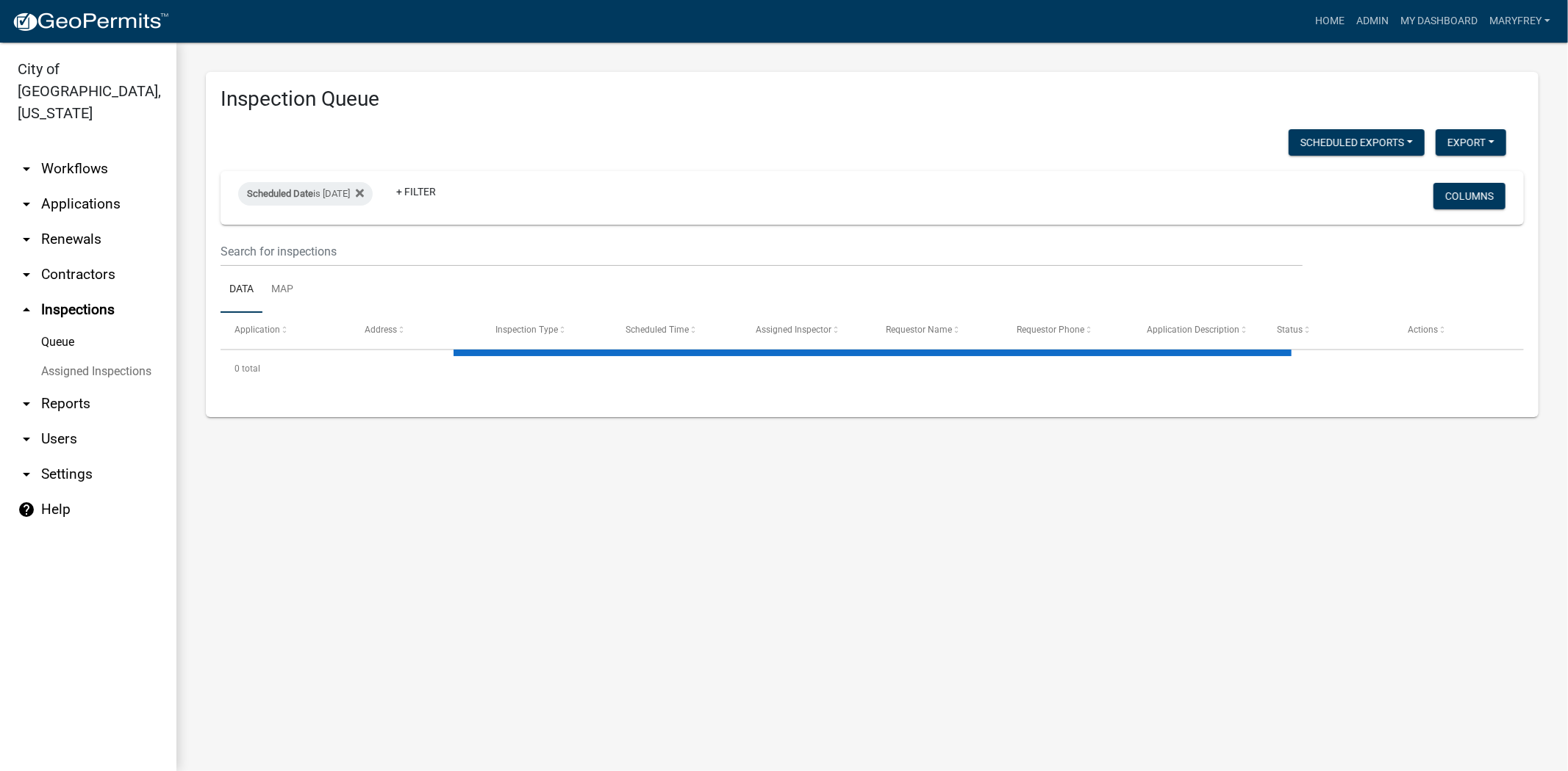
select select "3: 100"
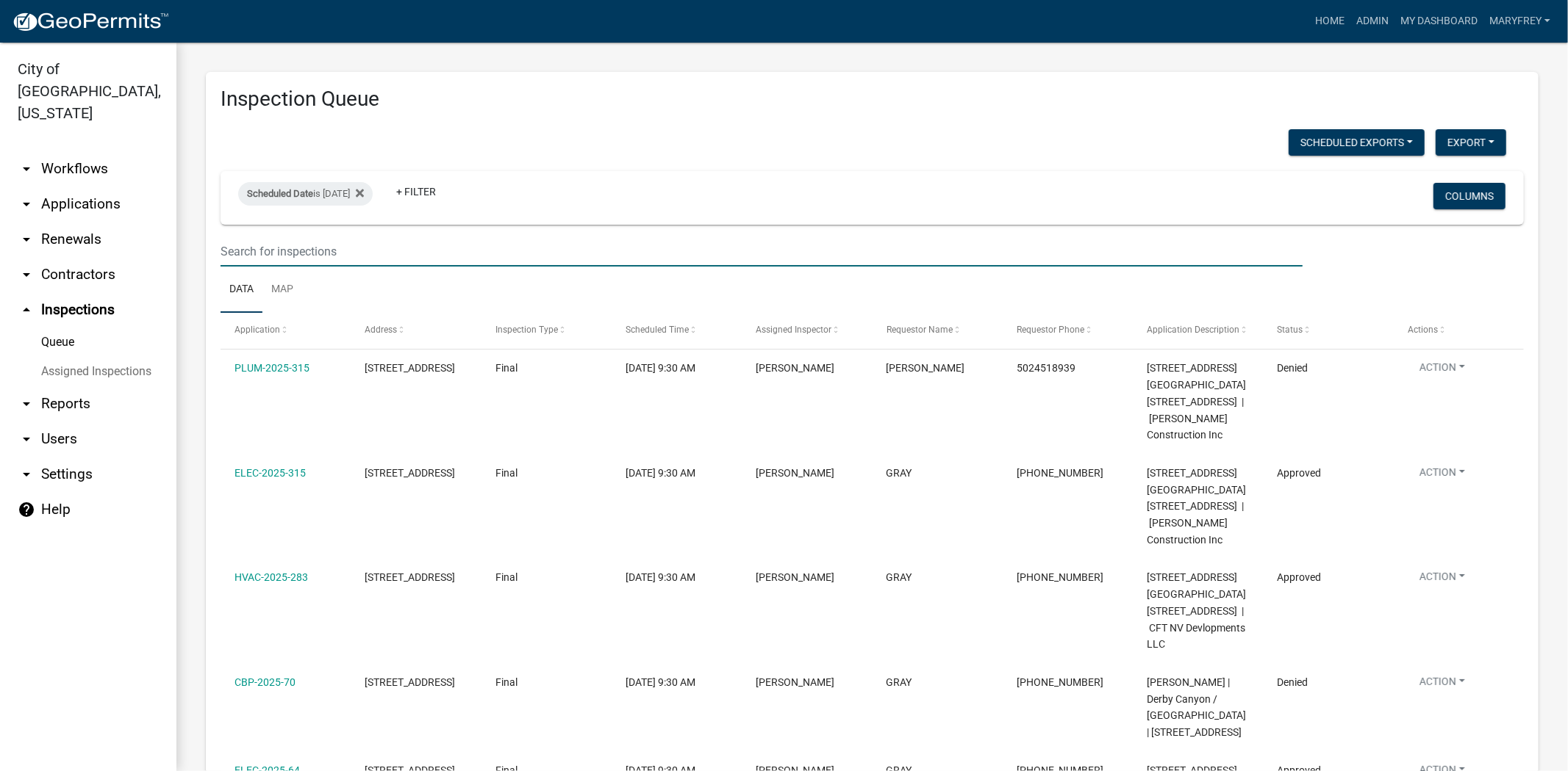
click at [271, 255] on input "text" at bounding box center [761, 252] width 1082 height 30
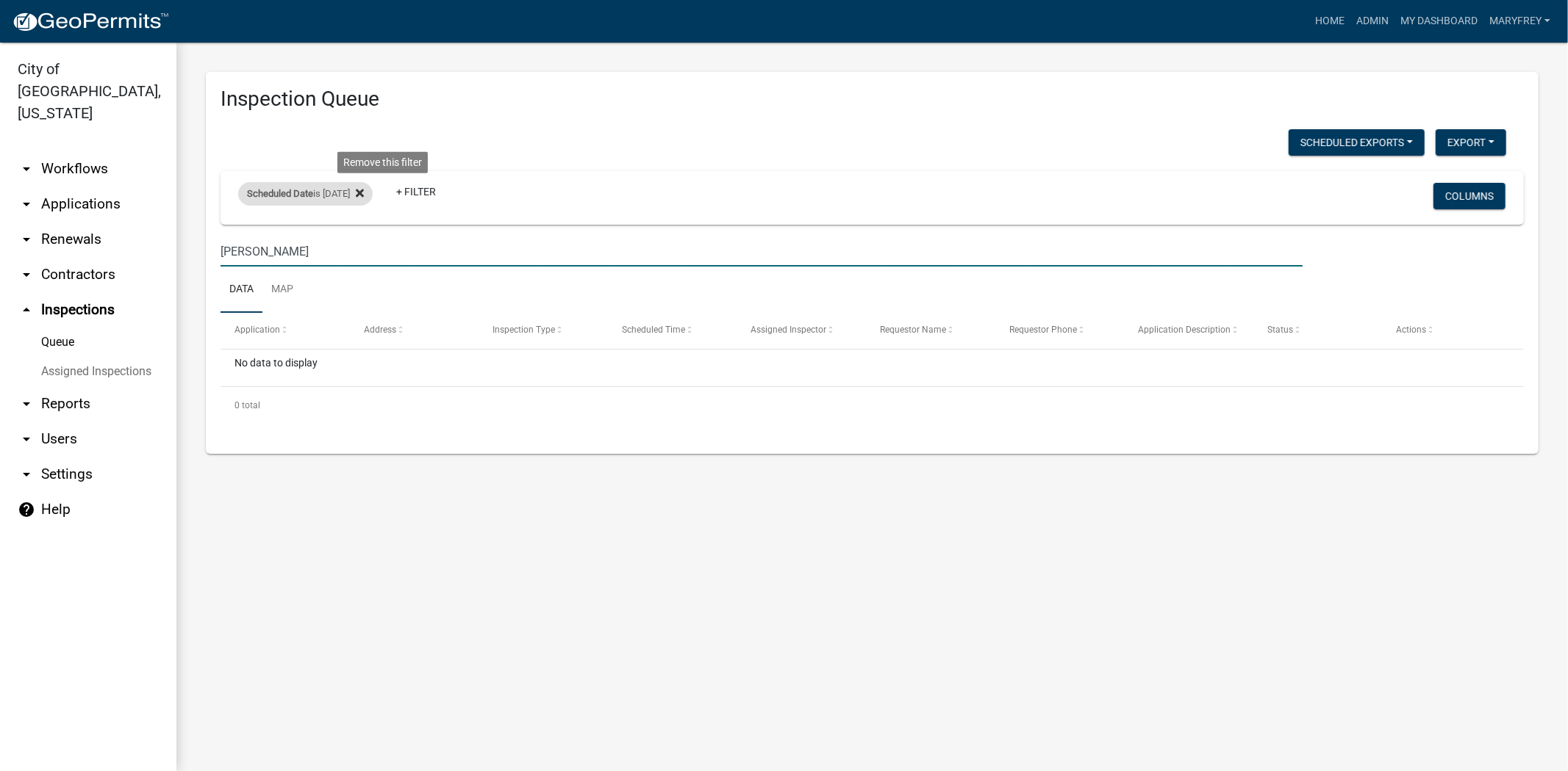
type input "[PERSON_NAME]"
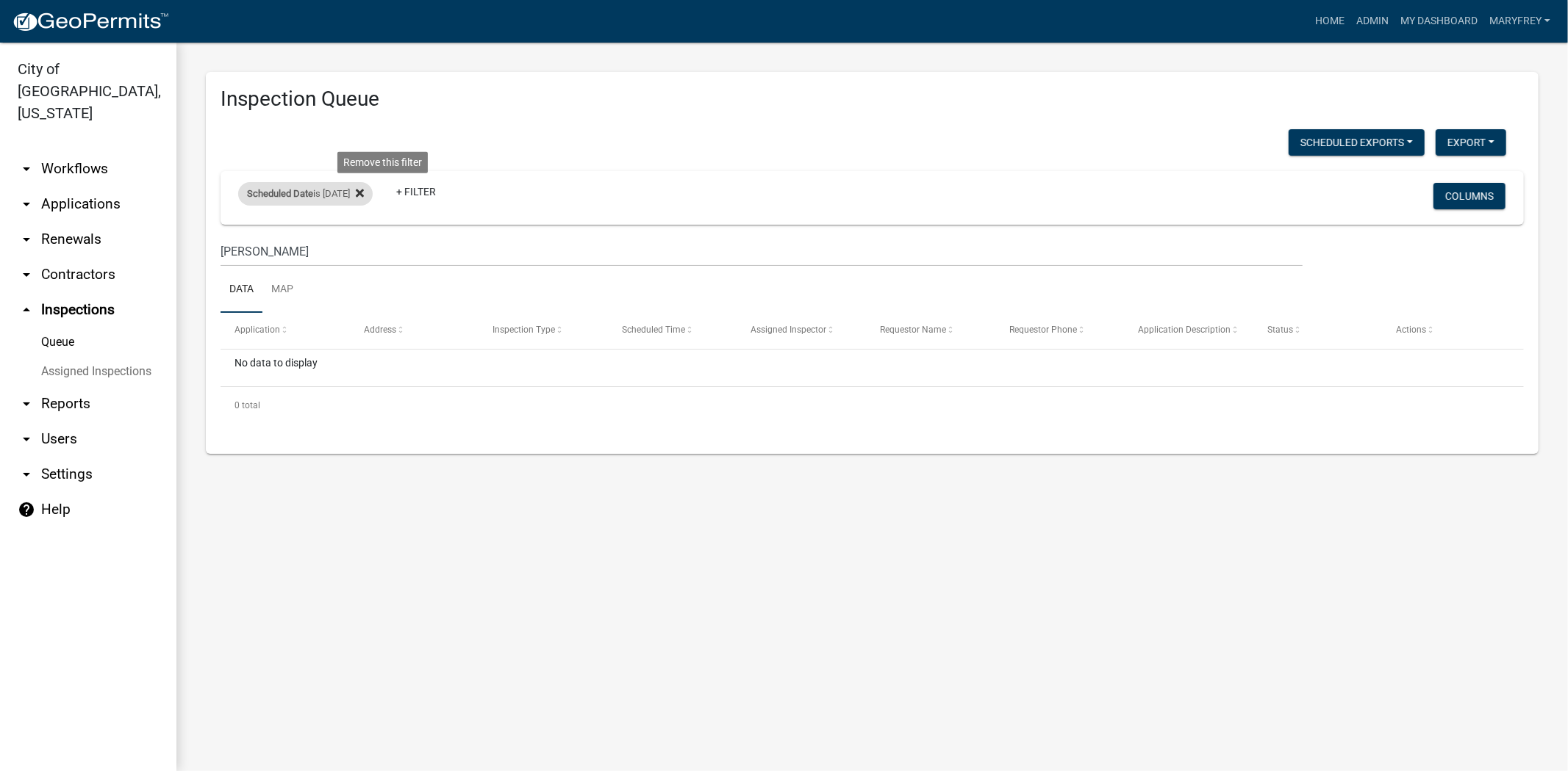
click at [364, 193] on icon at bounding box center [359, 193] width 8 height 12
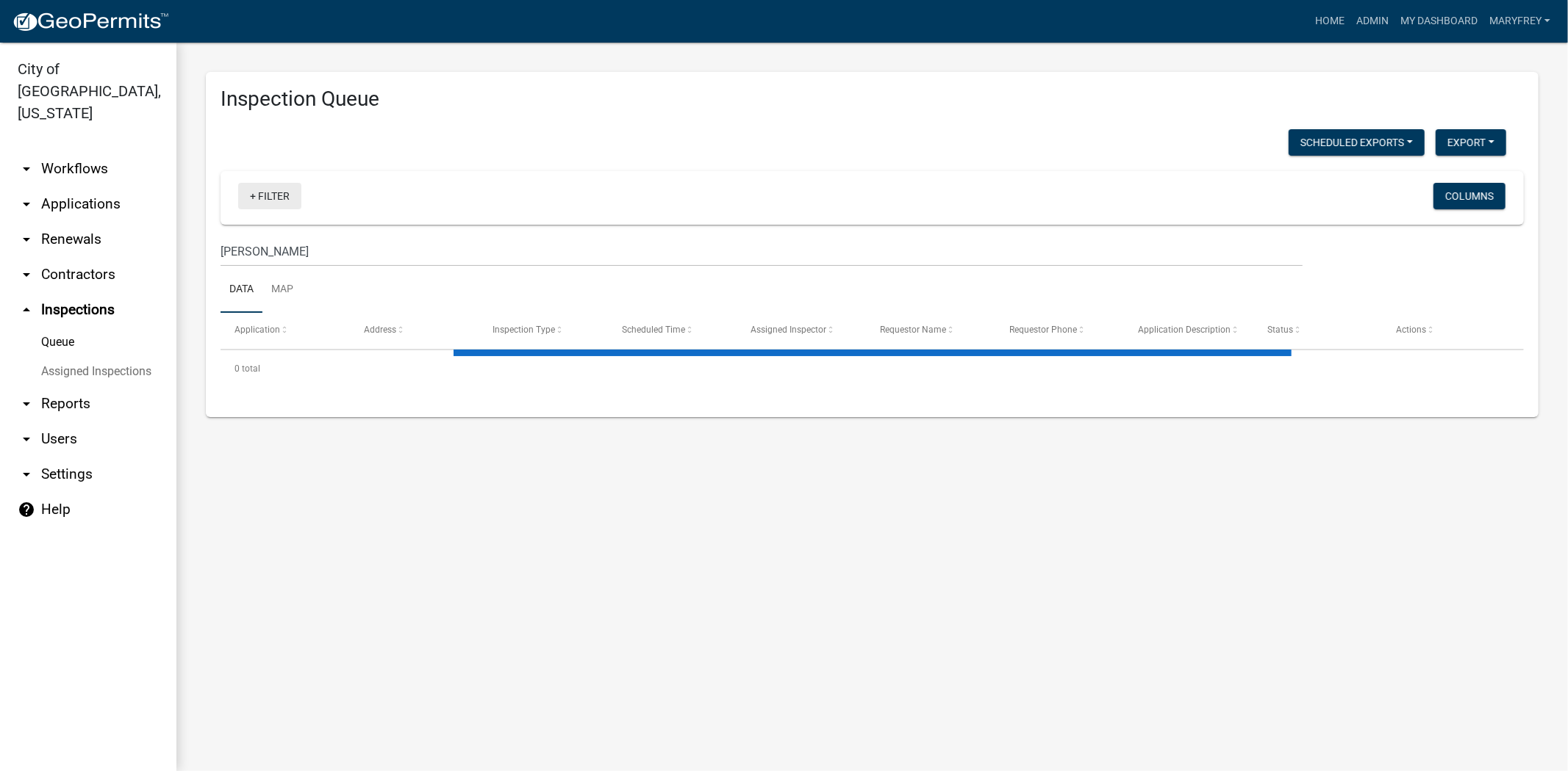
click at [252, 198] on link "+ Filter" at bounding box center [269, 196] width 64 height 27
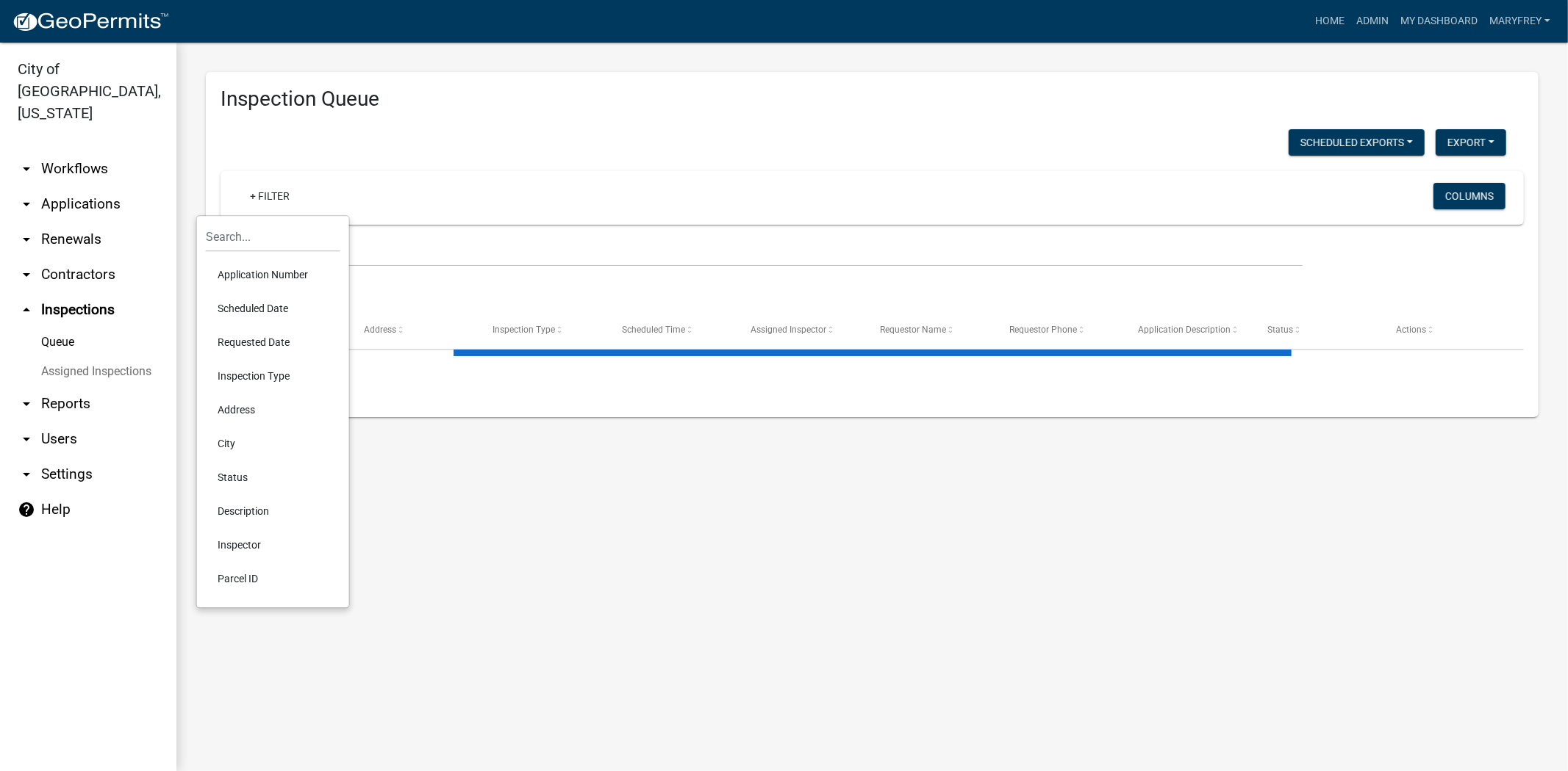
click at [229, 304] on li "Scheduled Date" at bounding box center [272, 308] width 134 height 34
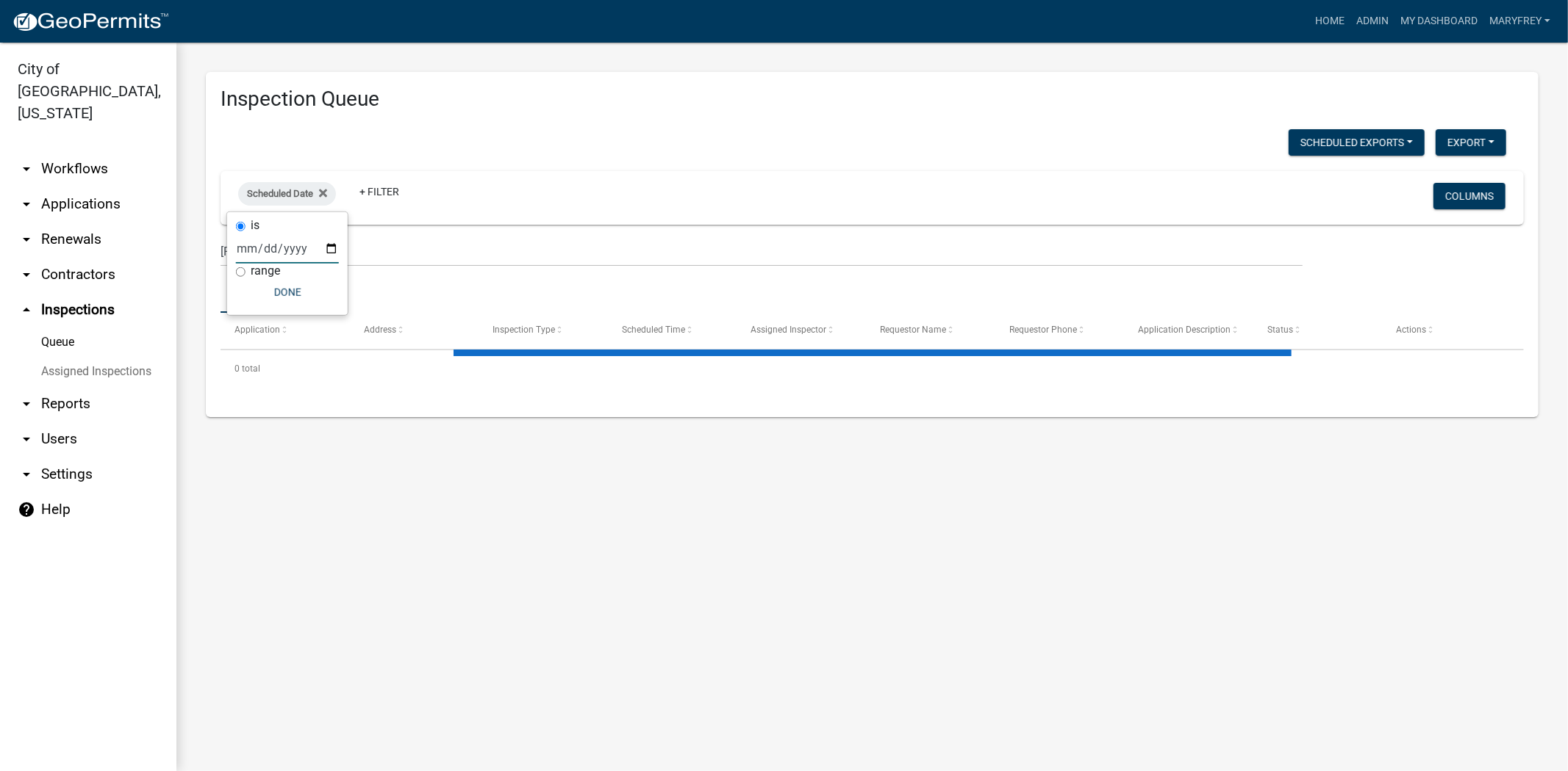
click at [330, 246] on input "date" at bounding box center [287, 249] width 103 height 30
type input "[DATE]"
click at [309, 296] on button "Done" at bounding box center [318, 293] width 103 height 27
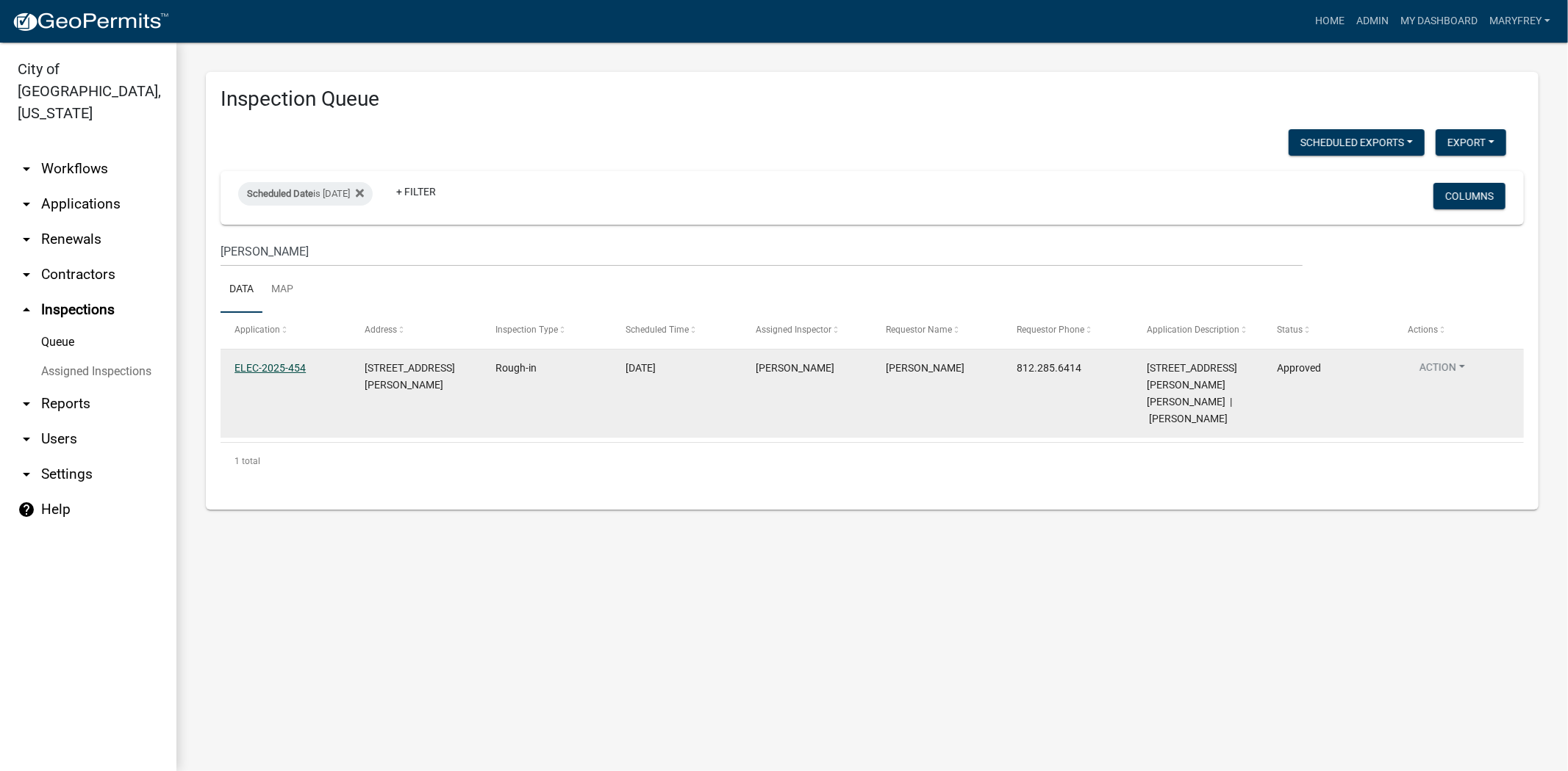
select select "3: 100"
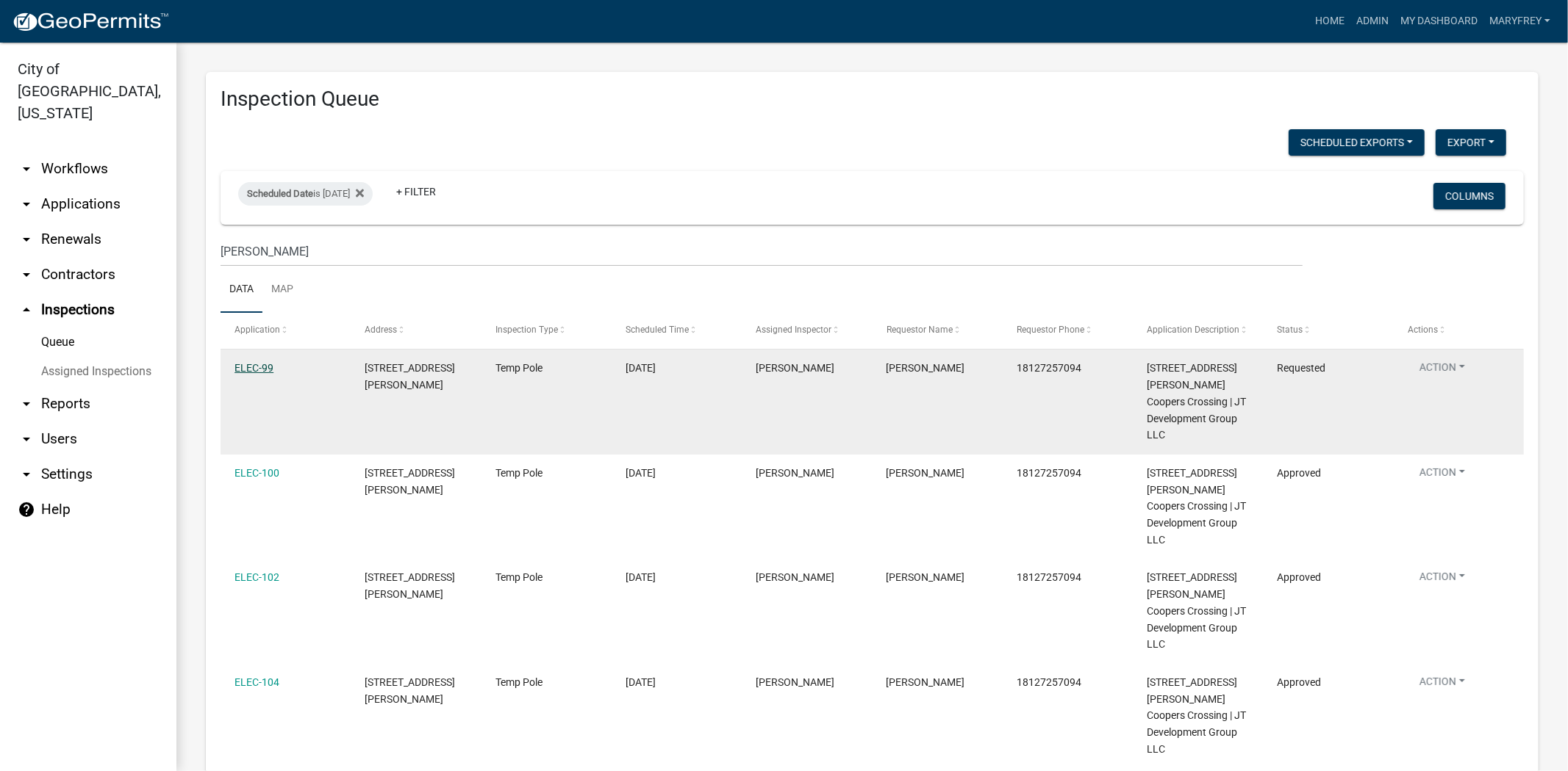
click at [272, 373] on link "ELEC-99" at bounding box center [254, 368] width 39 height 12
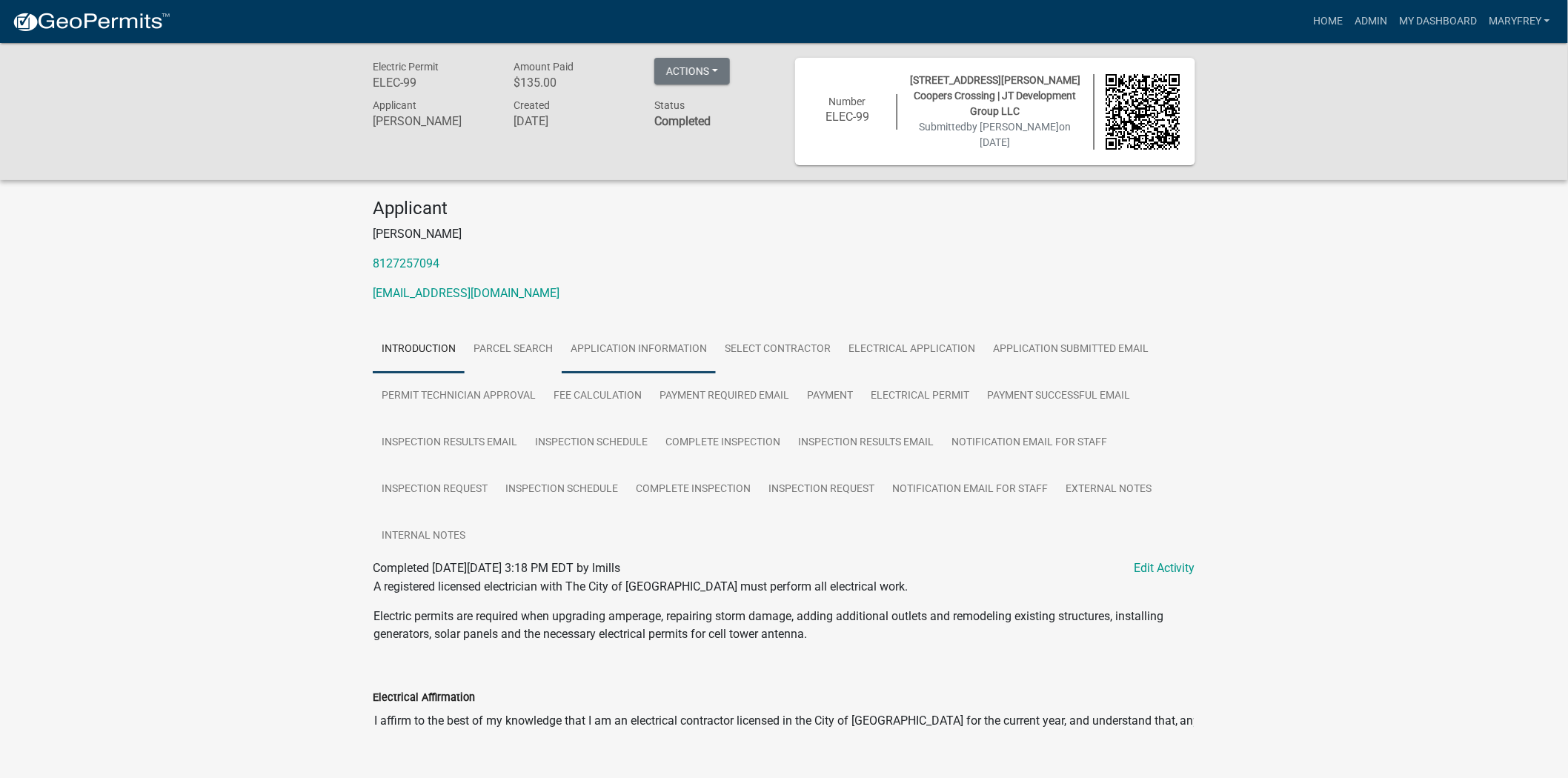
click at [619, 352] on link "Application Information" at bounding box center [638, 350] width 154 height 47
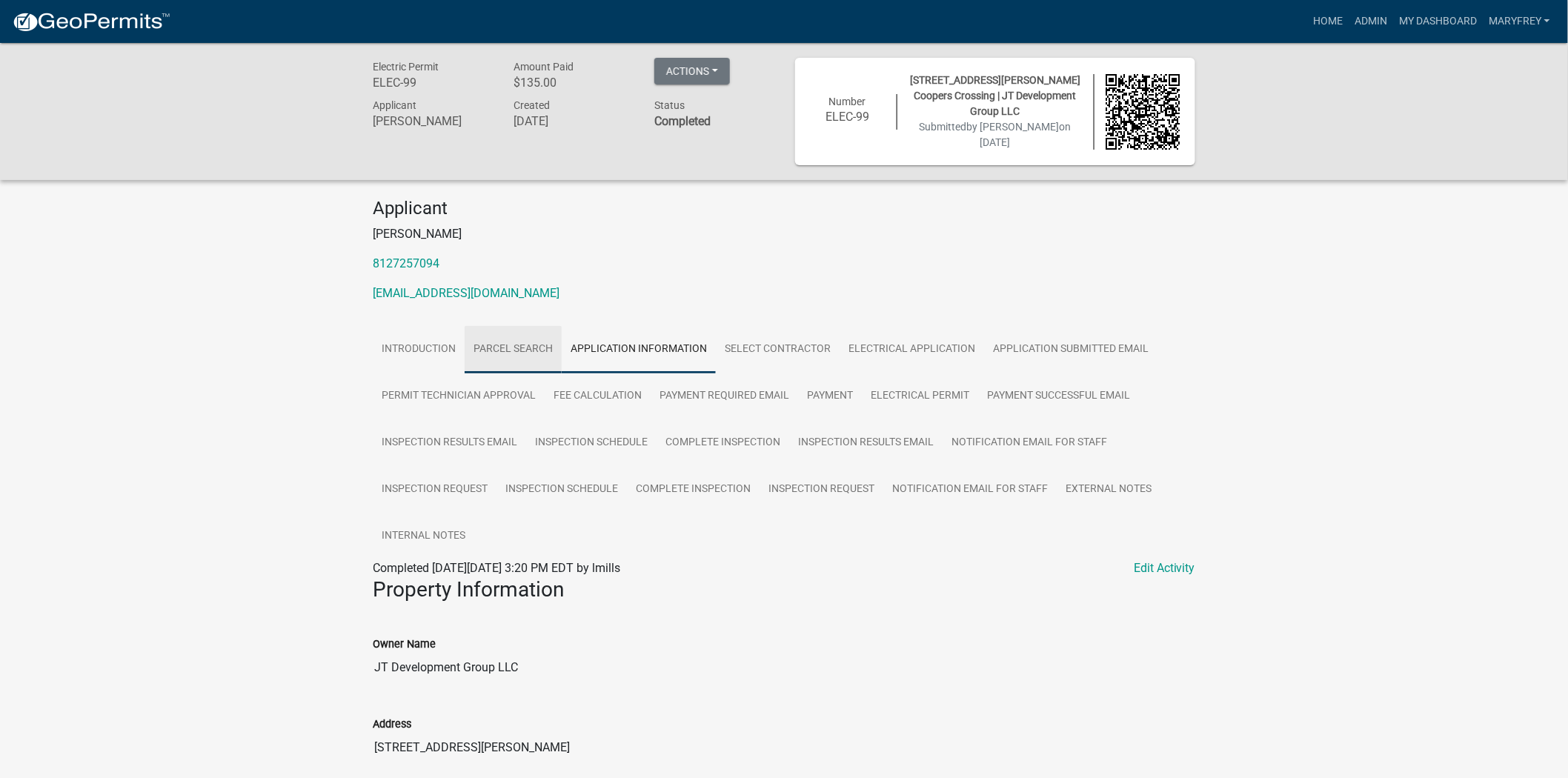
click at [530, 345] on link "Parcel search" at bounding box center [513, 350] width 97 height 47
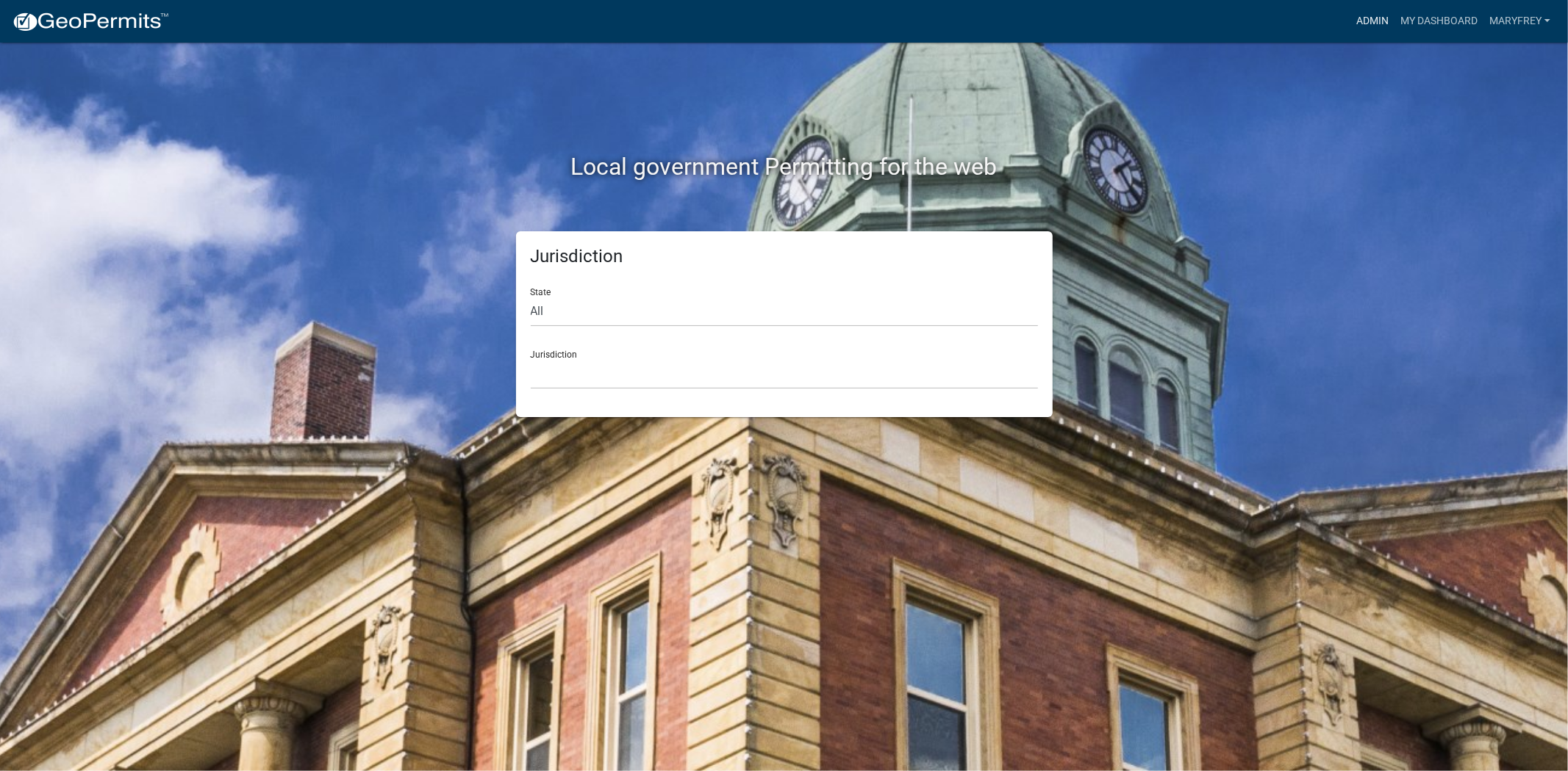
click at [1358, 23] on link "Admin" at bounding box center [1373, 21] width 44 height 28
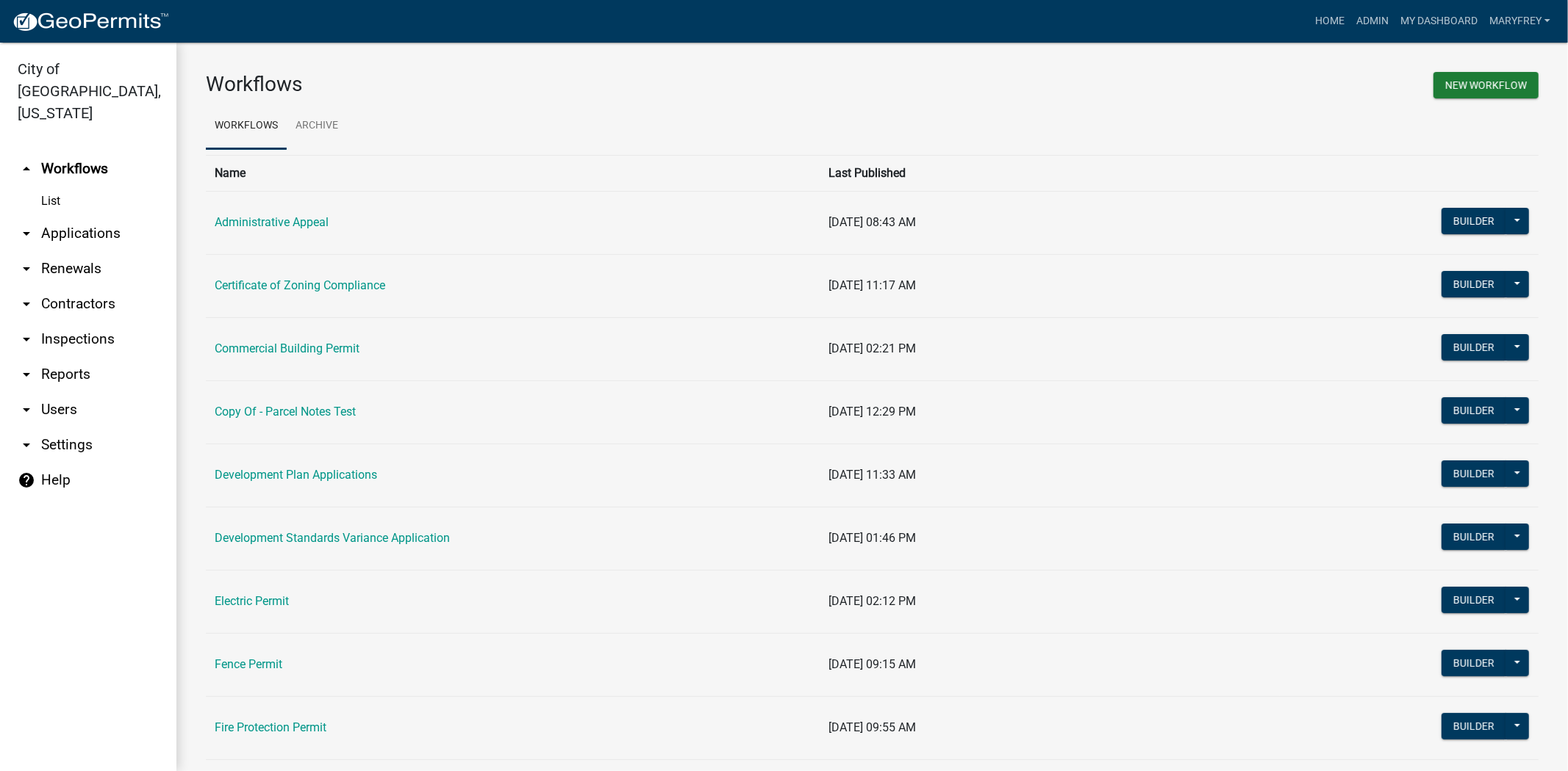
click at [103, 216] on link "arrow_drop_down Applications" at bounding box center [88, 233] width 177 height 35
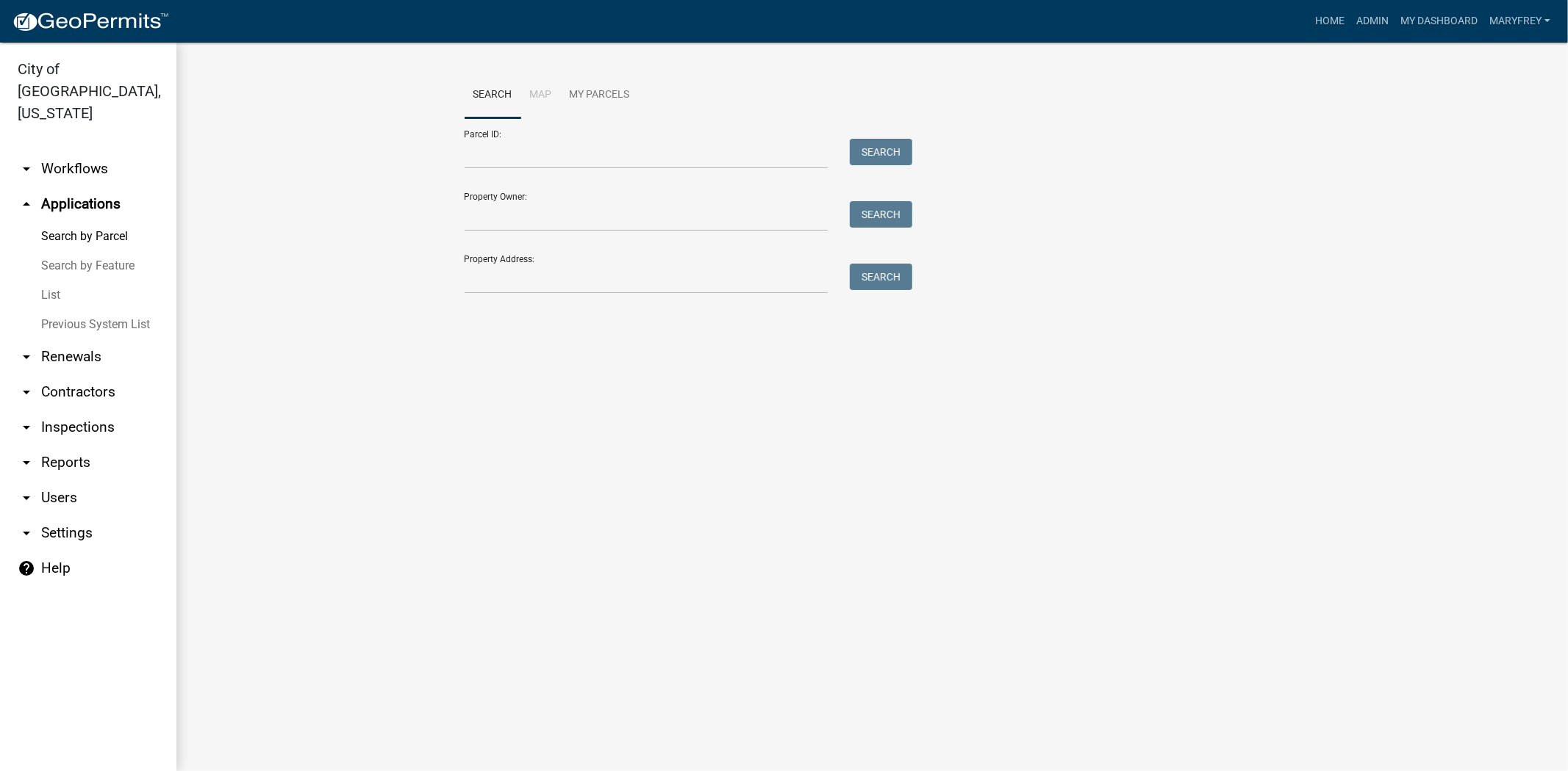
click at [483, 295] on div "Search Map My Parcels Parcel ID: Search Property Owner: Search Property Address…" at bounding box center [873, 190] width 838 height 235
click at [483, 287] on input "Property Address:" at bounding box center [647, 278] width 364 height 30
type input "4122 uhl"
click at [872, 282] on button "Search" at bounding box center [881, 277] width 63 height 27
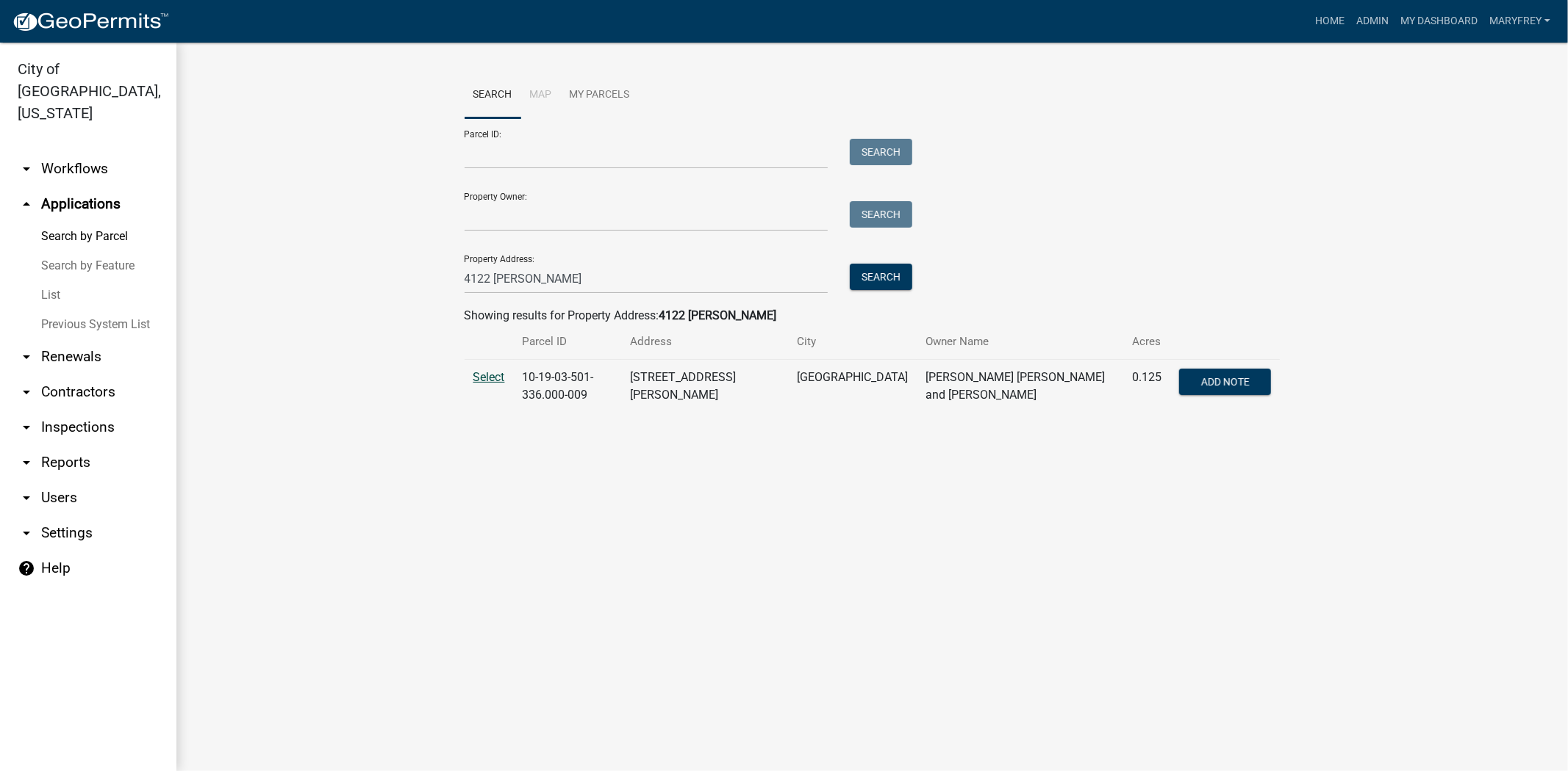
click at [494, 376] on span "Select" at bounding box center [489, 377] width 31 height 14
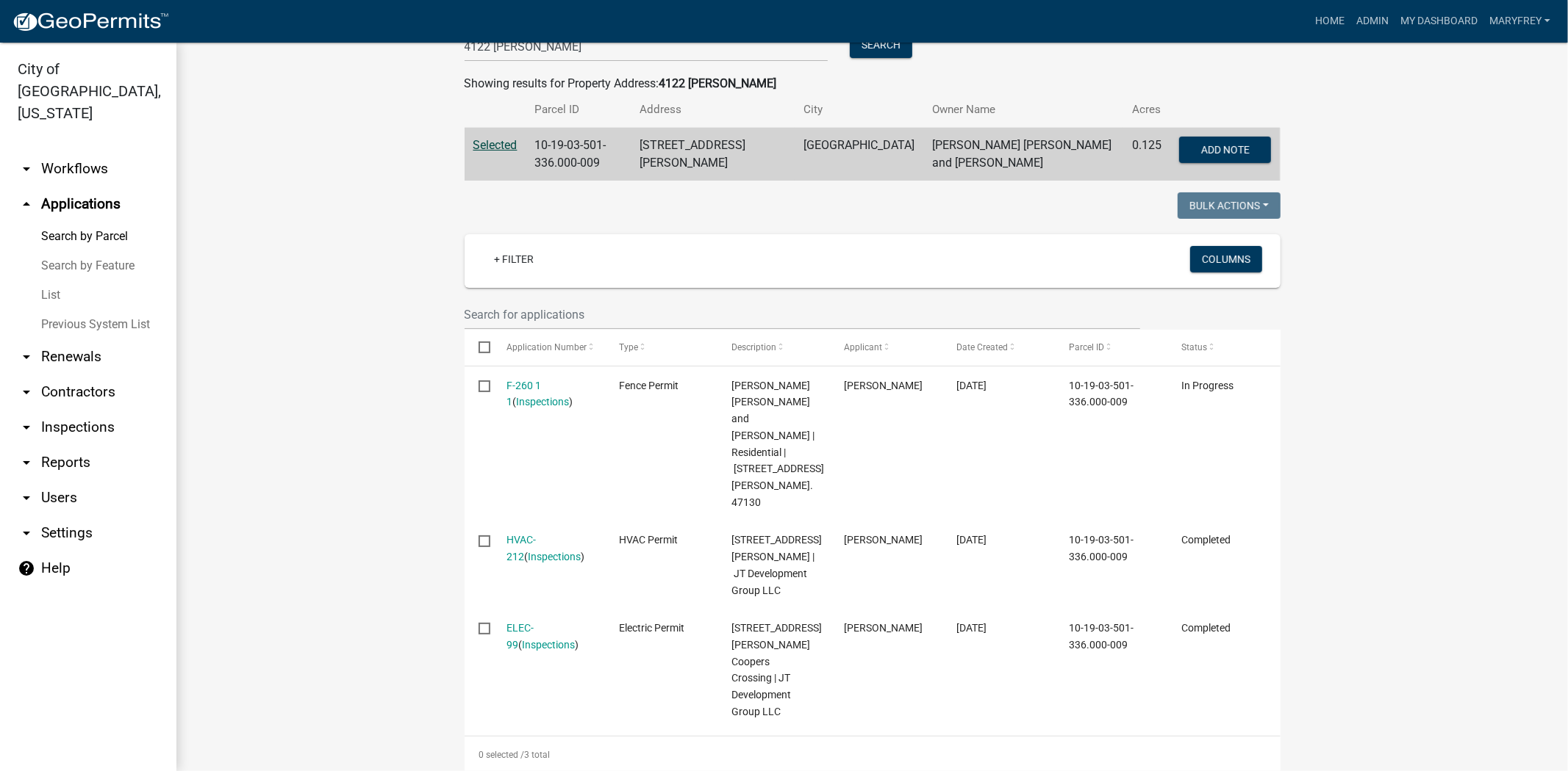
scroll to position [296, 0]
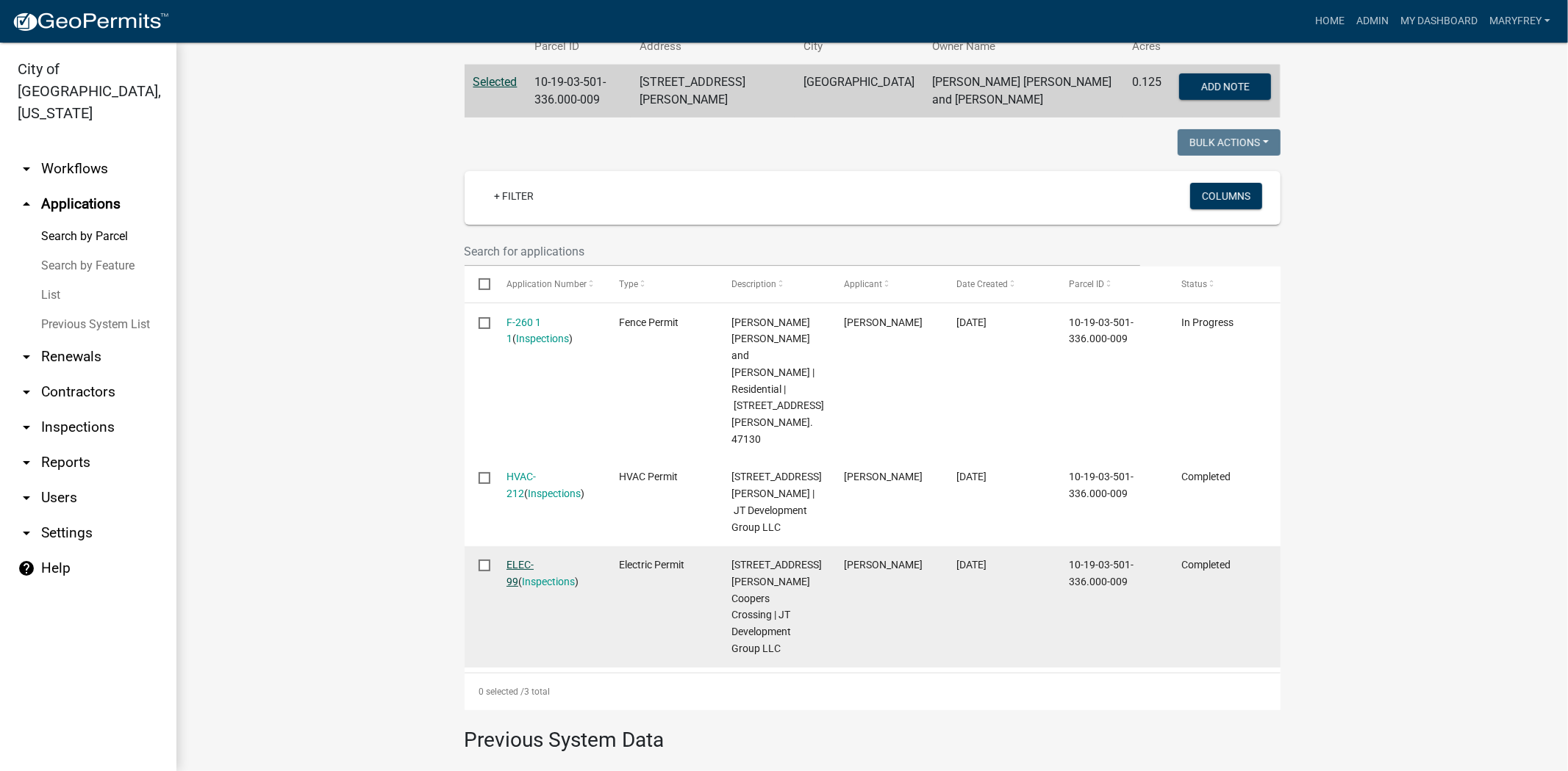
click at [518, 559] on link "ELEC-99" at bounding box center [520, 573] width 27 height 29
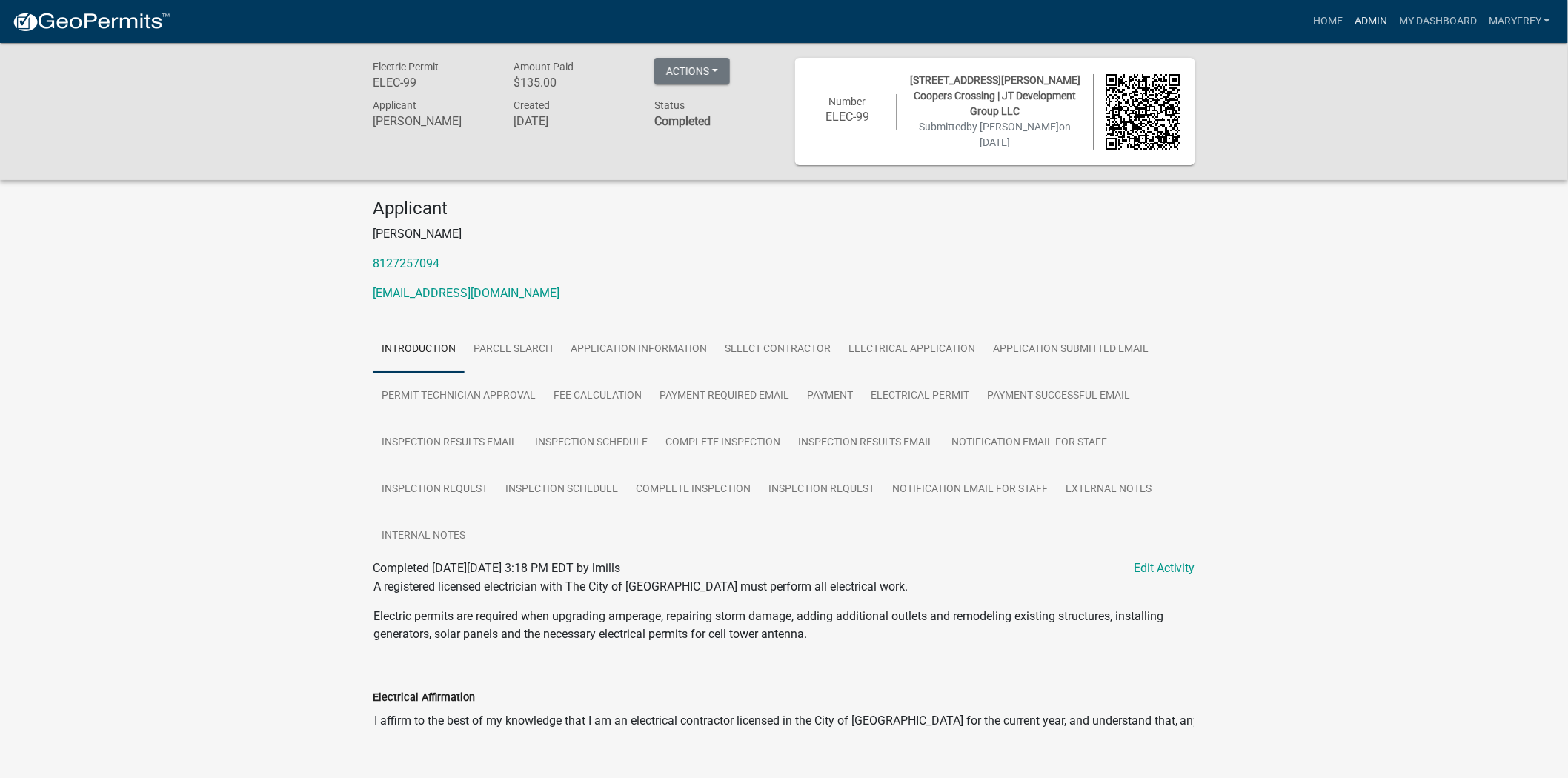
click at [1361, 18] on link "Admin" at bounding box center [1371, 21] width 44 height 28
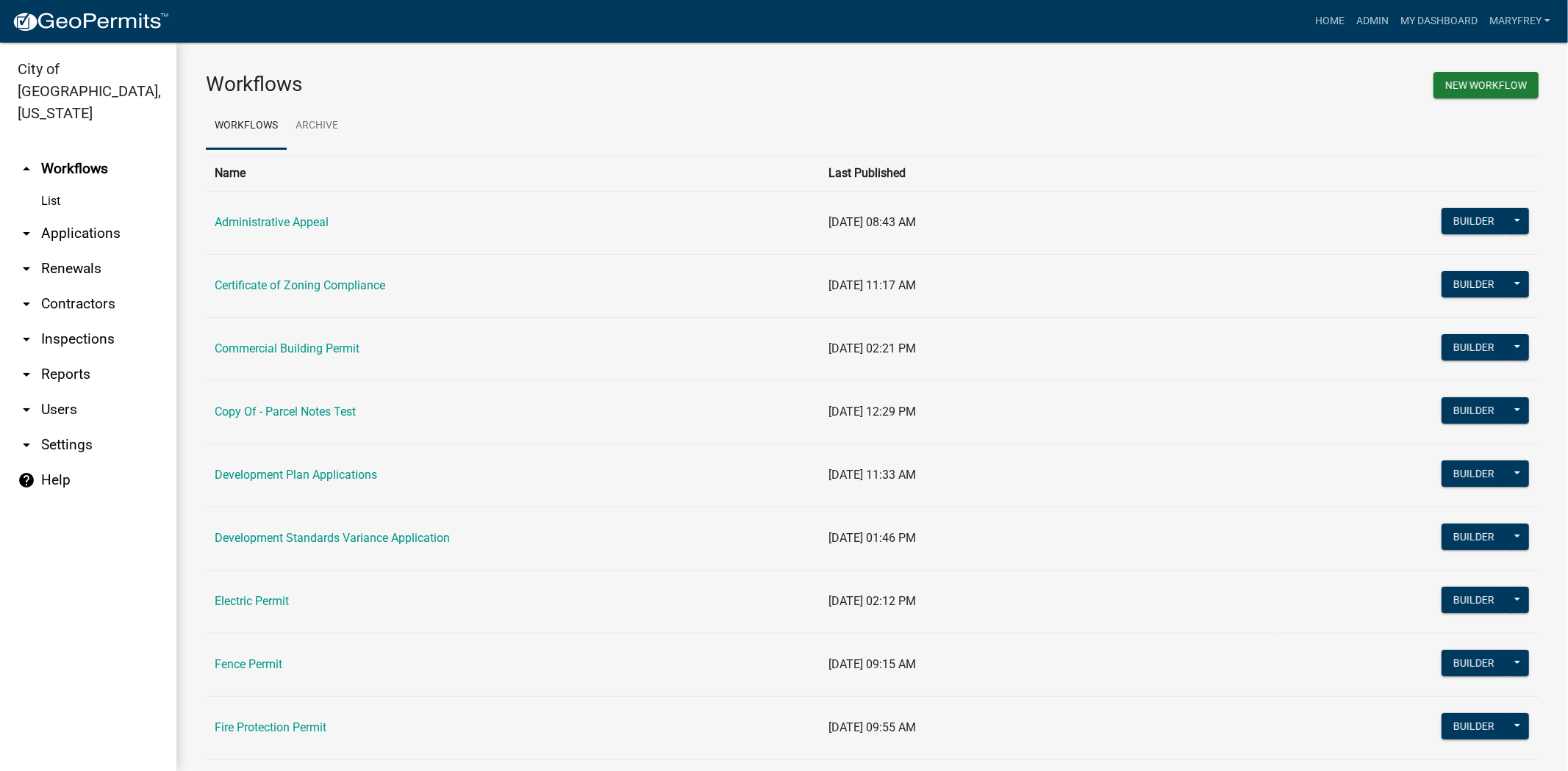
click at [90, 322] on link "arrow_drop_down Inspections" at bounding box center [88, 339] width 177 height 35
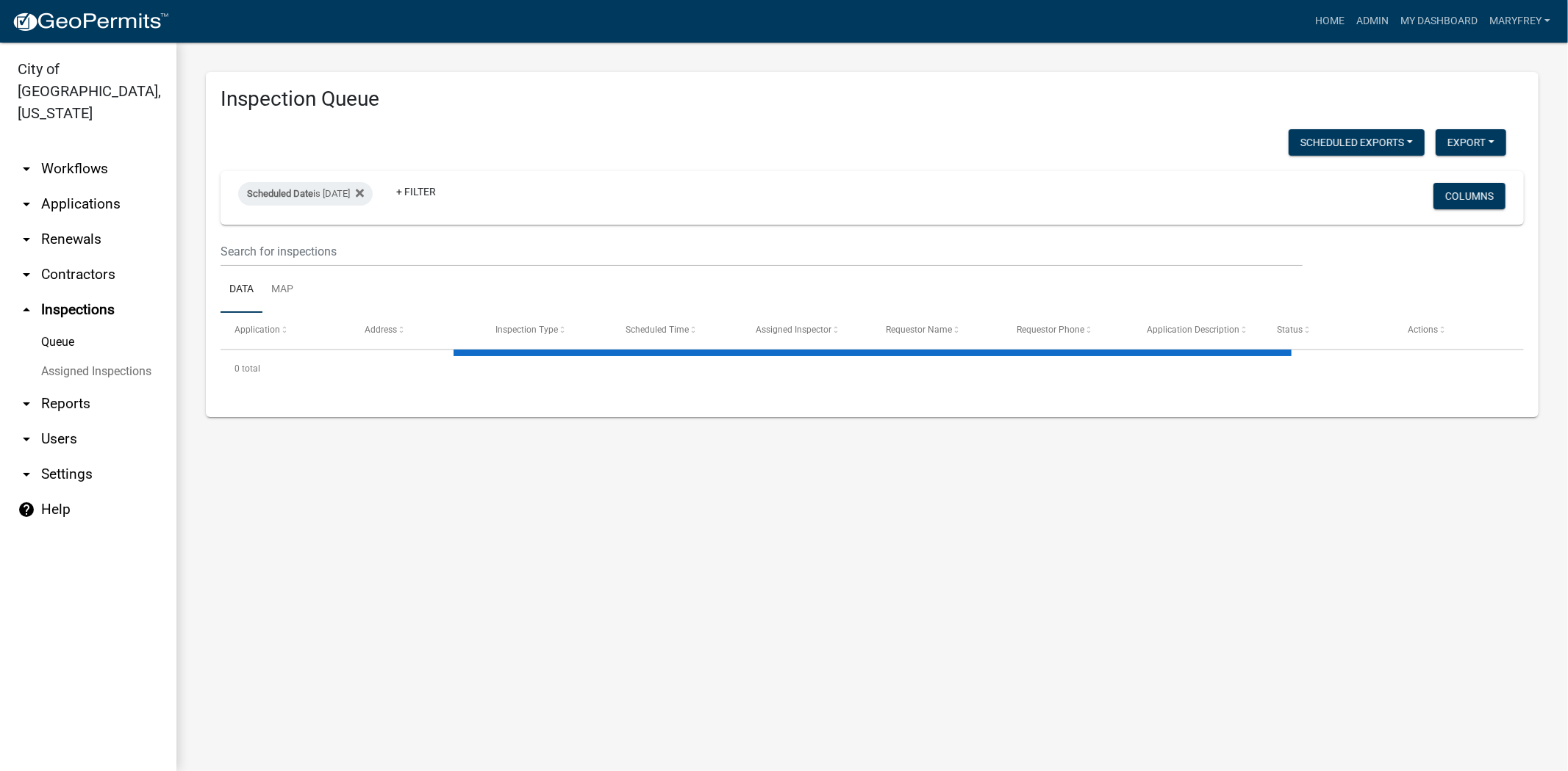
select select "3: 100"
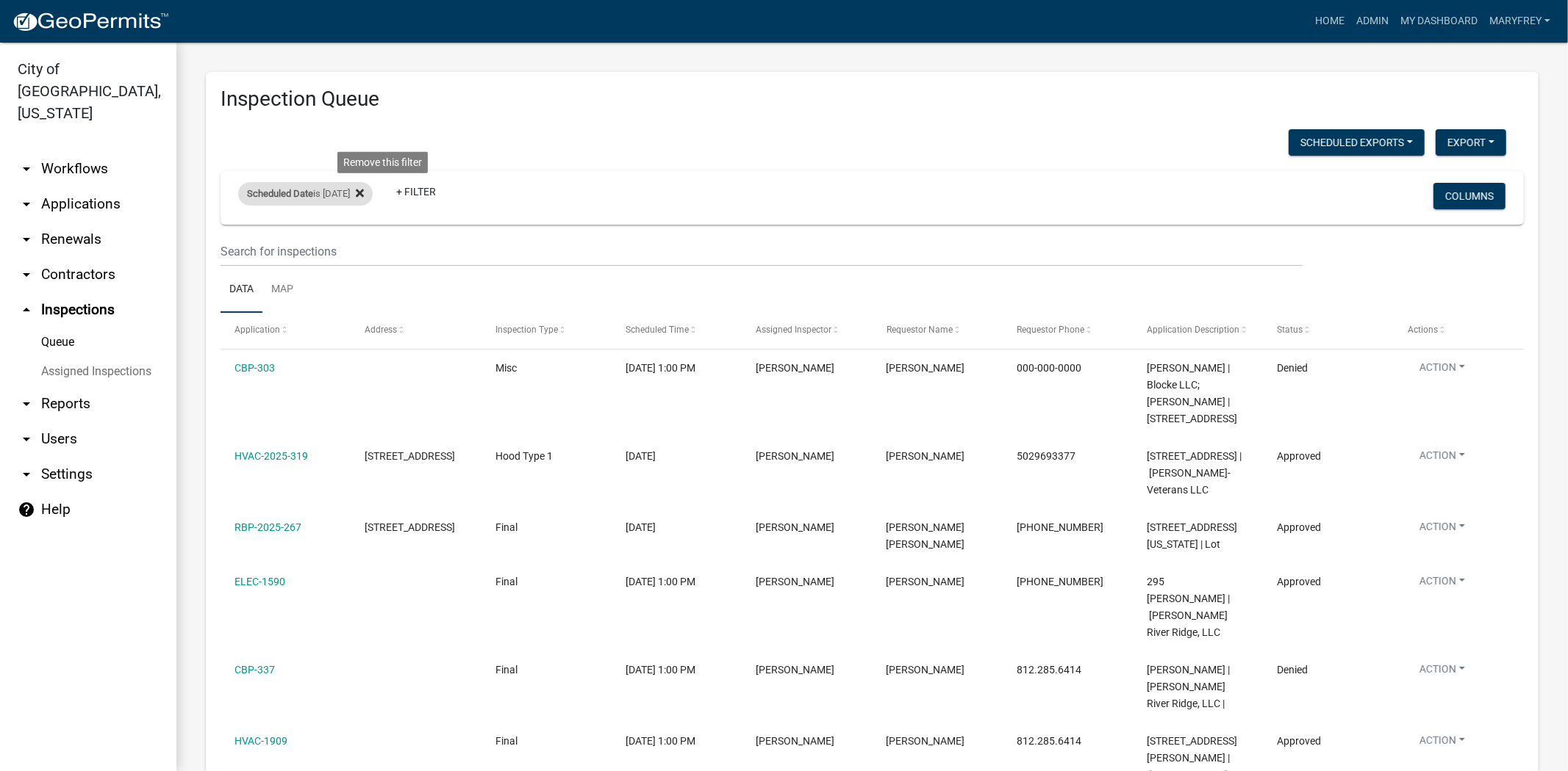
click at [364, 188] on icon at bounding box center [359, 193] width 8 height 12
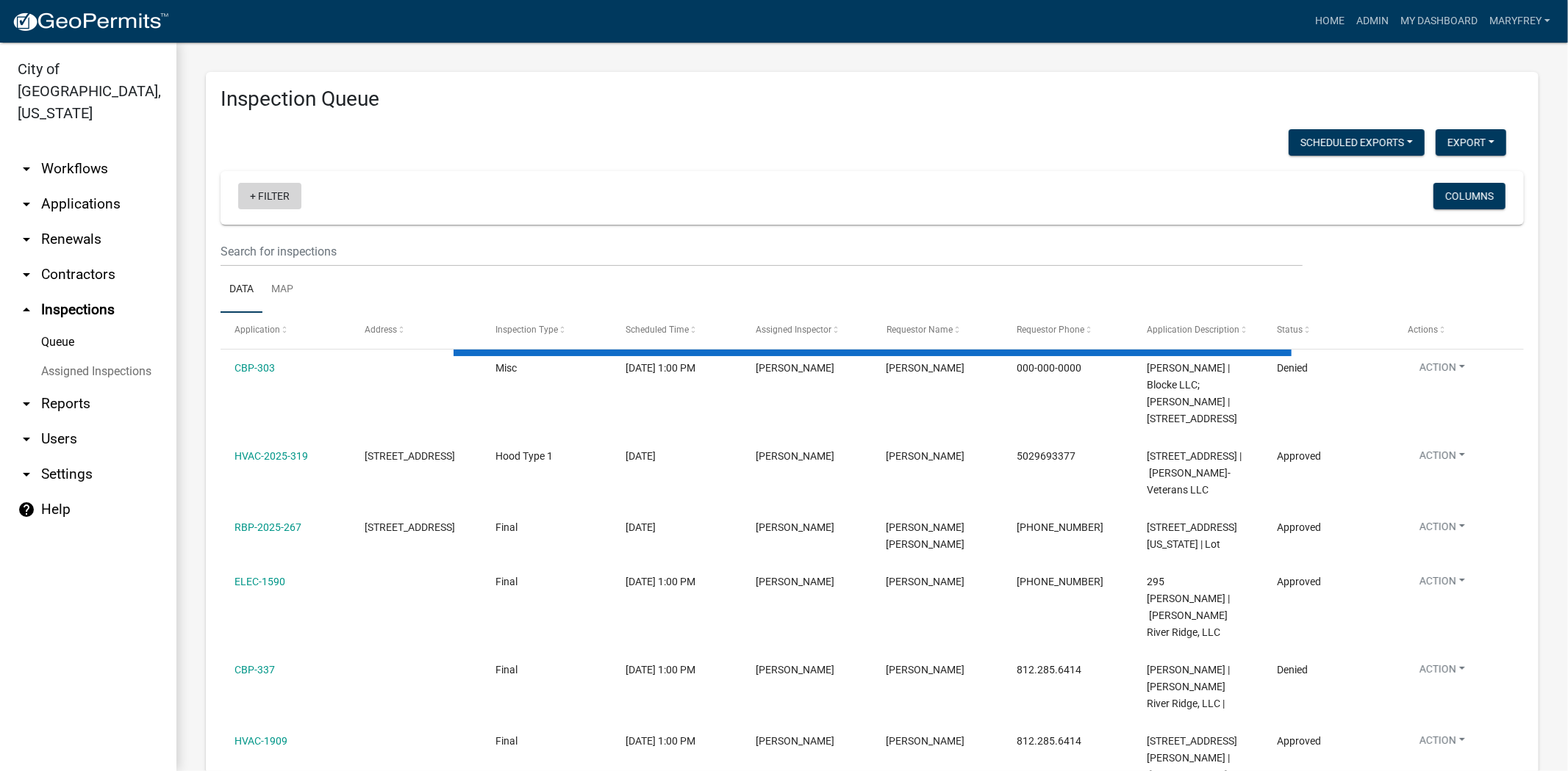
click at [252, 198] on link "+ Filter" at bounding box center [269, 196] width 64 height 27
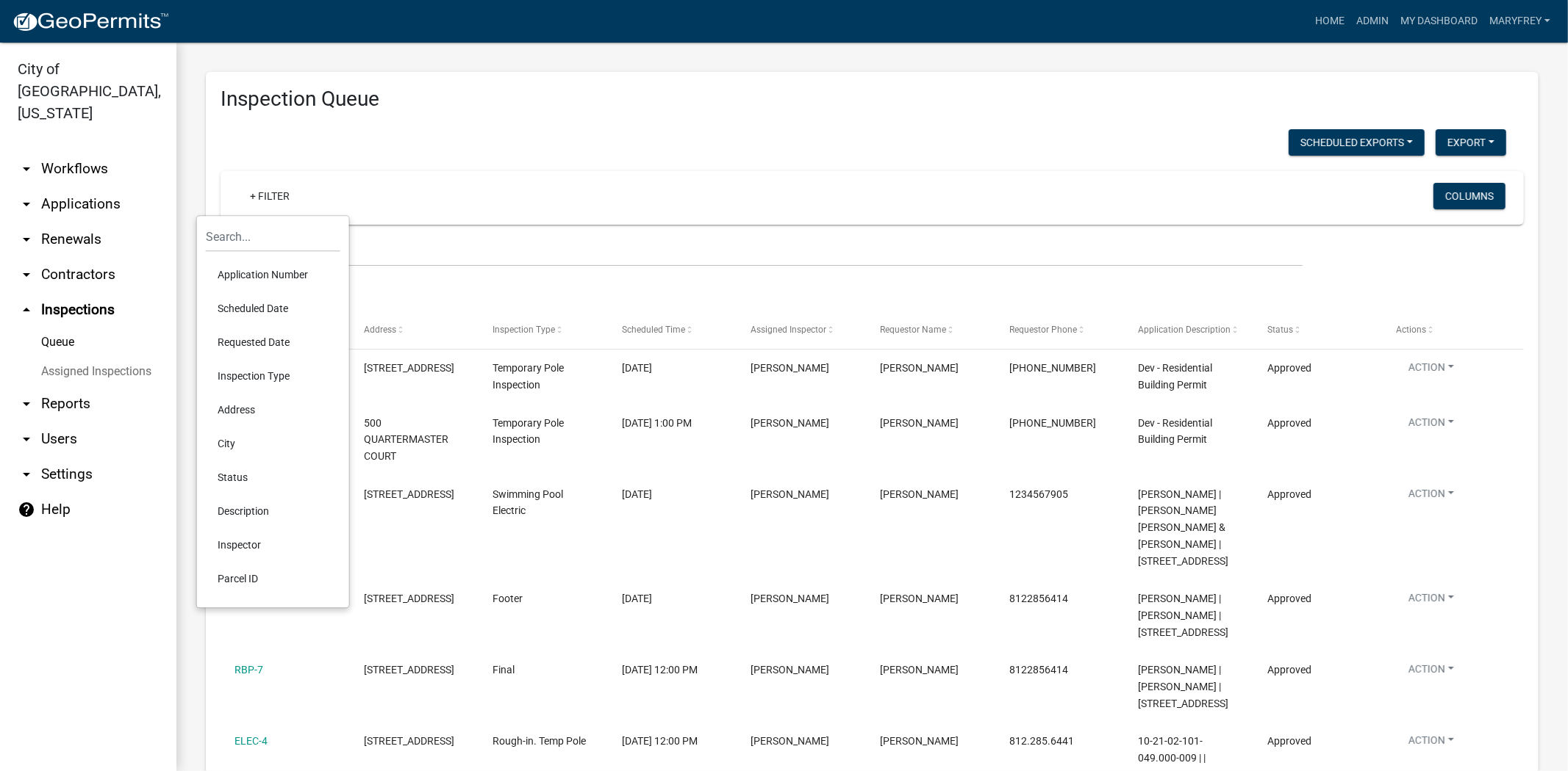
click at [262, 306] on li "Scheduled Date" at bounding box center [272, 308] width 134 height 34
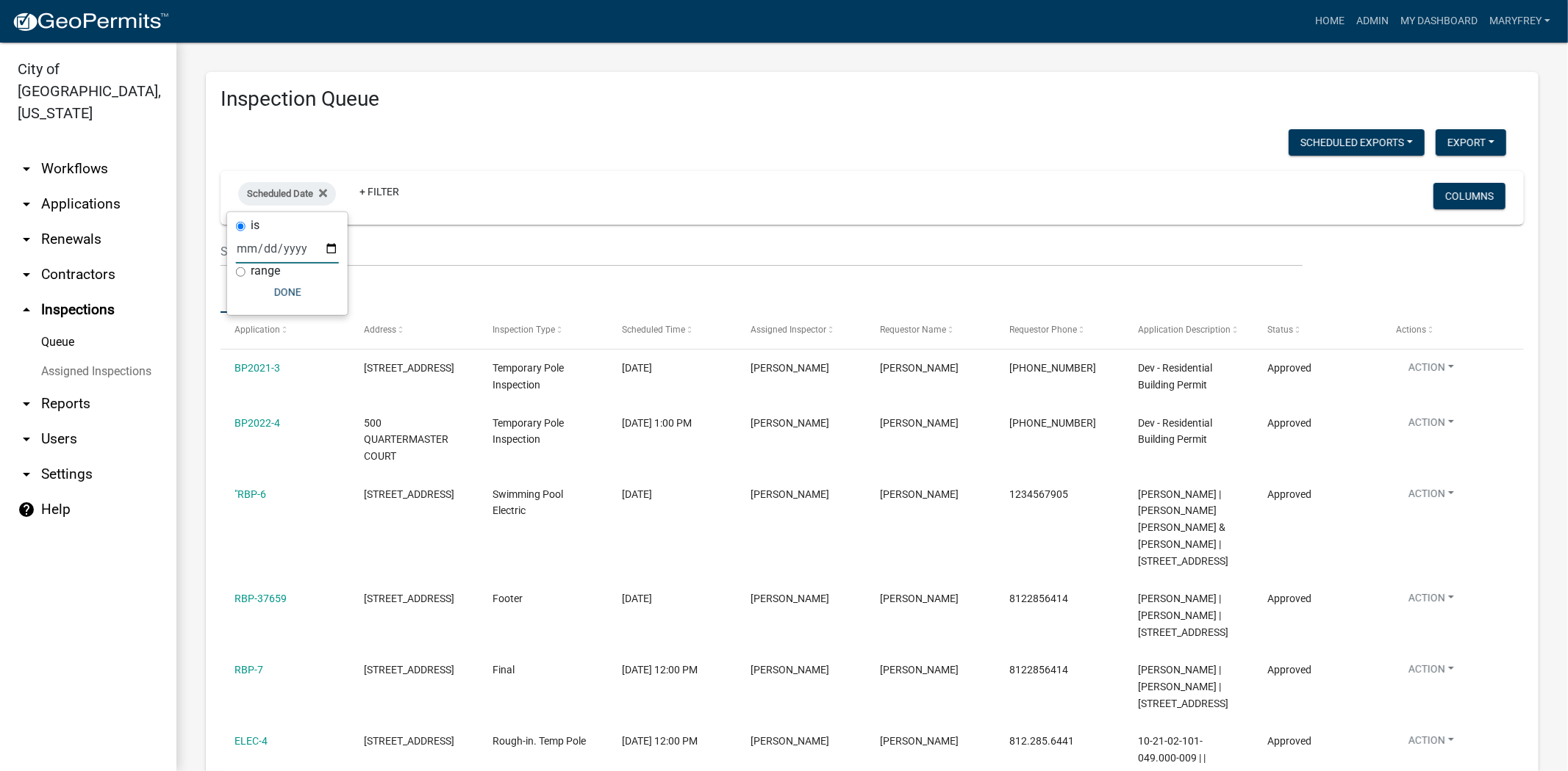
click at [329, 249] on input "date" at bounding box center [287, 249] width 103 height 30
type input "2025-09-11"
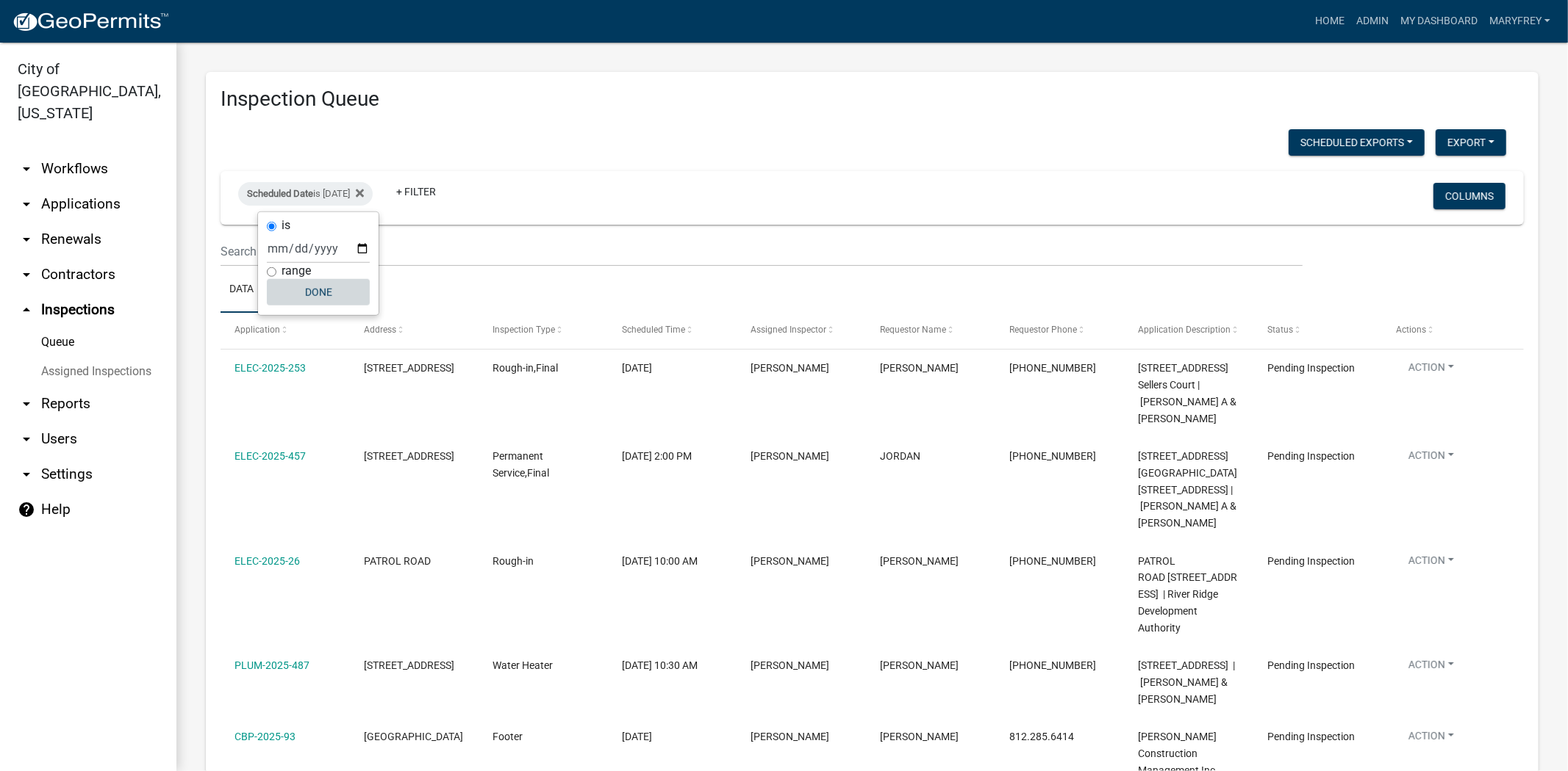
click at [325, 289] on button "Done" at bounding box center [318, 293] width 103 height 27
click at [1456, 141] on button "Export" at bounding box center [1471, 143] width 71 height 27
click at [1415, 180] on button "Excel Format (.xlsx)" at bounding box center [1437, 180] width 137 height 35
click at [66, 257] on link "arrow_drop_down Contractors" at bounding box center [88, 275] width 177 height 35
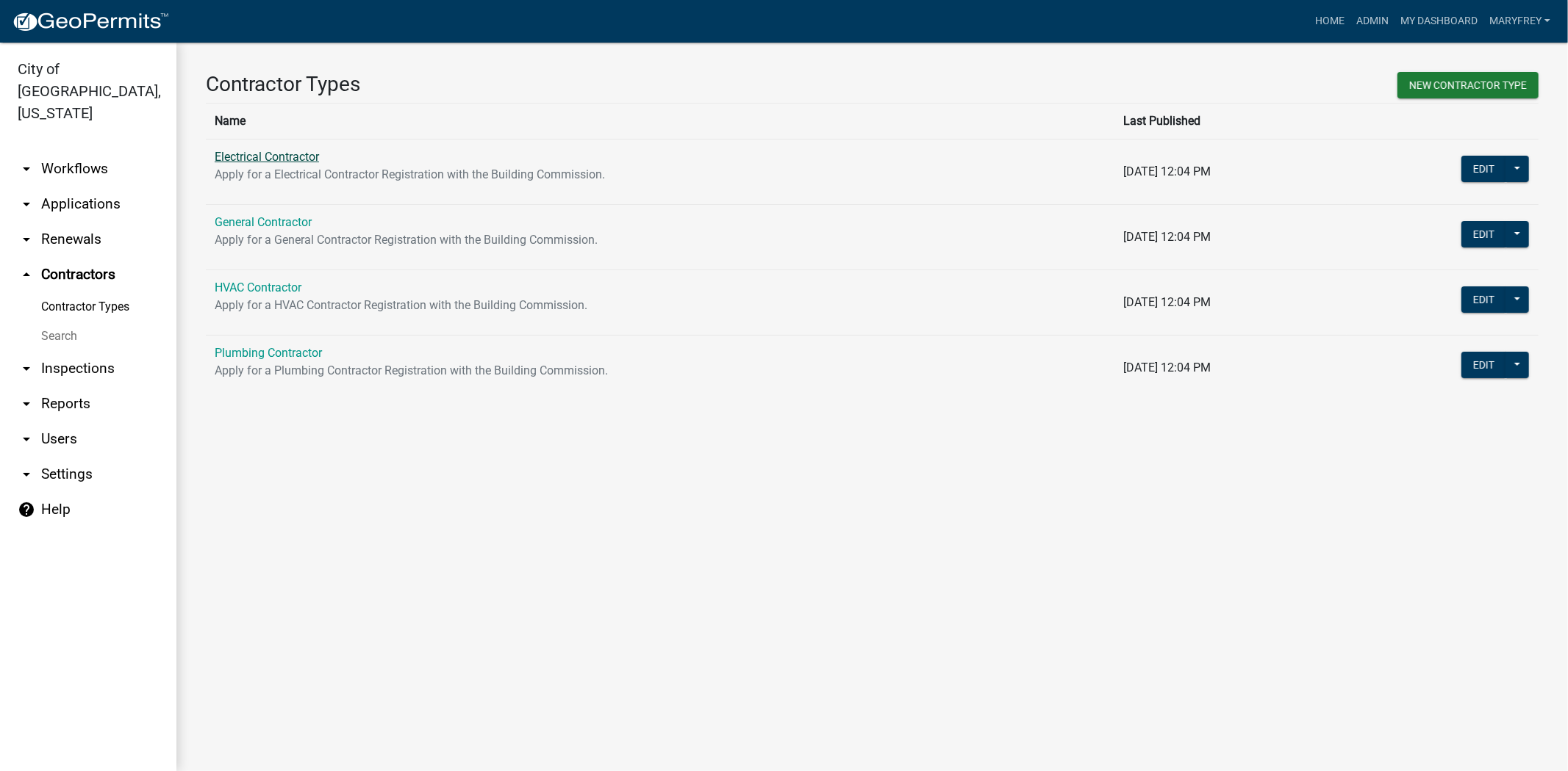
click at [261, 155] on link "Electrical Contractor" at bounding box center [266, 157] width 104 height 14
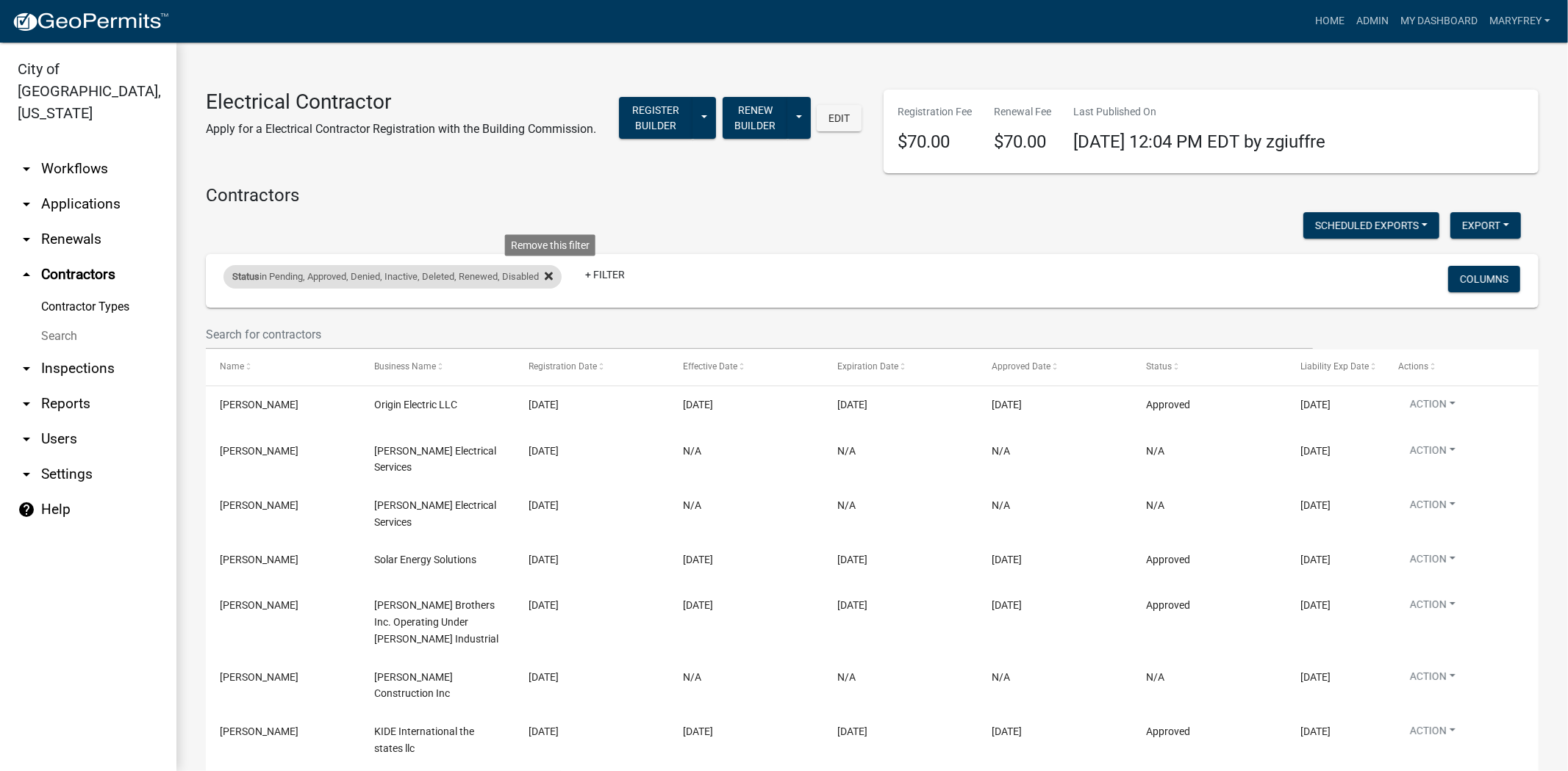
click at [552, 282] on icon at bounding box center [549, 276] width 8 height 12
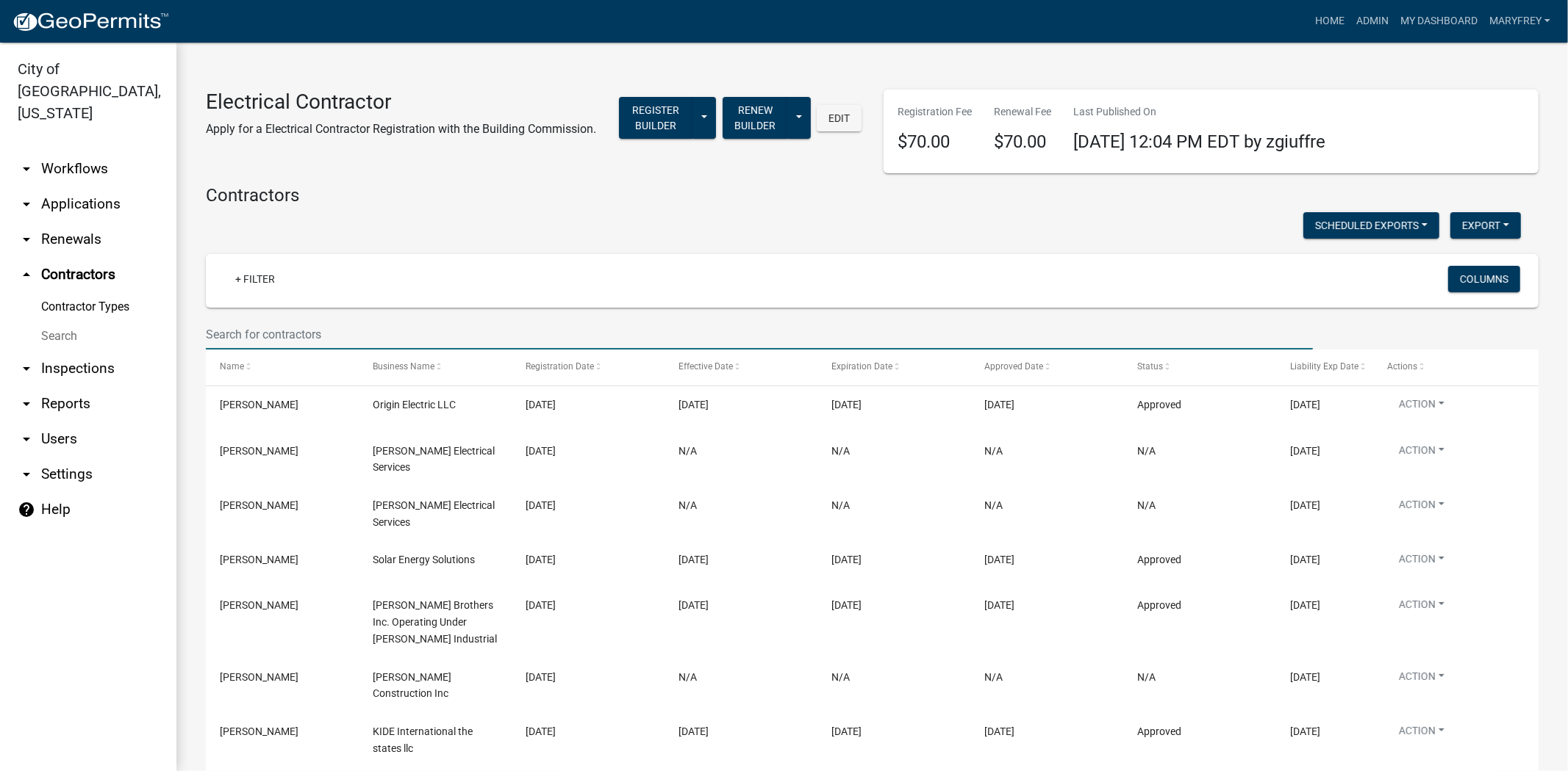
click at [218, 350] on input "text" at bounding box center [759, 334] width 1107 height 30
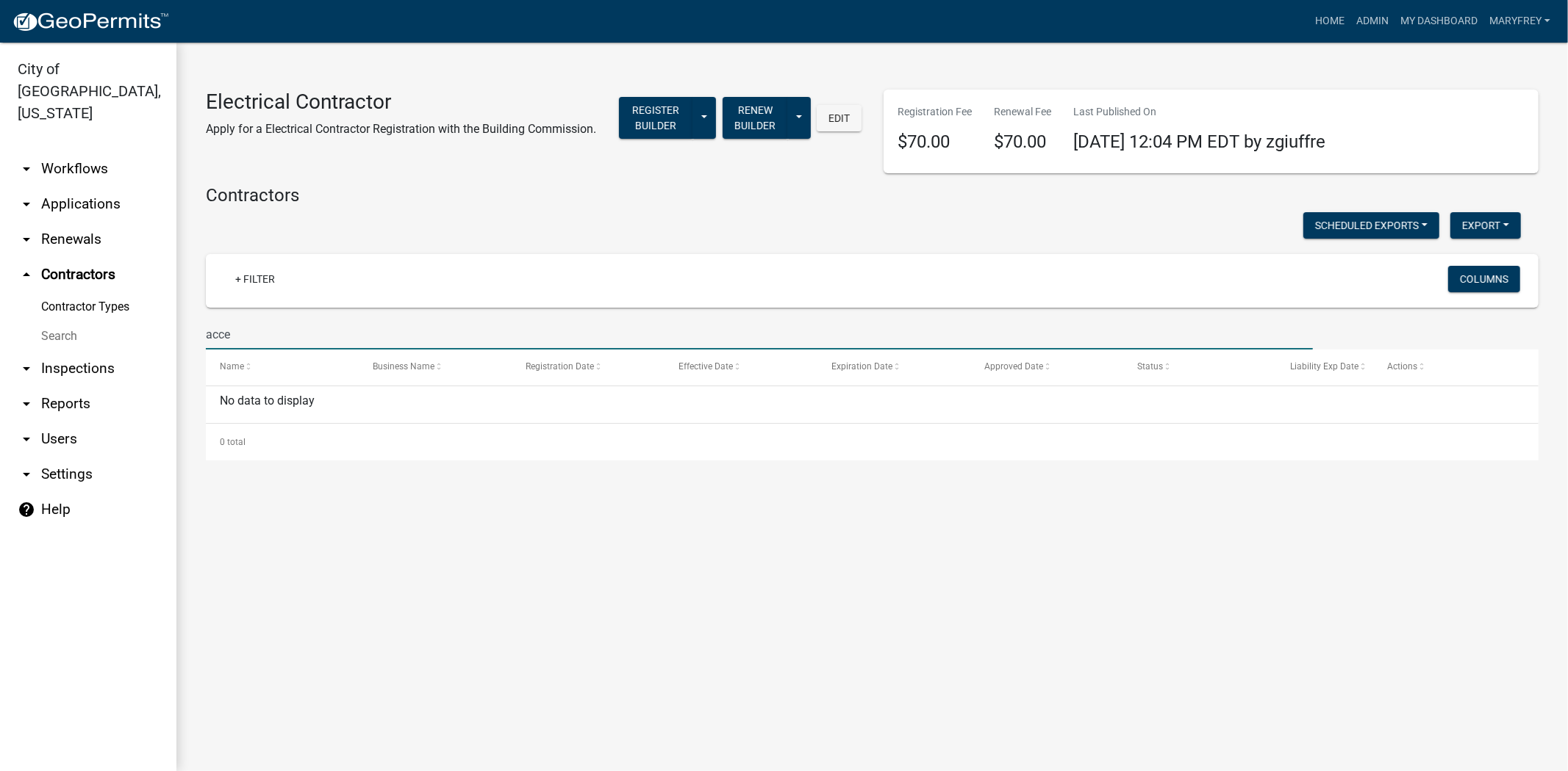
drag, startPoint x: 256, startPoint y: 334, endPoint x: 195, endPoint y: 340, distance: 61.3
click at [195, 340] on div "acce" at bounding box center [759, 334] width 1129 height 30
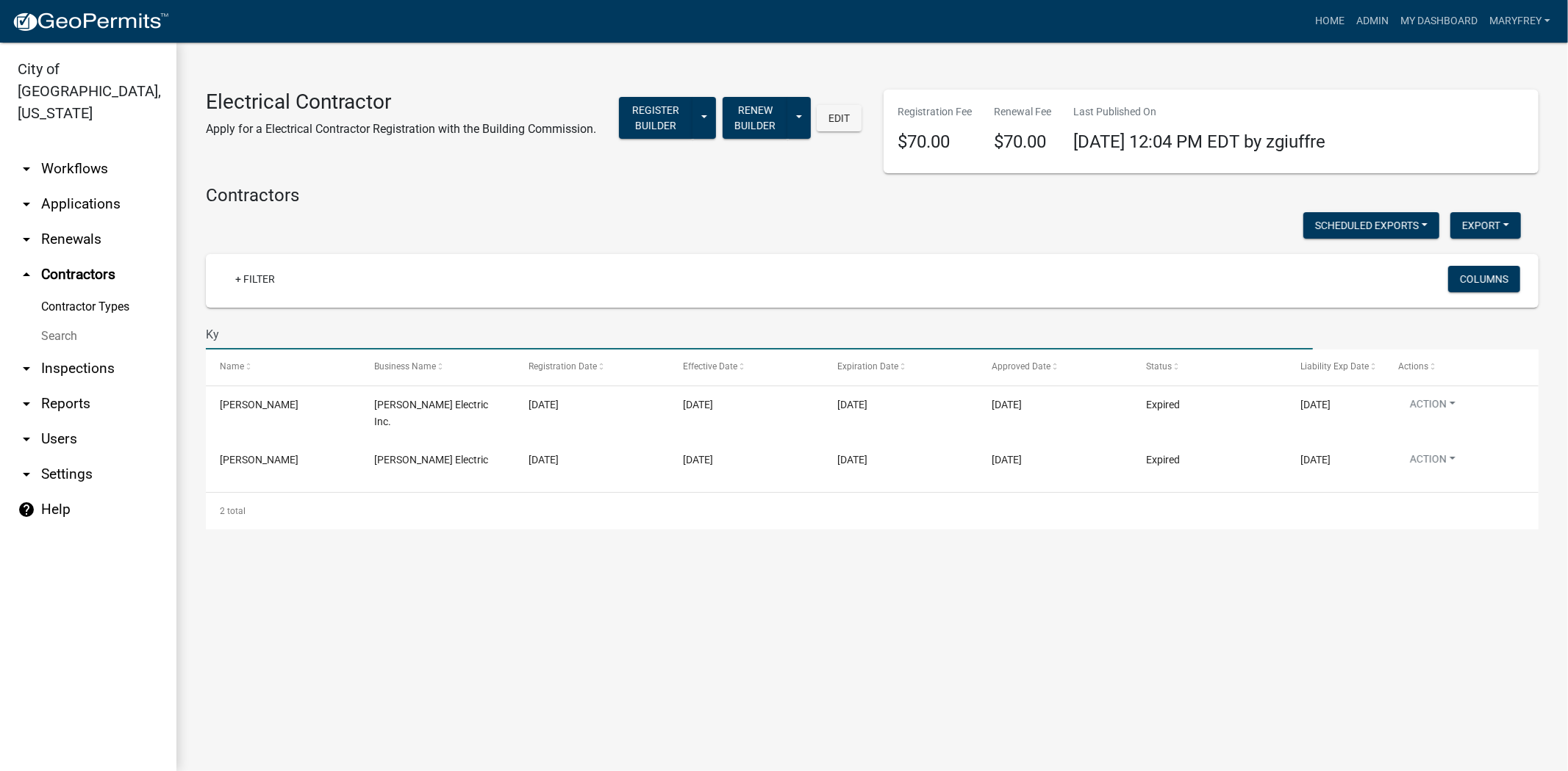
type input "K"
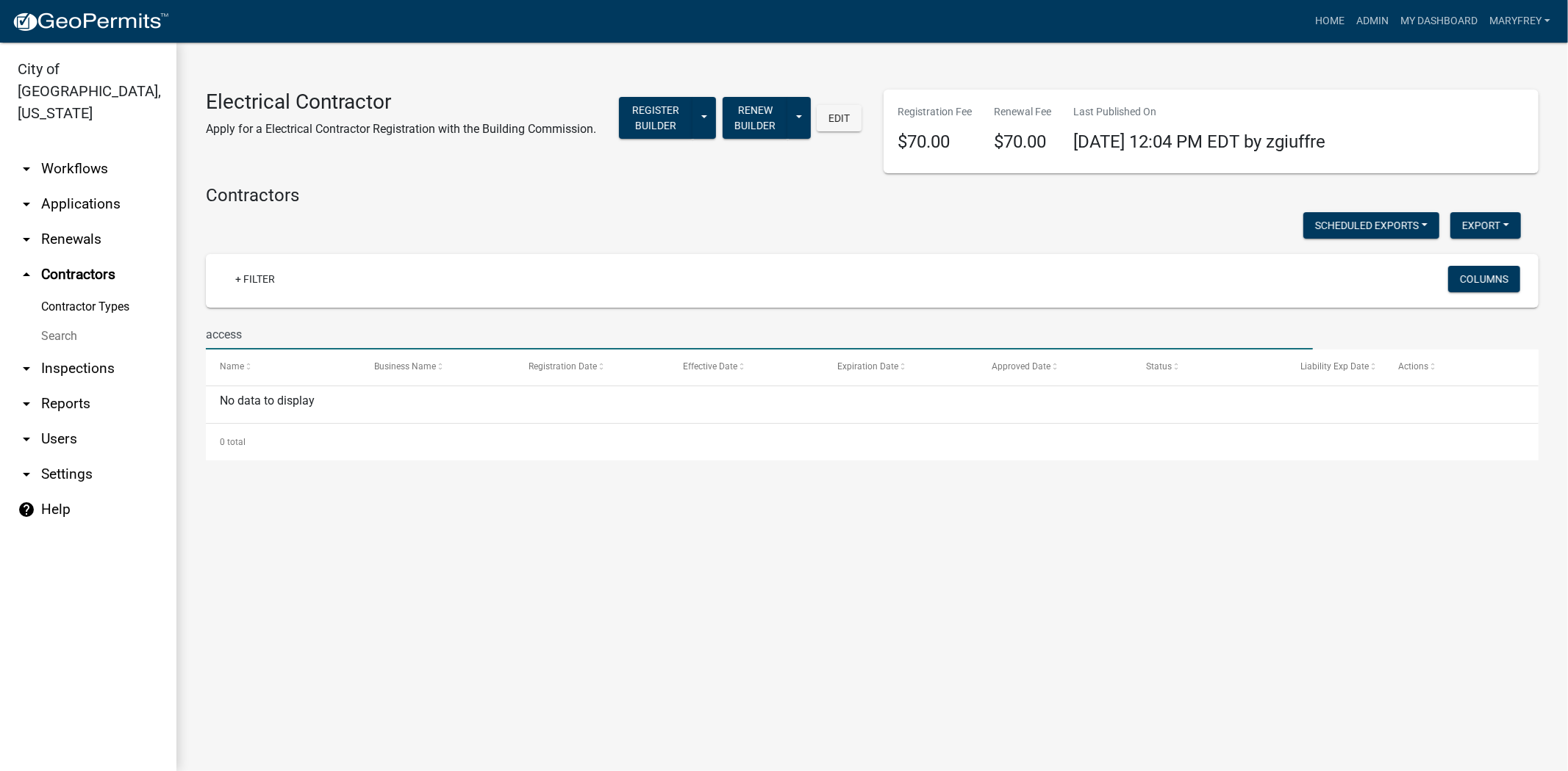
type input "access"
click at [69, 351] on link "arrow_drop_down Inspections" at bounding box center [88, 369] width 177 height 35
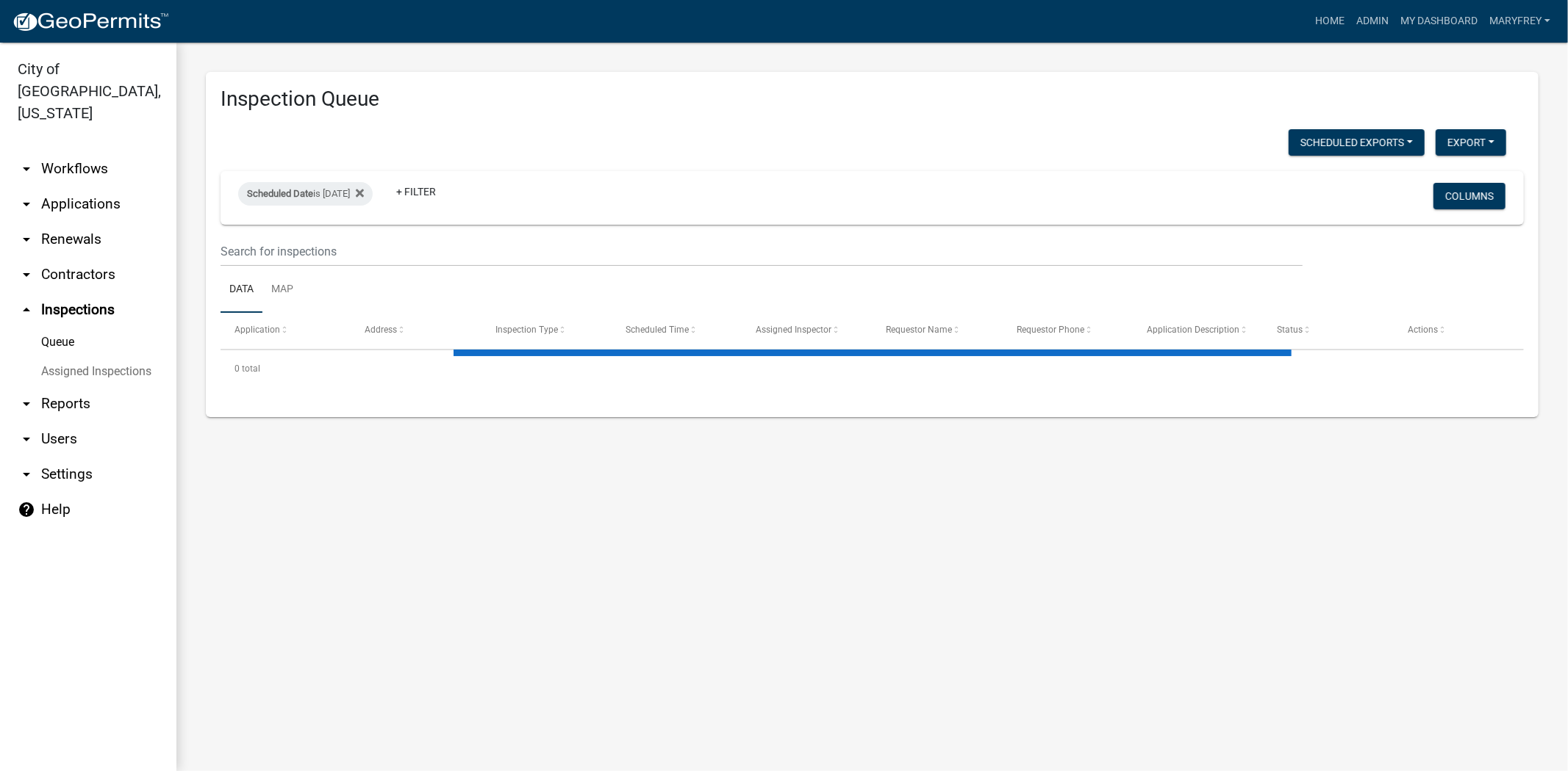
select select "3: 100"
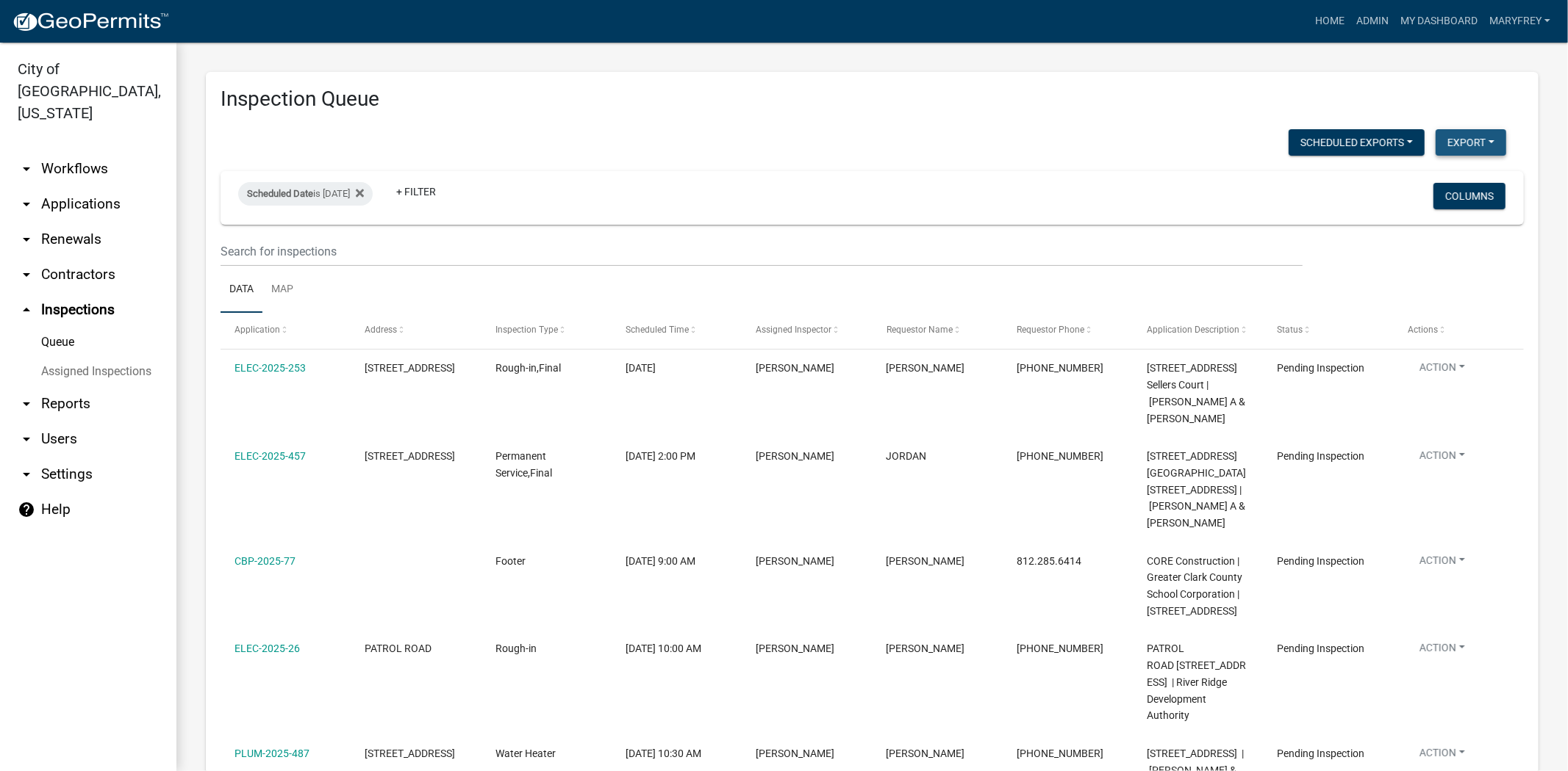
click at [1450, 143] on button "Export" at bounding box center [1471, 143] width 71 height 27
click at [1395, 179] on button "Excel Format (.xlsx)" at bounding box center [1437, 180] width 137 height 35
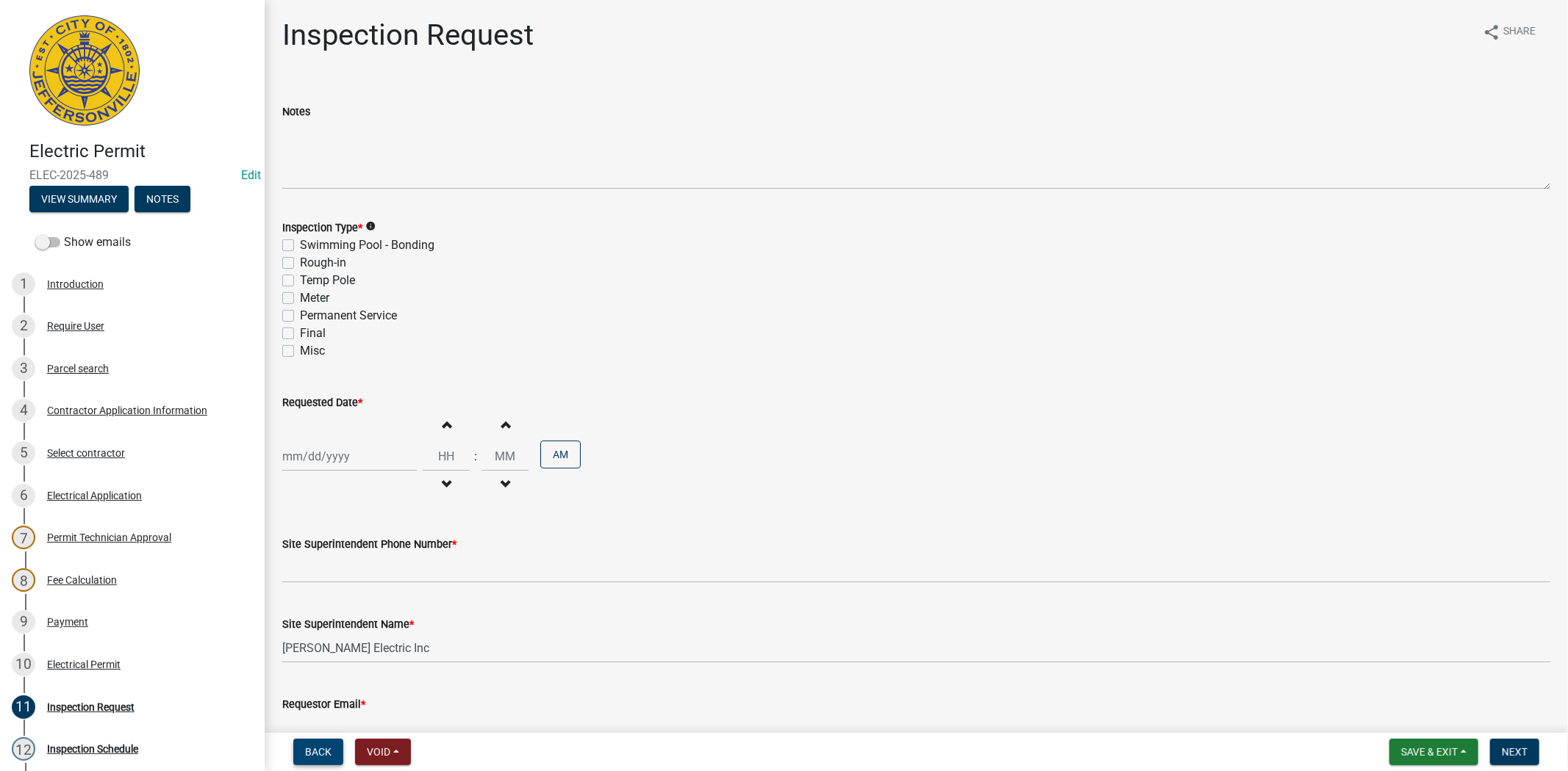
click at [315, 749] on span "Back" at bounding box center [319, 752] width 27 height 12
click at [1450, 758] on button "Save & Exit" at bounding box center [1433, 752] width 89 height 27
click at [1428, 715] on button "Save & Exit" at bounding box center [1420, 714] width 118 height 35
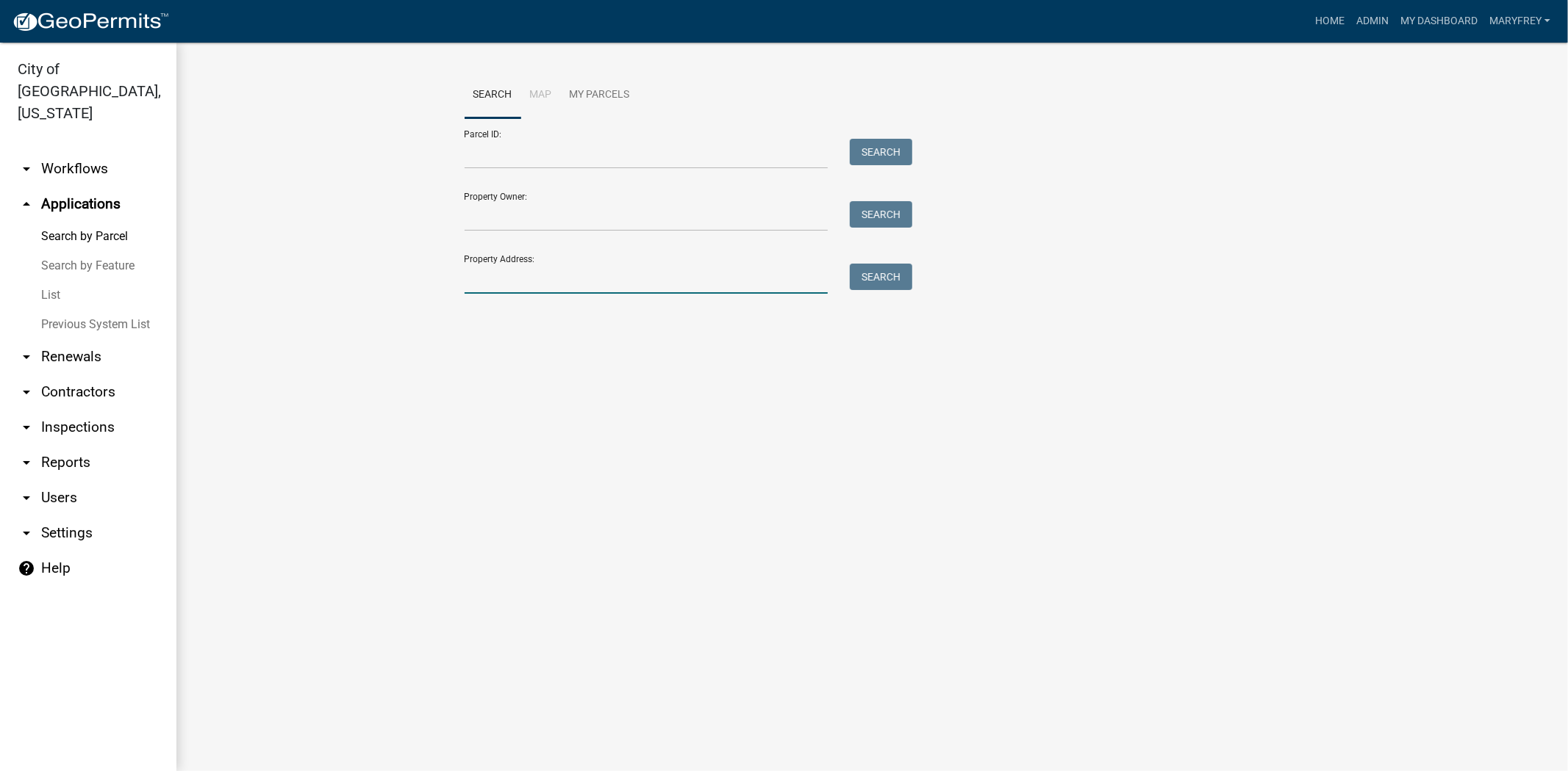
click at [494, 288] on input "Property Address:" at bounding box center [647, 278] width 364 height 30
